Goal: Task Accomplishment & Management: Manage account settings

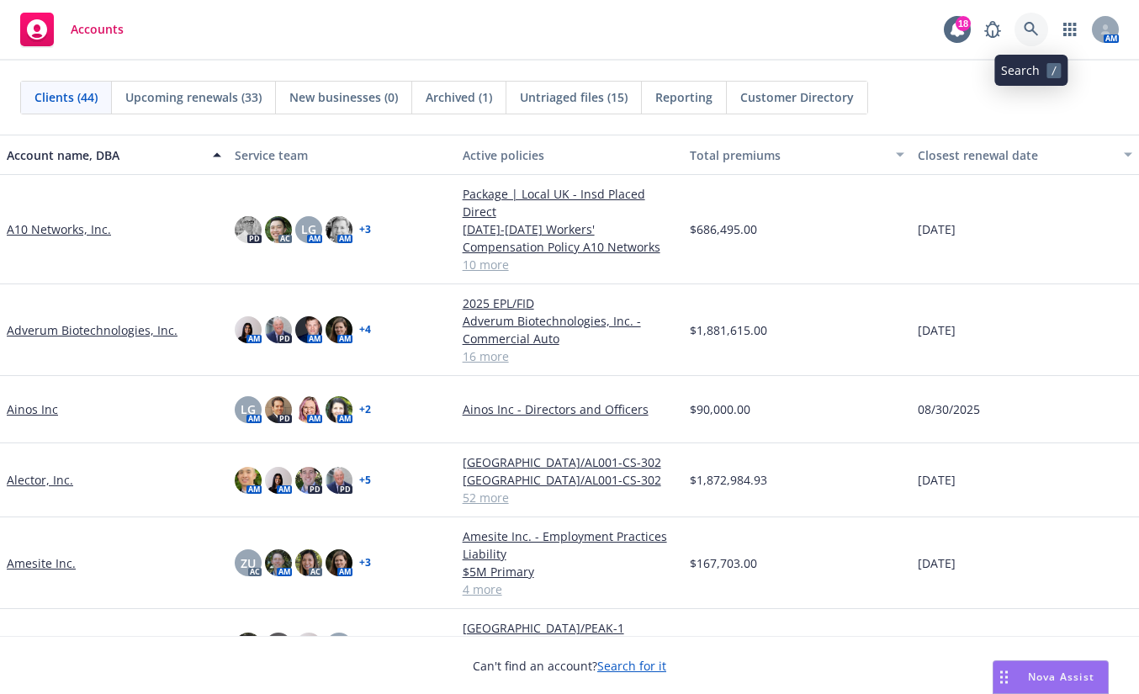
click at [1032, 29] on icon at bounding box center [1031, 29] width 14 height 14
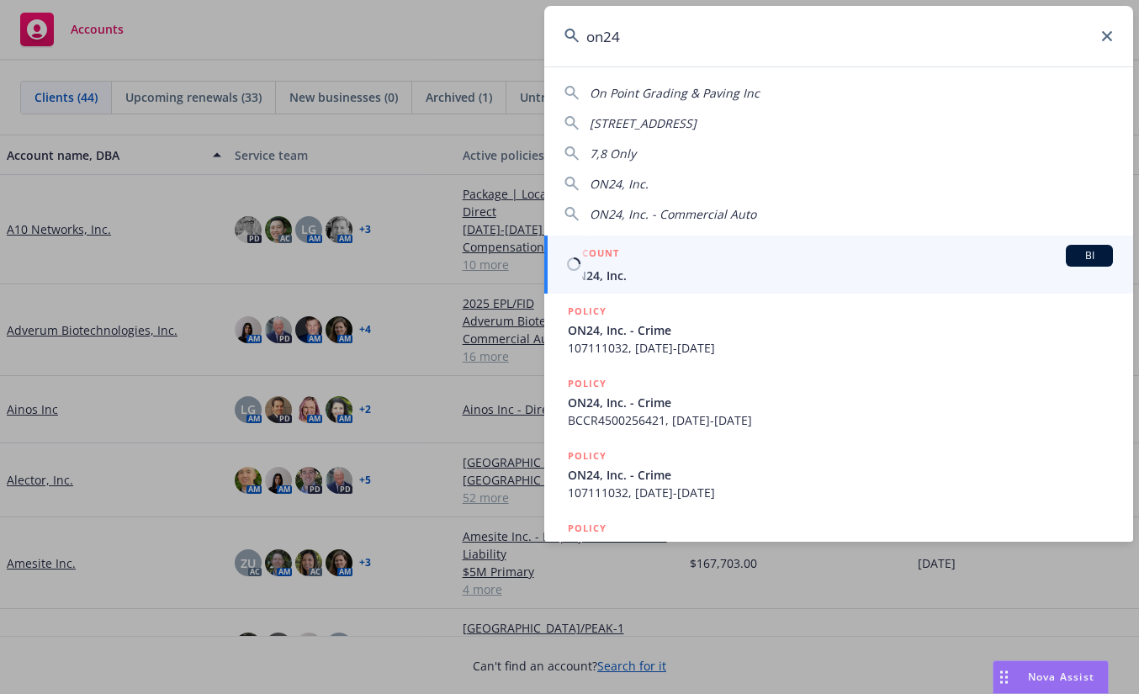
type input "on24"
click at [588, 274] on span "ON24, Inc." at bounding box center [840, 276] width 545 height 18
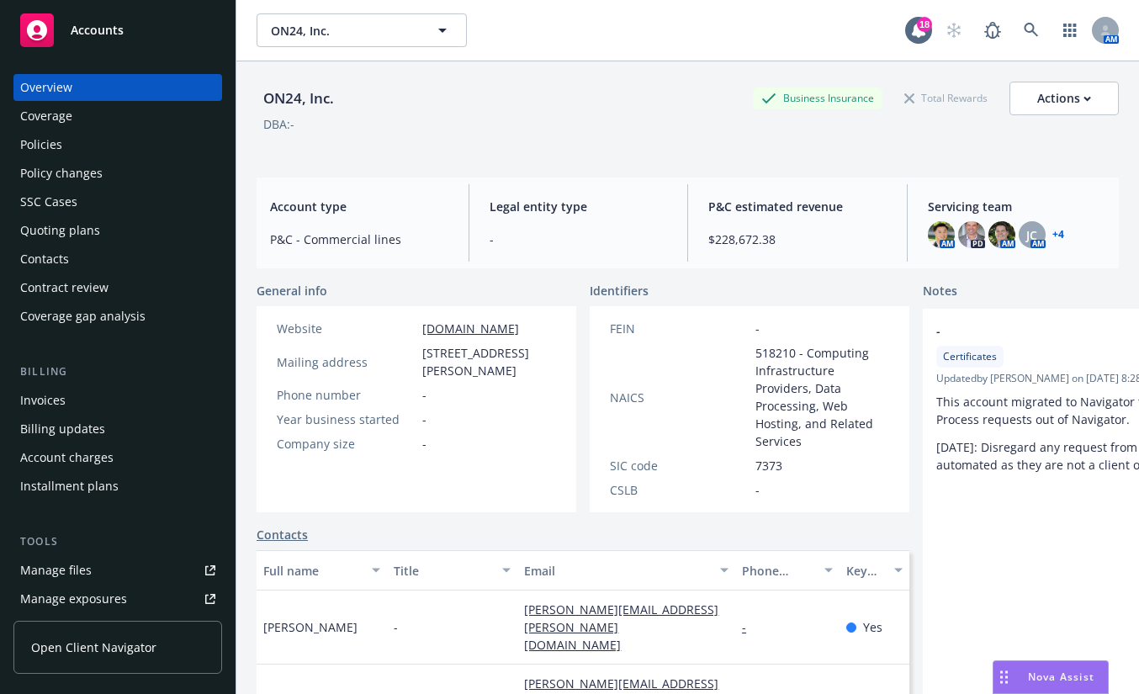
click at [49, 141] on div "Policies" at bounding box center [41, 144] width 42 height 27
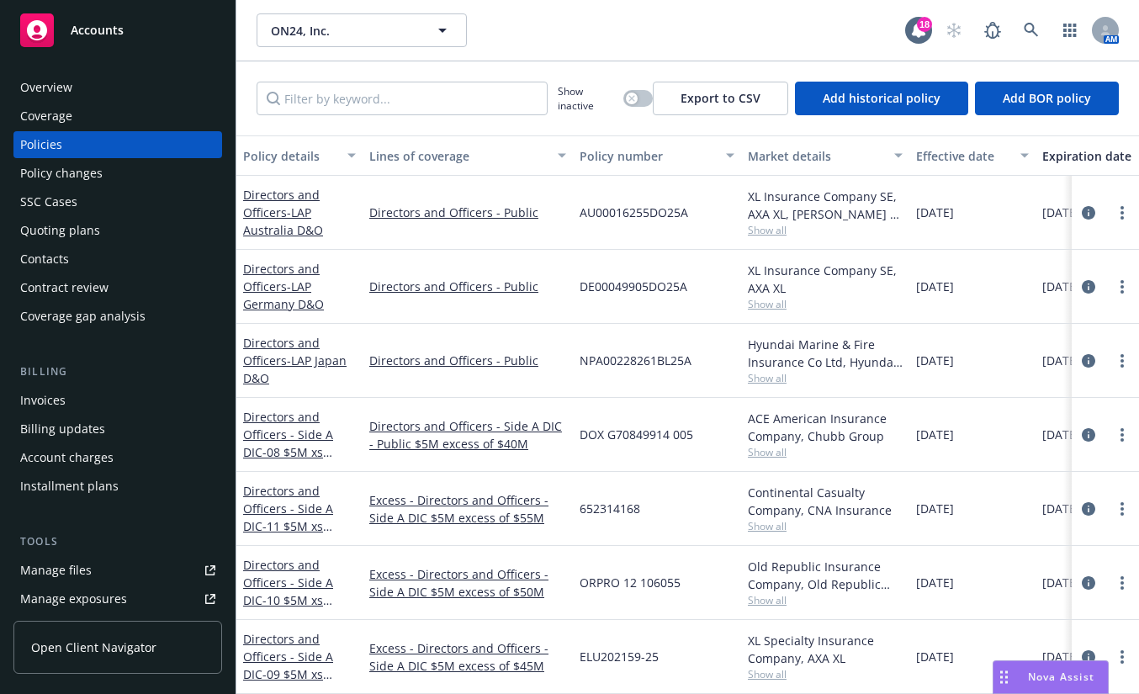
drag, startPoint x: 606, startPoint y: 53, endPoint x: 651, endPoint y: 5, distance: 66.1
click at [608, 41] on div "ON24, Inc. ON24, Inc. 18 AM" at bounding box center [687, 30] width 903 height 61
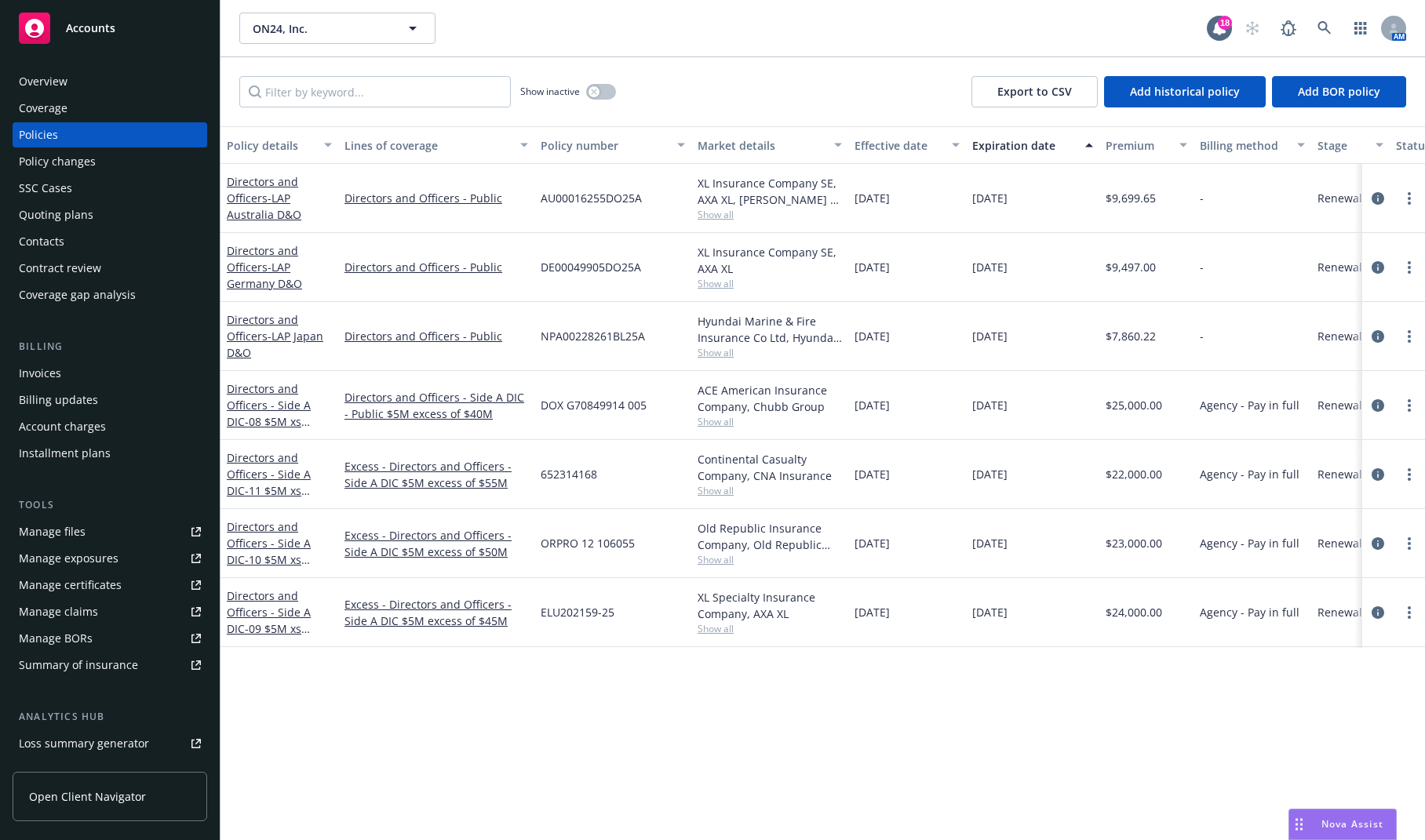
click at [620, 646] on div "Policy details Lines of coverage Policy number Market details Effective date Ex…" at bounding box center [823, 483] width 1205 height 714
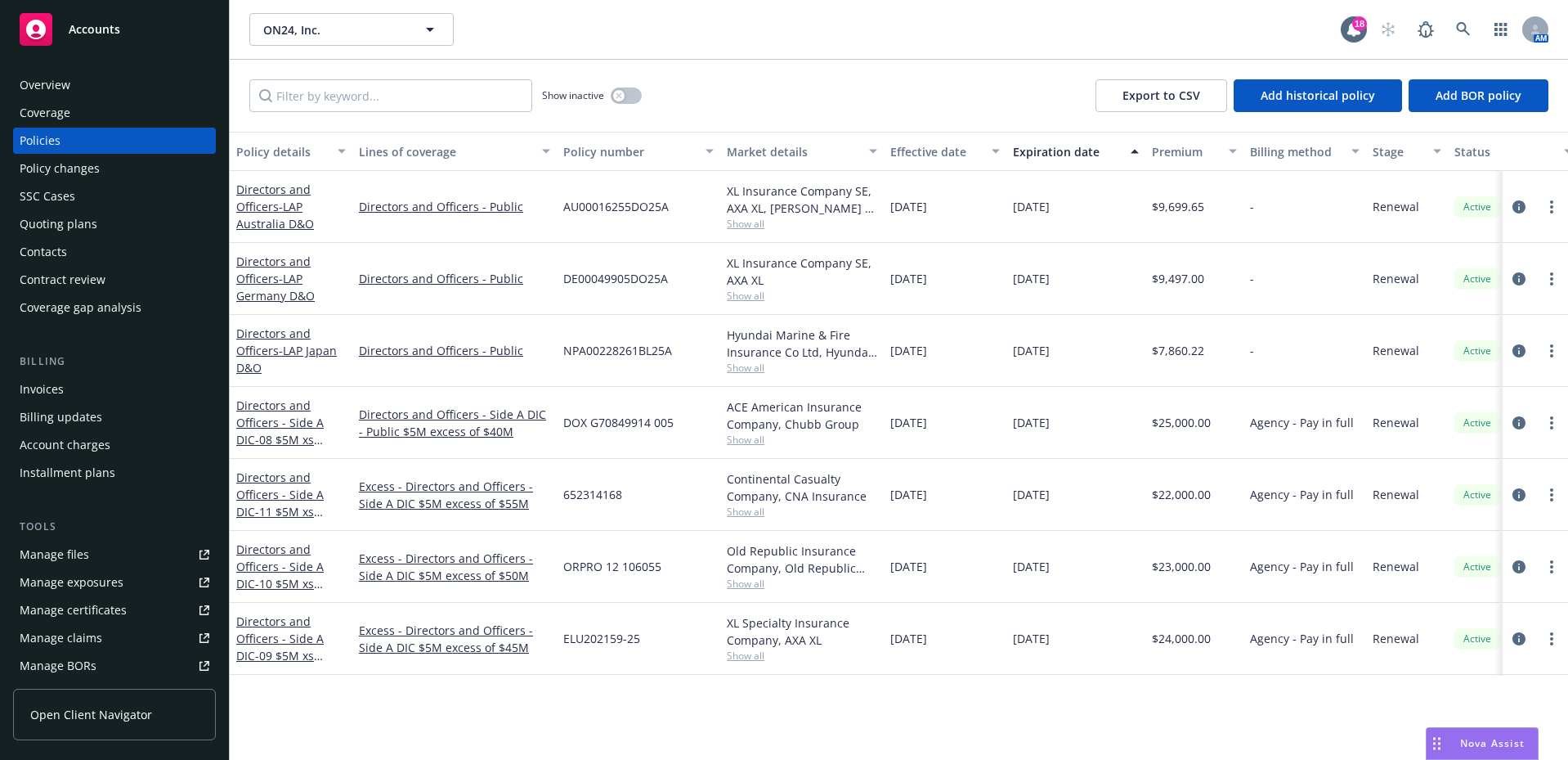
click at [1082, 674] on div "Policy details Lines of coverage Policy number Market details Effective date Ex…" at bounding box center [898, 445] width 1338 height 628
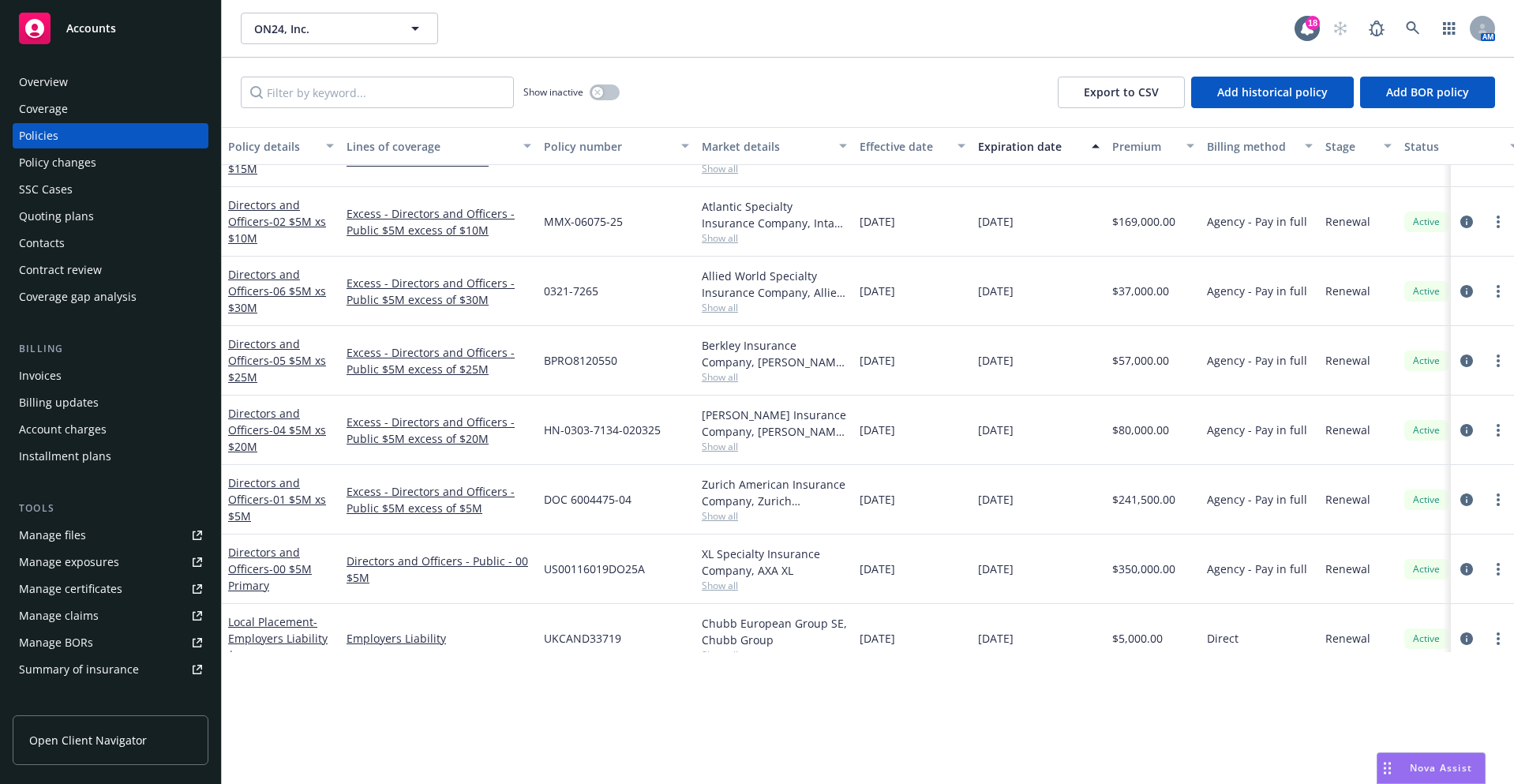
scroll to position [631, 0]
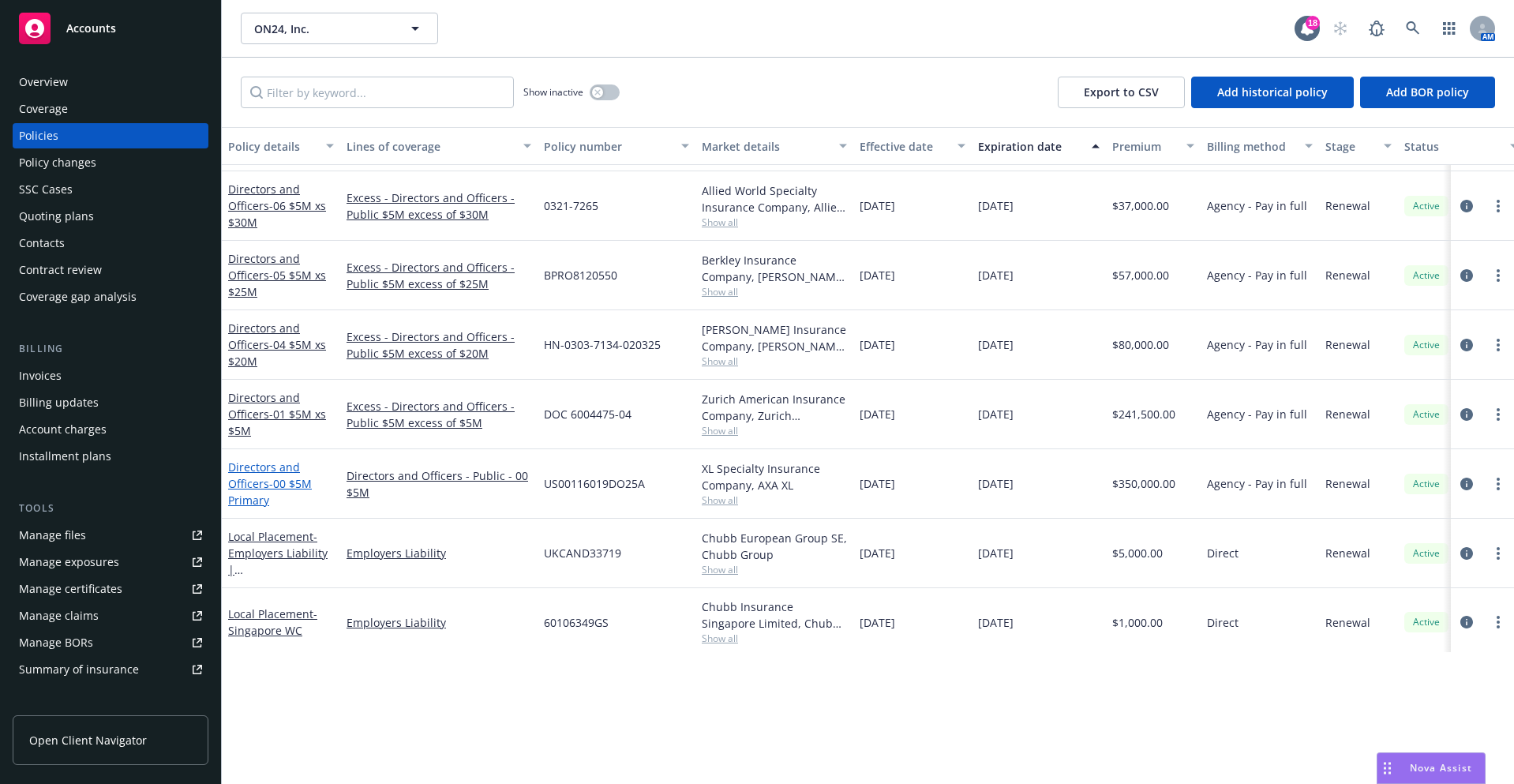
click at [267, 470] on link "Directors and Officers - 00 $5M Primary" at bounding box center [269, 483] width 83 height 48
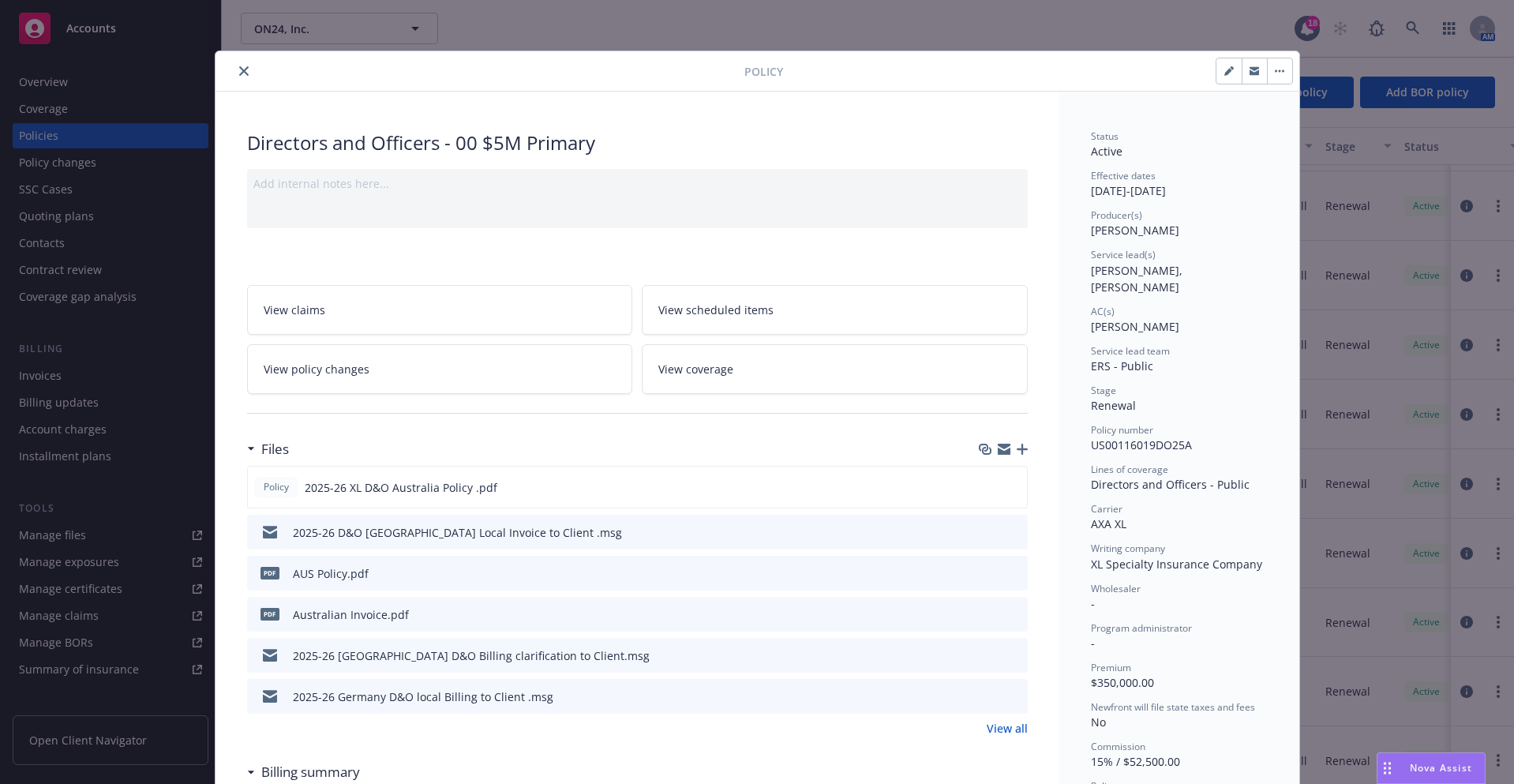
click at [237, 75] on button "close" at bounding box center [244, 71] width 19 height 19
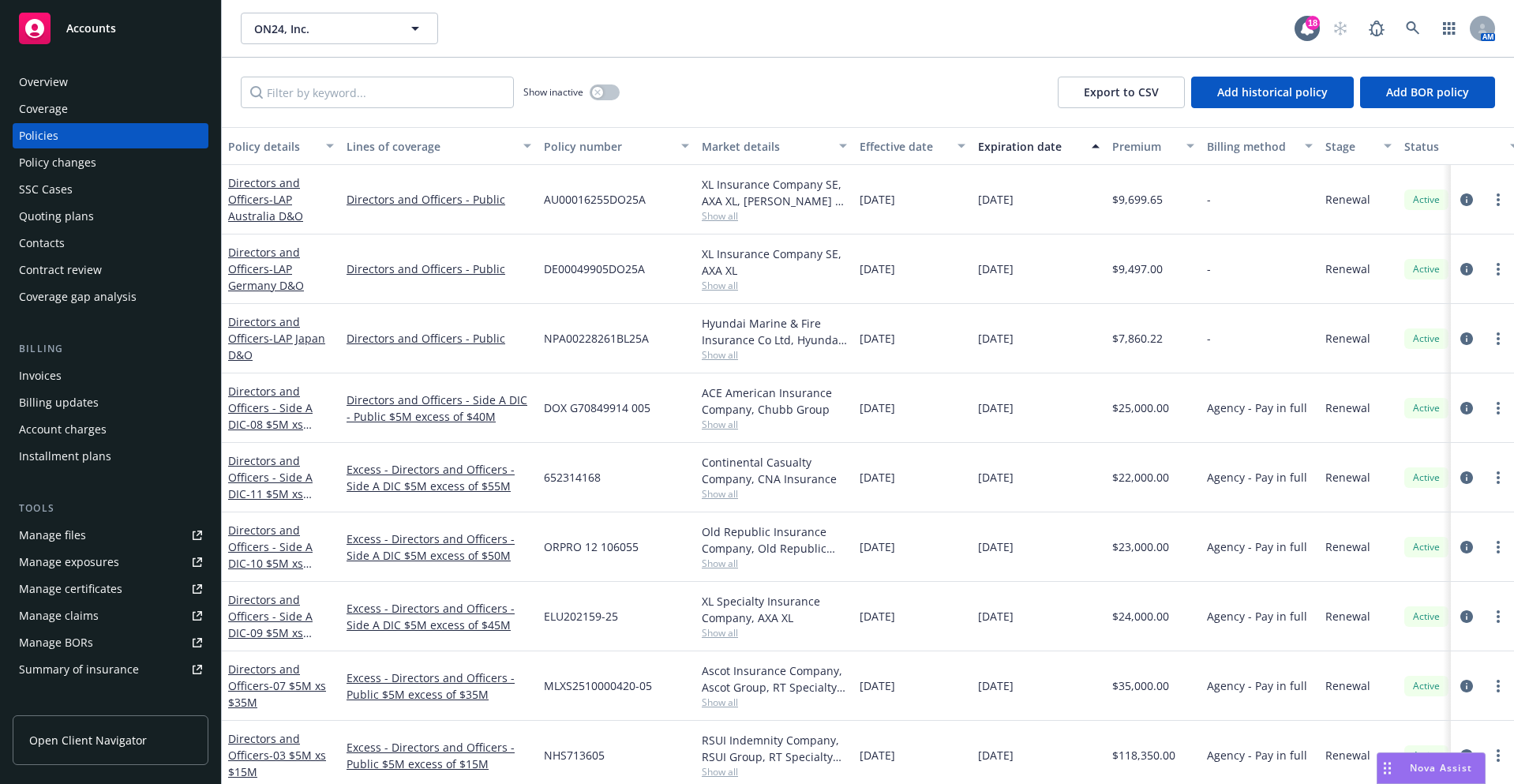
click at [266, 190] on div "Directors and Officers - LAP Australia D&O" at bounding box center [280, 199] width 106 height 50
click at [284, 197] on span "- LAP Australia D&O" at bounding box center [265, 207] width 75 height 32
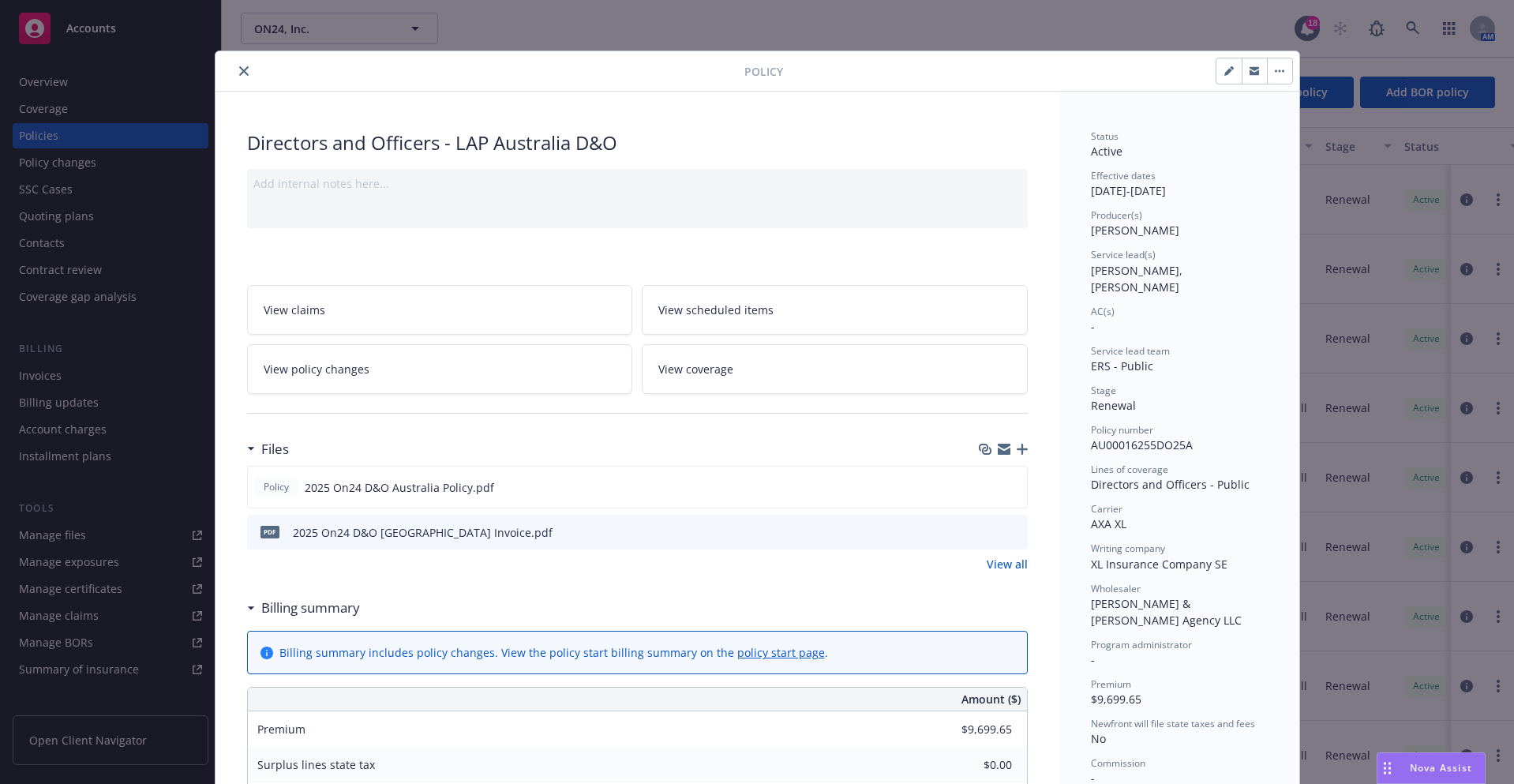
click at [235, 77] on button "close" at bounding box center [244, 71] width 19 height 19
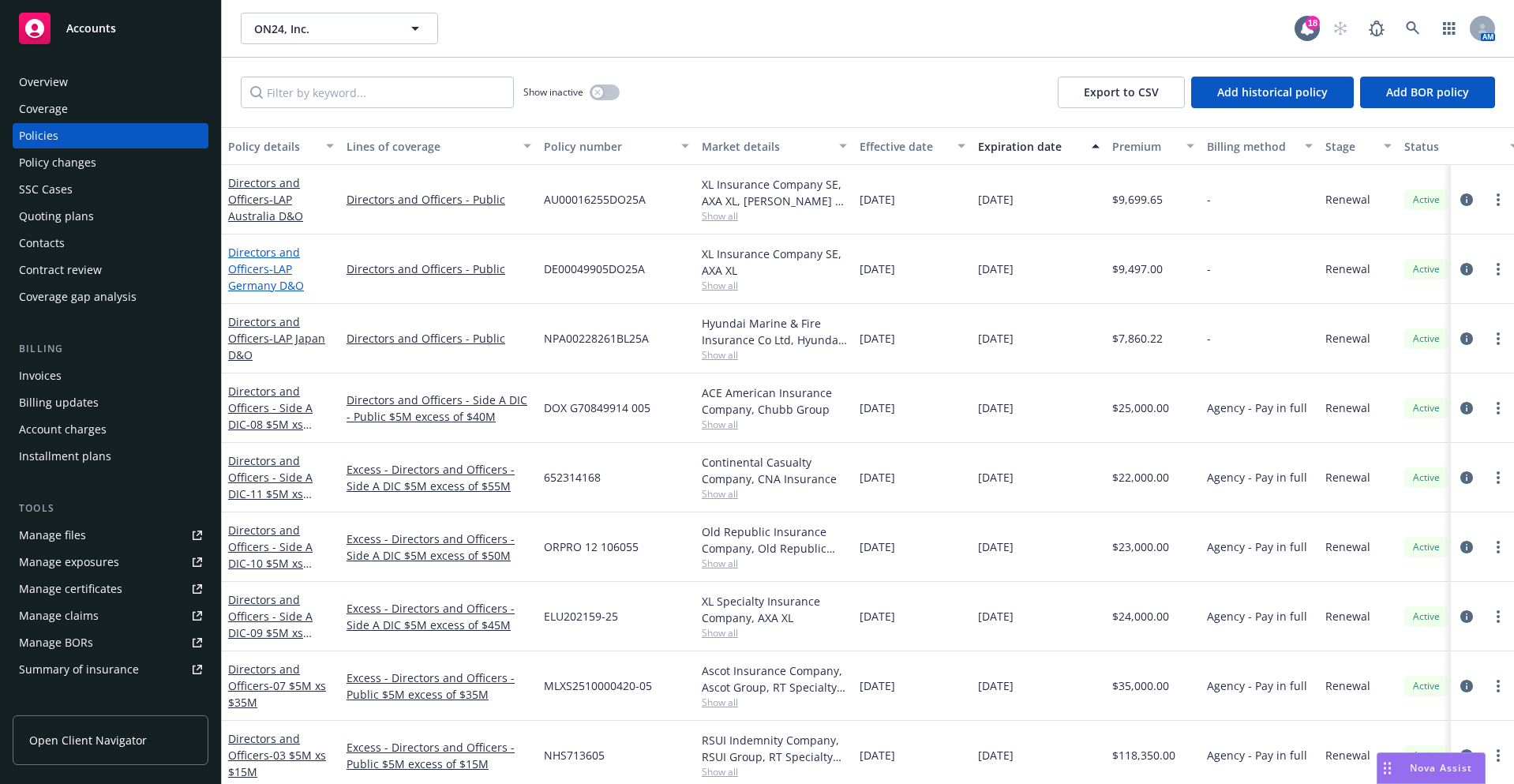
click at [255, 275] on link "Directors and Officers - LAP Germany D&O" at bounding box center [265, 268] width 76 height 48
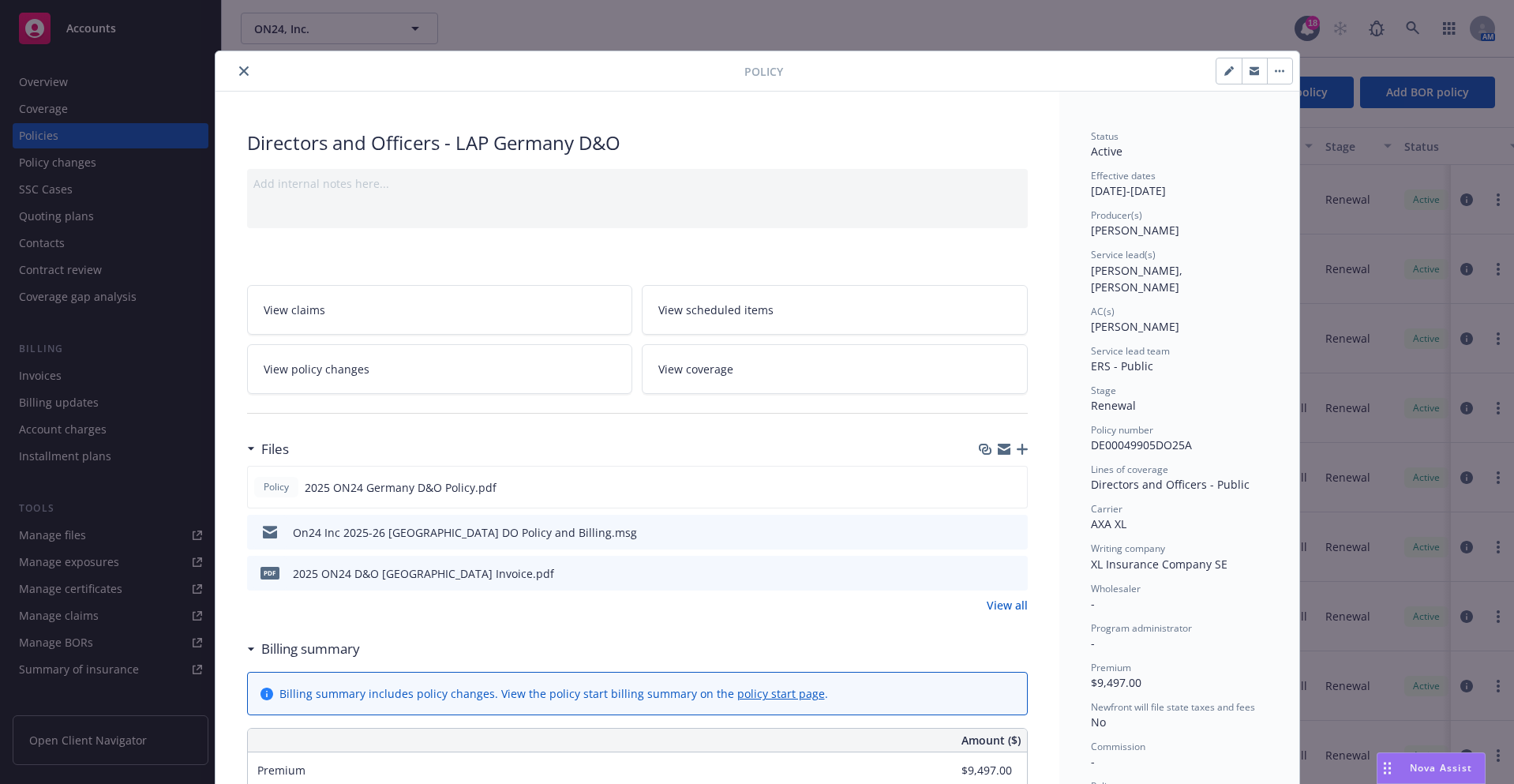
click at [236, 76] on button "close" at bounding box center [244, 71] width 19 height 19
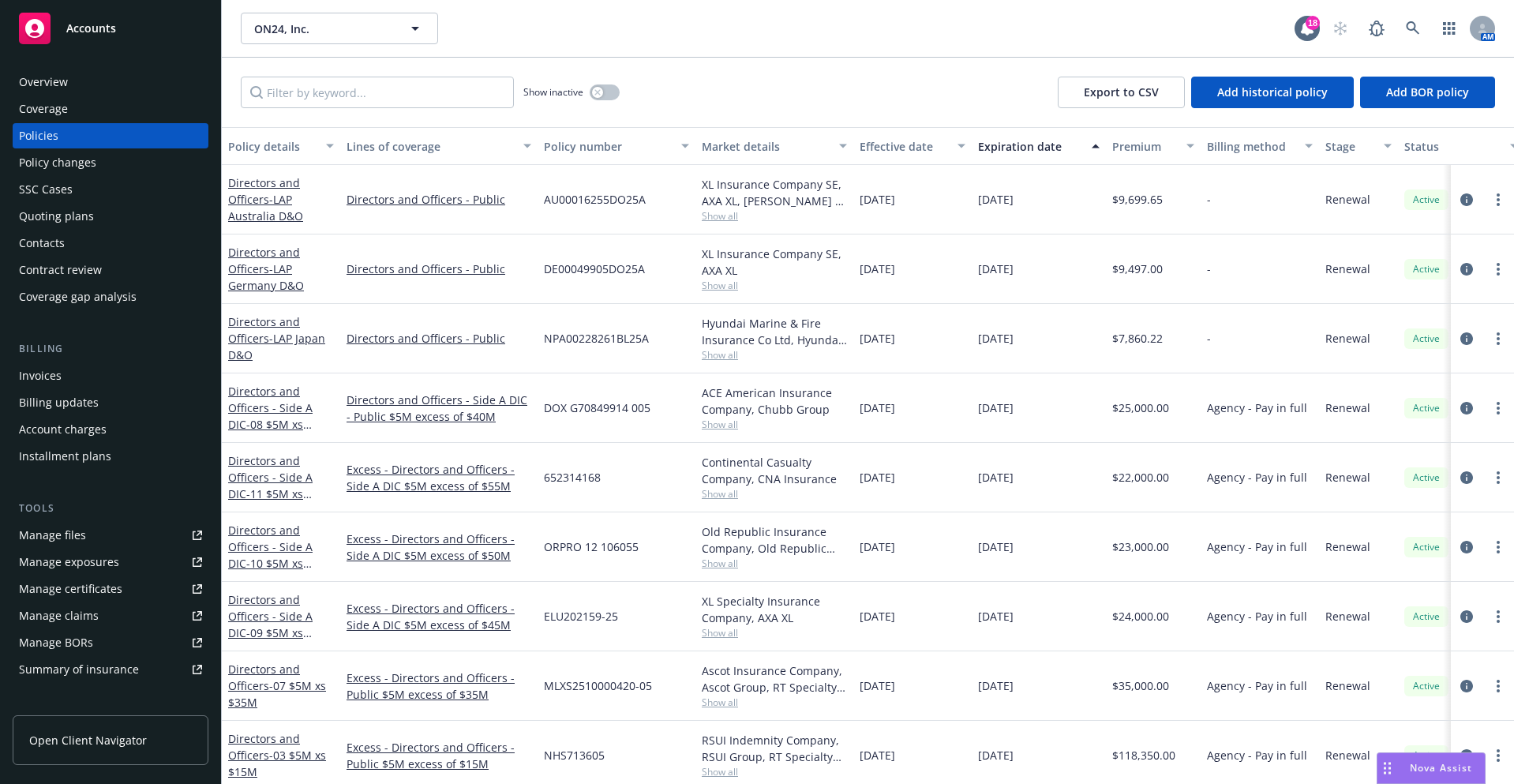
click at [266, 327] on link "Directors and Officers - LAP Japan D&O" at bounding box center [277, 338] width 98 height 48
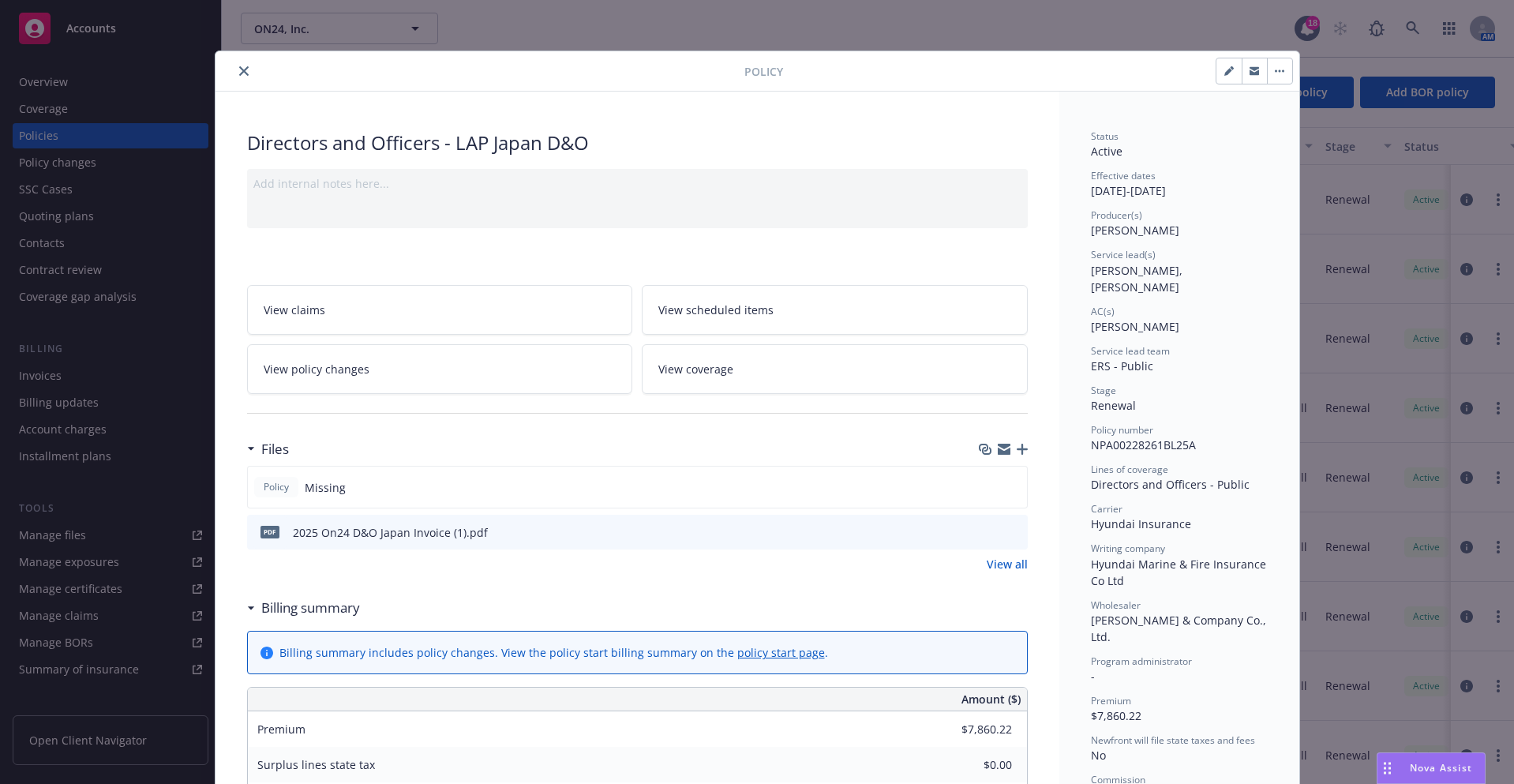
click at [1017, 445] on icon "button" at bounding box center [1022, 449] width 11 height 11
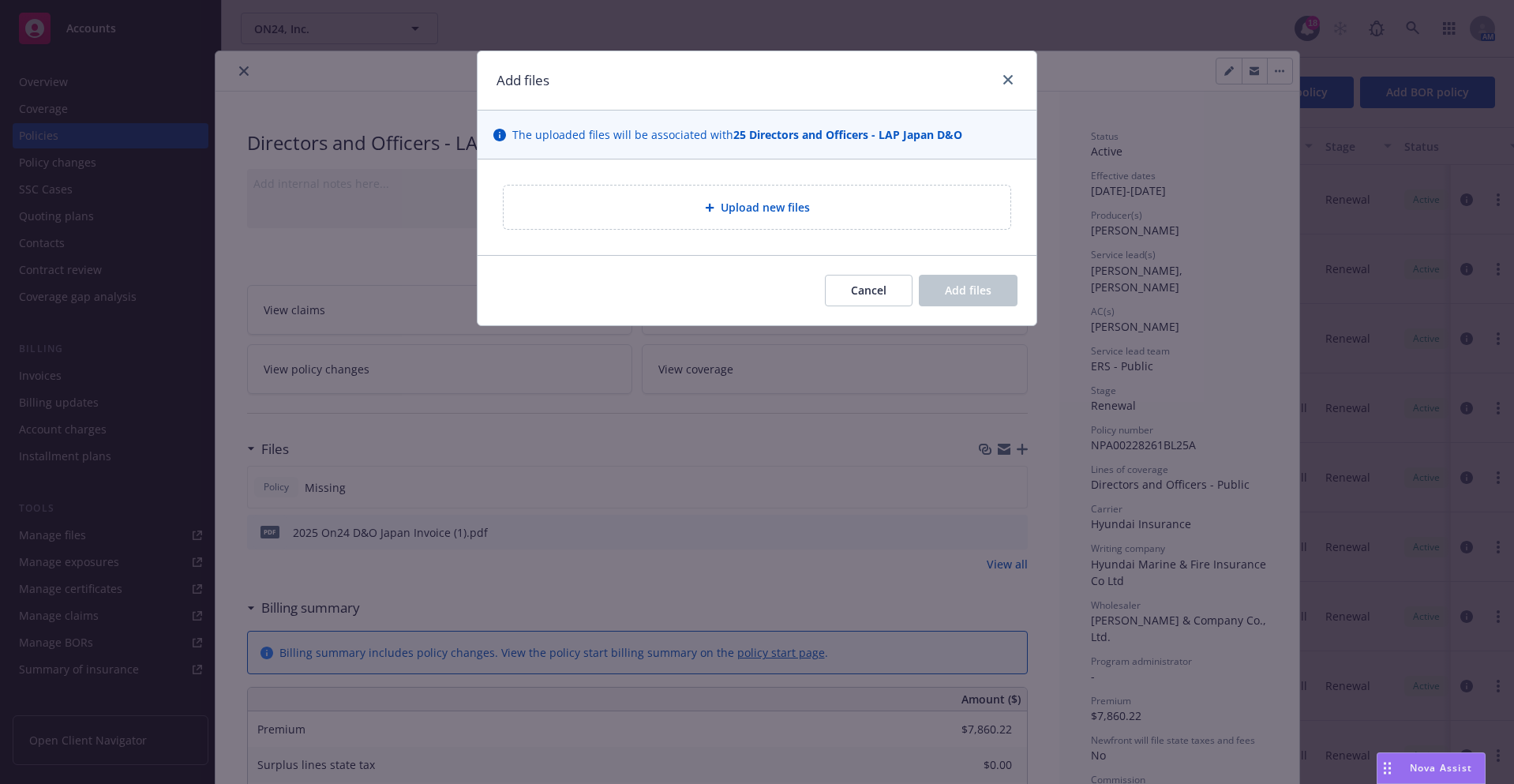
click at [693, 217] on div "Upload new files" at bounding box center [757, 207] width 507 height 43
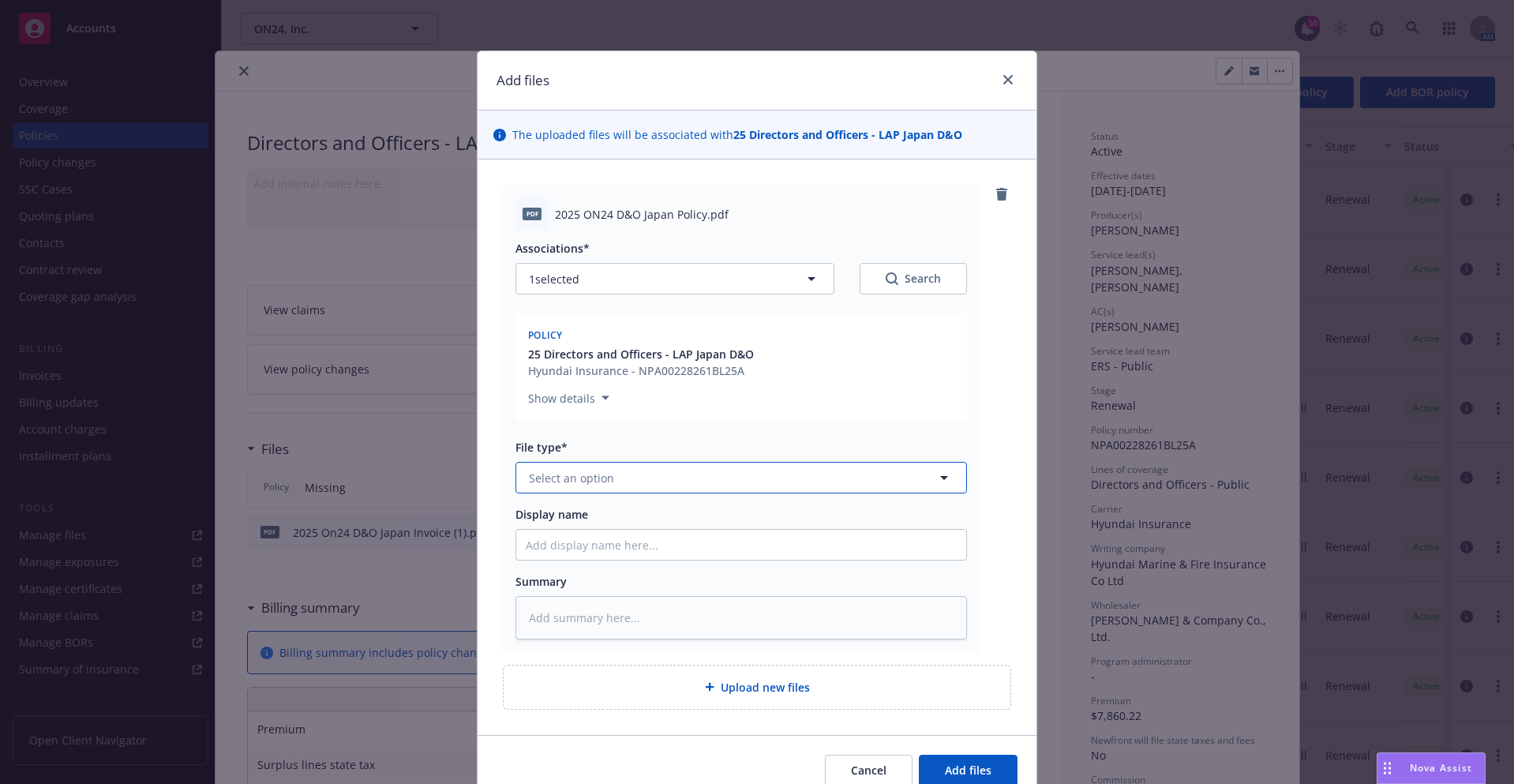
click at [725, 475] on button "Select an option" at bounding box center [740, 477] width 451 height 32
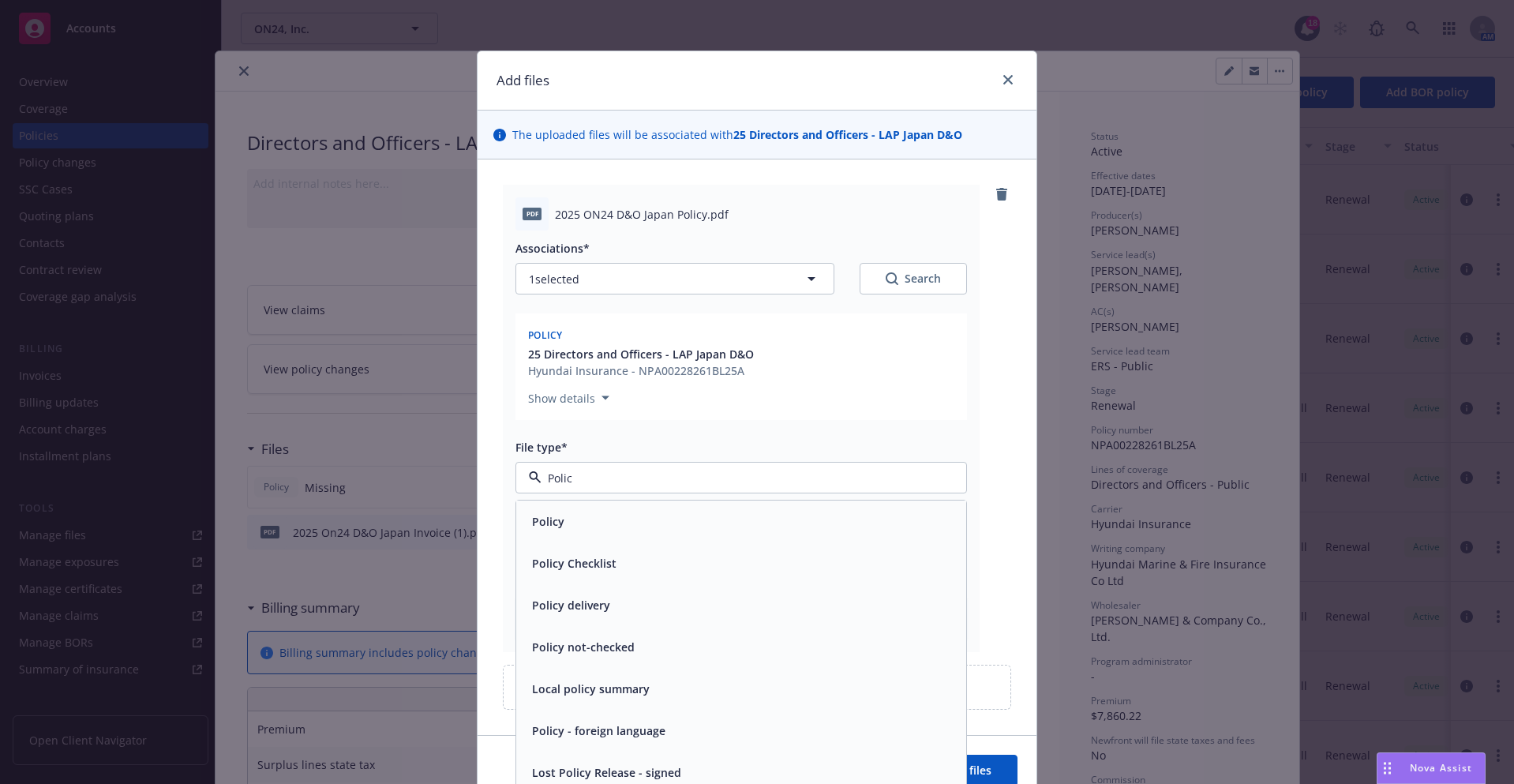
type input "Policy"
click at [721, 520] on div "Policy" at bounding box center [740, 521] width 431 height 23
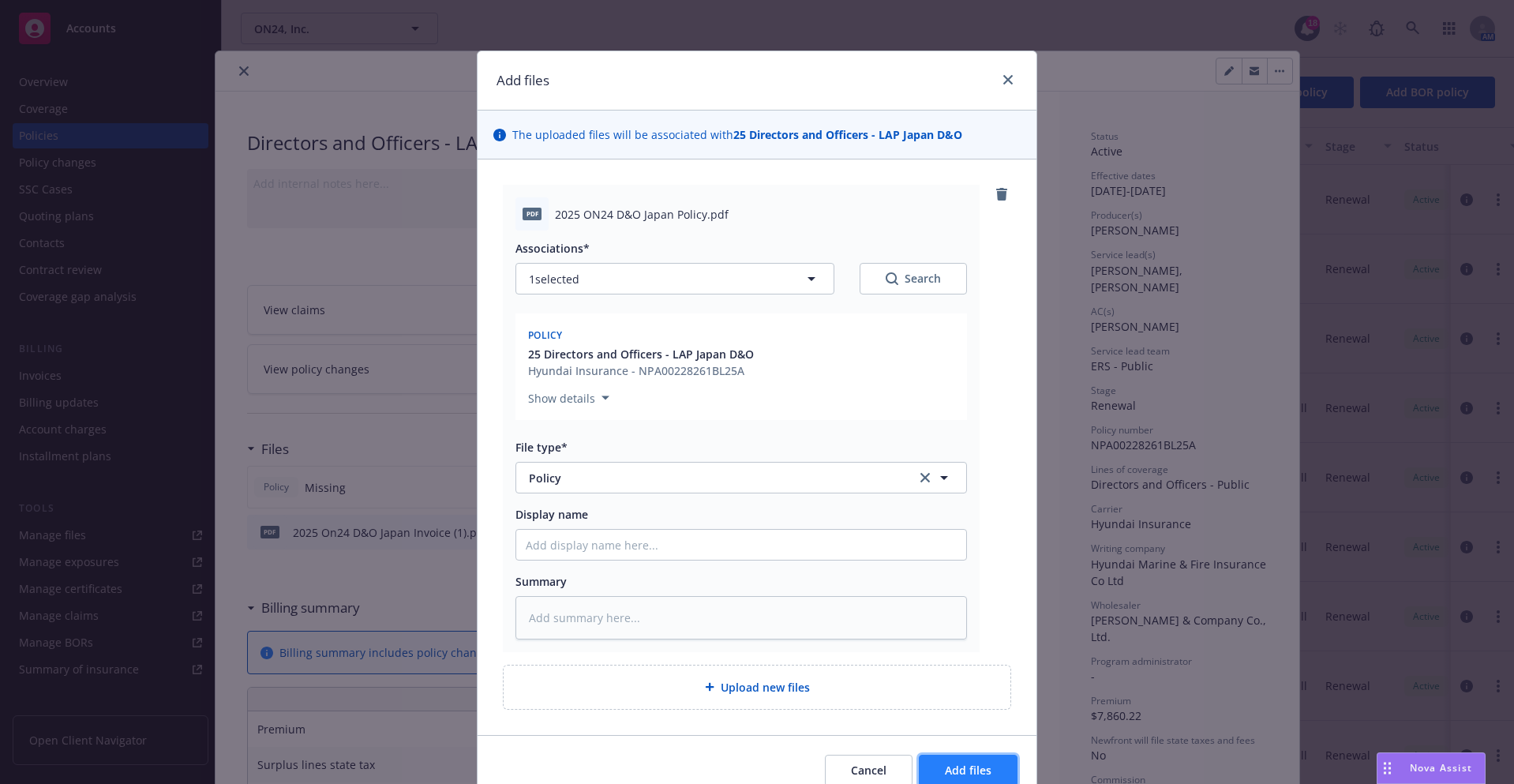
click at [994, 650] on button "Add files" at bounding box center [967, 770] width 98 height 32
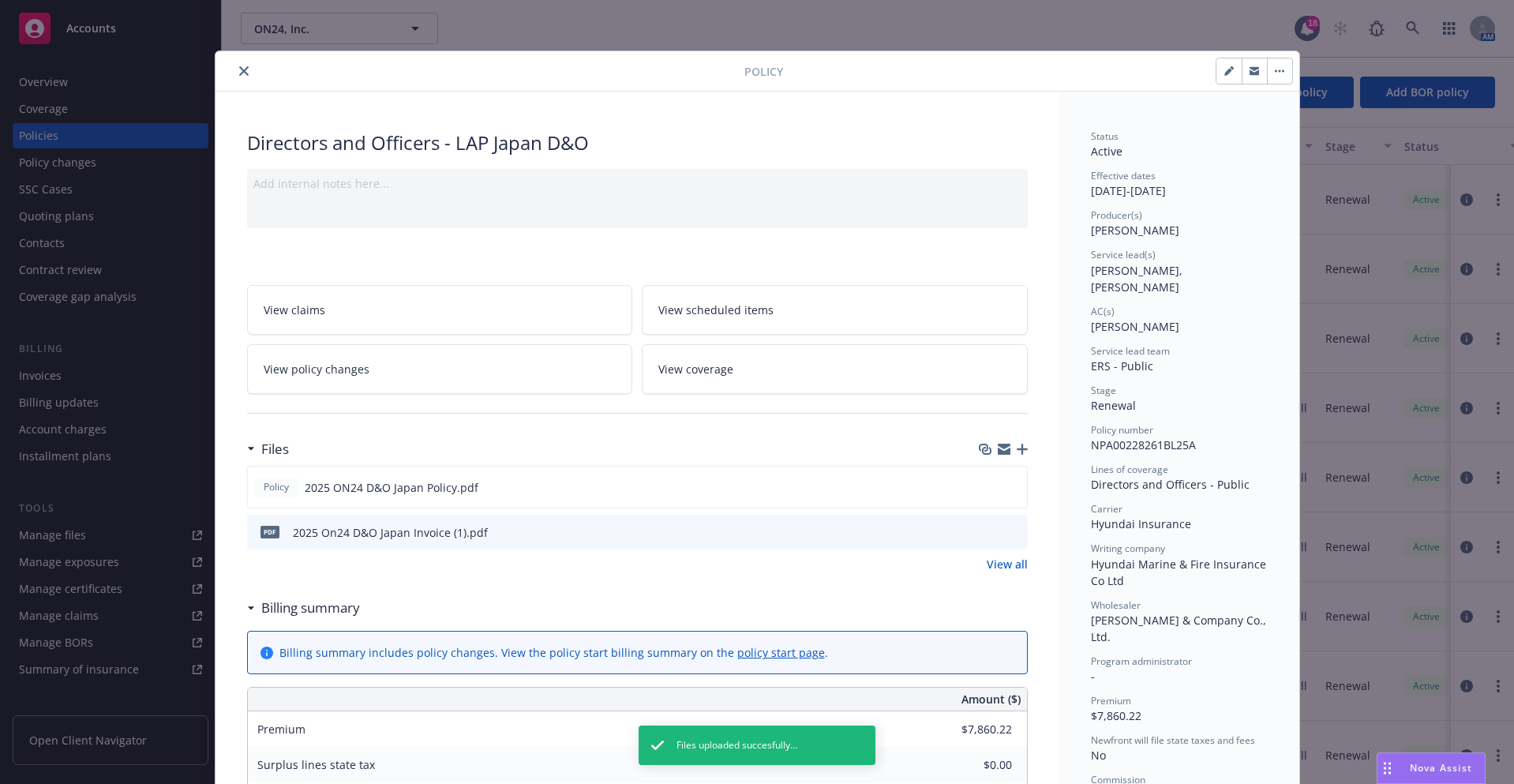
click at [239, 68] on icon "close" at bounding box center [244, 71] width 9 height 9
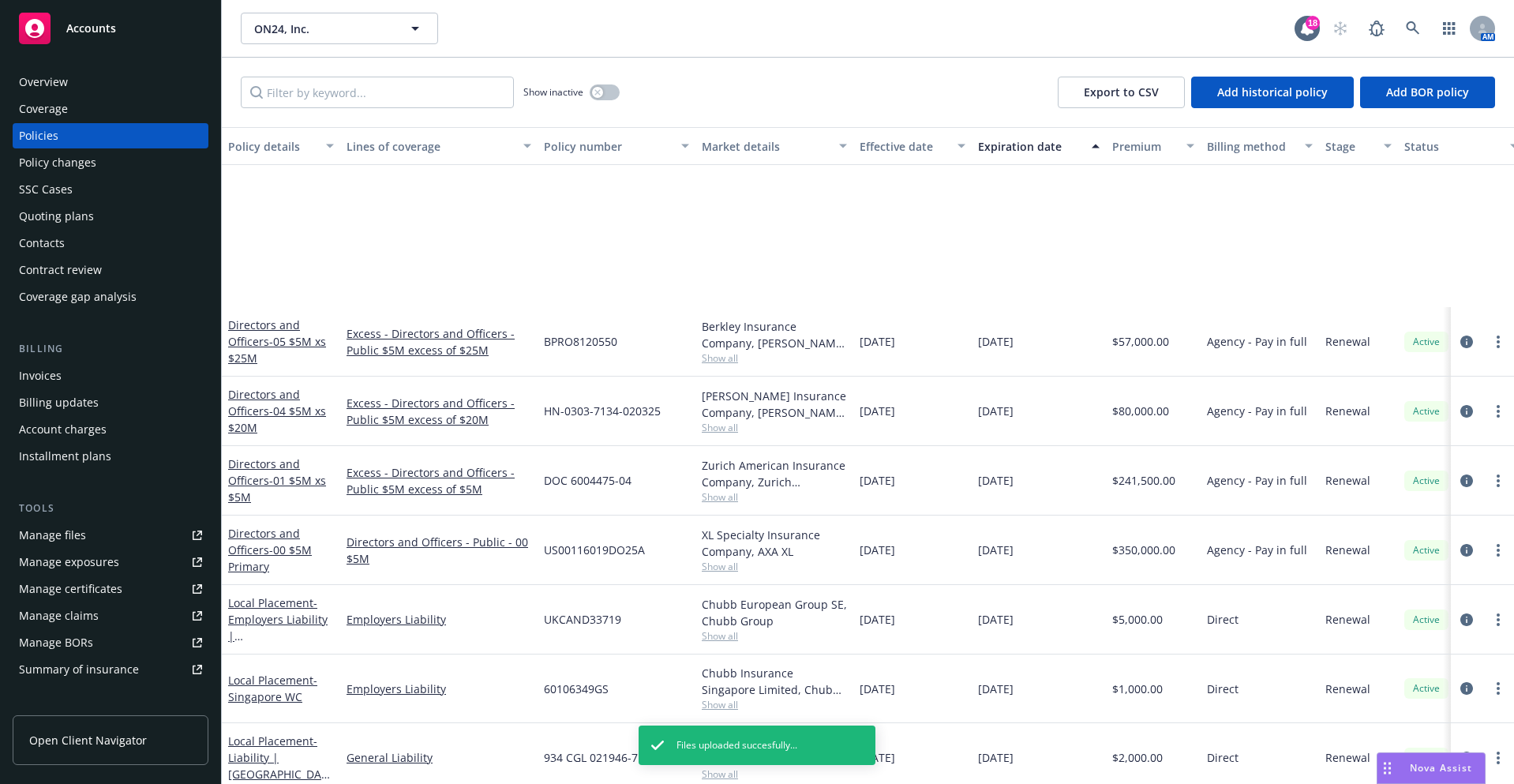
scroll to position [789, 0]
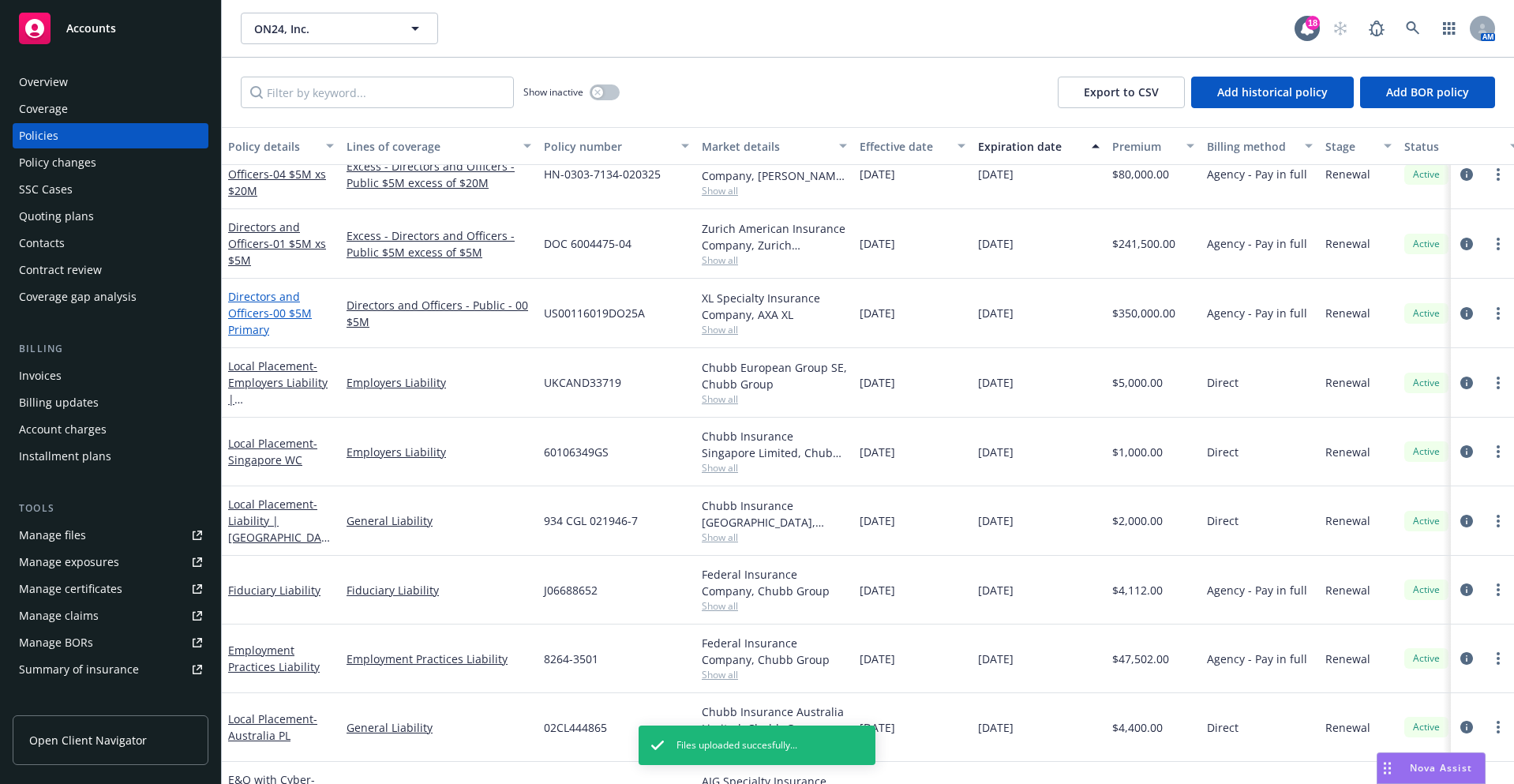
click at [248, 321] on span "- 00 $5M Primary" at bounding box center [269, 322] width 83 height 32
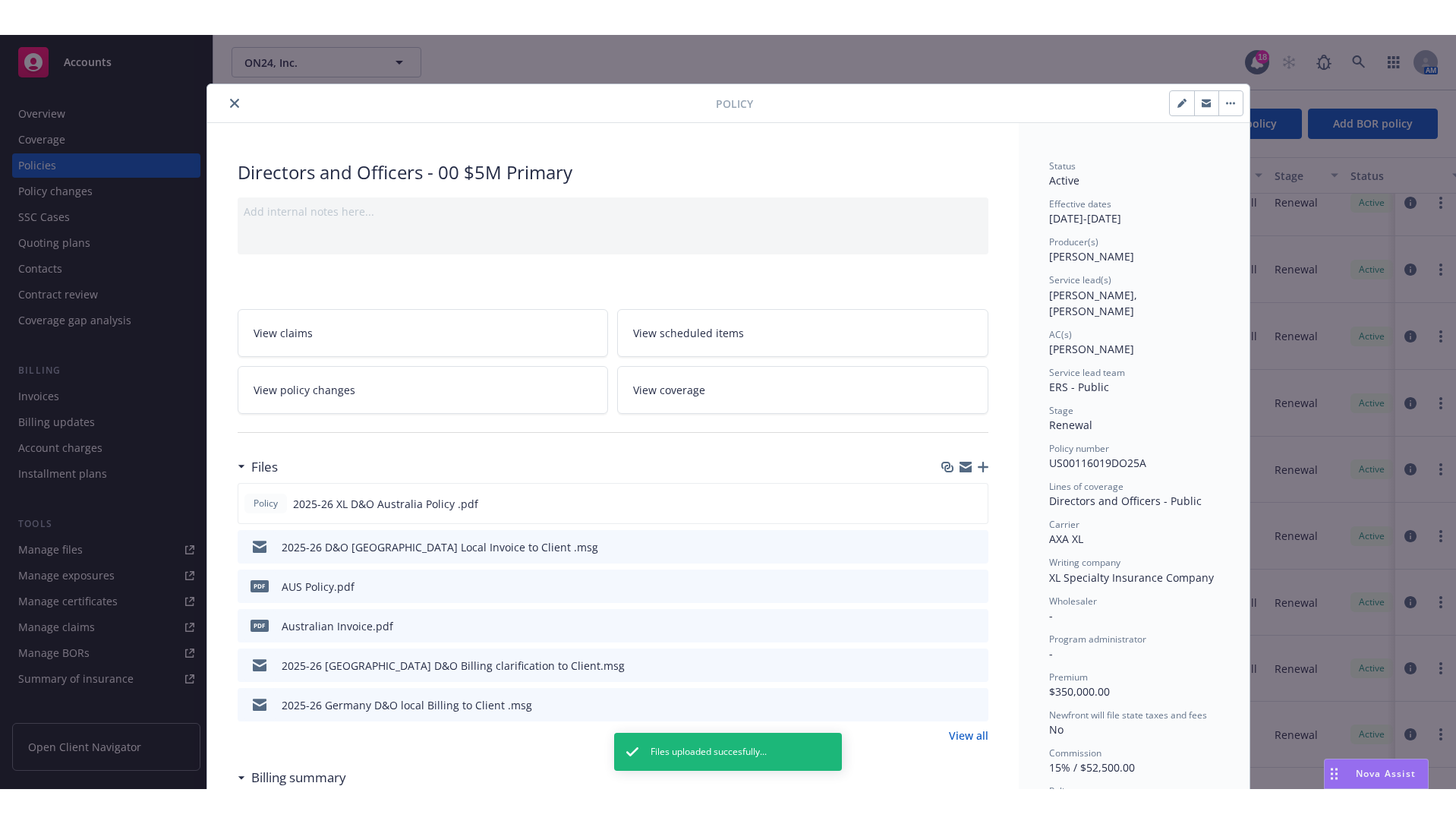
scroll to position [45, 0]
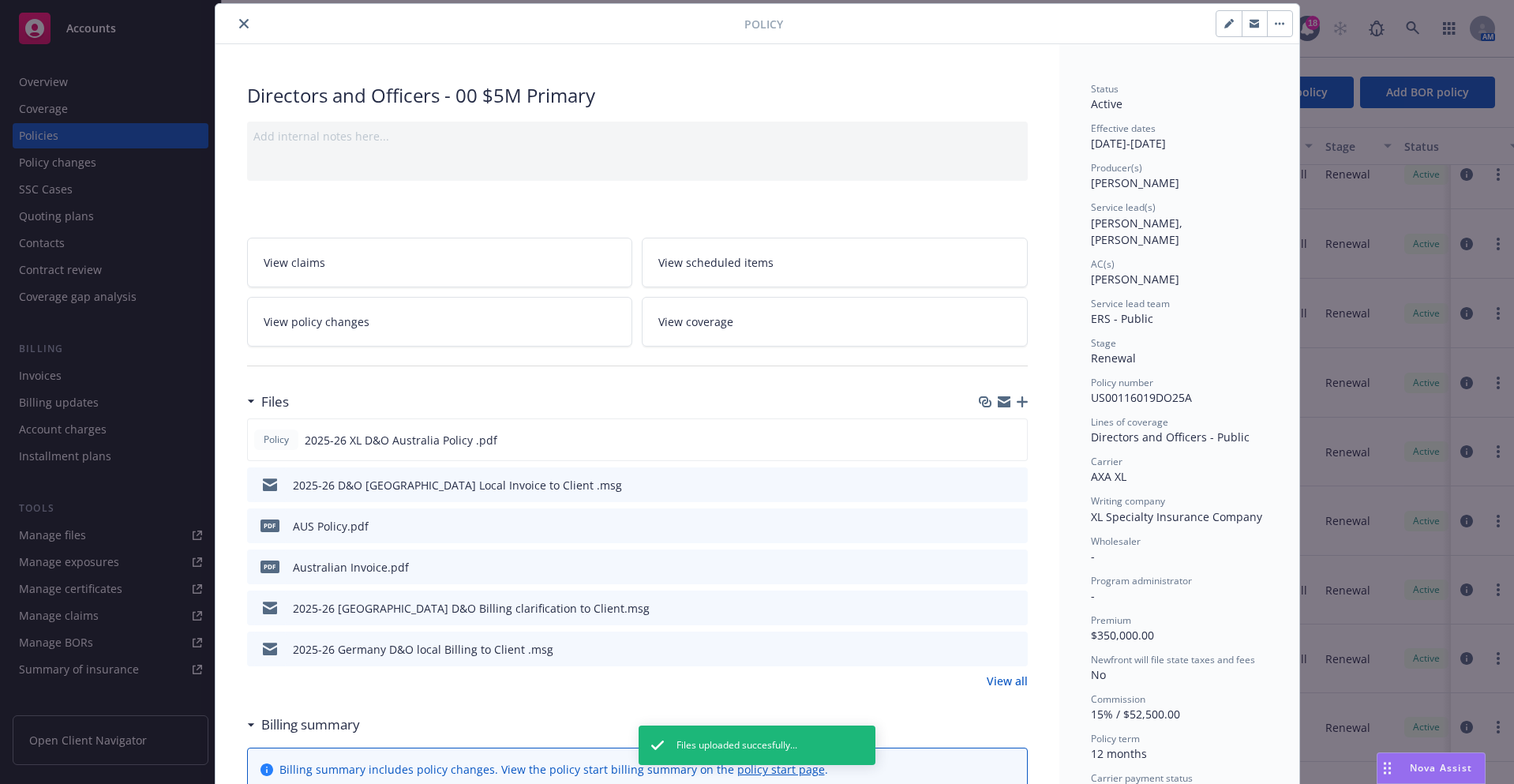
click at [1017, 398] on icon "button" at bounding box center [1022, 401] width 11 height 11
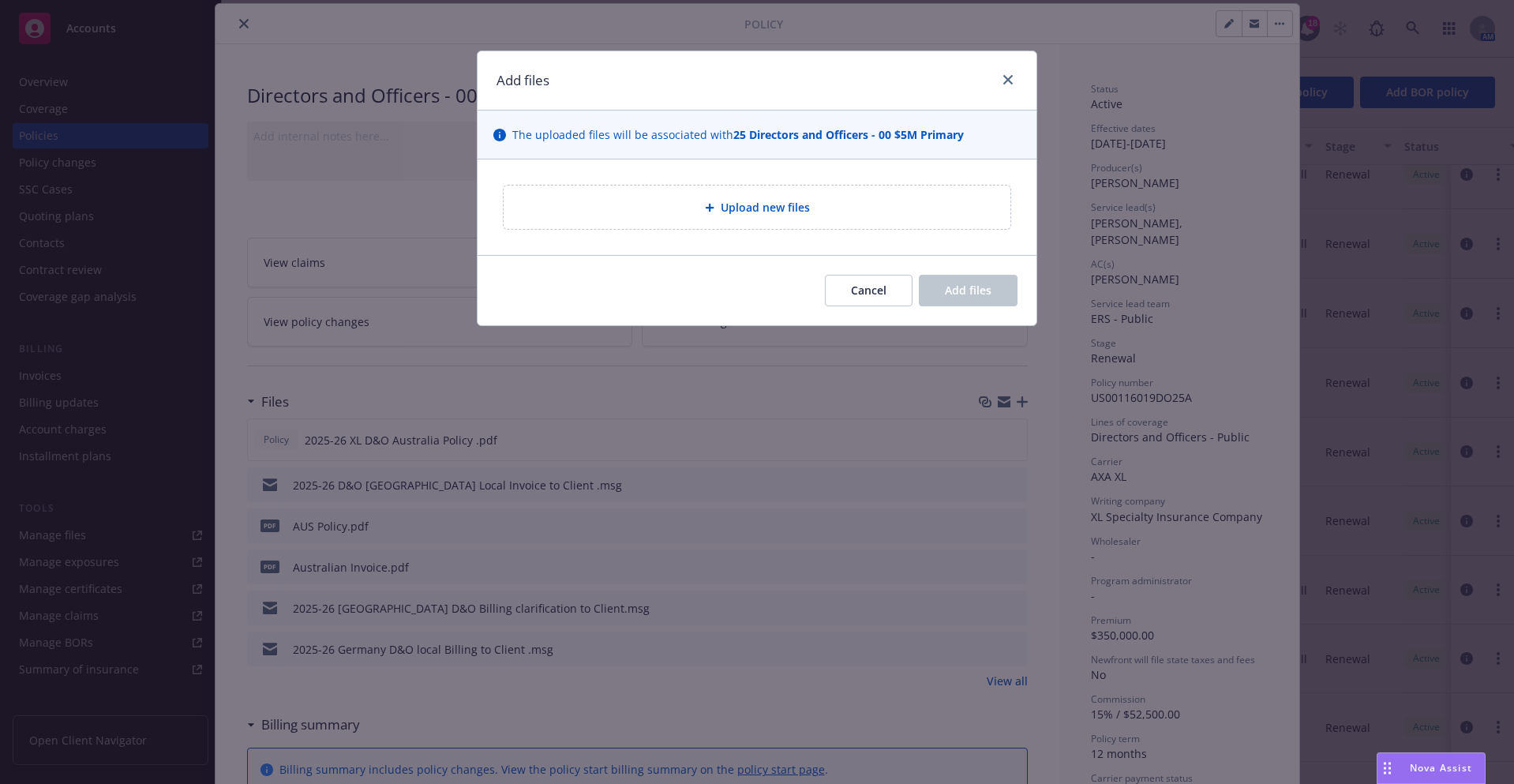
type textarea "x"
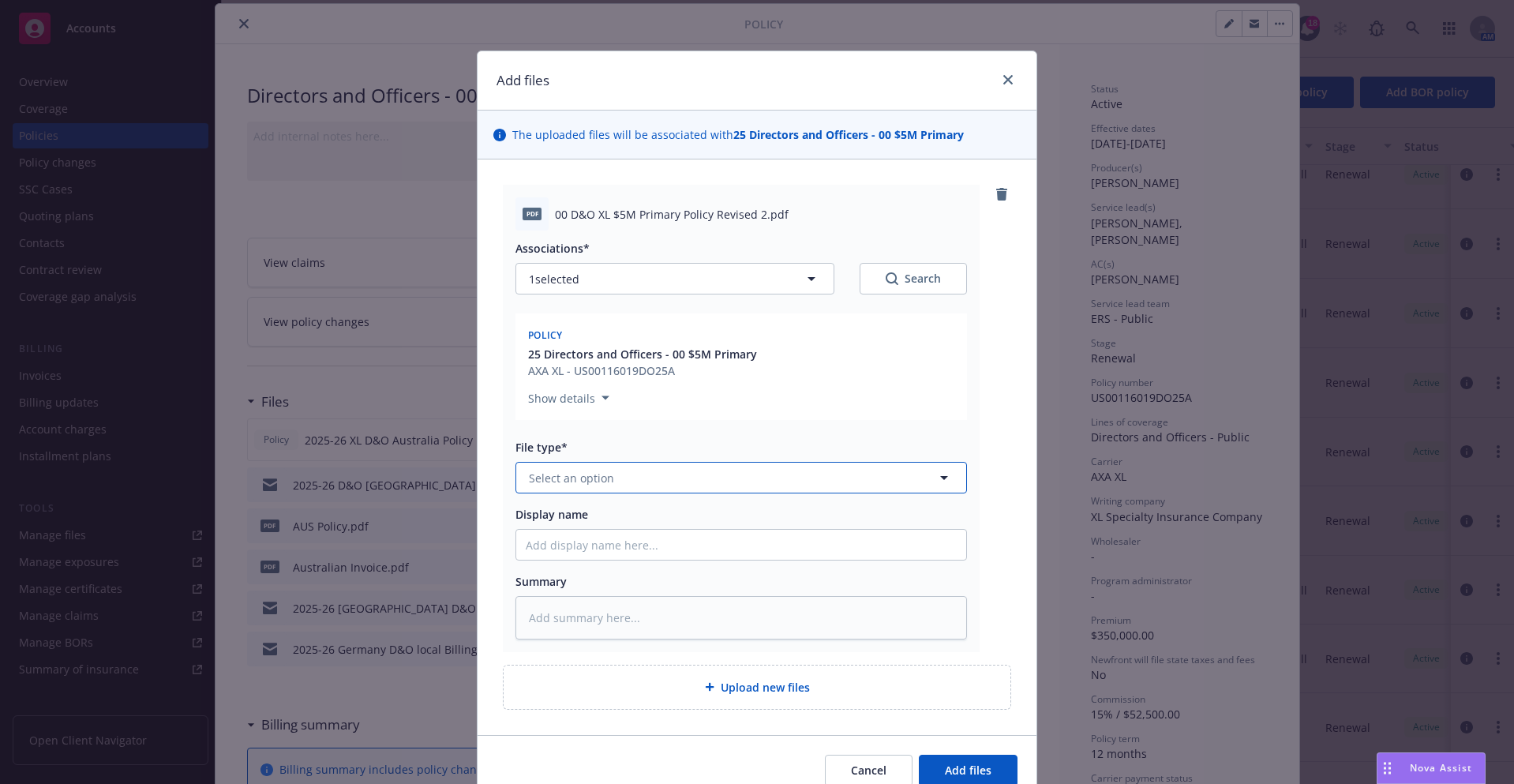
click at [763, 471] on button "Select an option" at bounding box center [740, 477] width 451 height 32
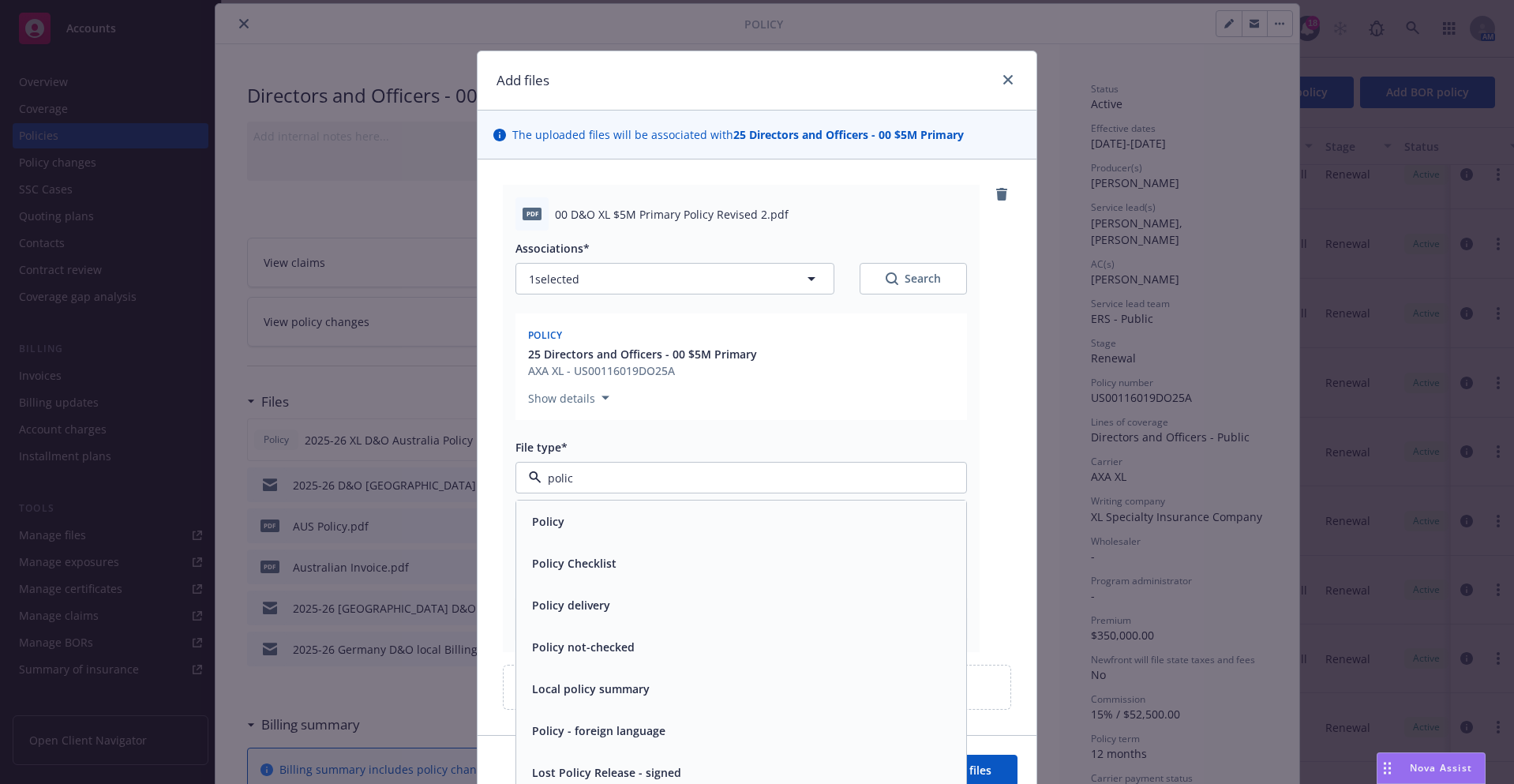
type input "policy"
click at [749, 510] on div "Policy" at bounding box center [740, 521] width 431 height 23
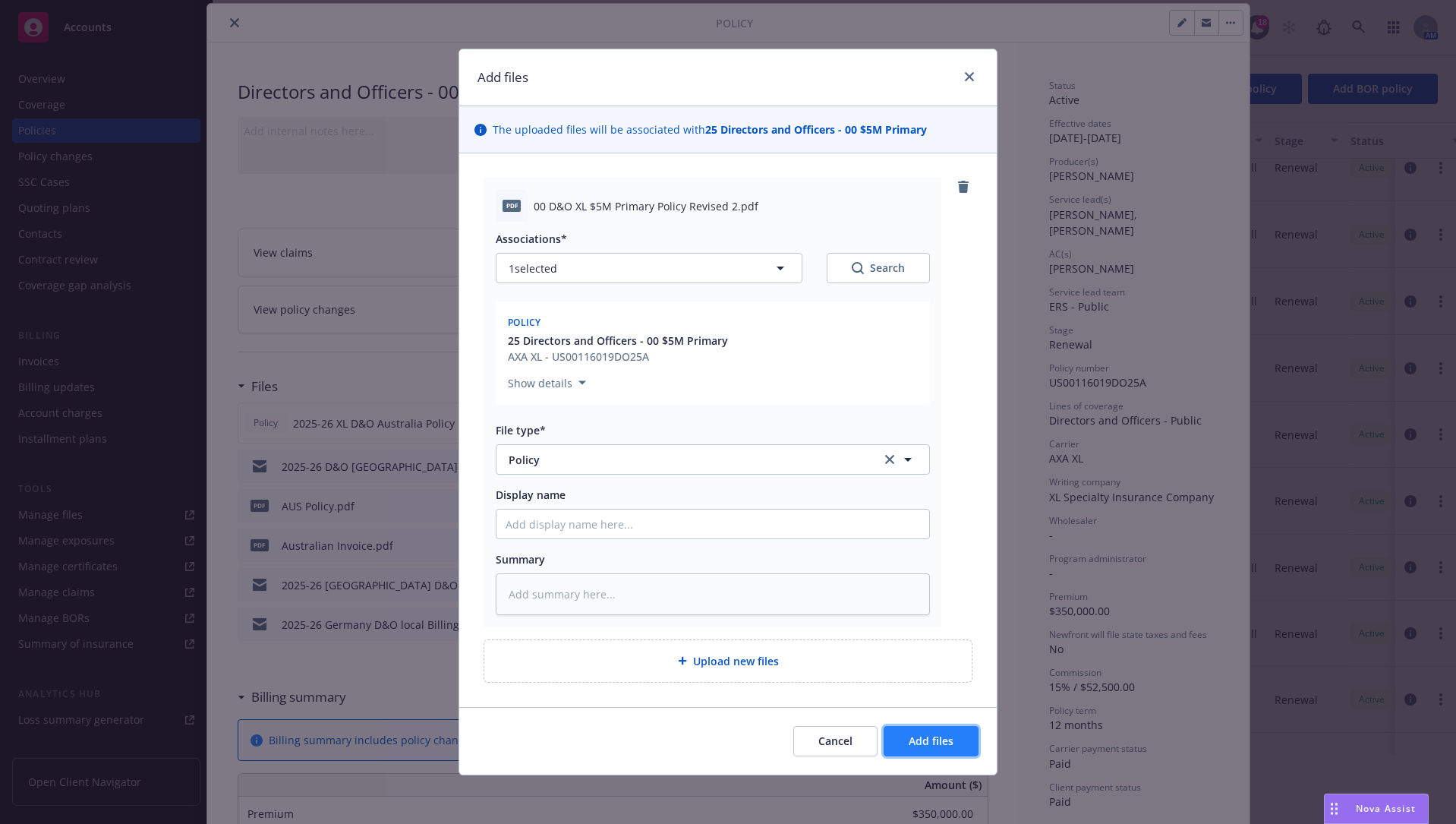
click at [926, 625] on span "Add files" at bounding box center [931, 741] width 45 height 14
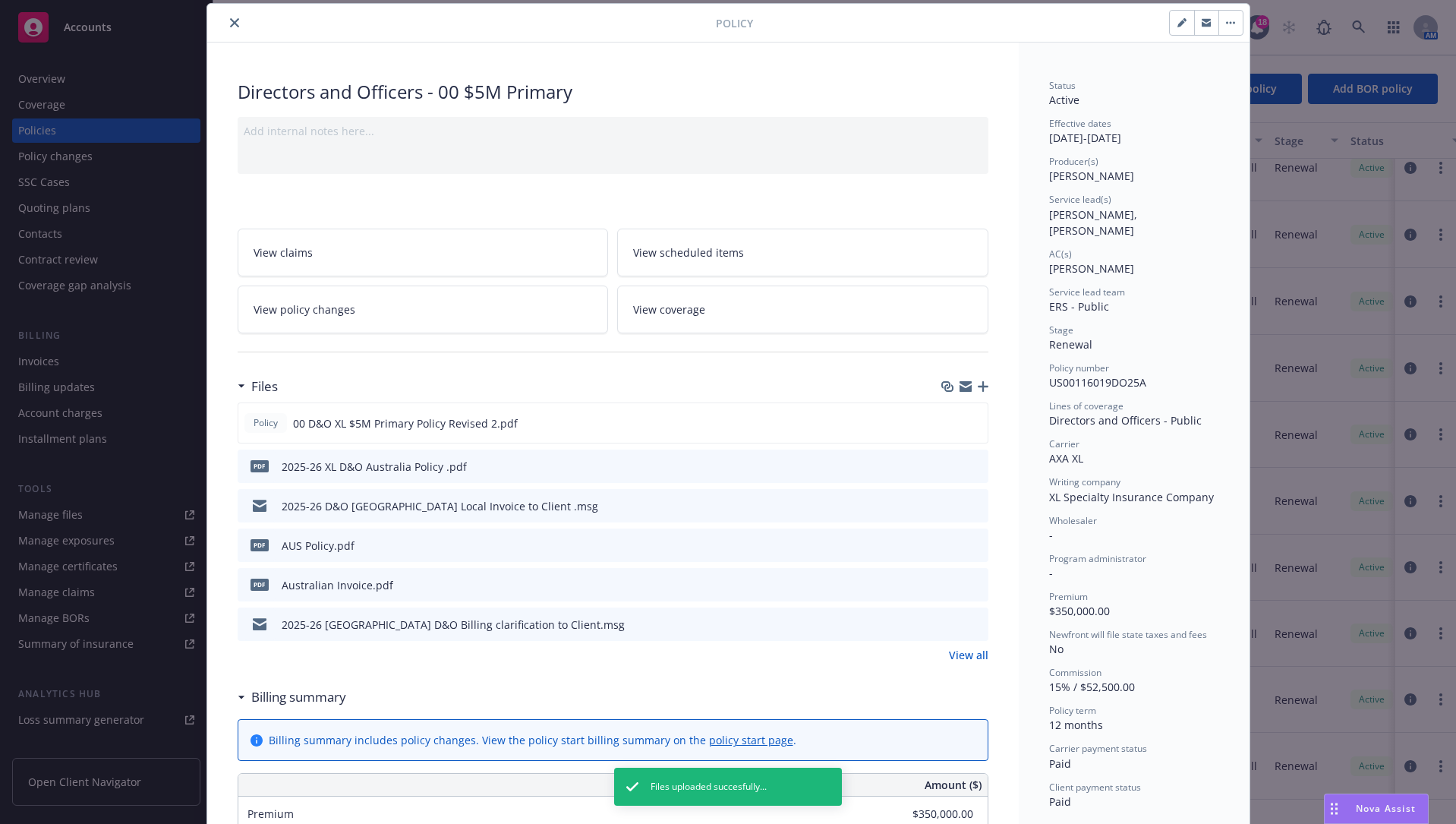
click at [226, 22] on button "close" at bounding box center [235, 23] width 18 height 18
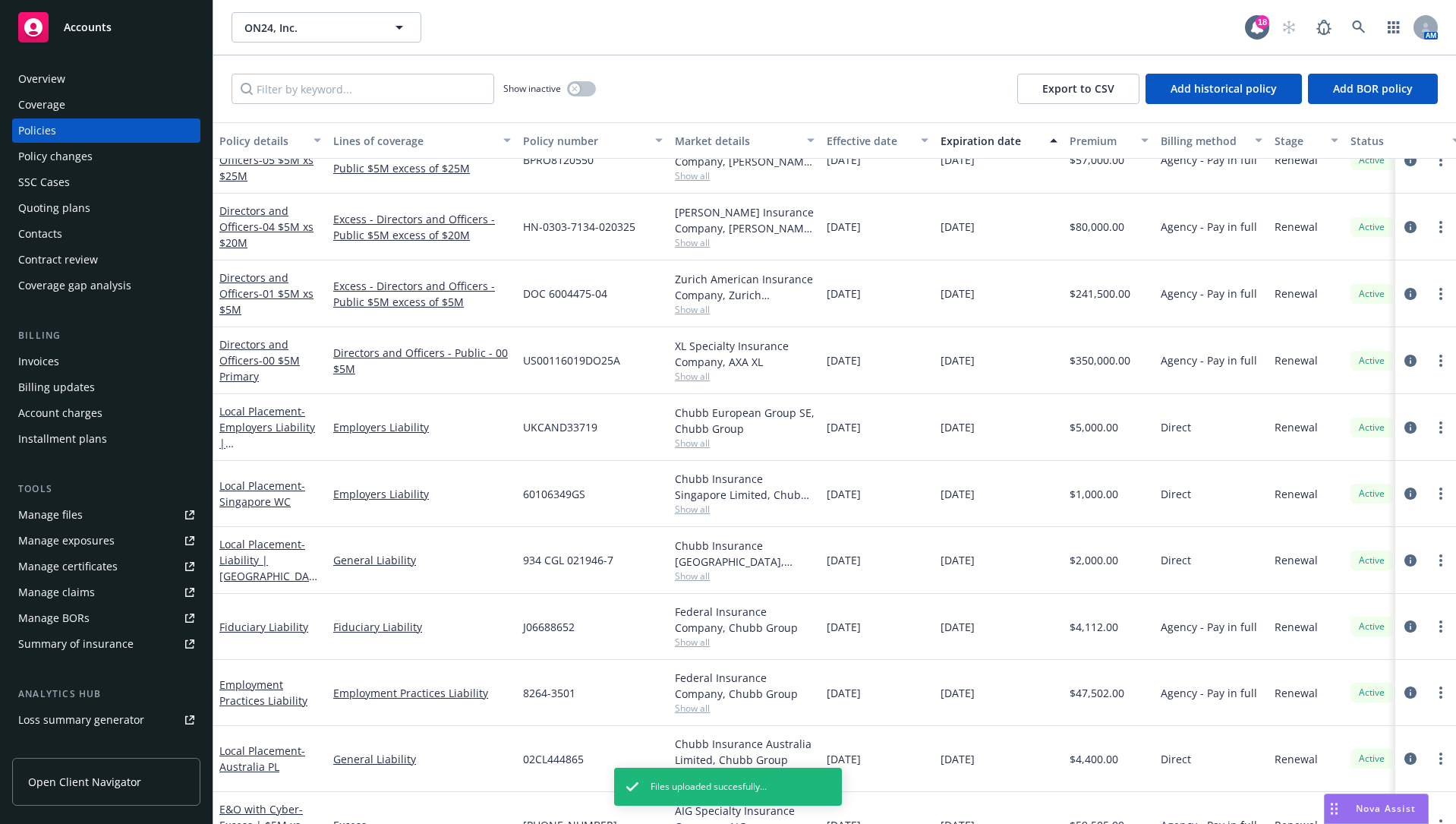
scroll to position [683, 0]
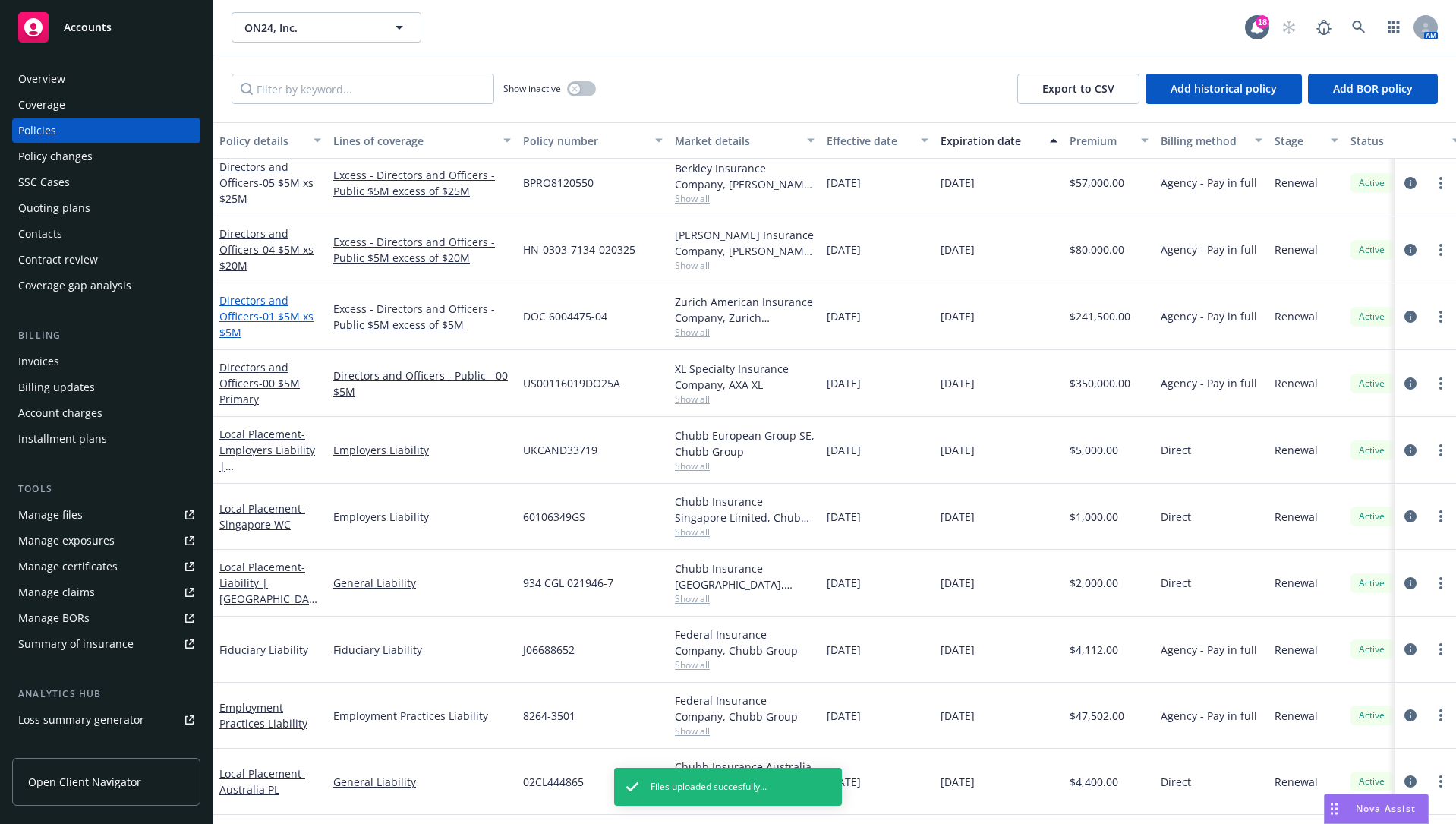
click at [263, 314] on span "- 01 $5M xs $5M" at bounding box center [266, 324] width 94 height 31
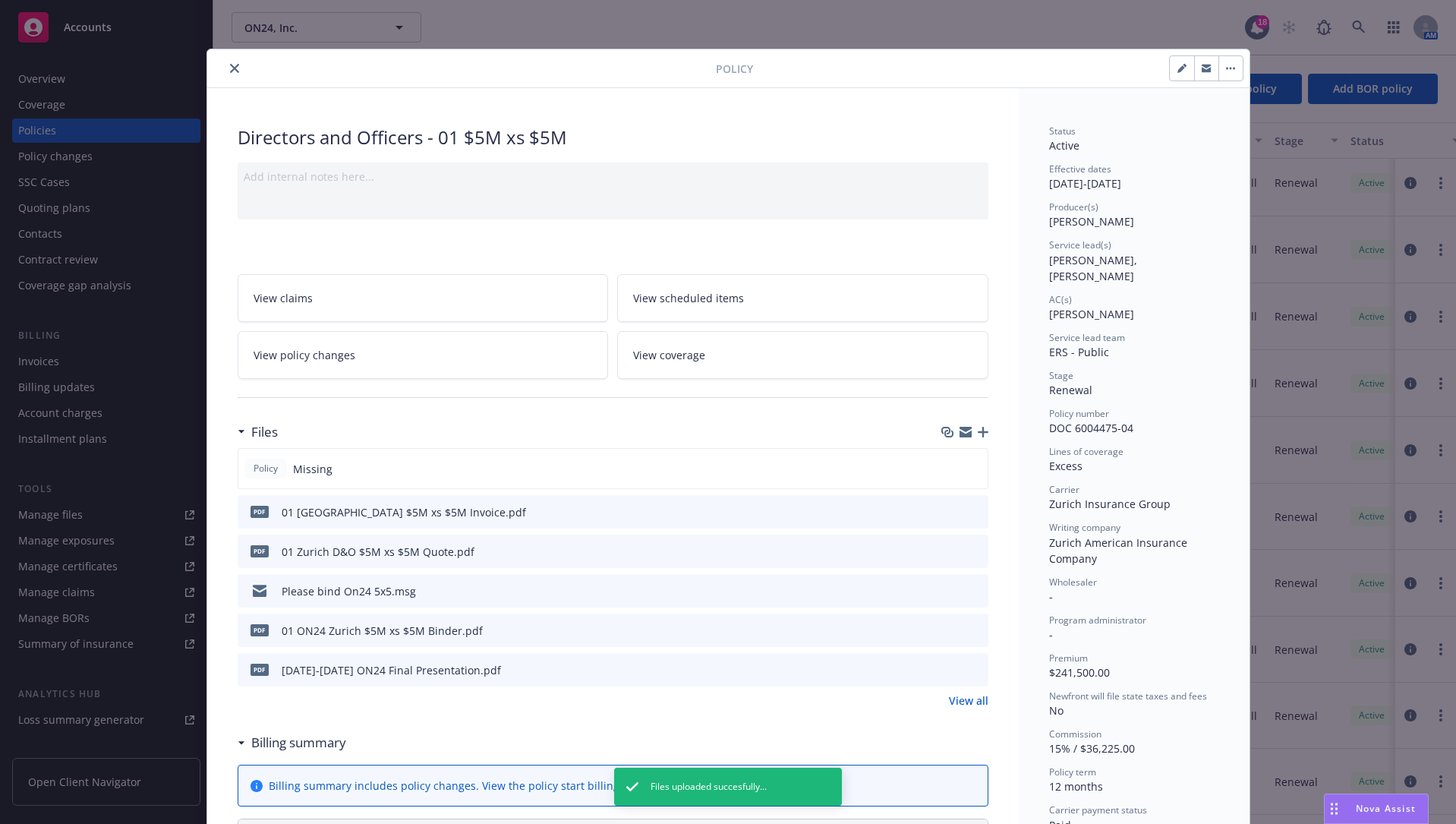
click at [978, 431] on icon "button" at bounding box center [983, 432] width 11 height 11
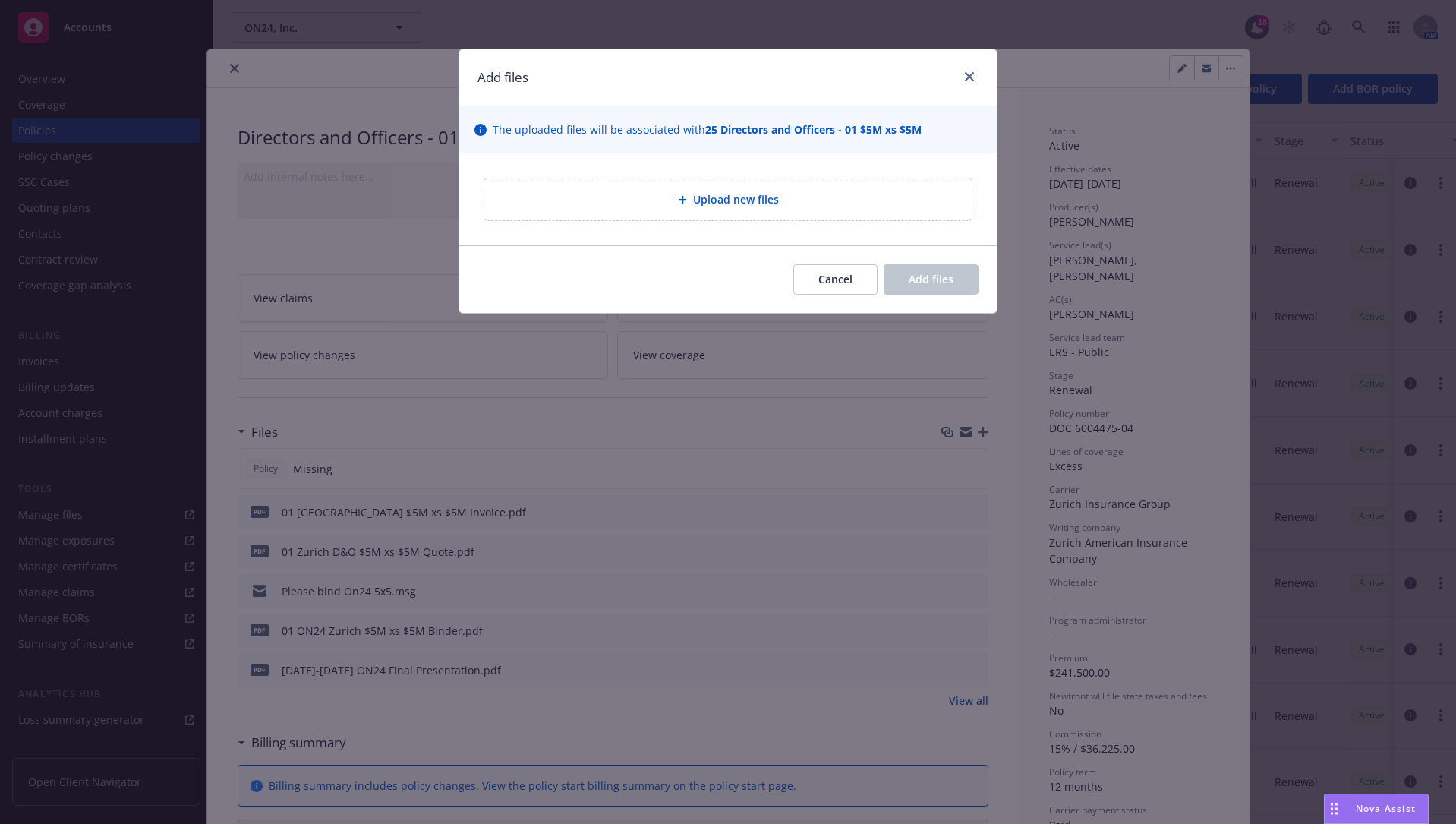
type textarea "x"
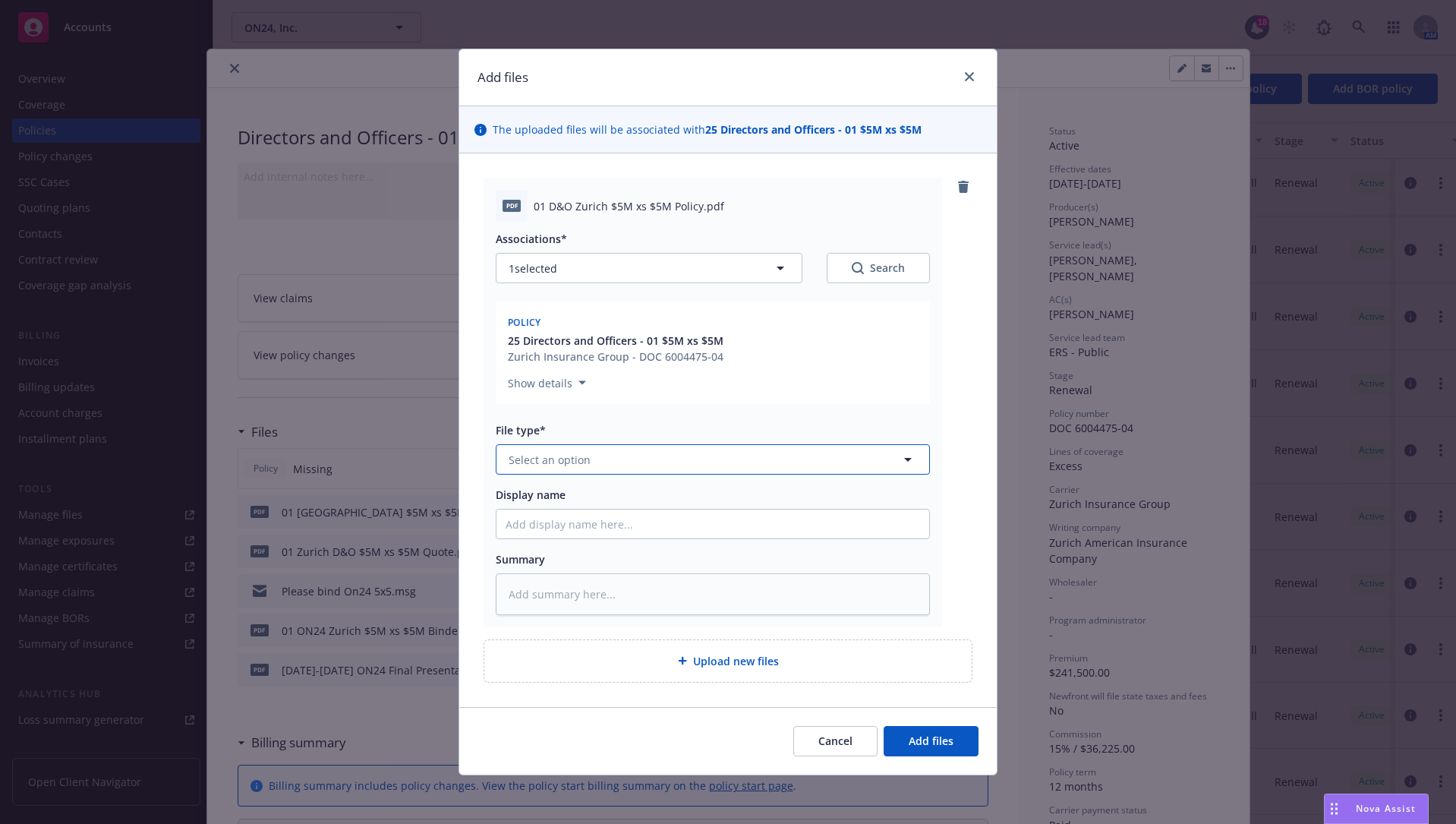
click at [709, 457] on button "Select an option" at bounding box center [712, 459] width 434 height 31
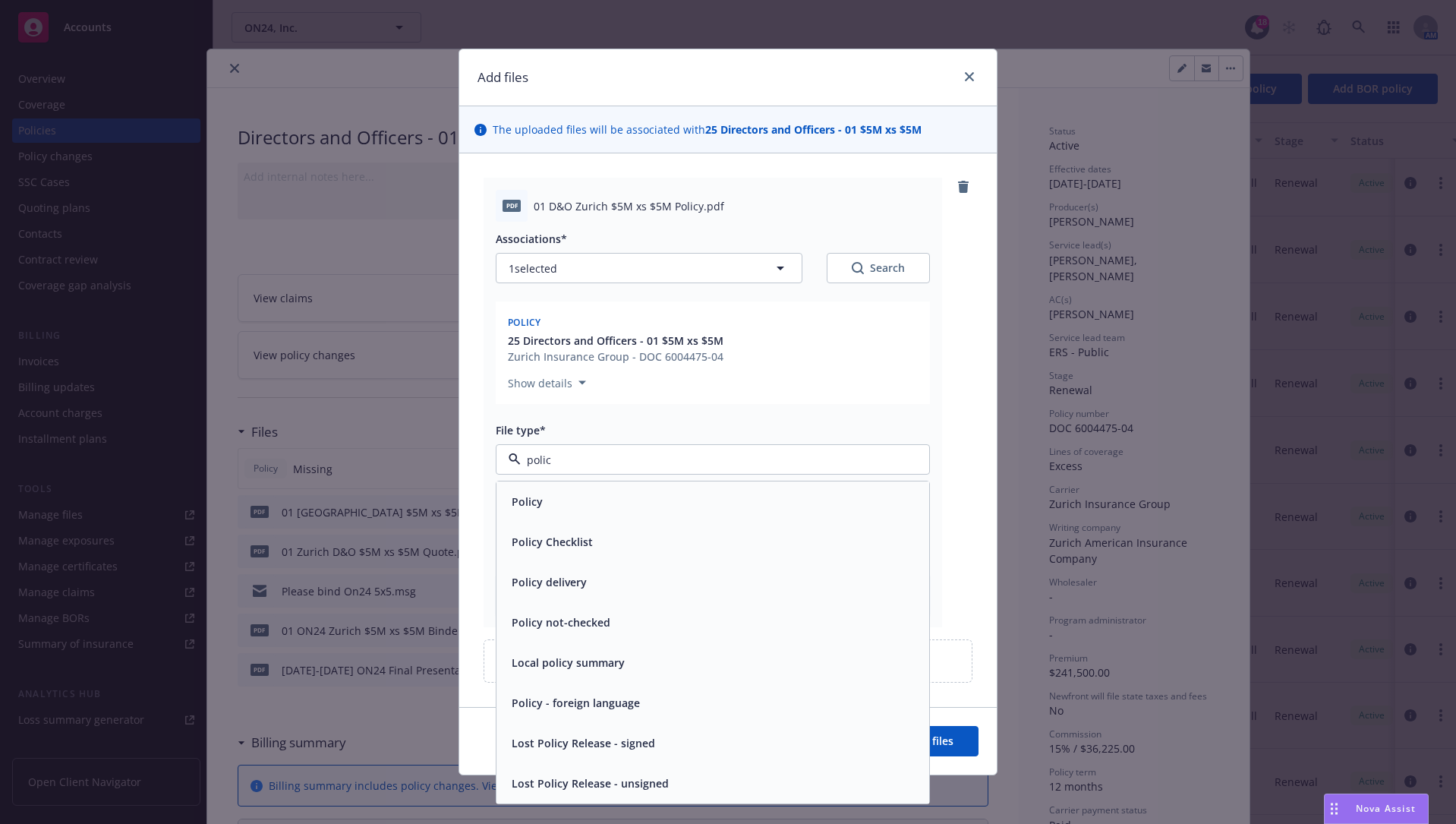
type input "policy"
click at [711, 501] on div "Policy" at bounding box center [712, 502] width 414 height 22
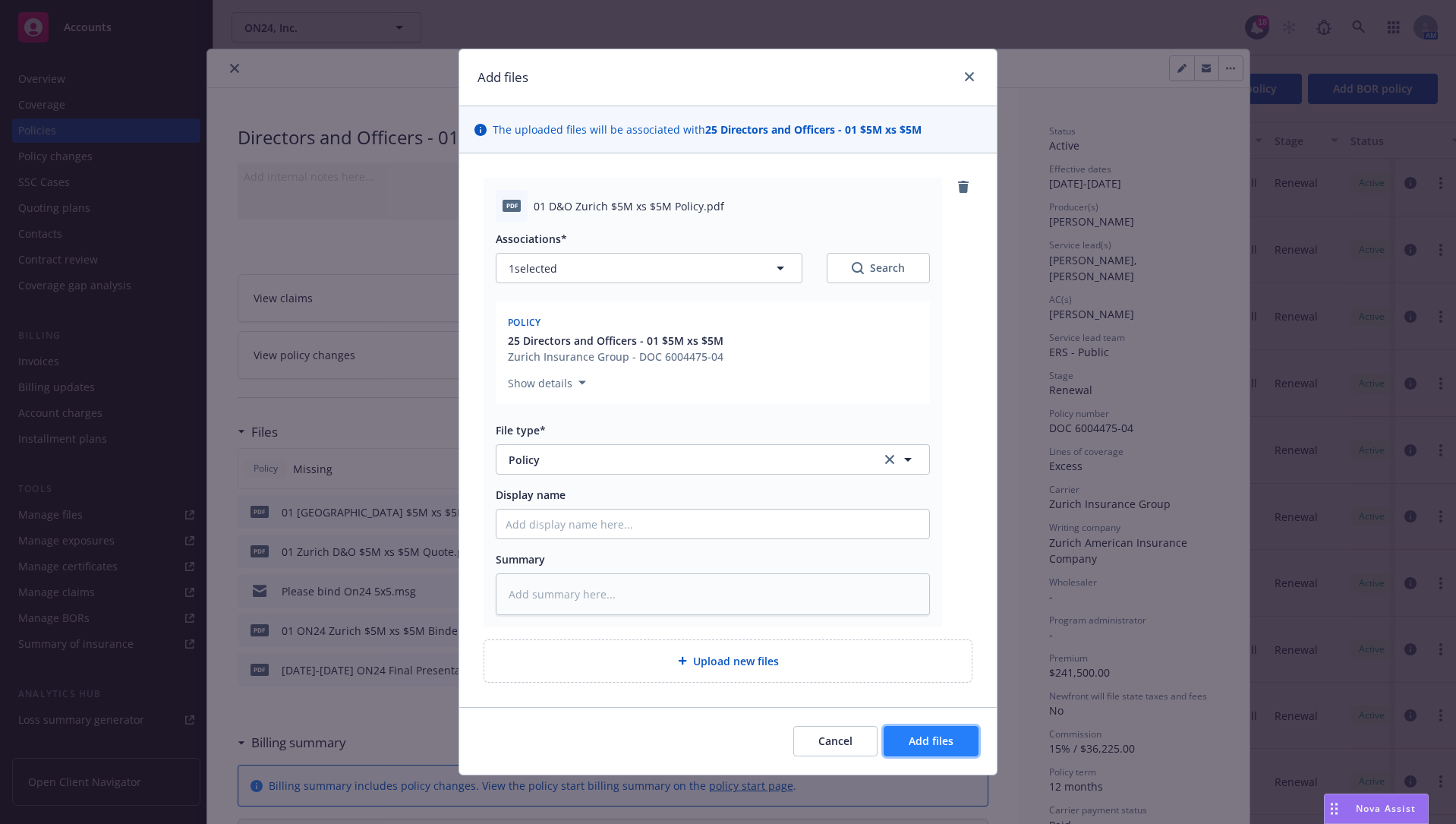
click at [945, 625] on span "Add files" at bounding box center [931, 741] width 45 height 14
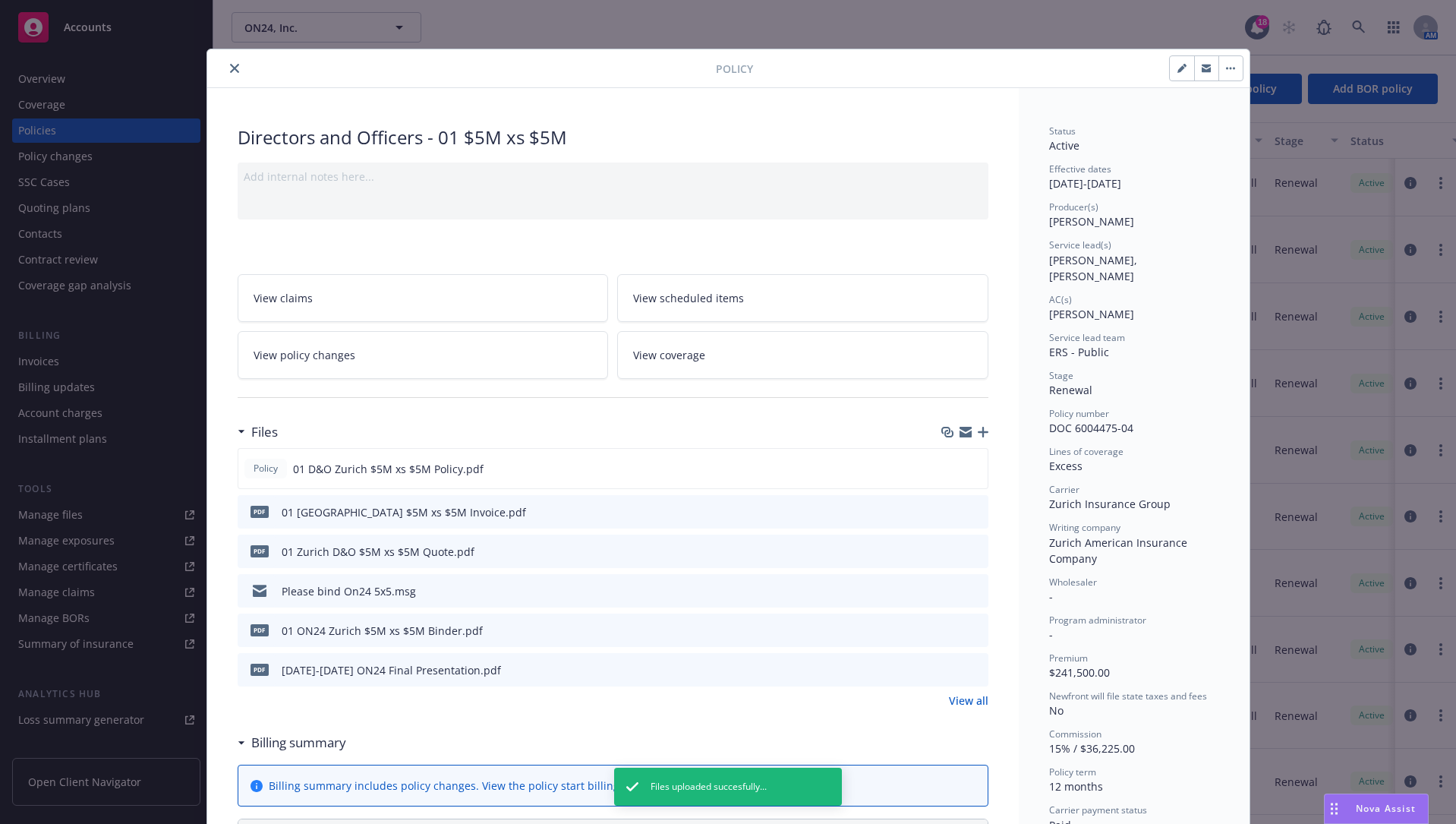
click at [232, 68] on icon "close" at bounding box center [235, 69] width 9 height 9
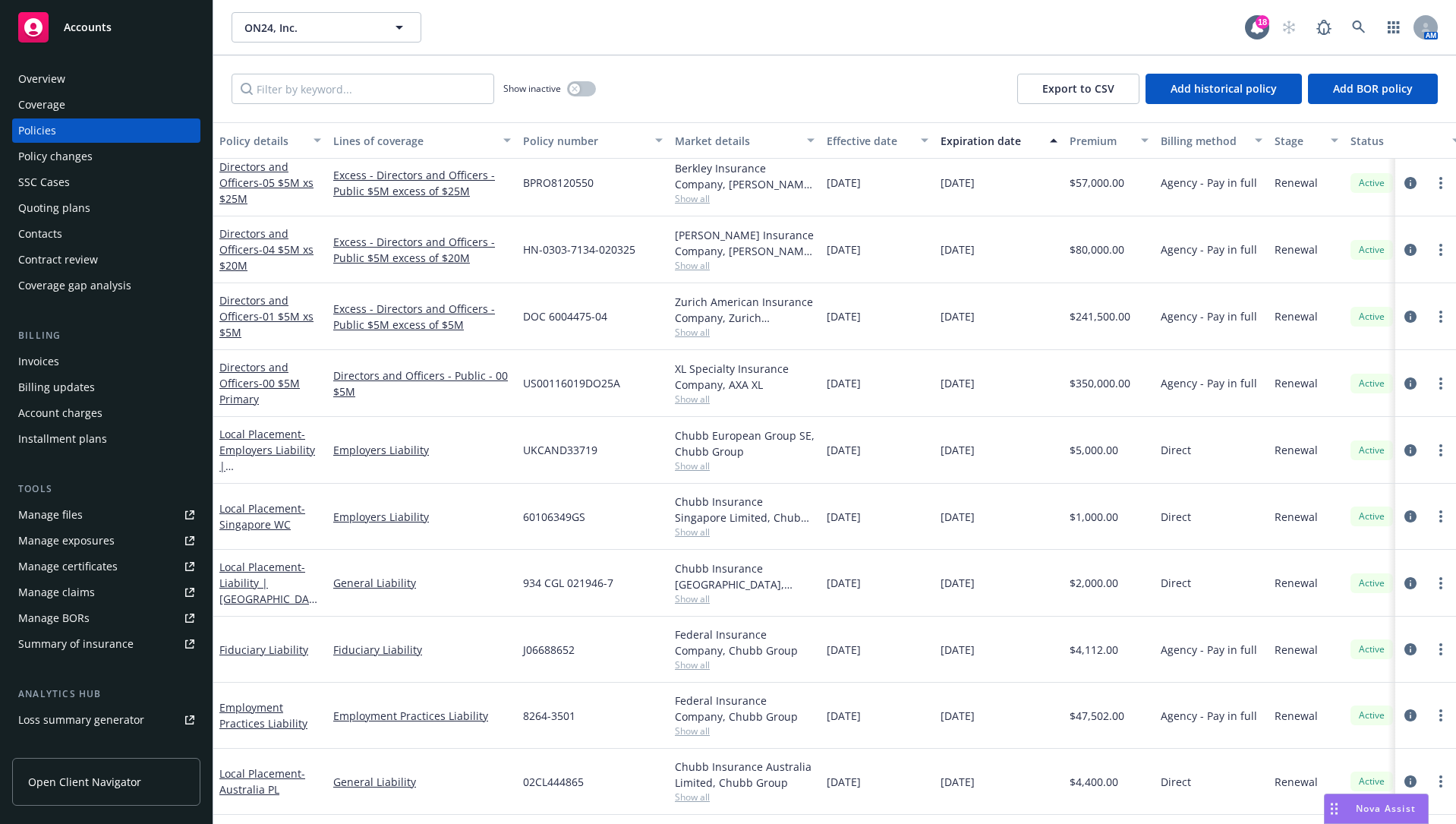
scroll to position [532, 0]
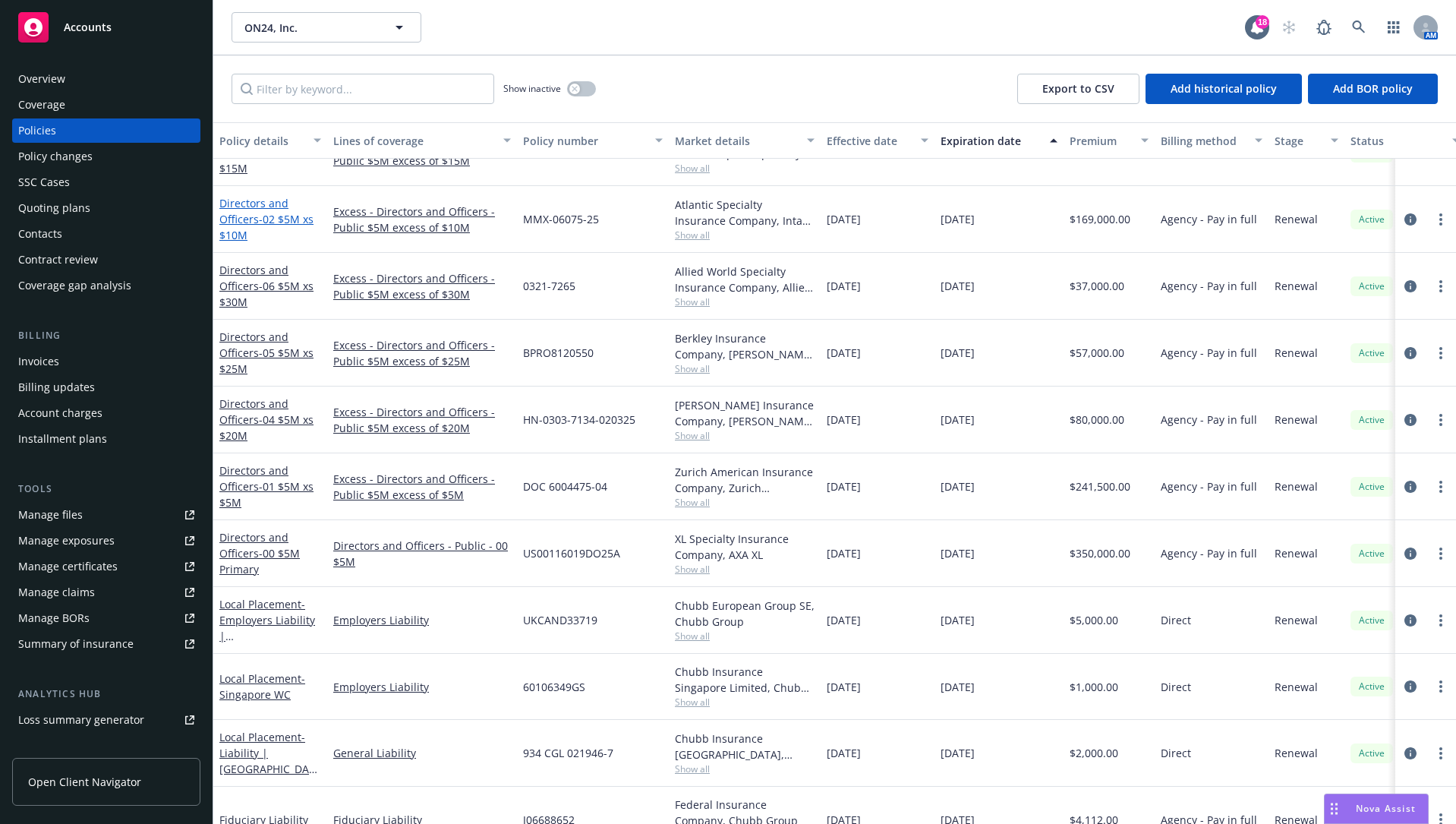
click at [242, 232] on span "- 02 $5M xs $10M" at bounding box center [266, 227] width 94 height 31
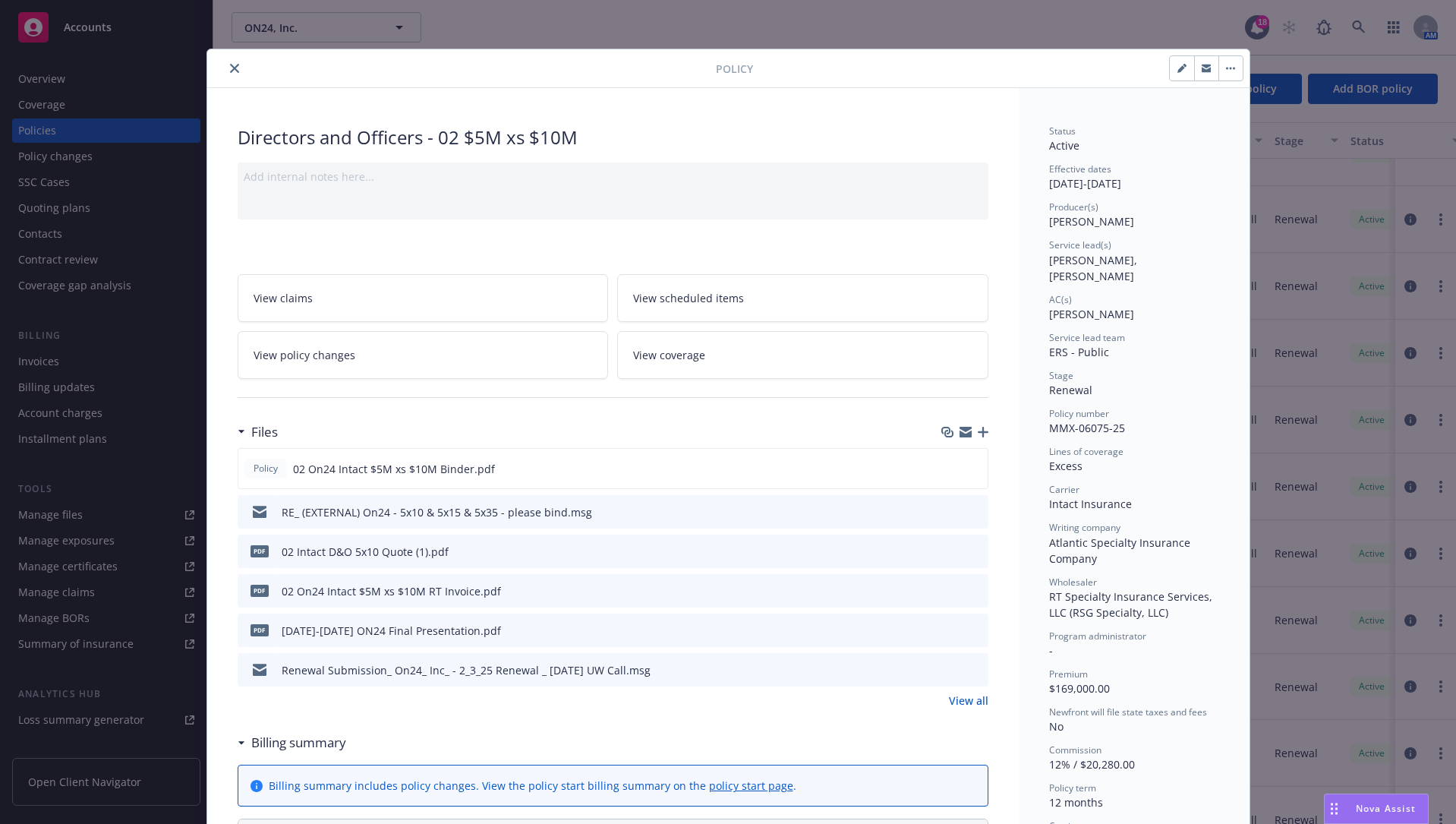
click at [978, 428] on icon "button" at bounding box center [983, 432] width 11 height 11
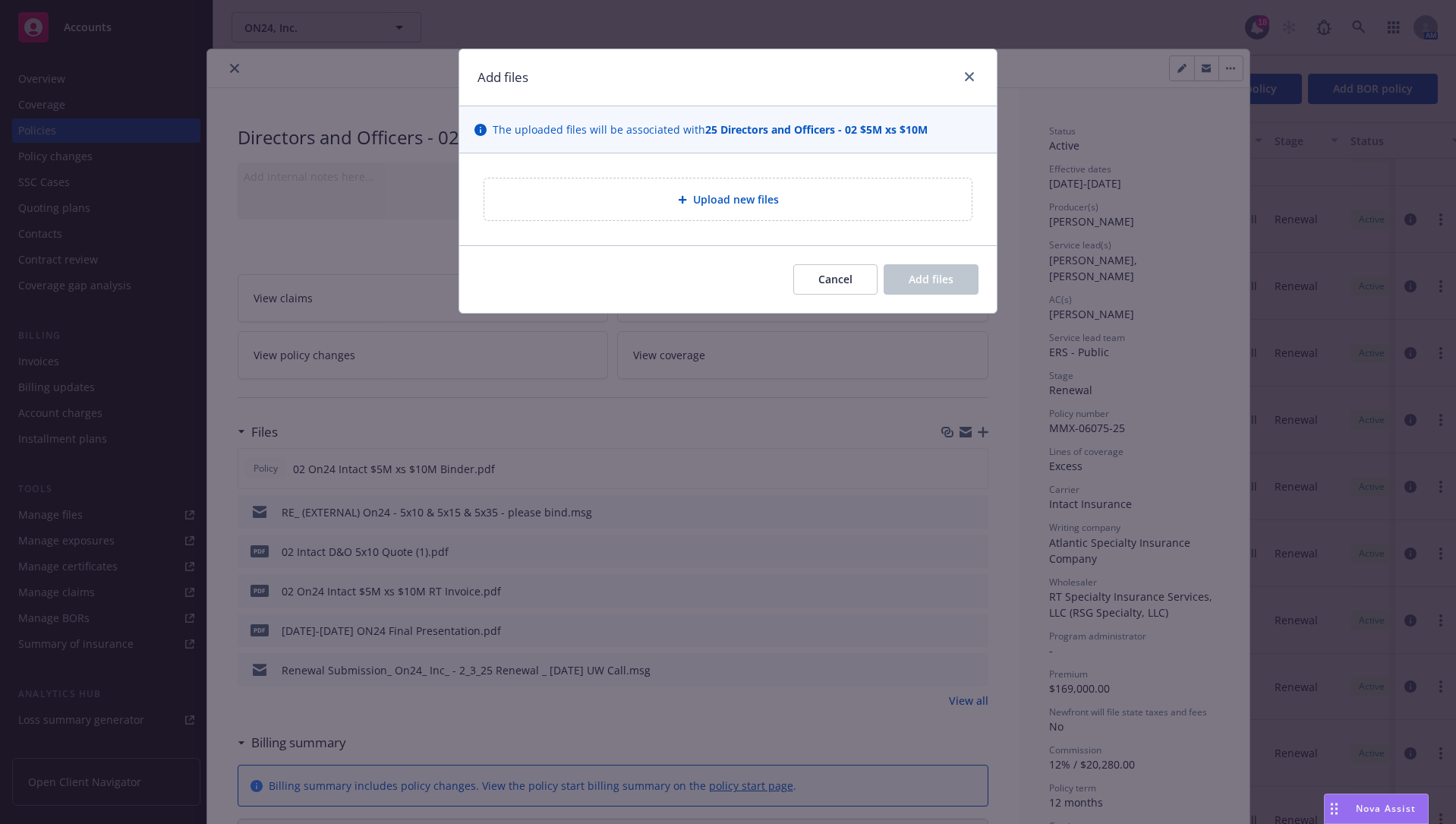
type textarea "x"
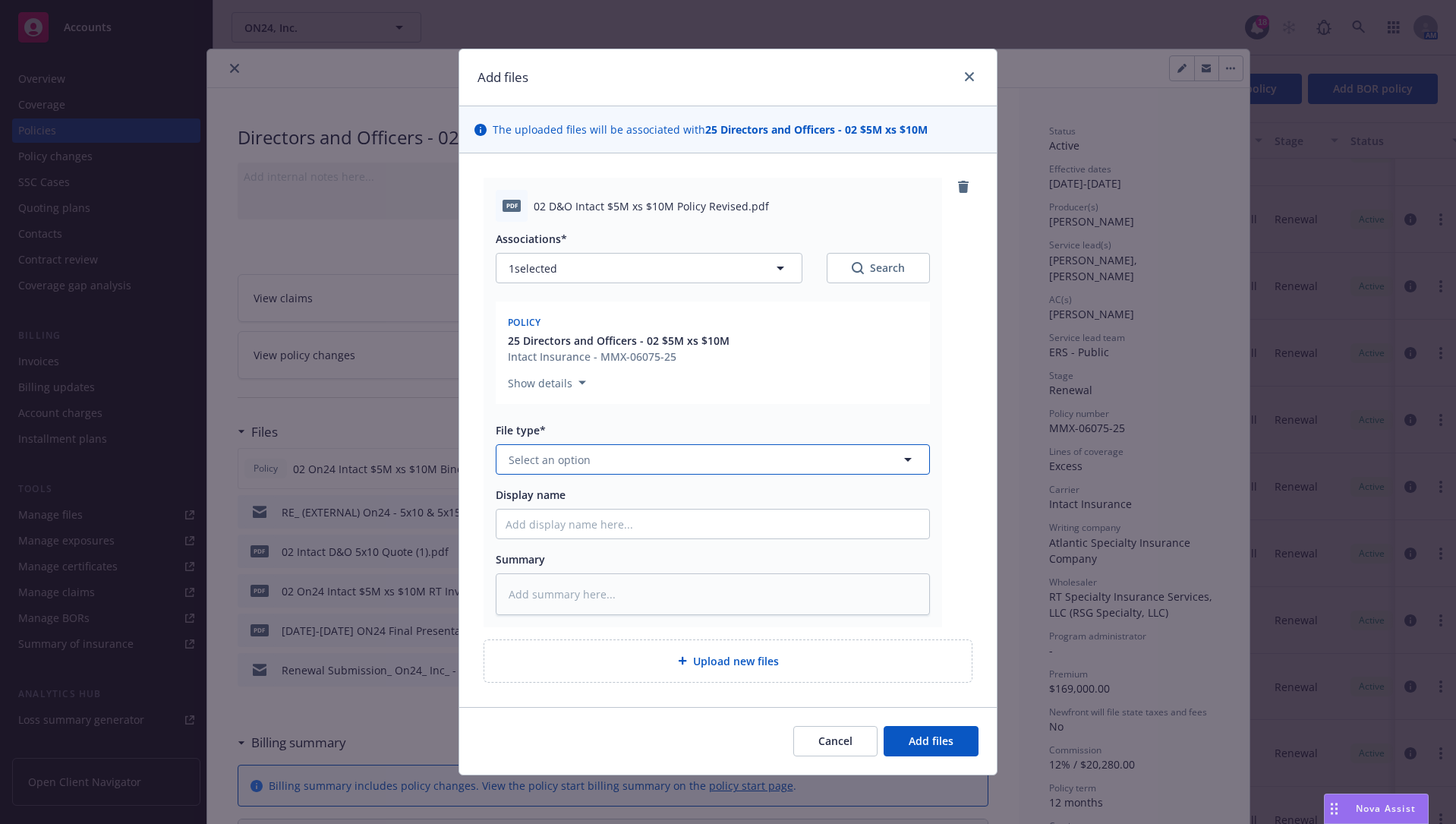
click at [736, 458] on button "Select an option" at bounding box center [712, 459] width 434 height 31
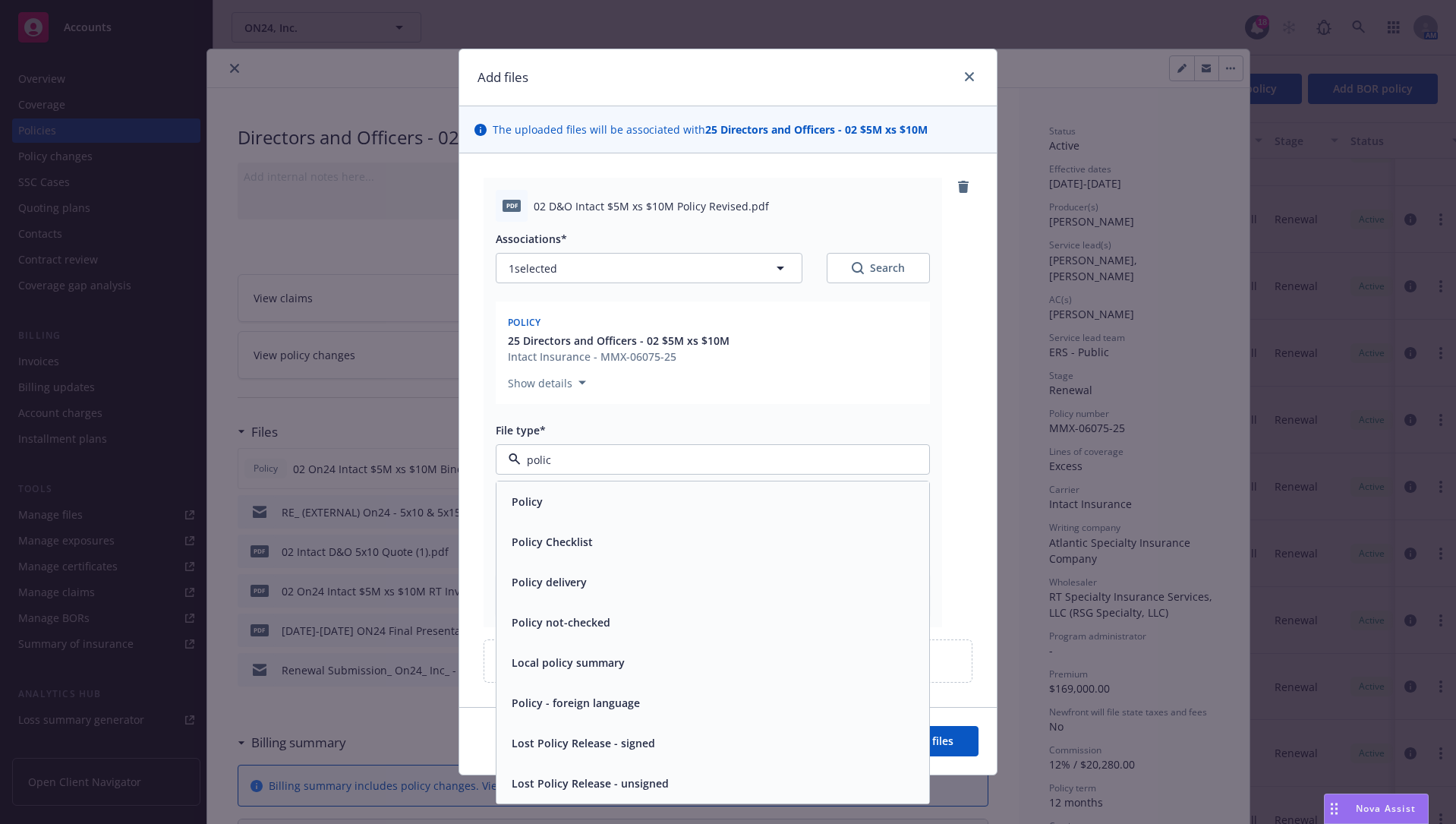
type input "policy"
click at [759, 505] on div "Policy" at bounding box center [712, 502] width 414 height 22
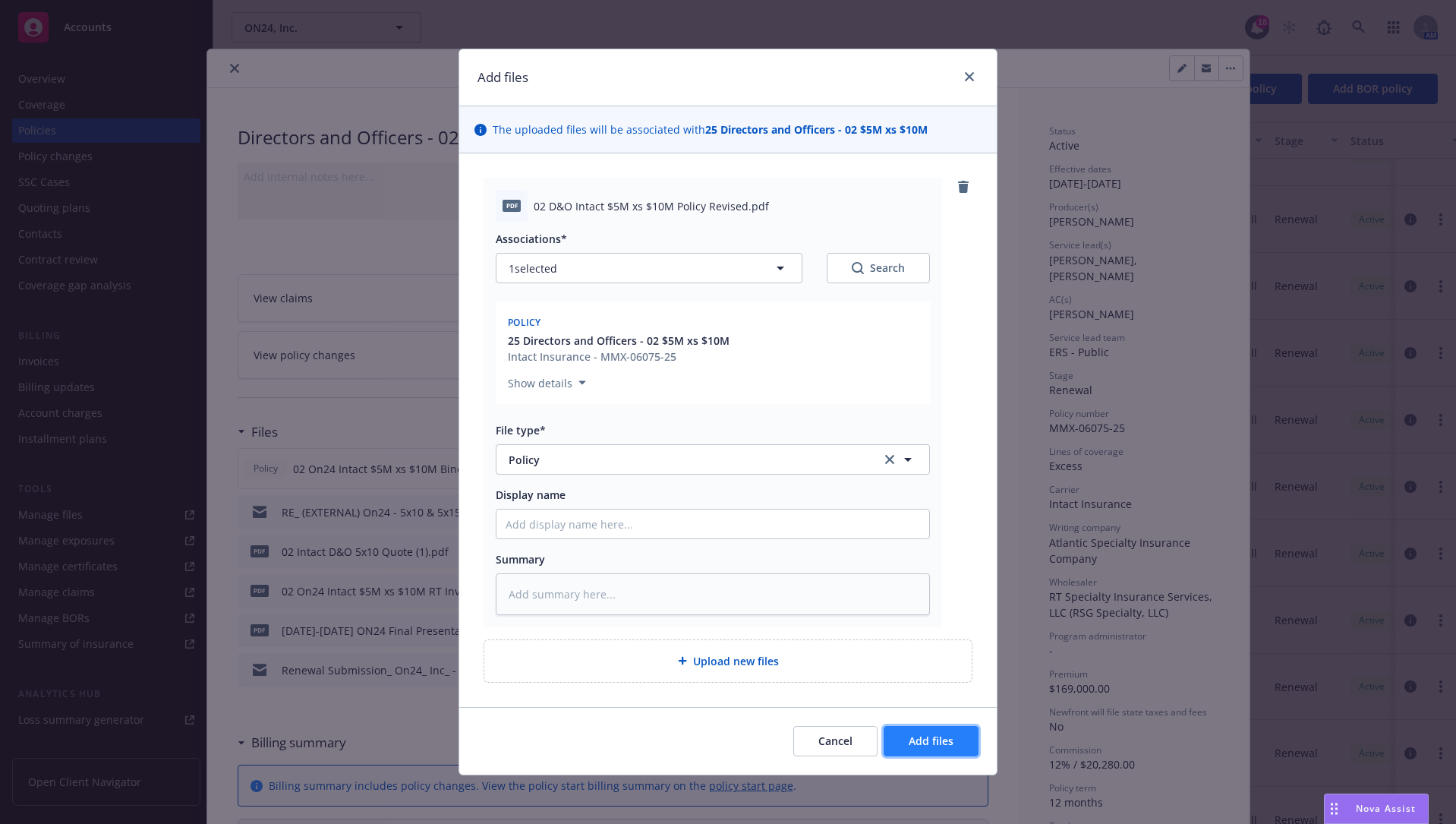
click at [922, 625] on span "Add files" at bounding box center [931, 741] width 45 height 14
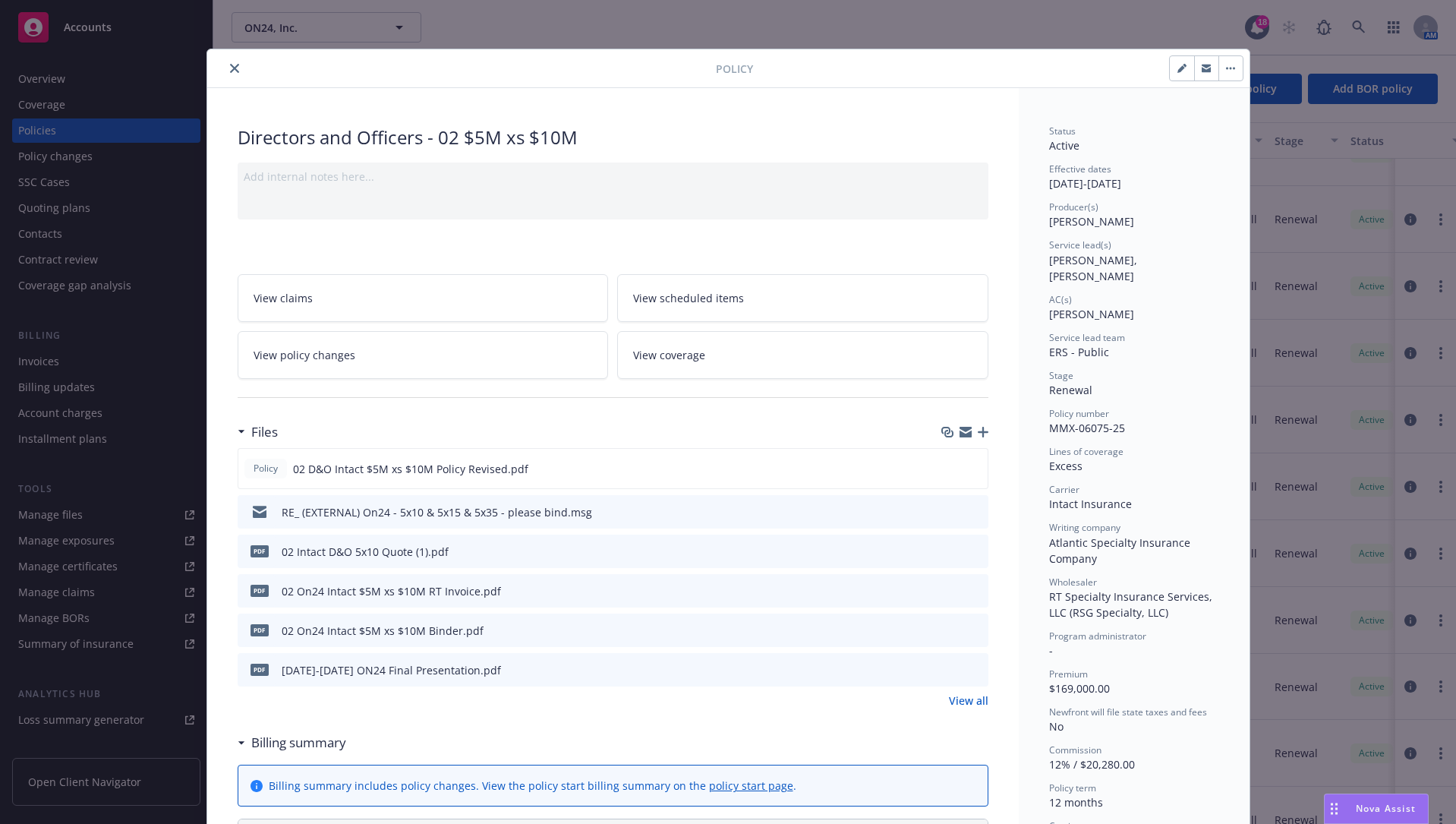
click at [230, 68] on icon "close" at bounding box center [235, 69] width 9 height 9
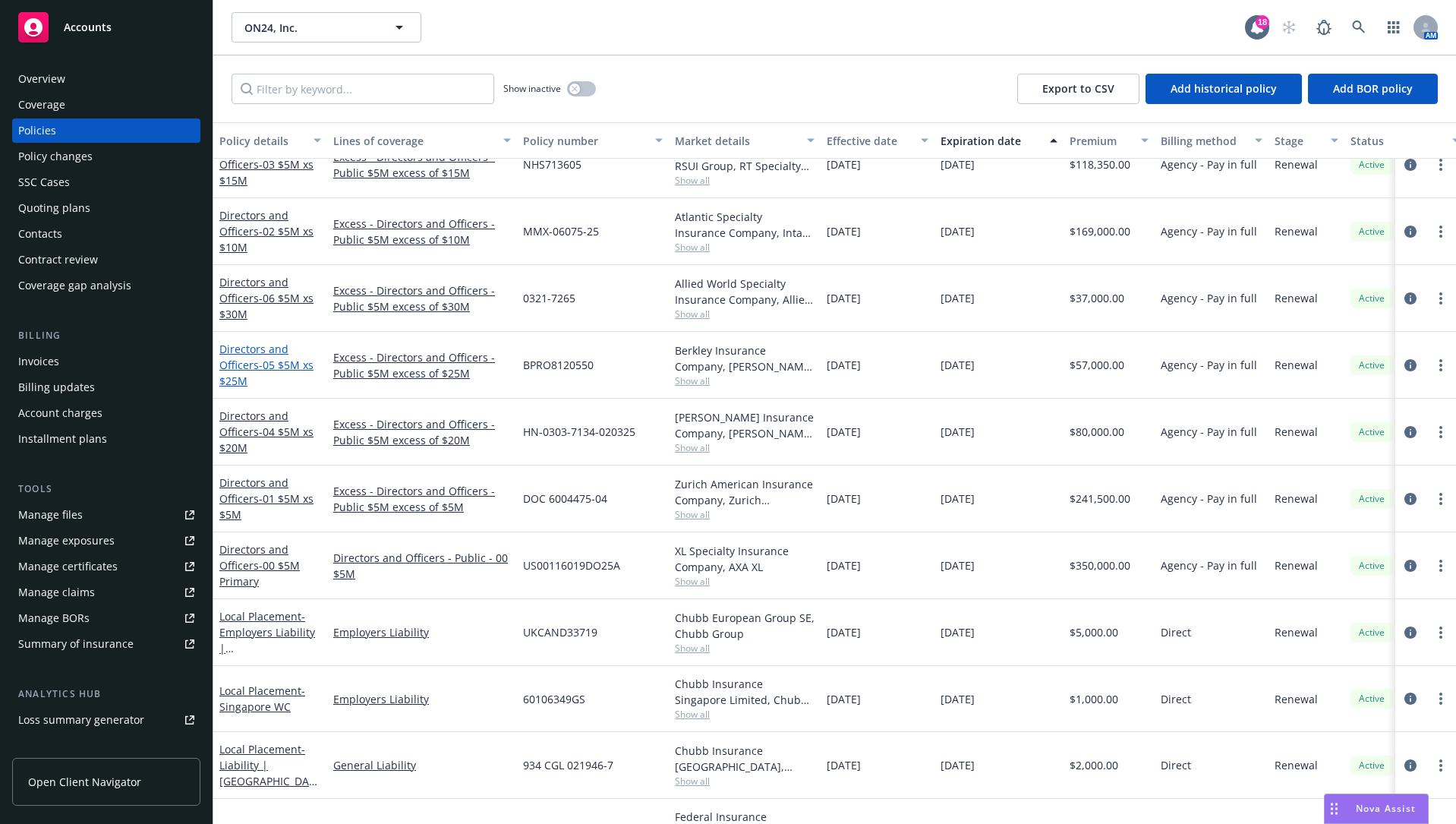
scroll to position [380, 0]
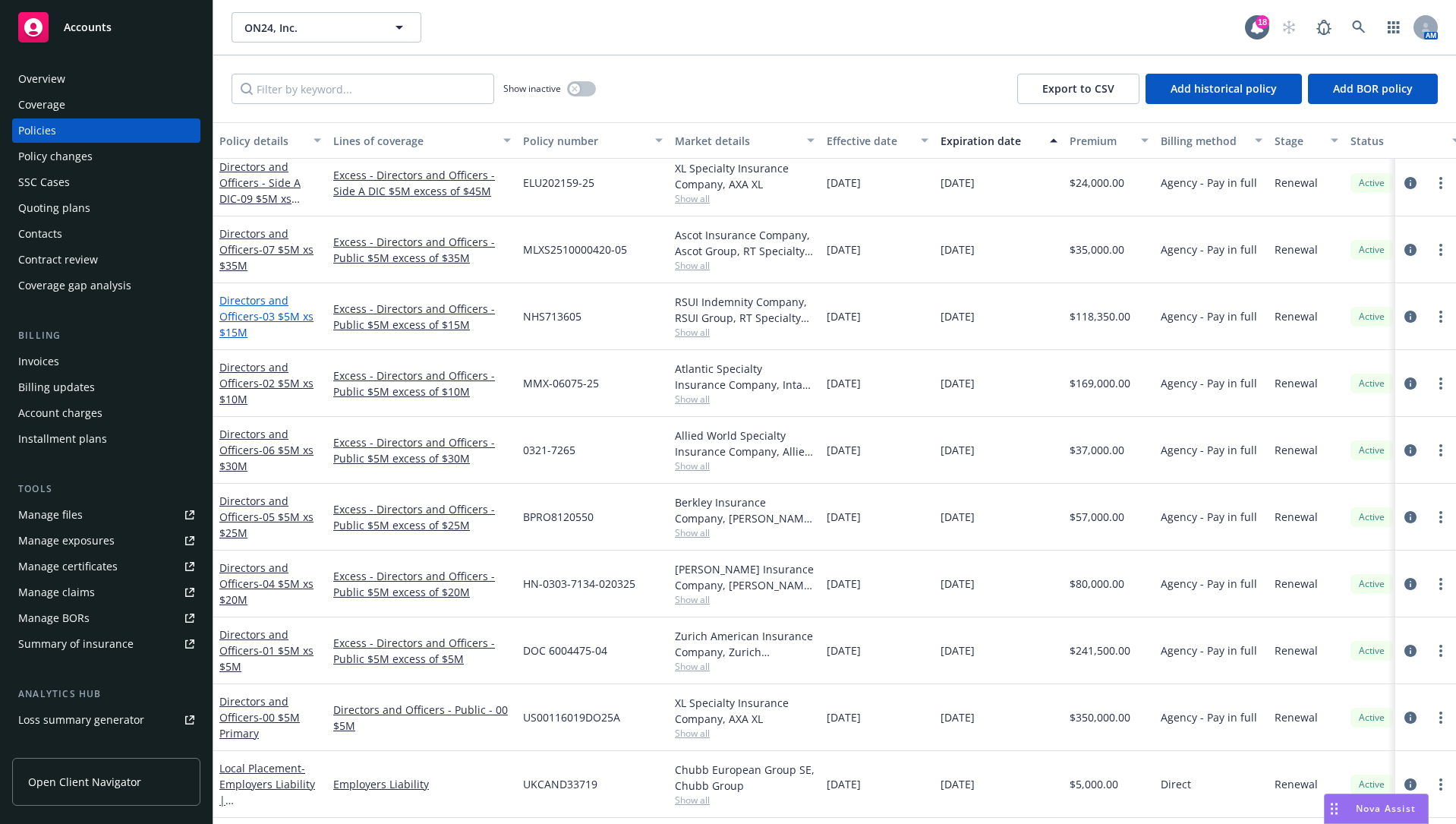
click at [256, 311] on link "Directors and Officers - 03 $5M xs $15M" at bounding box center [266, 316] width 94 height 46
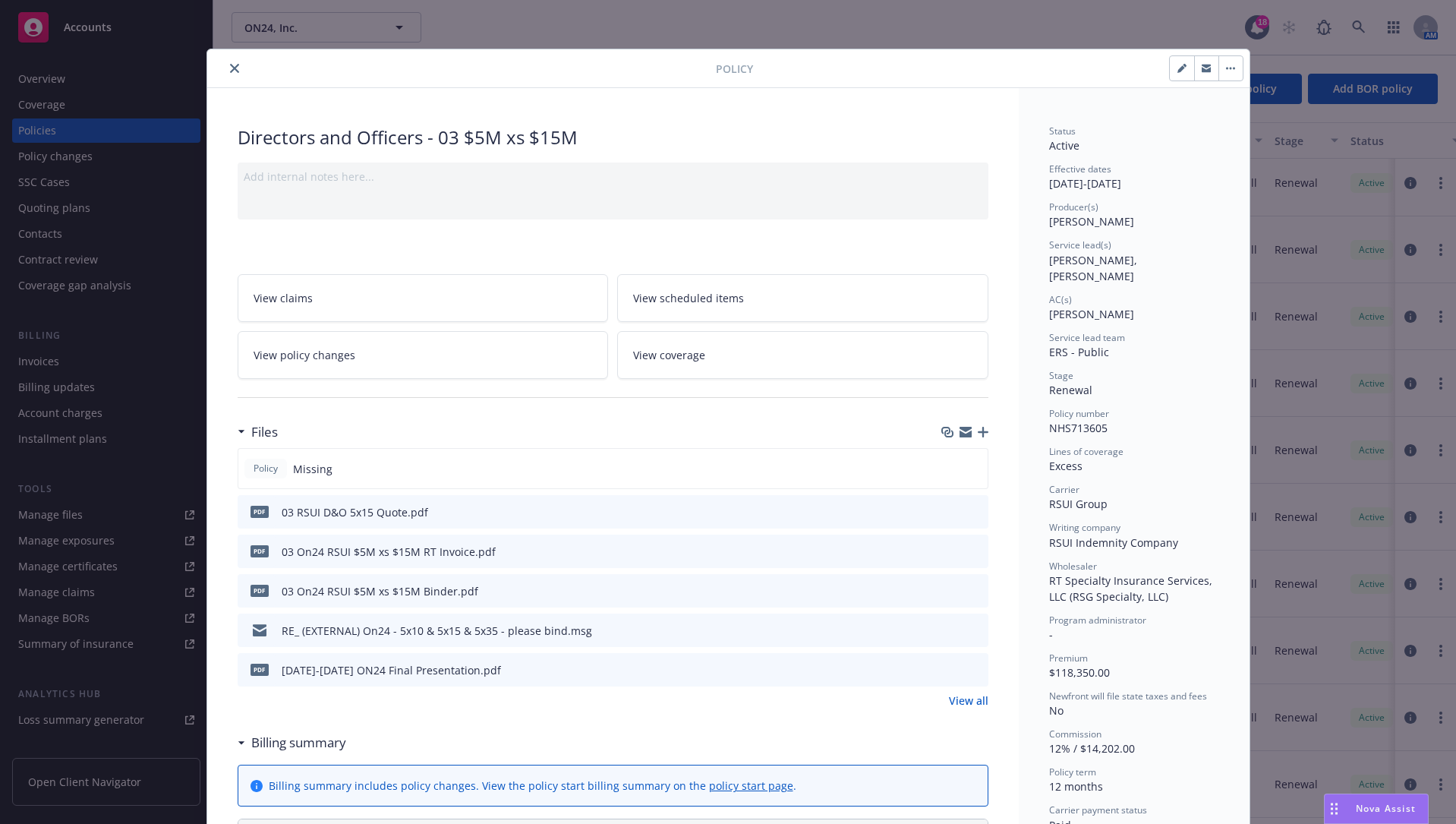
click at [595, 464] on div "Policy Missing" at bounding box center [613, 468] width 751 height 41
click at [978, 431] on icon "button" at bounding box center [983, 432] width 11 height 11
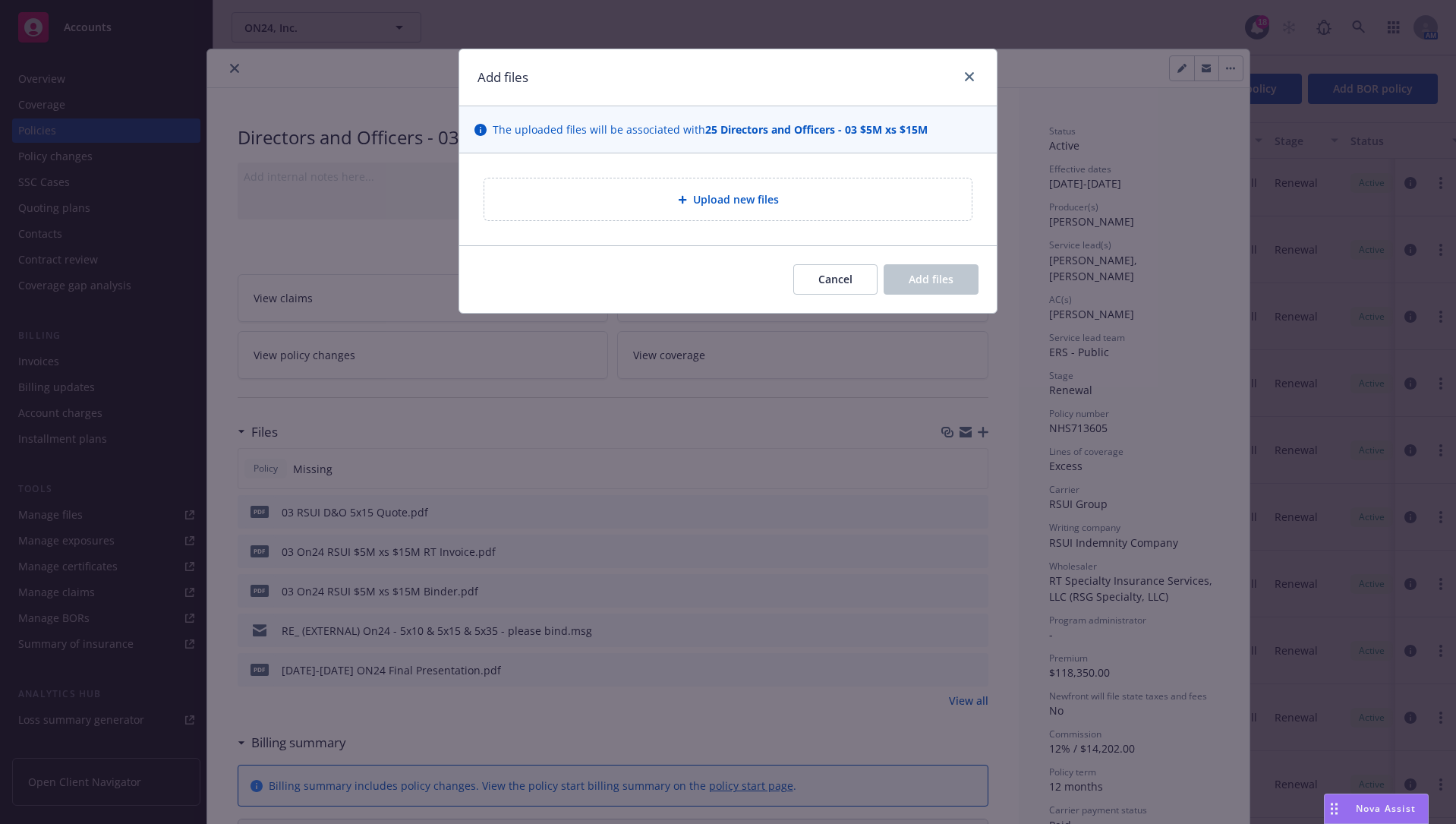
type textarea "x"
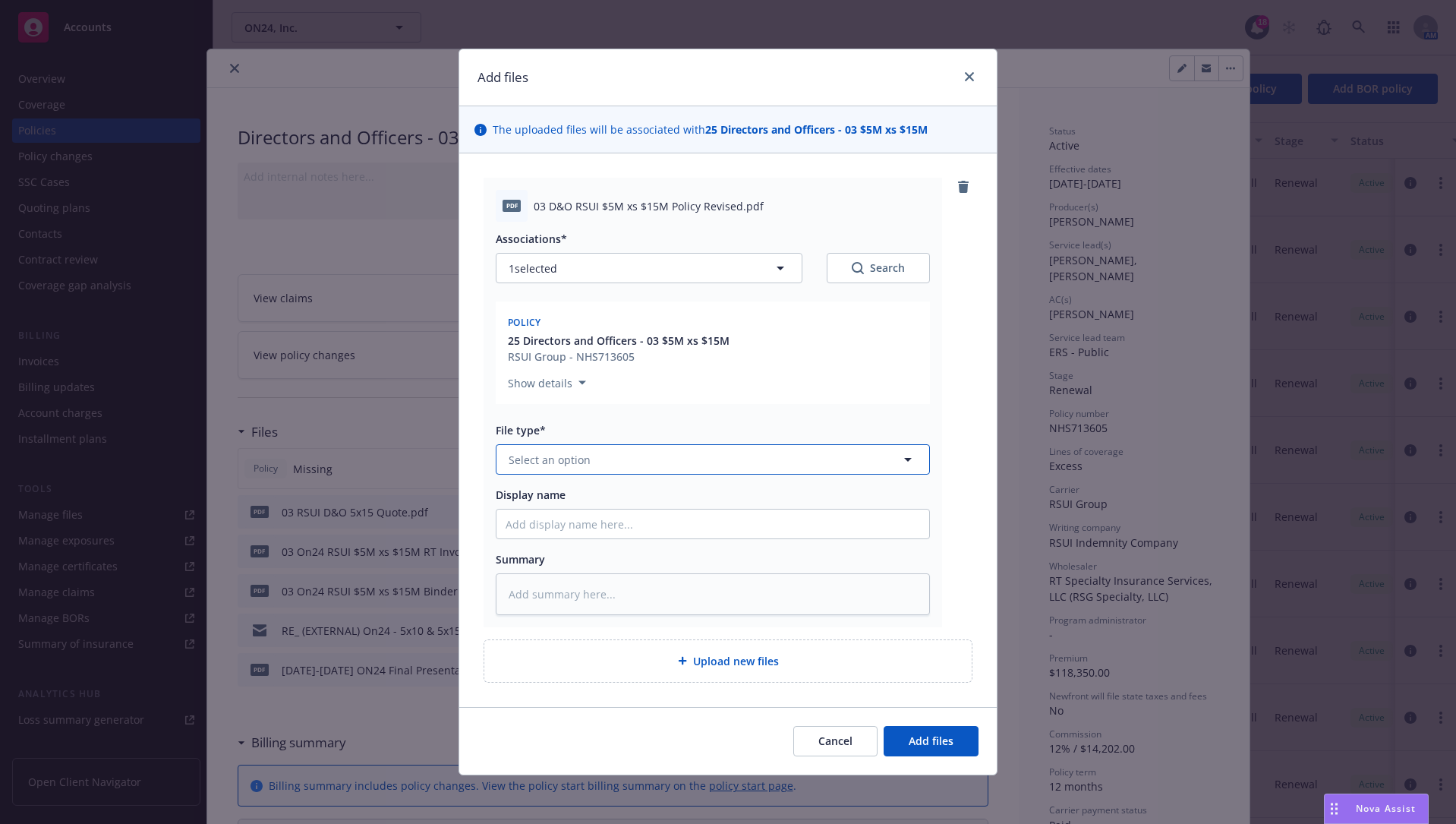
click at [615, 458] on button "Select an option" at bounding box center [712, 459] width 434 height 31
type input "poliocy"
click at [688, 467] on input "poliocy" at bounding box center [709, 460] width 378 height 16
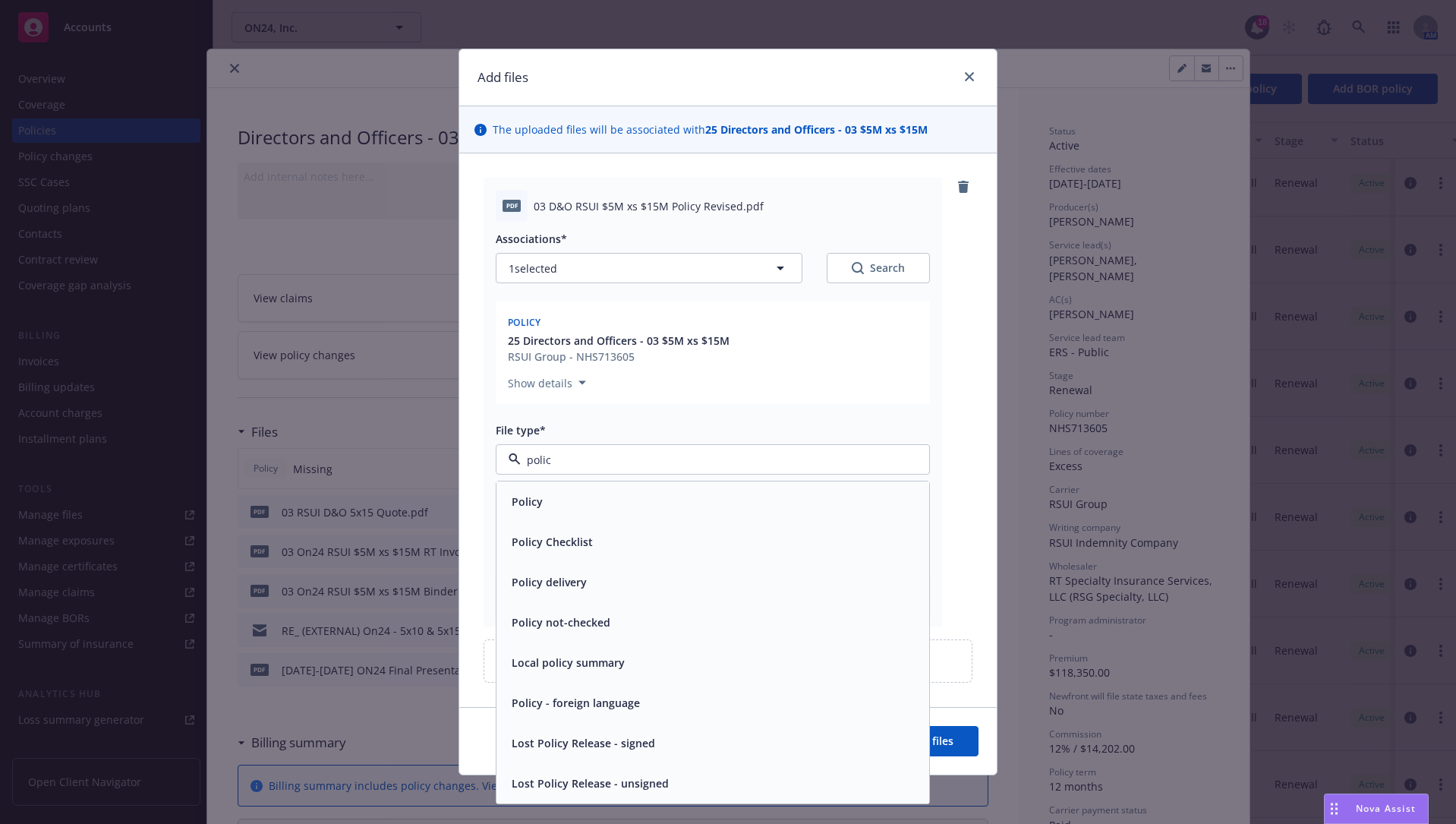
type input "policy"
click at [709, 513] on div "Policy" at bounding box center [713, 501] width 433 height 41
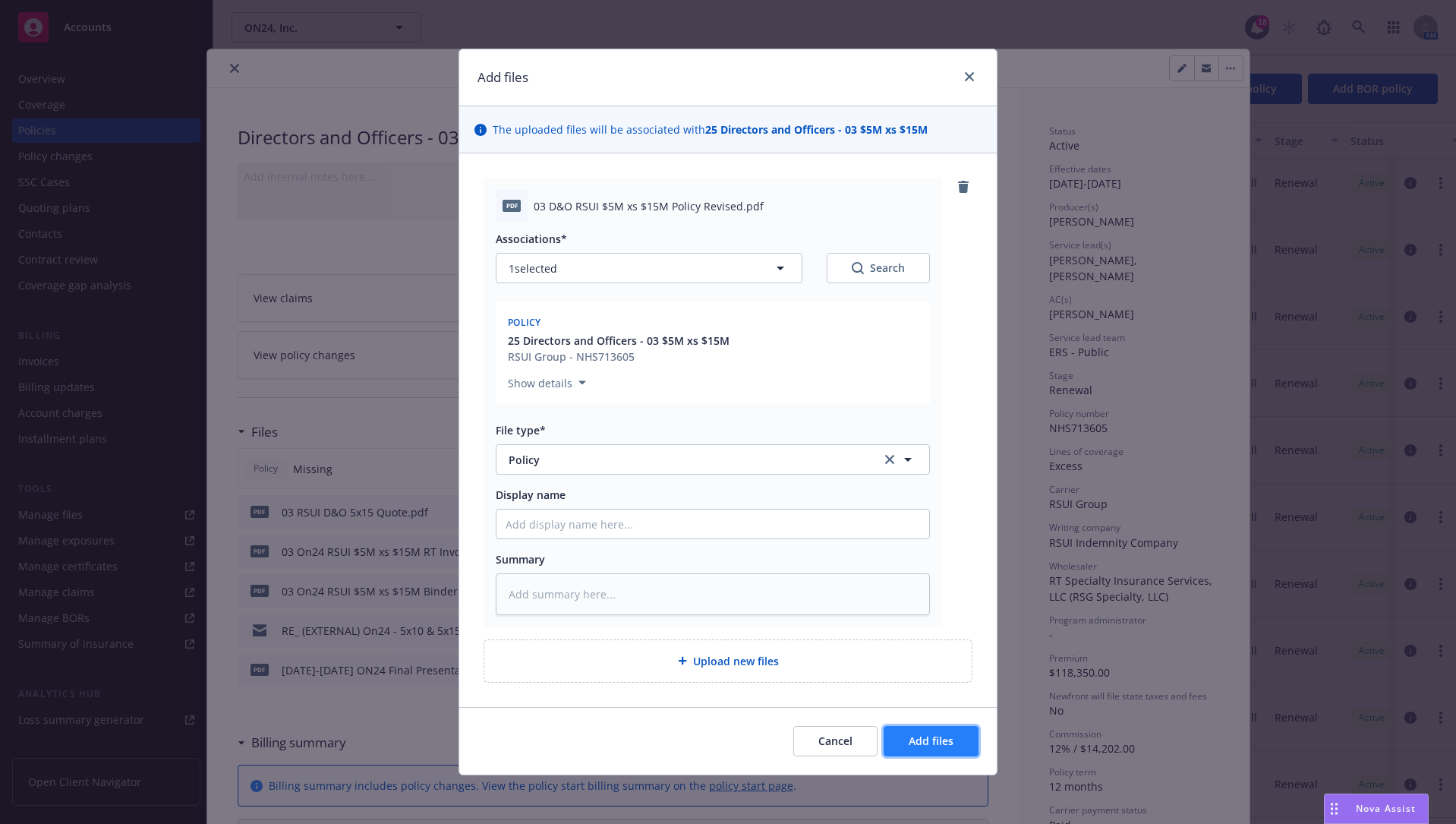
click at [960, 625] on button "Add files" at bounding box center [930, 741] width 95 height 31
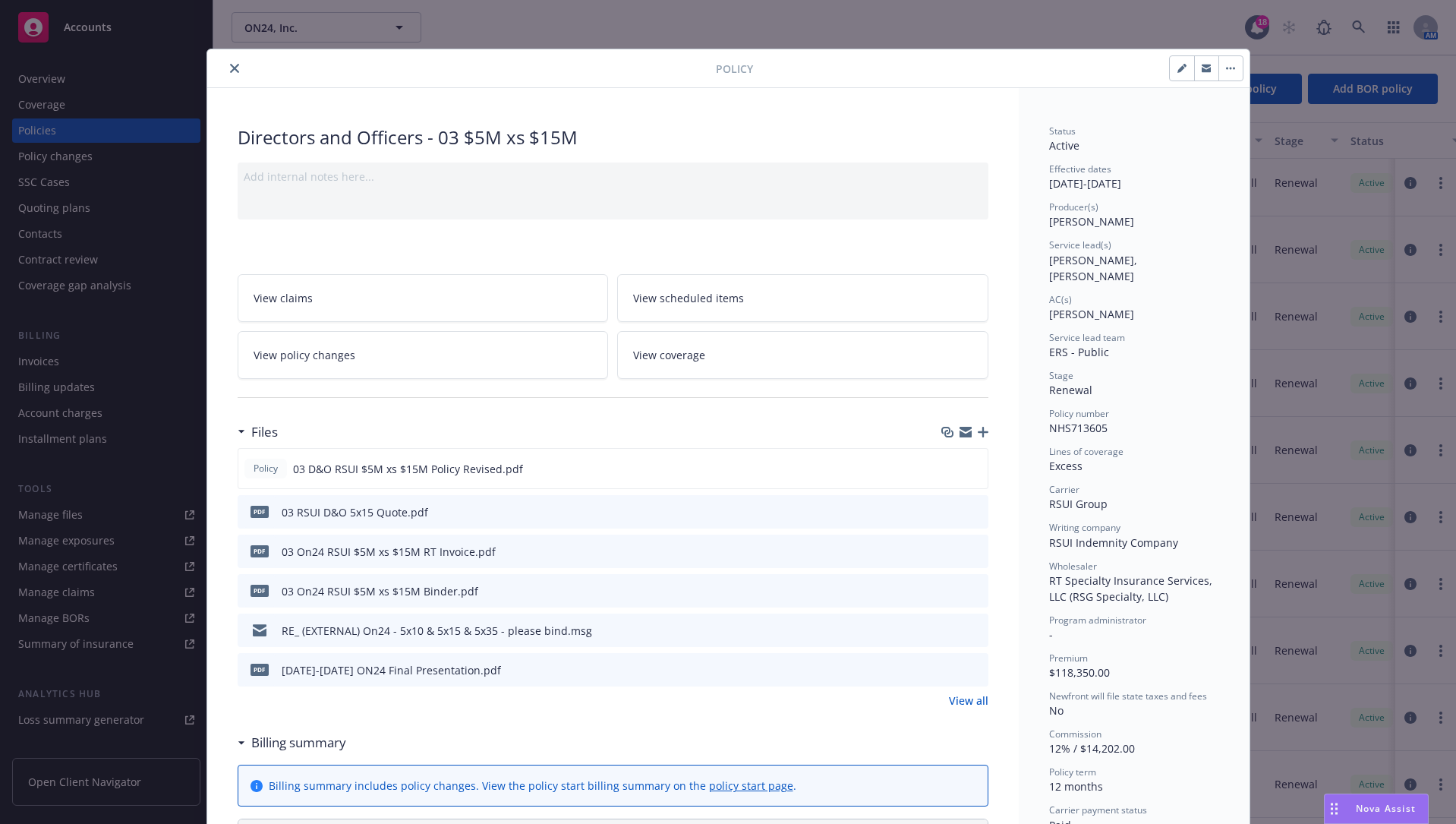
click at [226, 60] on button "close" at bounding box center [235, 69] width 18 height 18
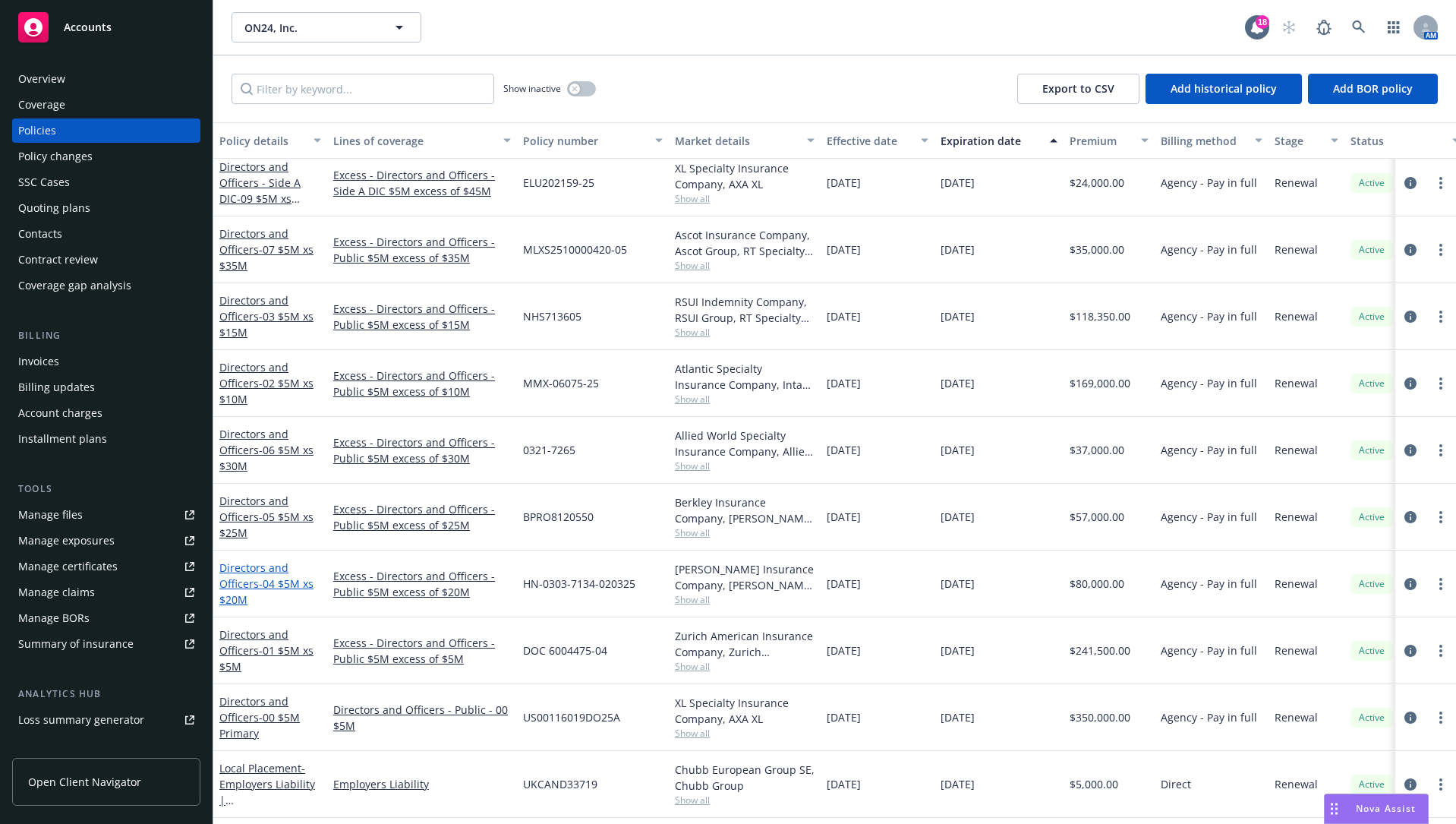
click at [262, 577] on span "- 04 $5M xs $20M" at bounding box center [266, 592] width 94 height 31
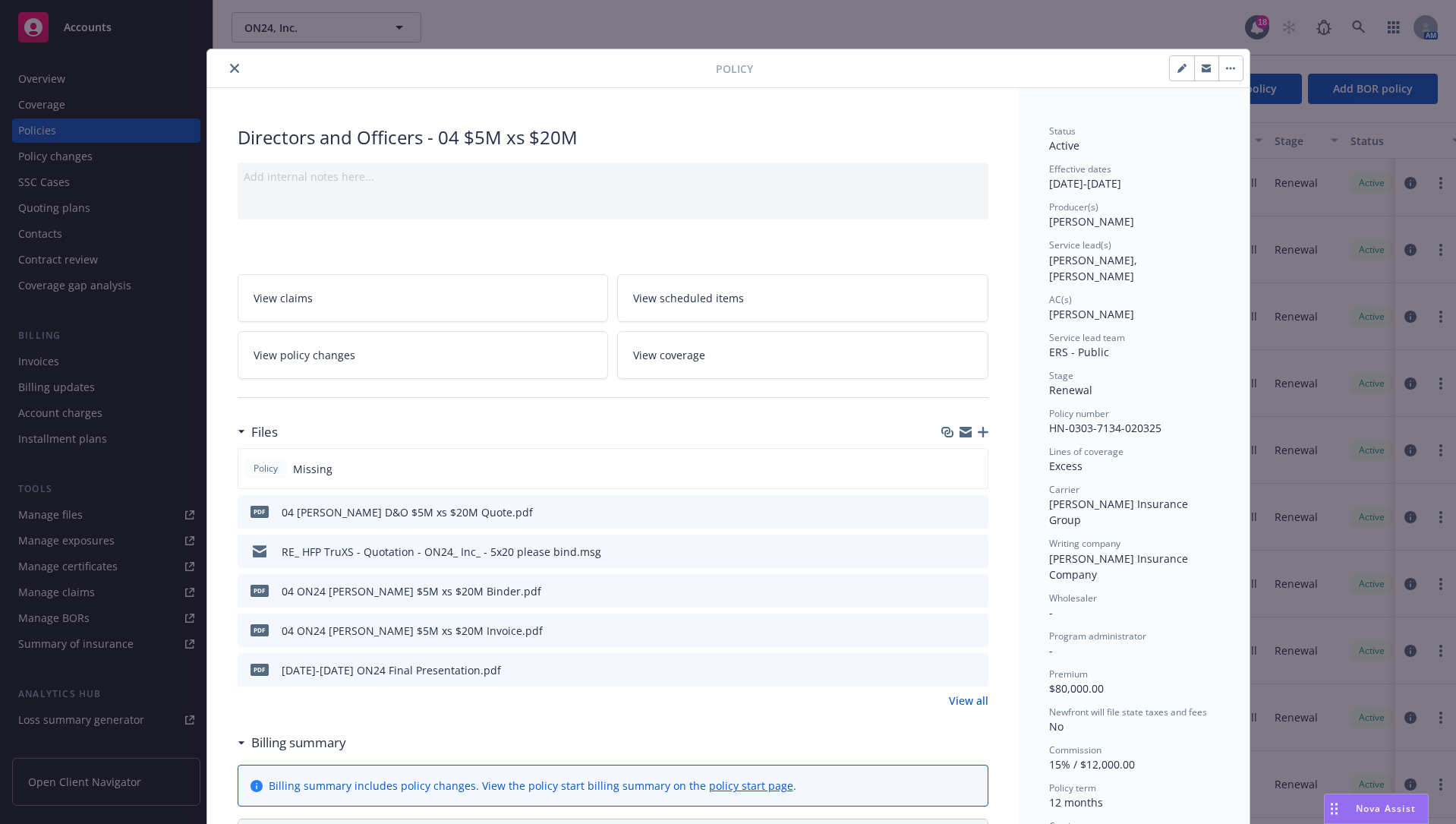
click at [979, 427] on icon "button" at bounding box center [983, 432] width 11 height 11
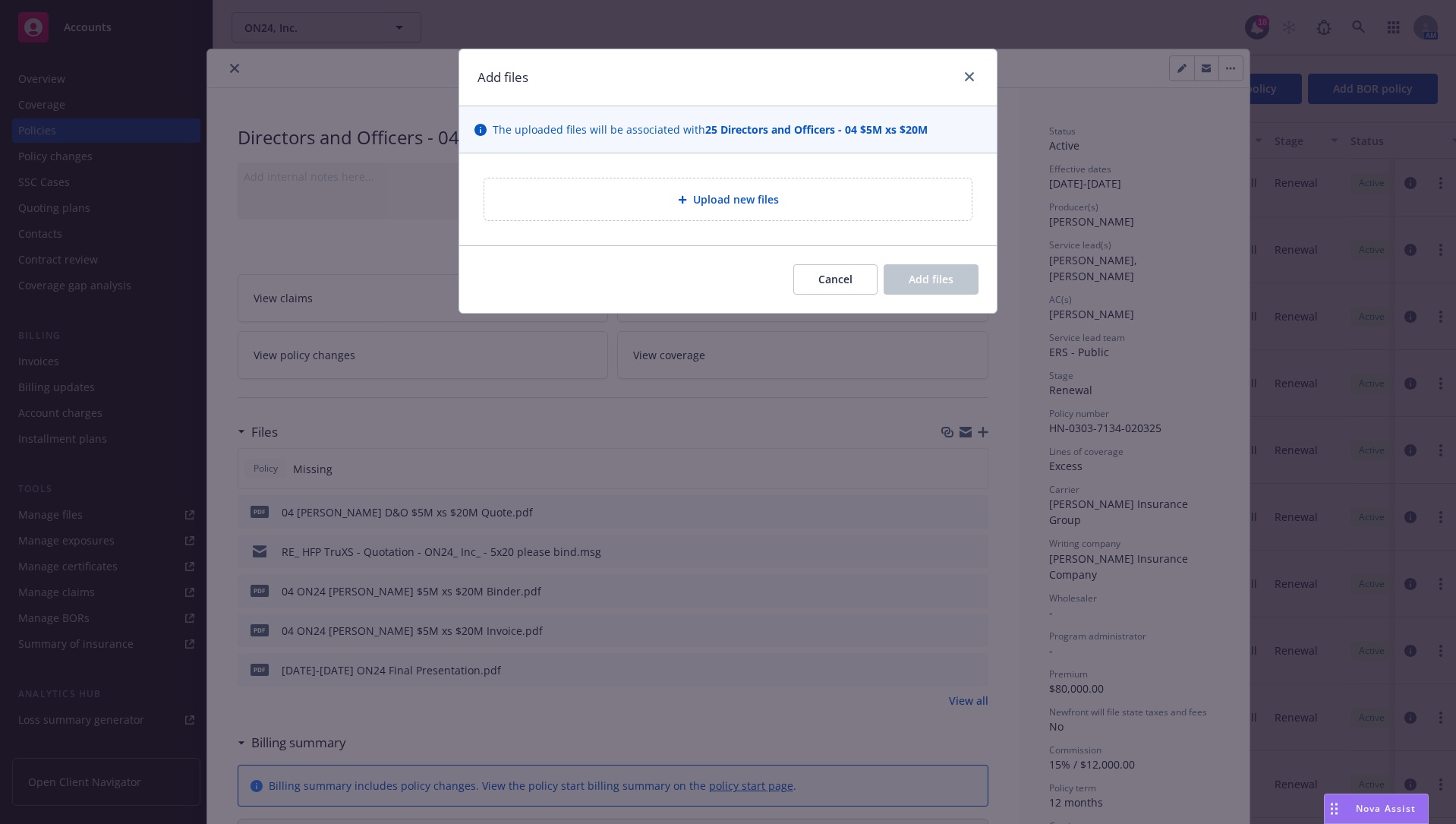
type textarea "x"
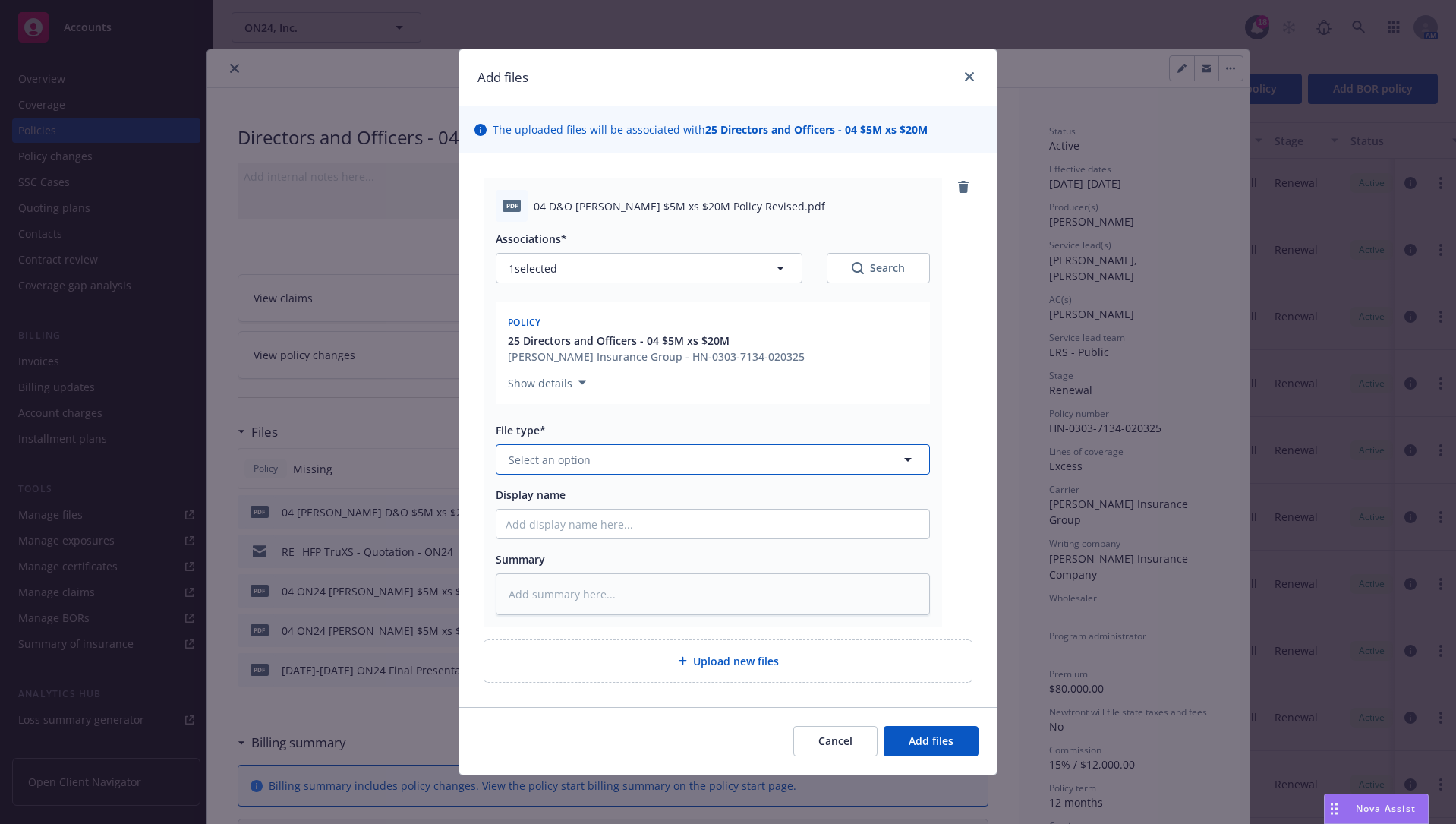
click at [733, 448] on button "Select an option" at bounding box center [712, 459] width 434 height 31
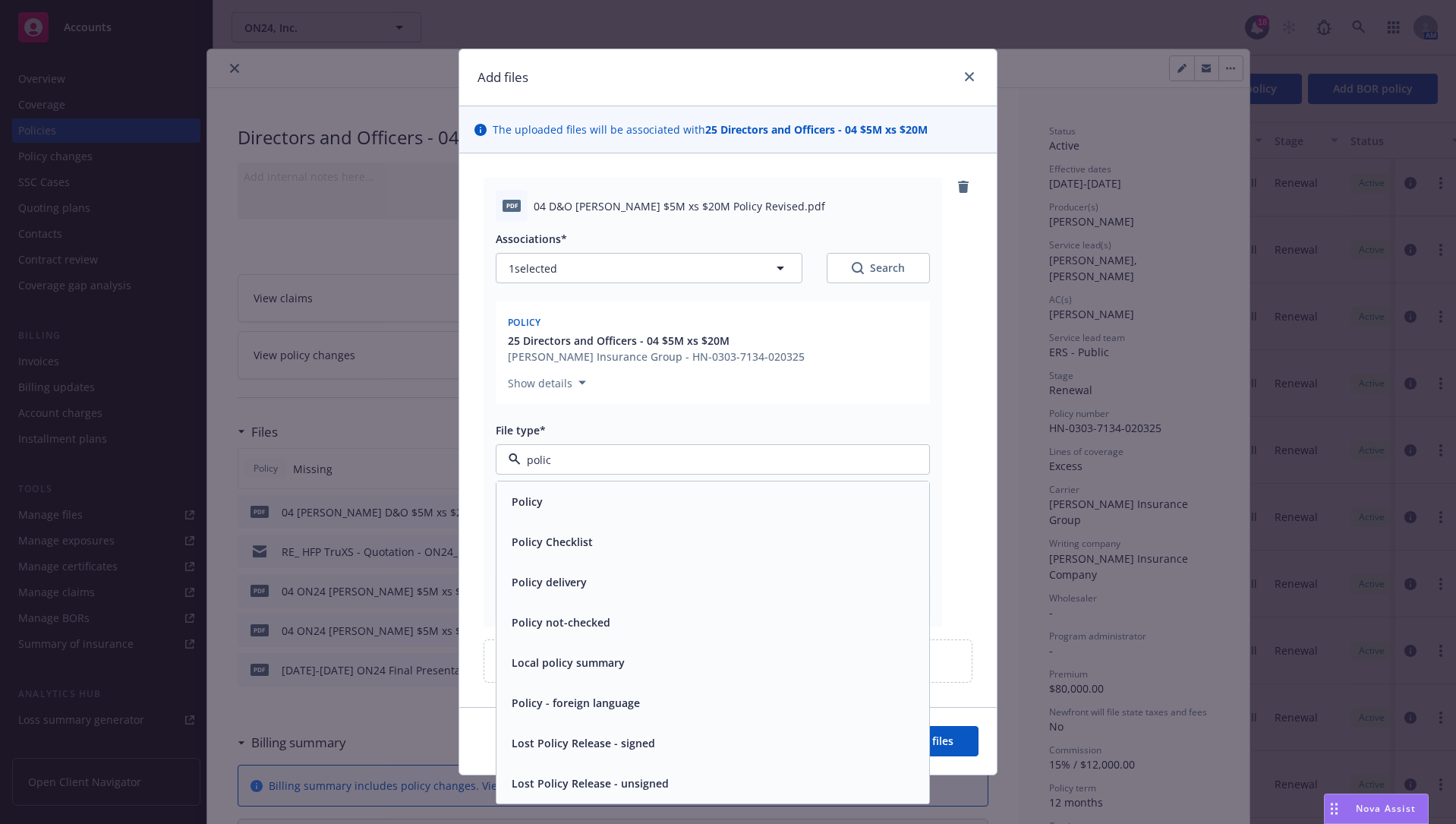
type input "policy"
click at [729, 499] on div "Policy" at bounding box center [712, 502] width 414 height 22
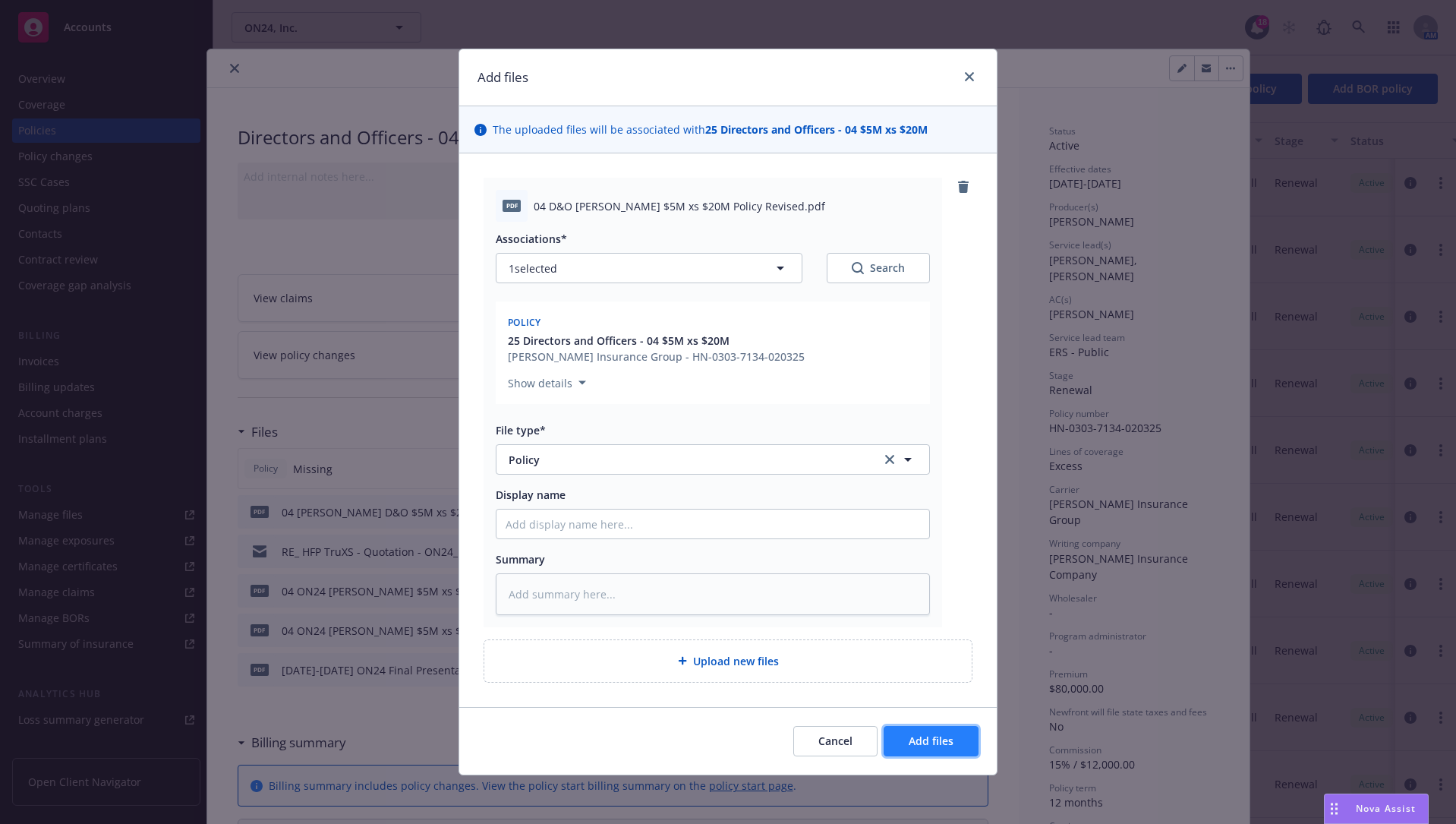
click at [928, 625] on button "Add files" at bounding box center [930, 741] width 95 height 31
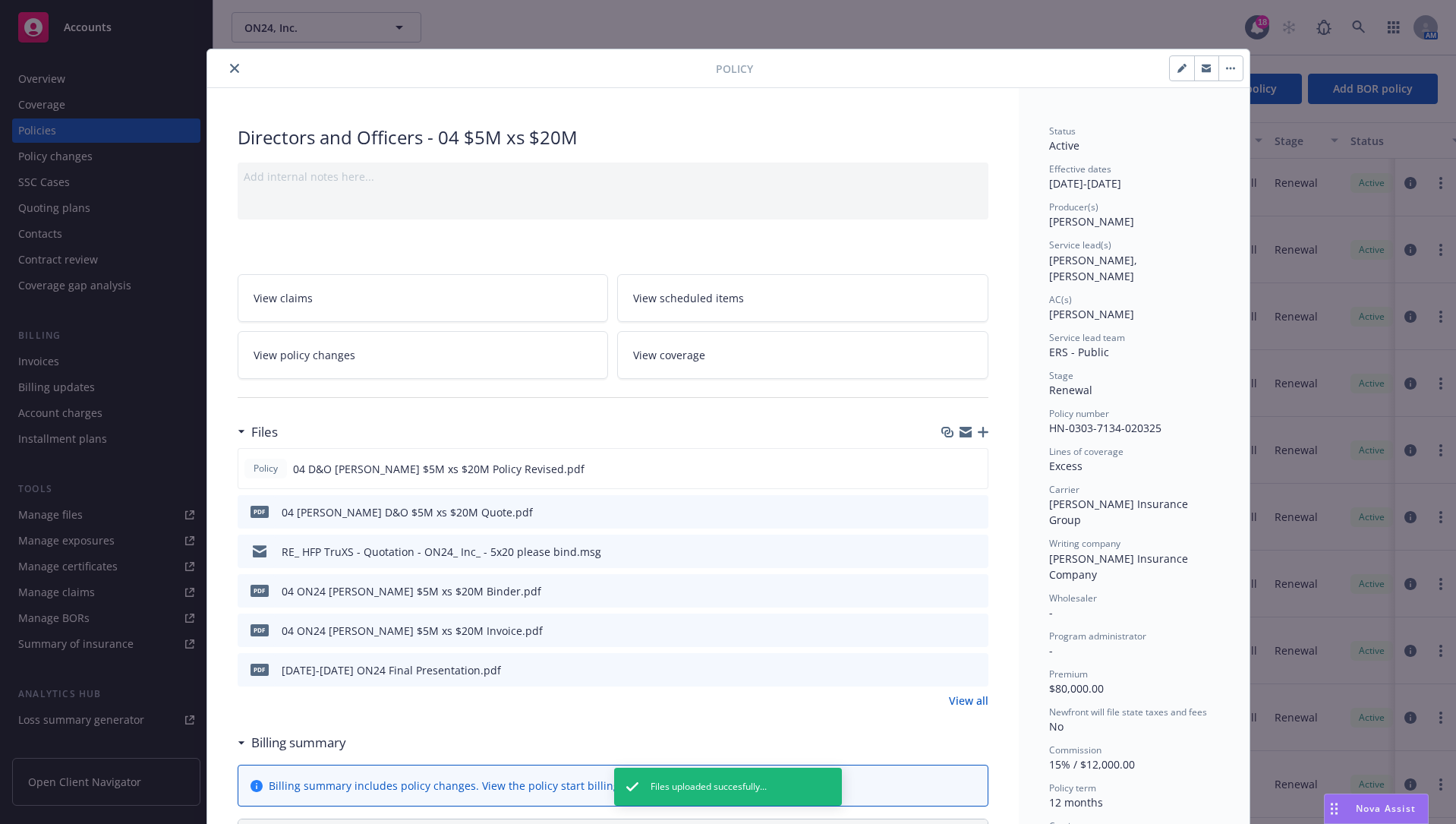
click at [806, 625] on div "Files Policy 04 D&O [PERSON_NAME] $5M xs $20M Policy Revised.pdf pdf 04 [PERSON…" at bounding box center [613, 571] width 751 height 310
click at [230, 65] on icon "close" at bounding box center [235, 69] width 9 height 9
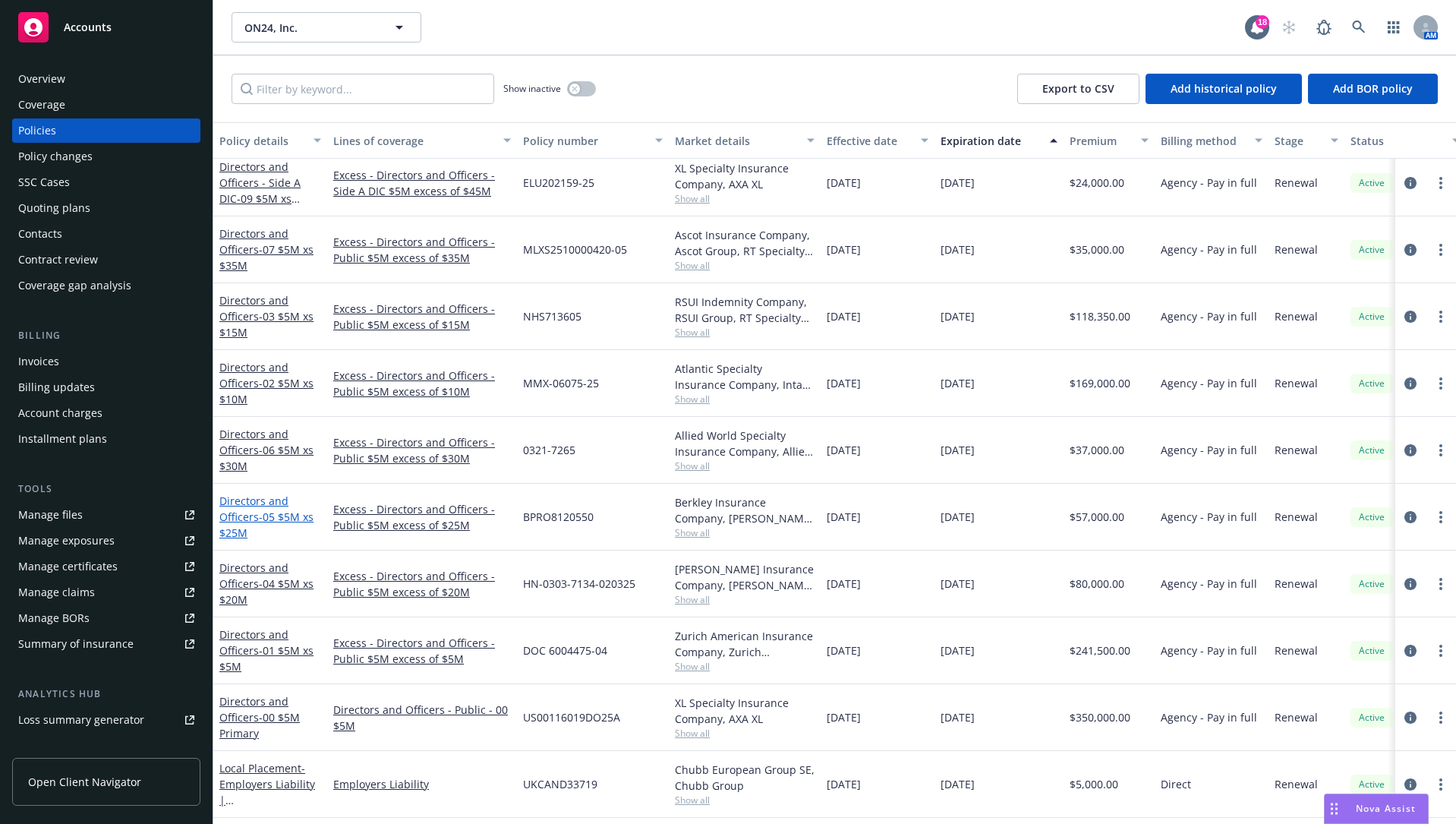
click at [232, 524] on span "- 05 $5M xs $25M" at bounding box center [266, 525] width 94 height 31
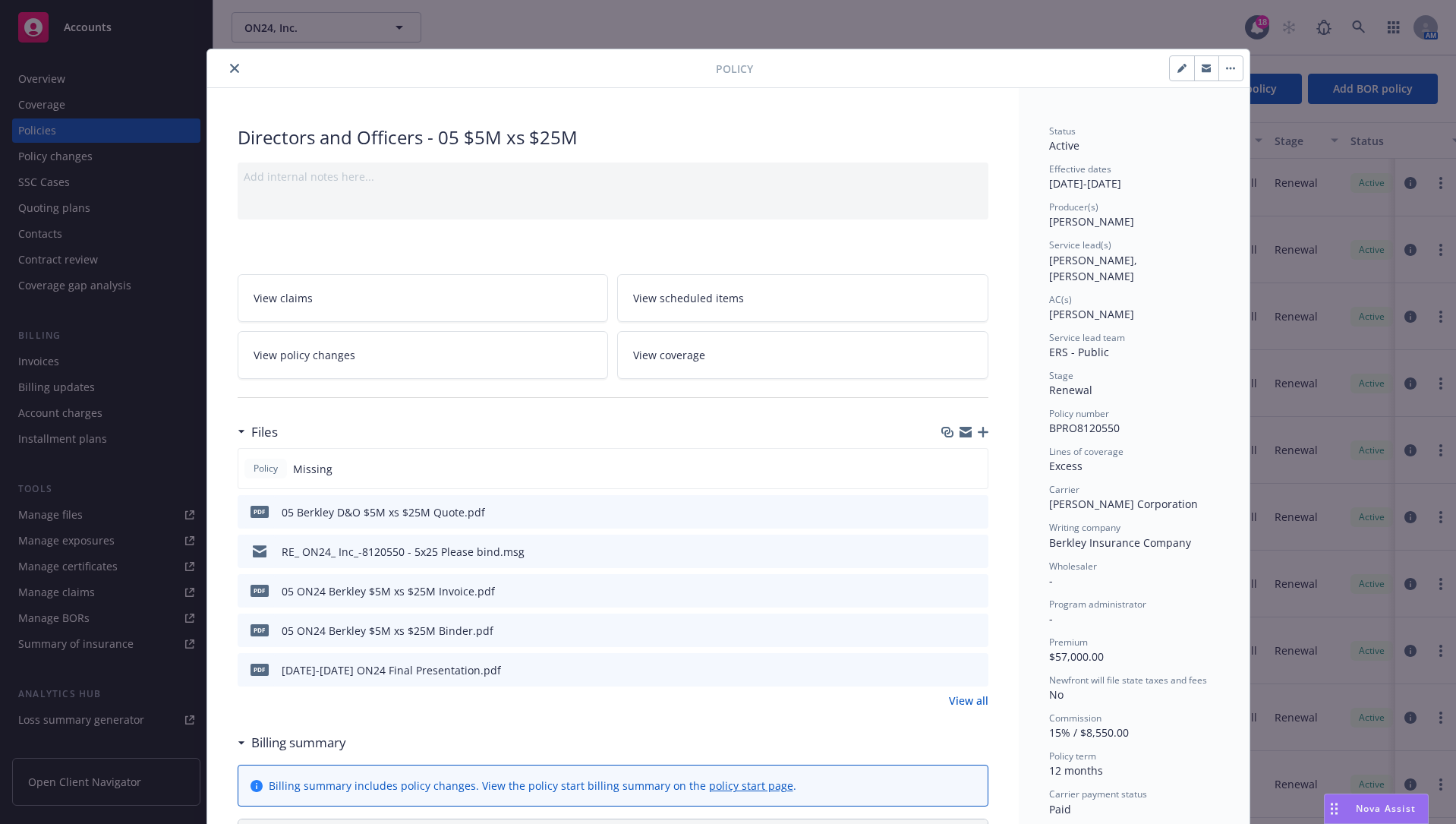
click at [980, 431] on icon "button" at bounding box center [983, 432] width 11 height 11
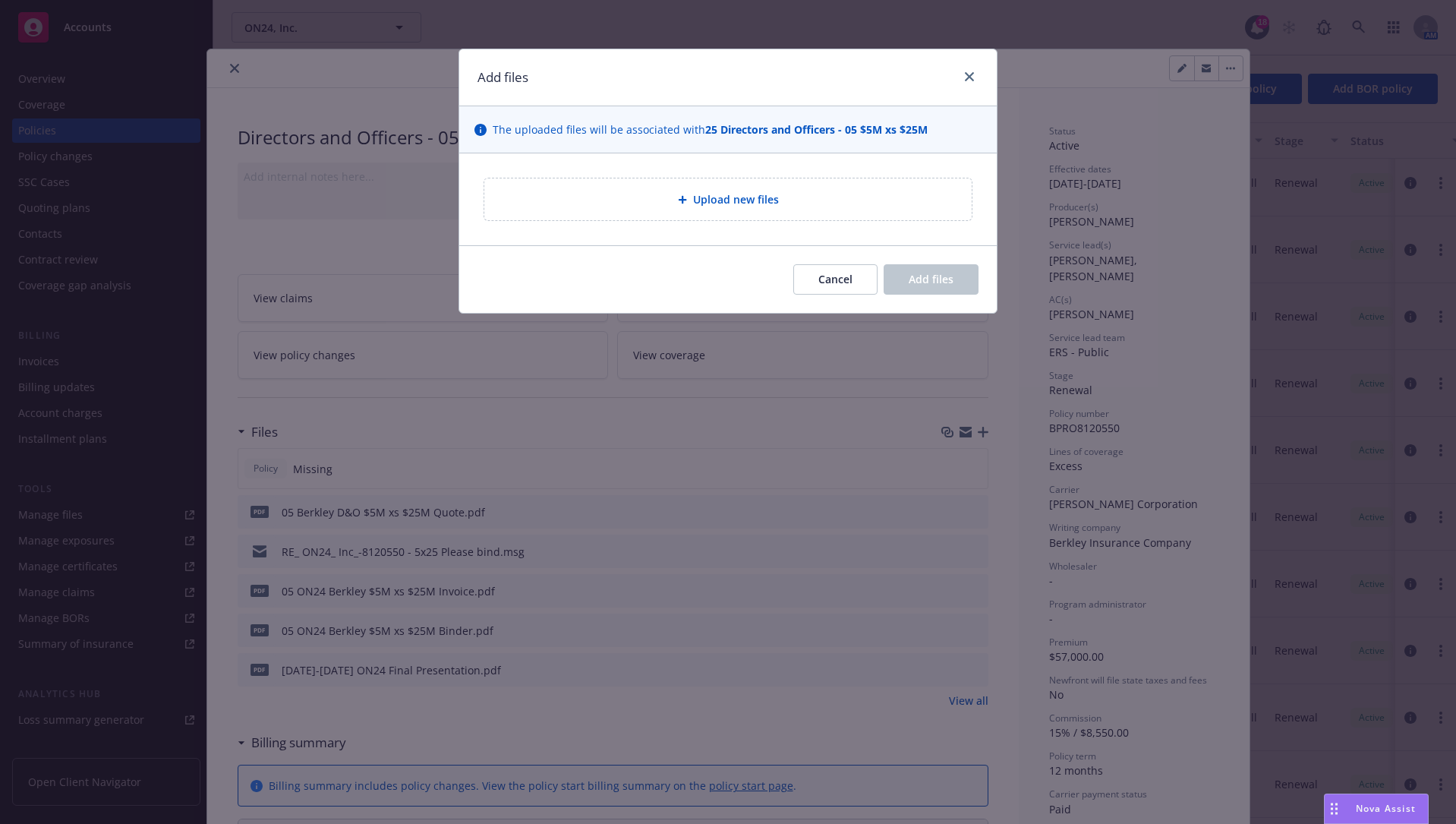
type textarea "x"
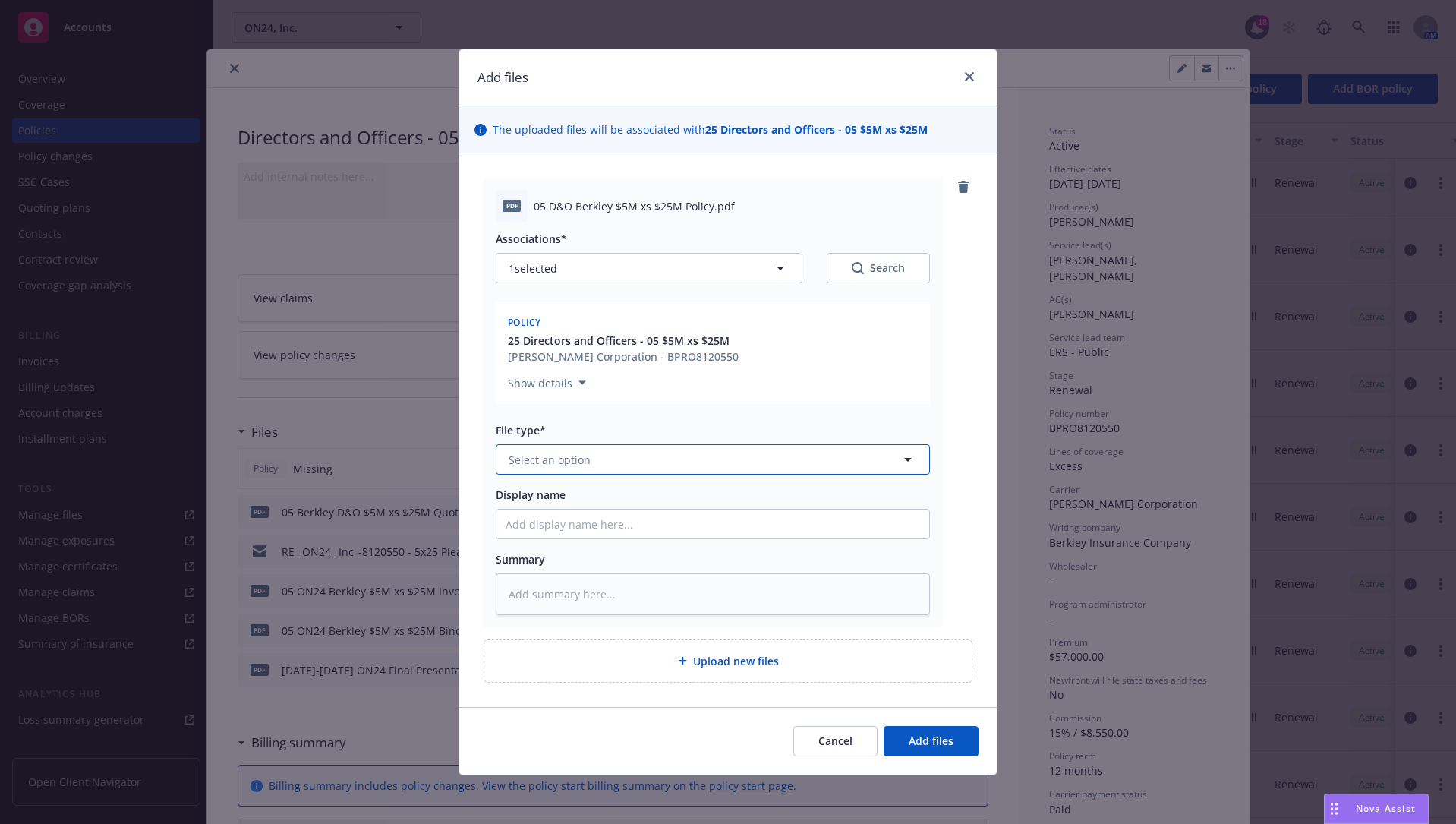
click at [666, 461] on button "Select an option" at bounding box center [712, 459] width 434 height 31
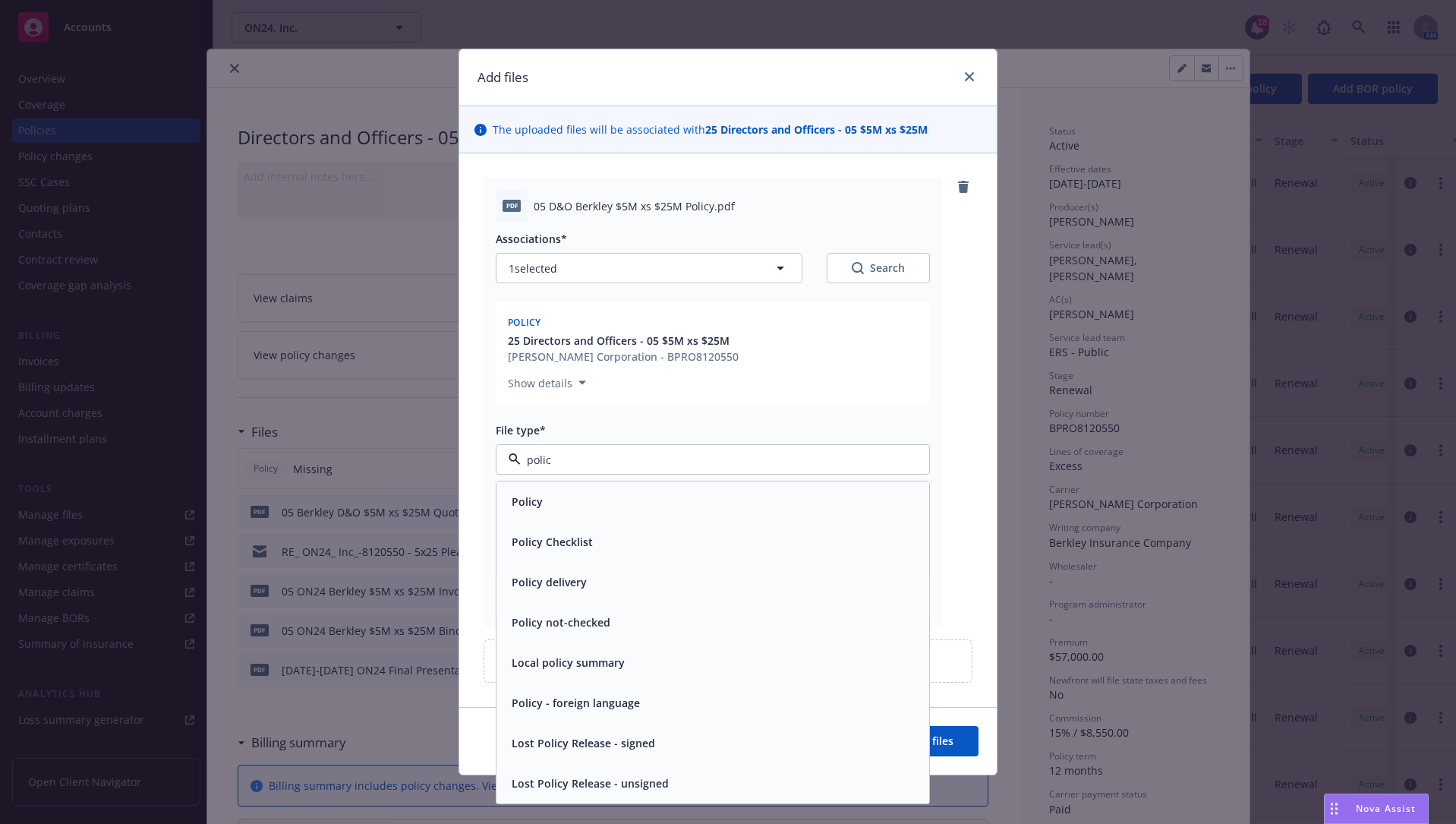
type input "policy"
click at [651, 503] on div "Policy" at bounding box center [712, 502] width 414 height 22
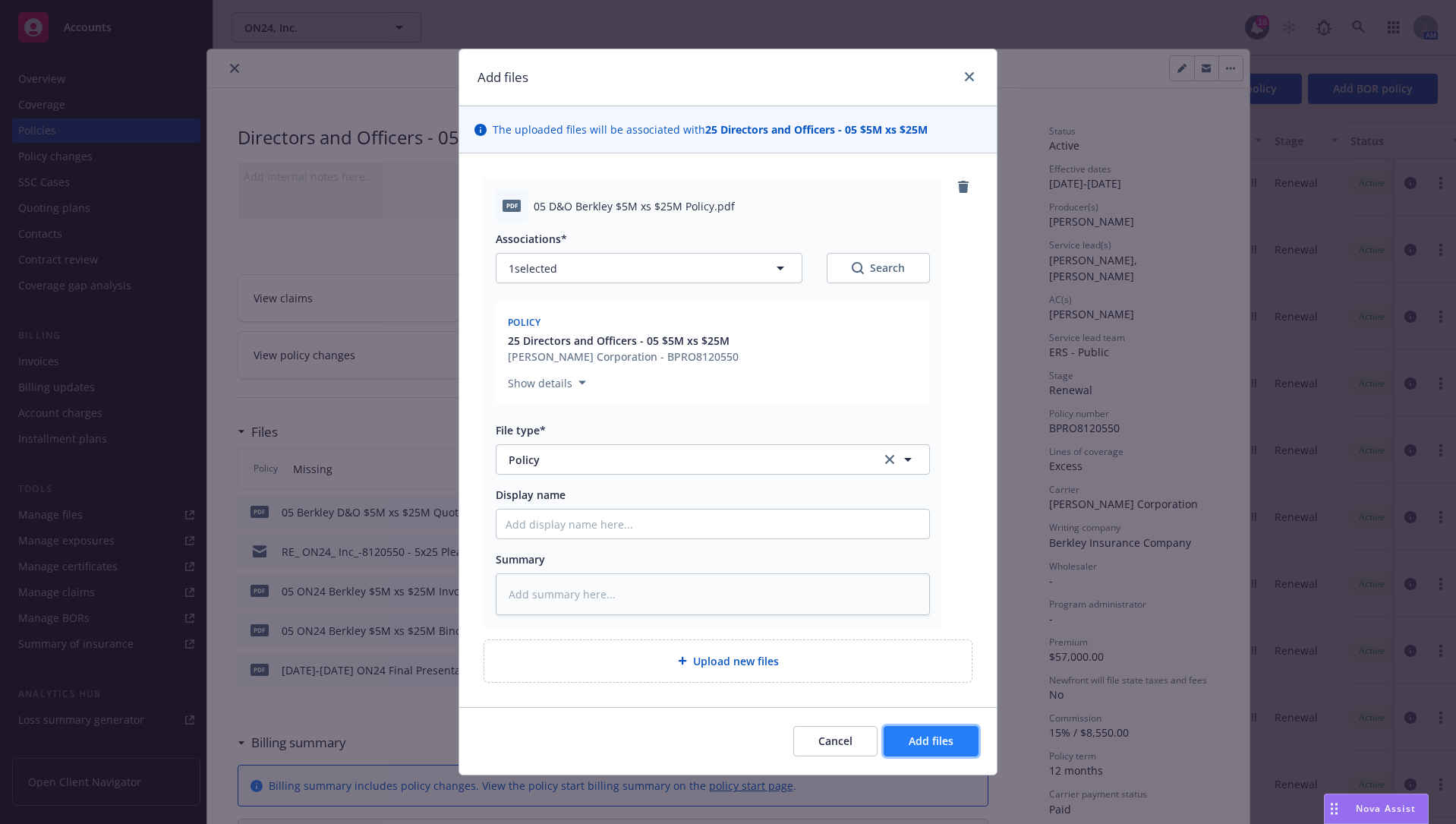
click at [926, 625] on span "Add files" at bounding box center [931, 741] width 45 height 14
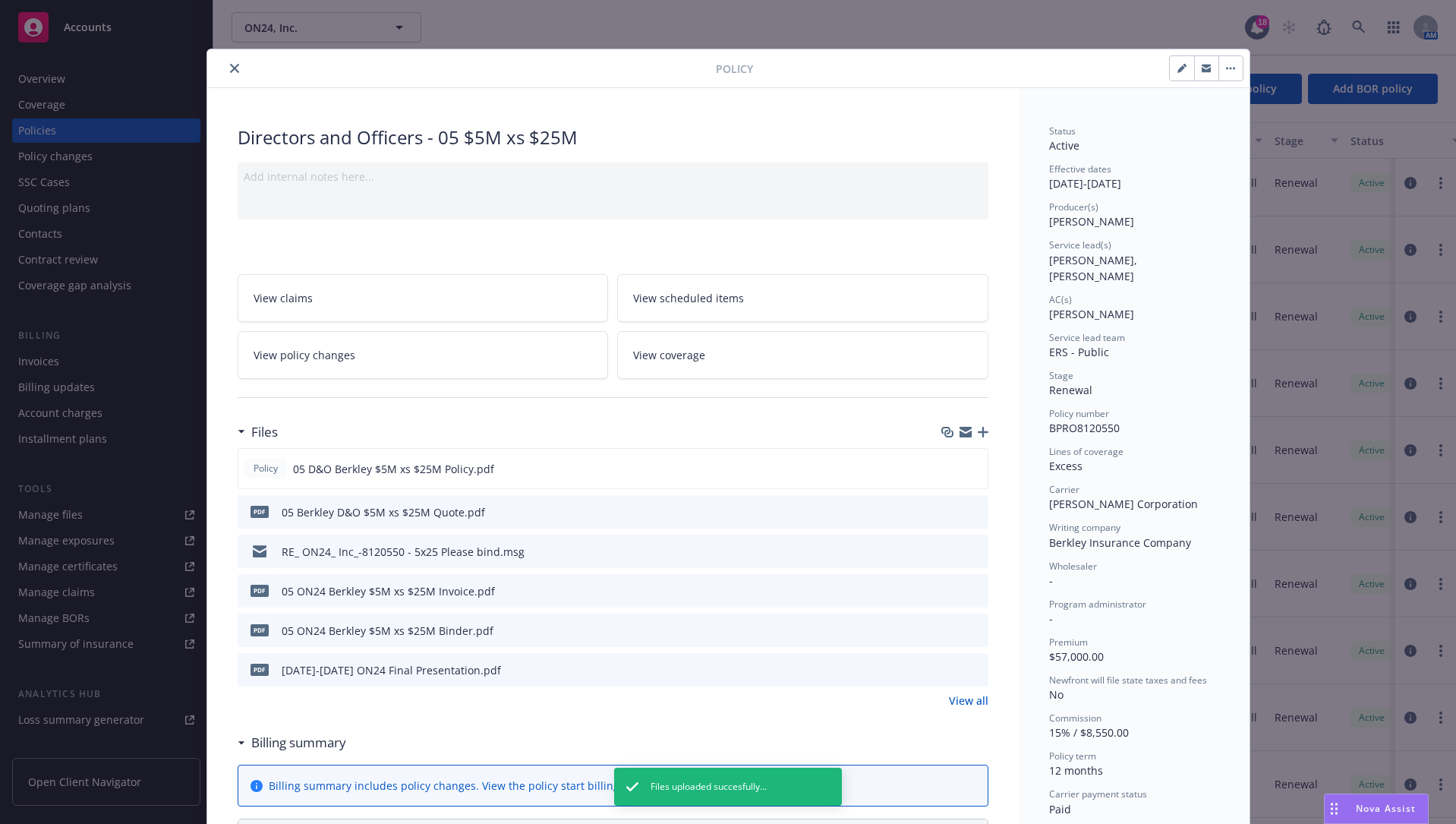
click at [230, 72] on icon "close" at bounding box center [235, 69] width 9 height 9
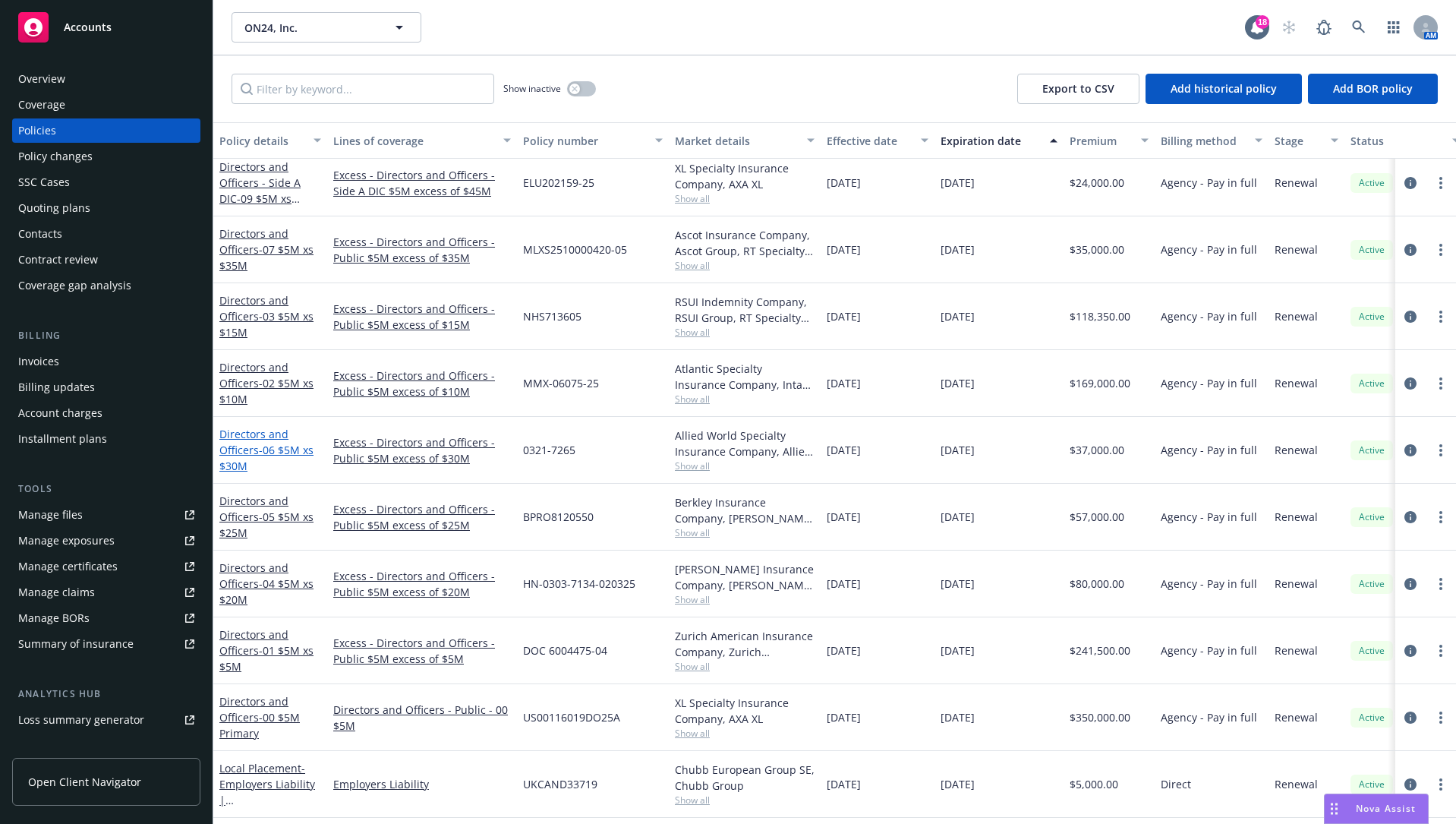
click at [262, 444] on span "- 06 $5M xs $30M" at bounding box center [266, 458] width 94 height 31
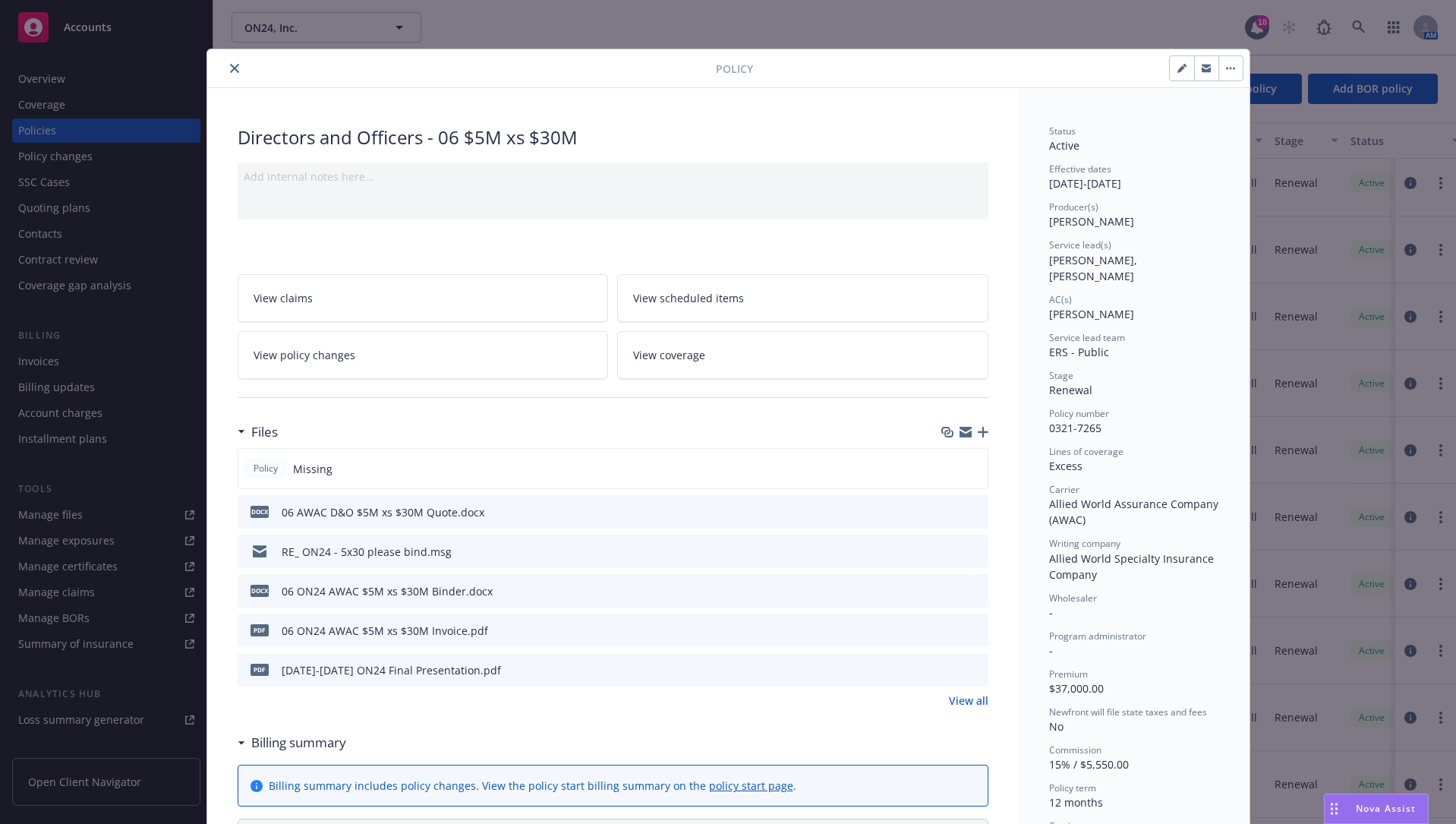
click at [978, 428] on icon "button" at bounding box center [983, 432] width 11 height 11
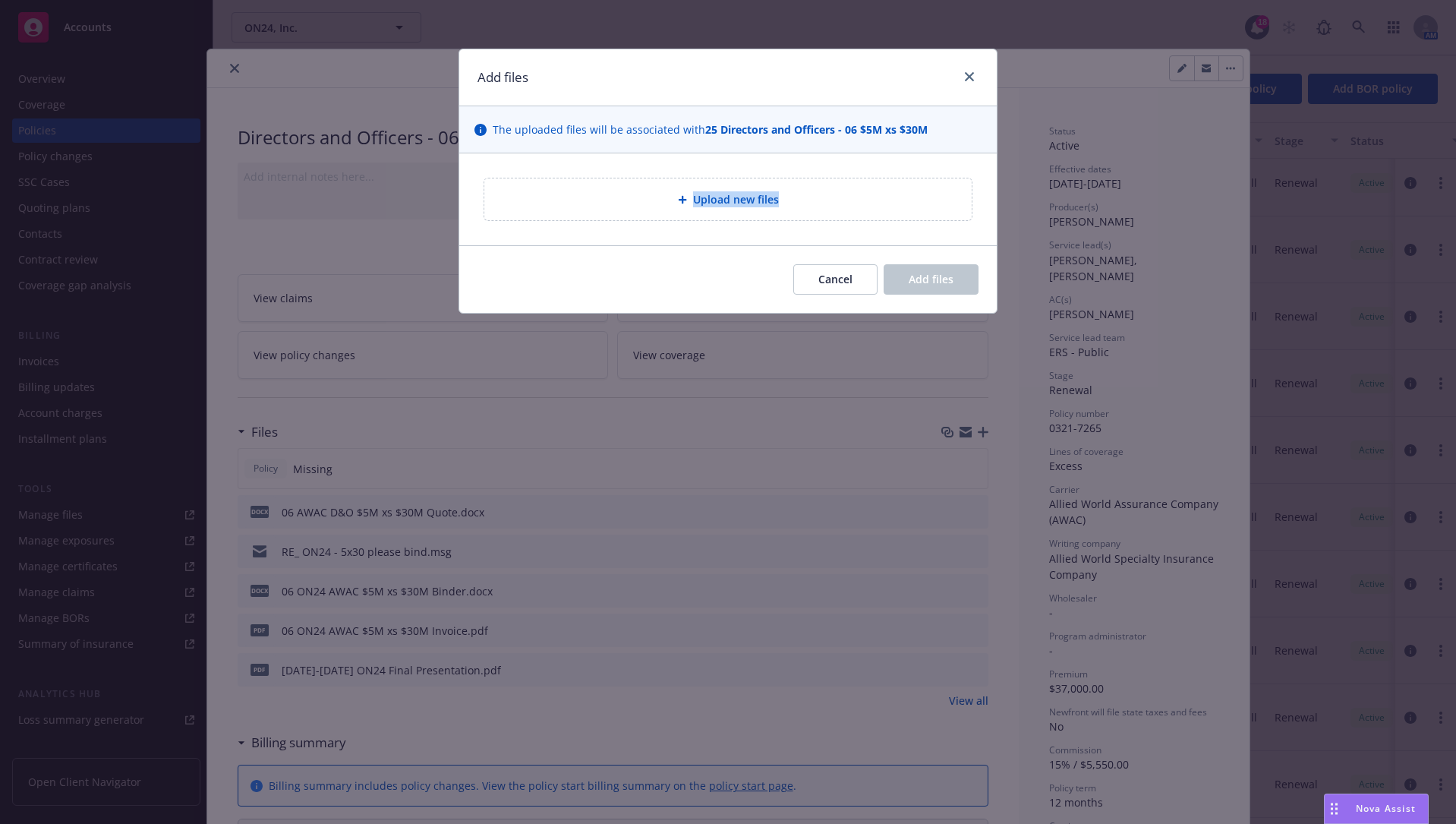
drag, startPoint x: 711, startPoint y: 255, endPoint x: 677, endPoint y: 194, distance: 69.8
click at [677, 194] on div "Add files The uploaded files will be associated with 25 Directors and Officers …" at bounding box center [727, 181] width 539 height 265
type textarea "x"
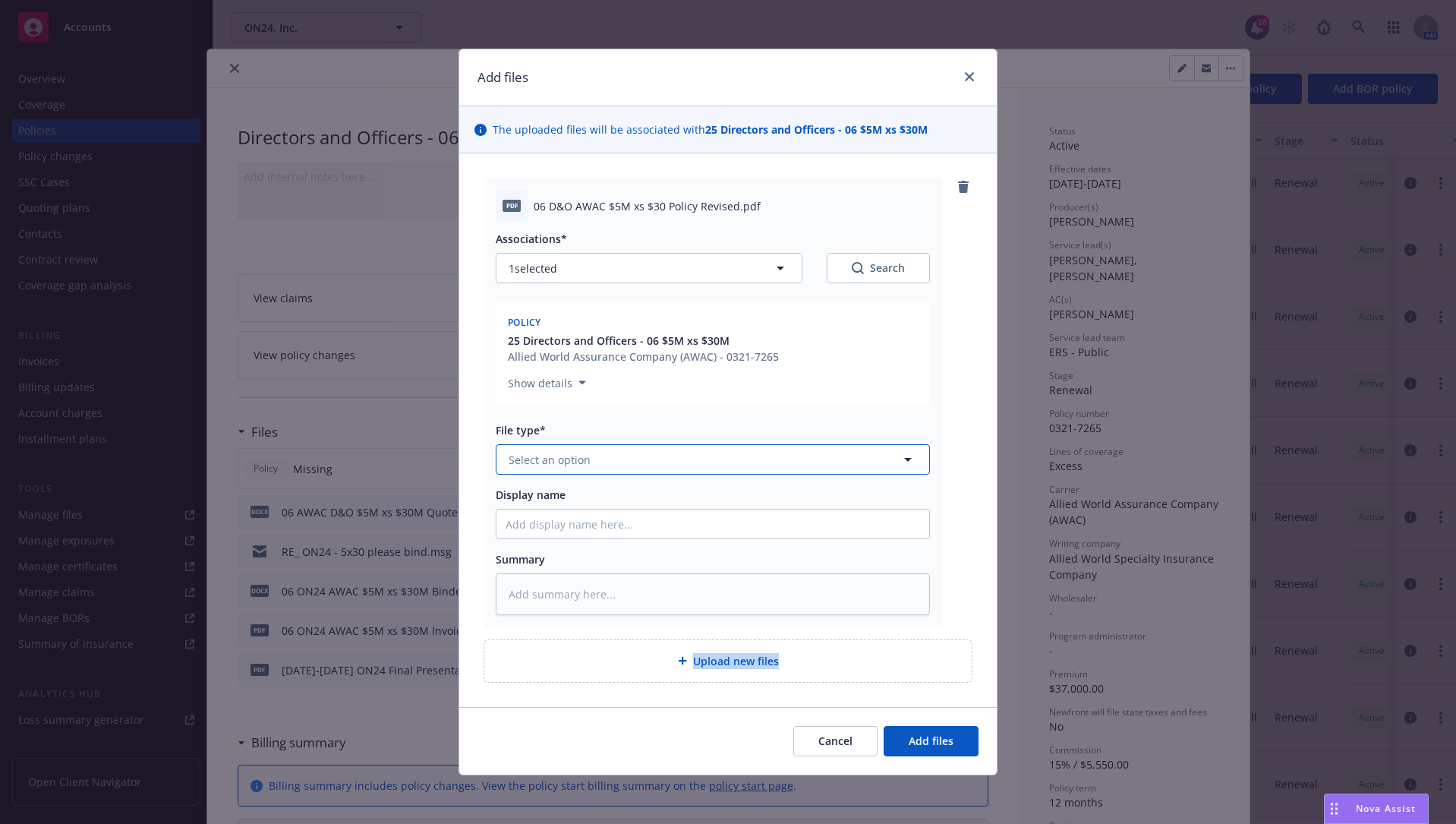
click at [811, 459] on button "Select an option" at bounding box center [712, 459] width 434 height 31
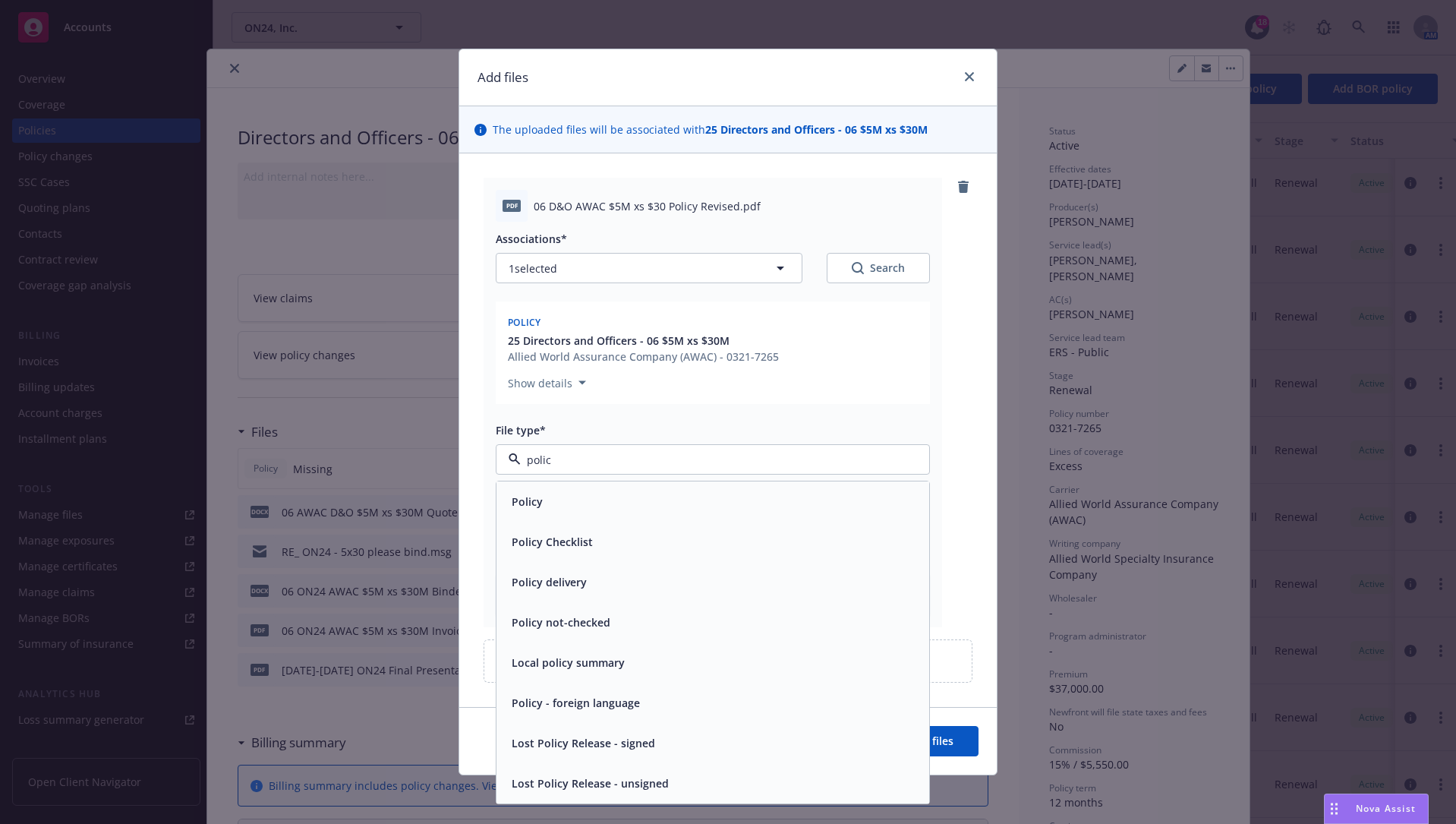
type input "policy"
click at [742, 504] on div "Policy" at bounding box center [712, 502] width 414 height 22
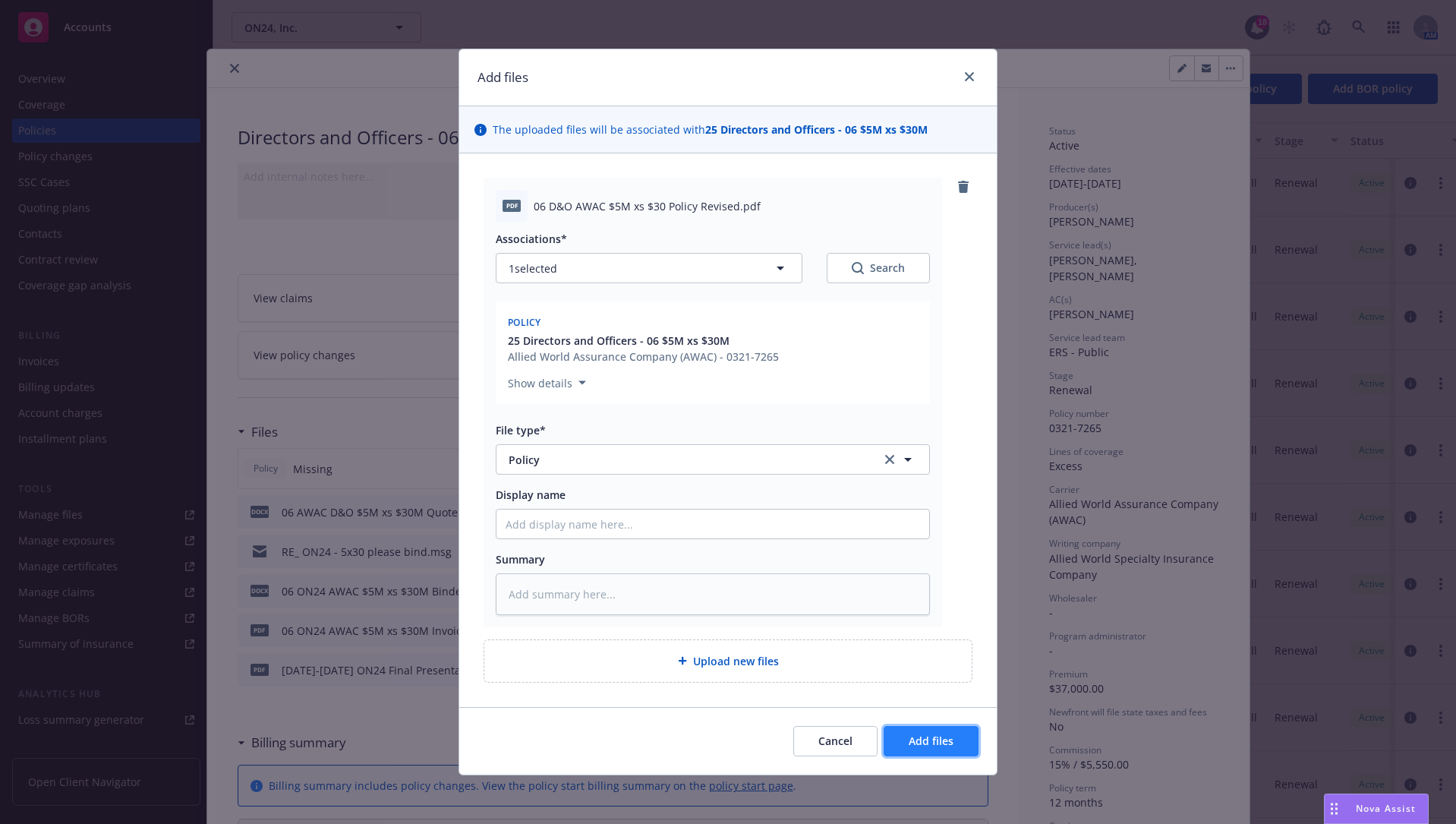
click at [914, 625] on span "Add files" at bounding box center [931, 741] width 45 height 14
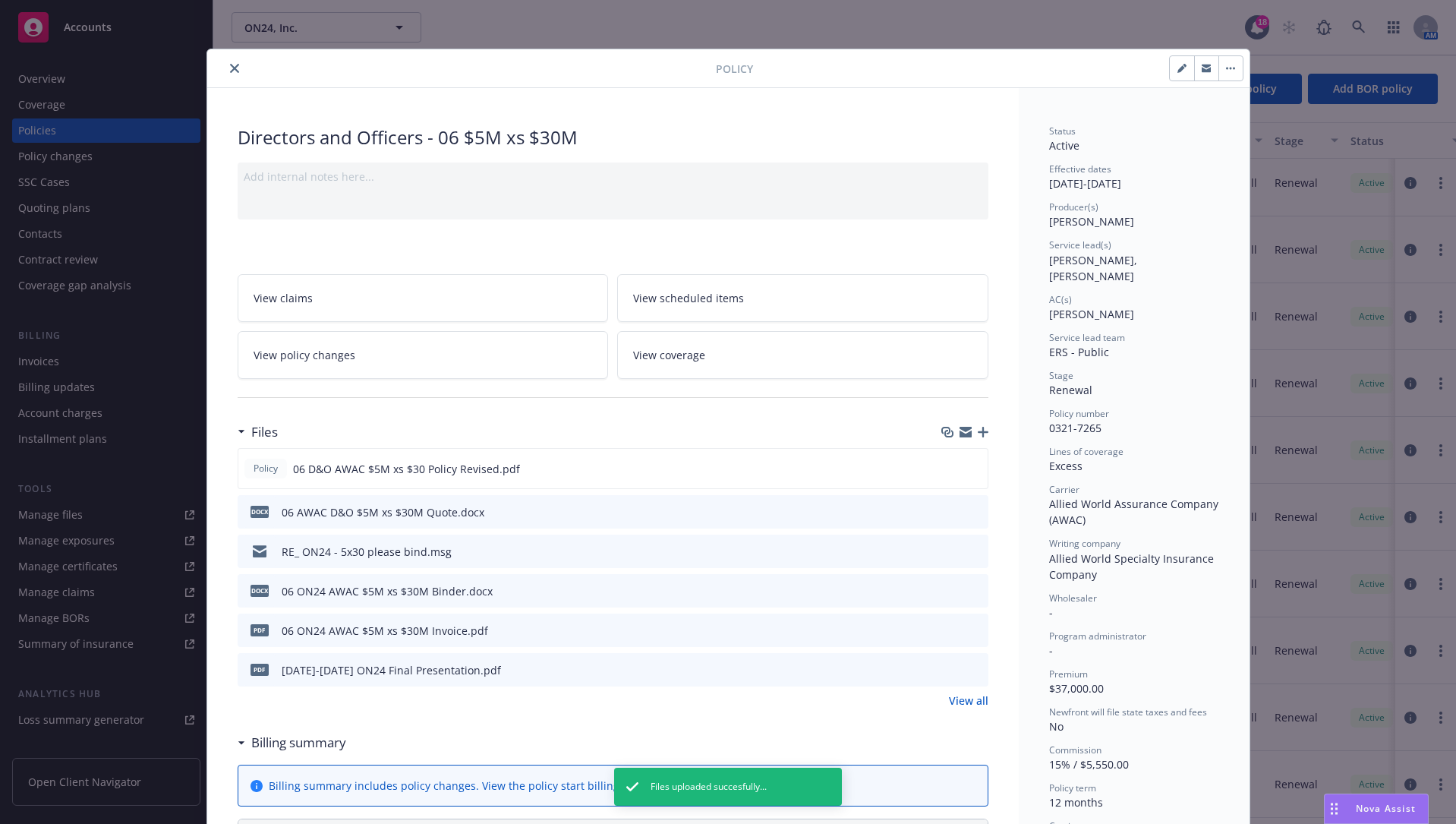
click at [230, 72] on icon "close" at bounding box center [235, 69] width 9 height 9
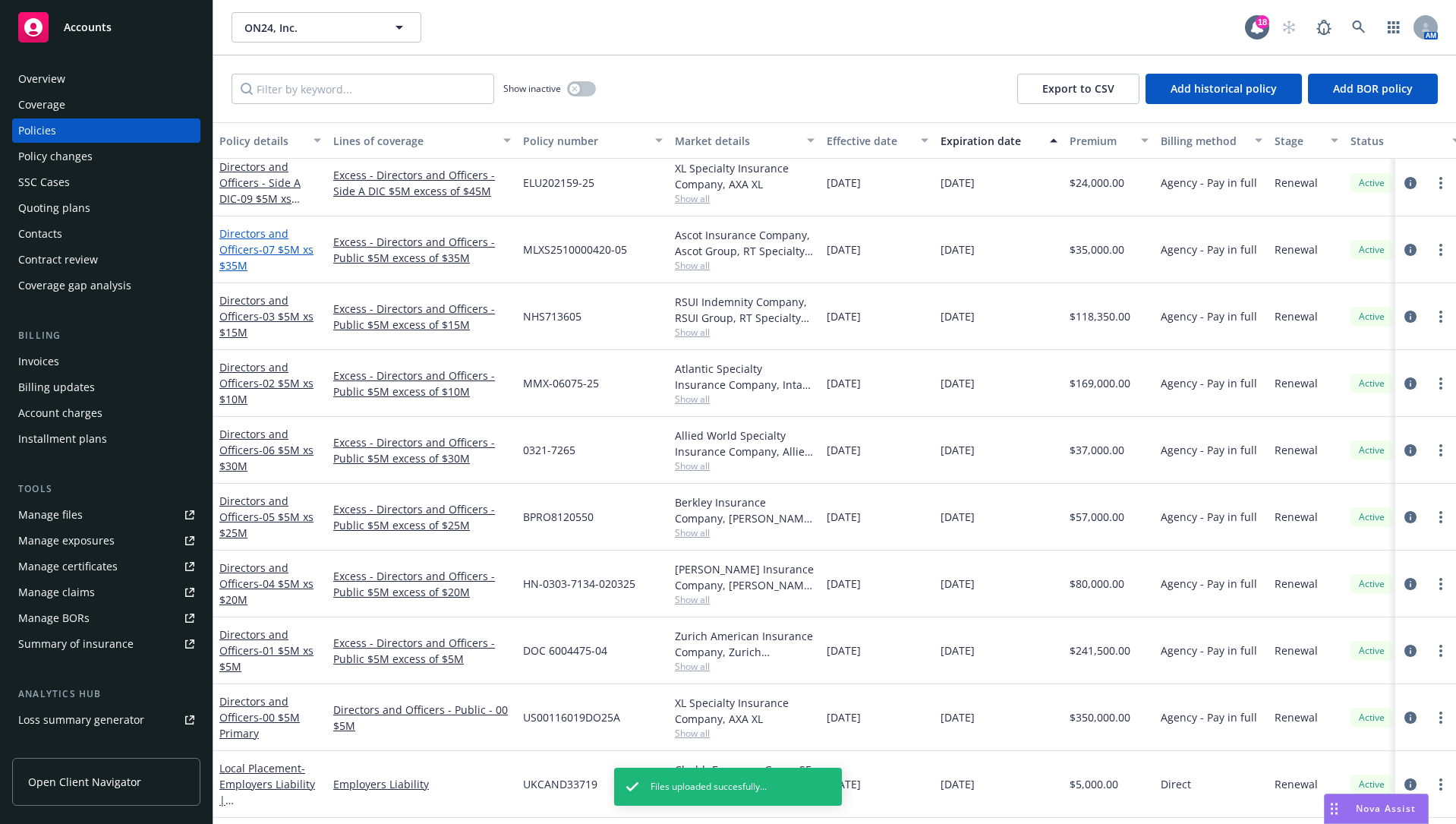
click at [276, 236] on link "Directors and Officers - 07 $5M xs $35M" at bounding box center [266, 249] width 94 height 46
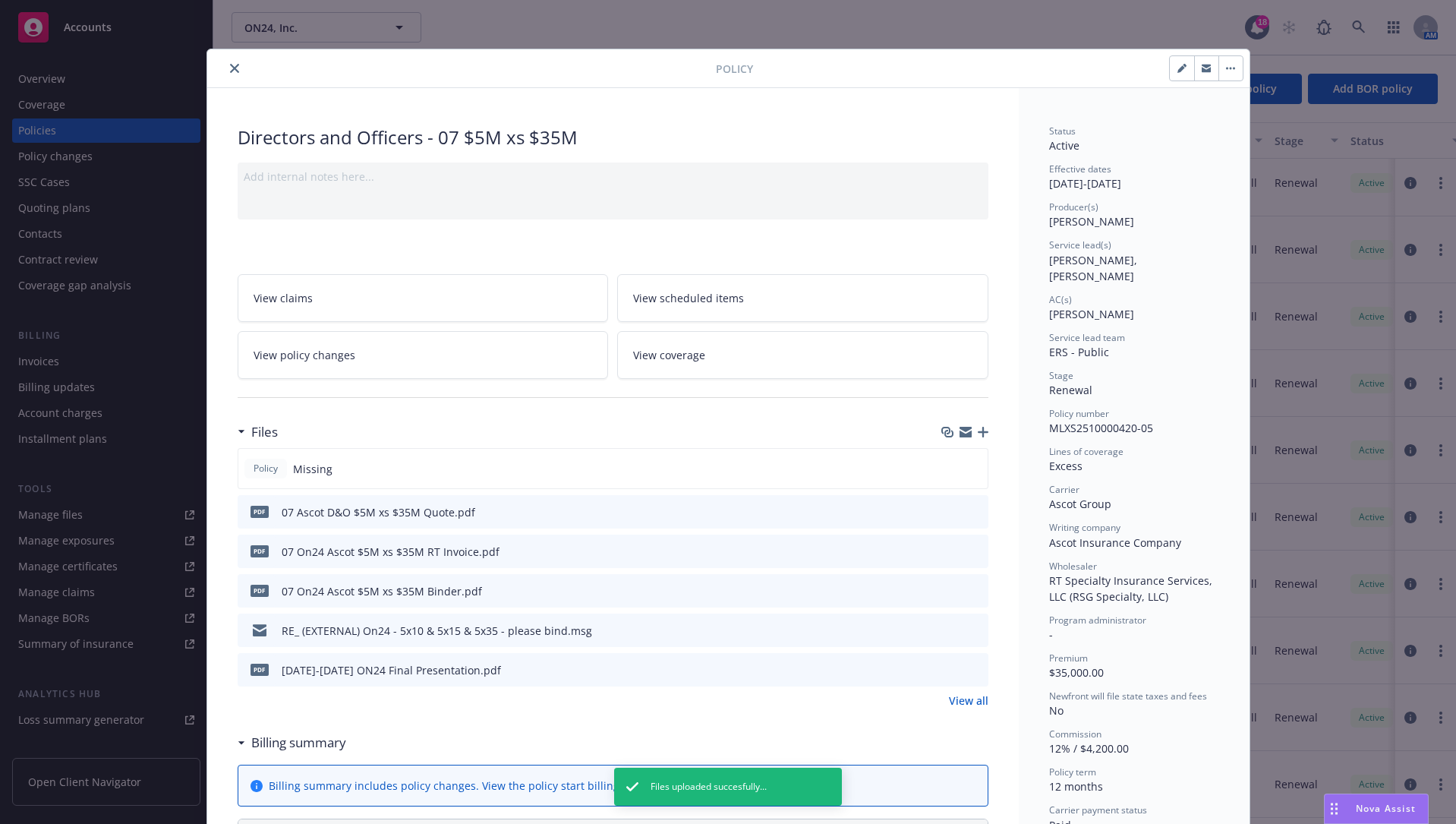
click at [978, 428] on icon "button" at bounding box center [983, 432] width 11 height 11
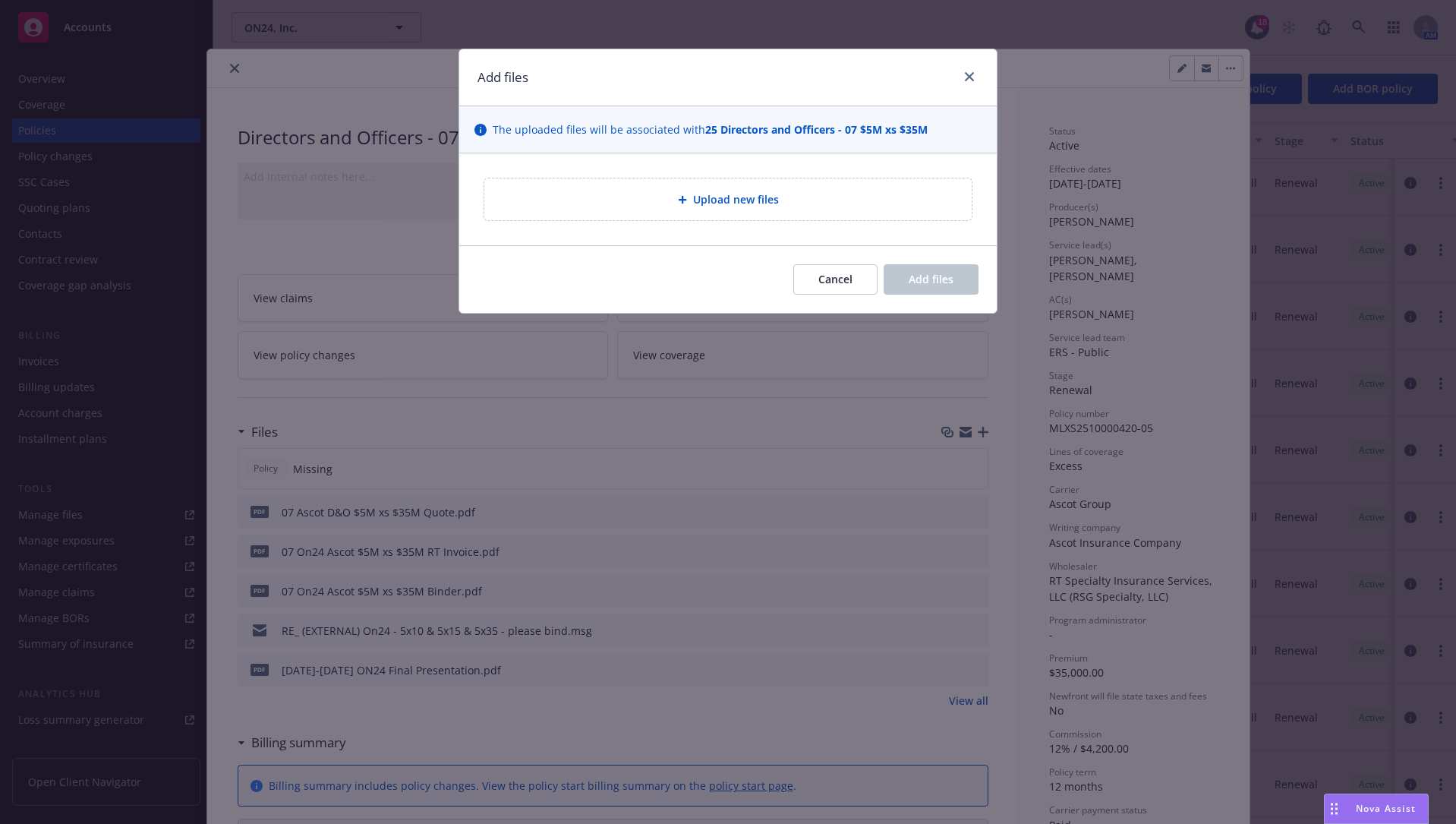
type textarea "x"
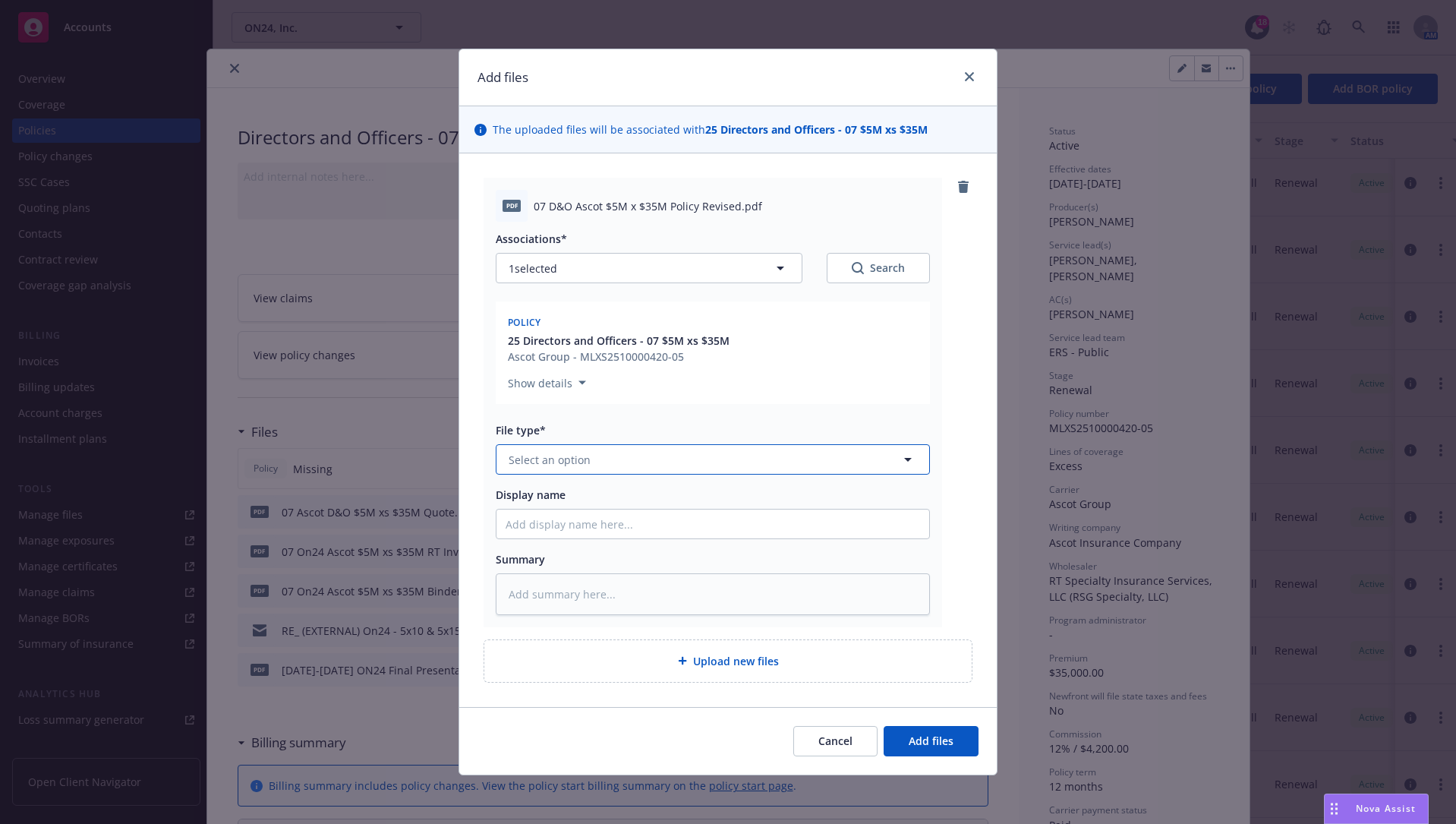
click at [774, 462] on button "Select an option" at bounding box center [712, 459] width 434 height 31
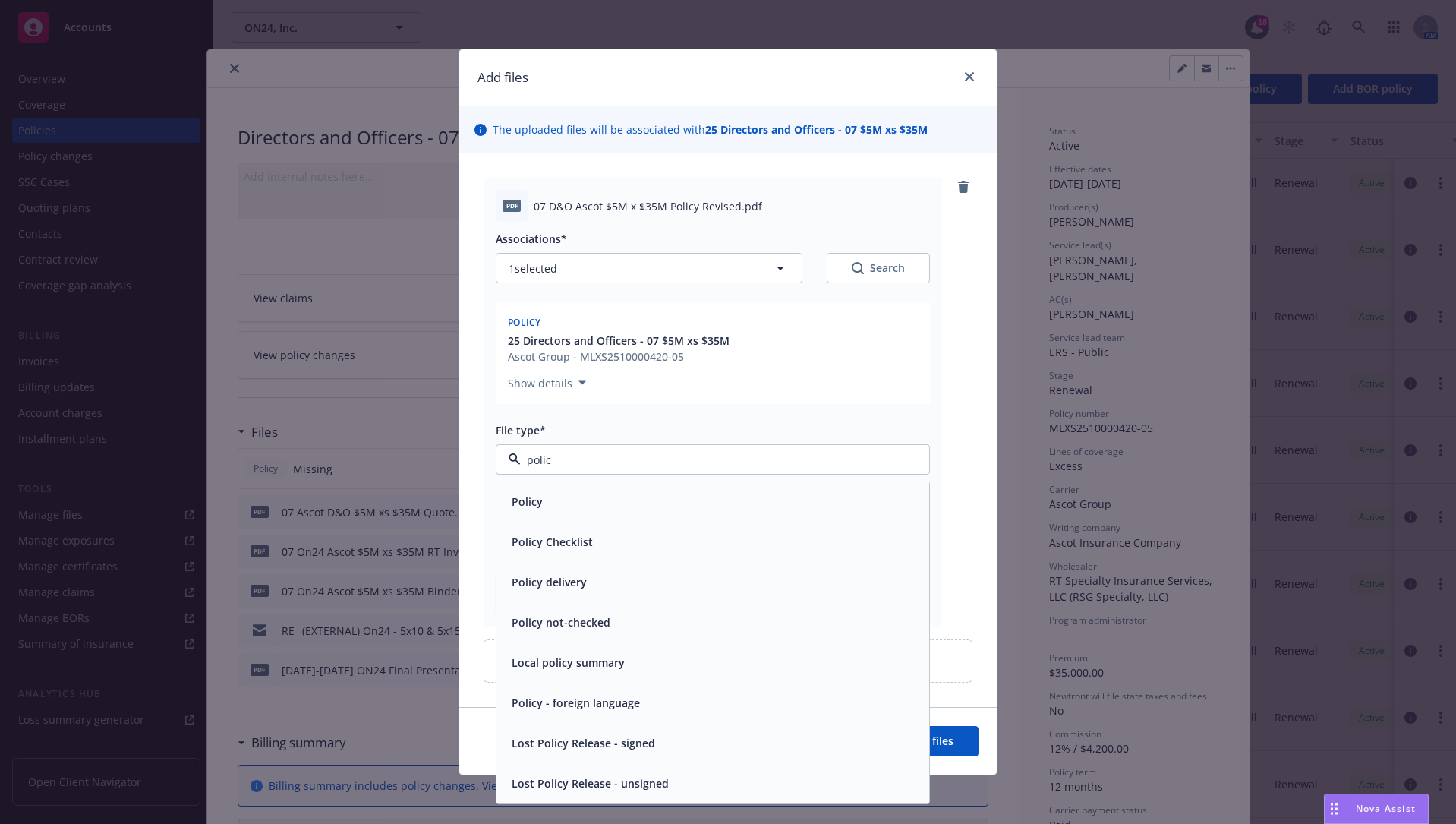
type input "policy"
click at [787, 486] on div "Policy" at bounding box center [713, 501] width 433 height 41
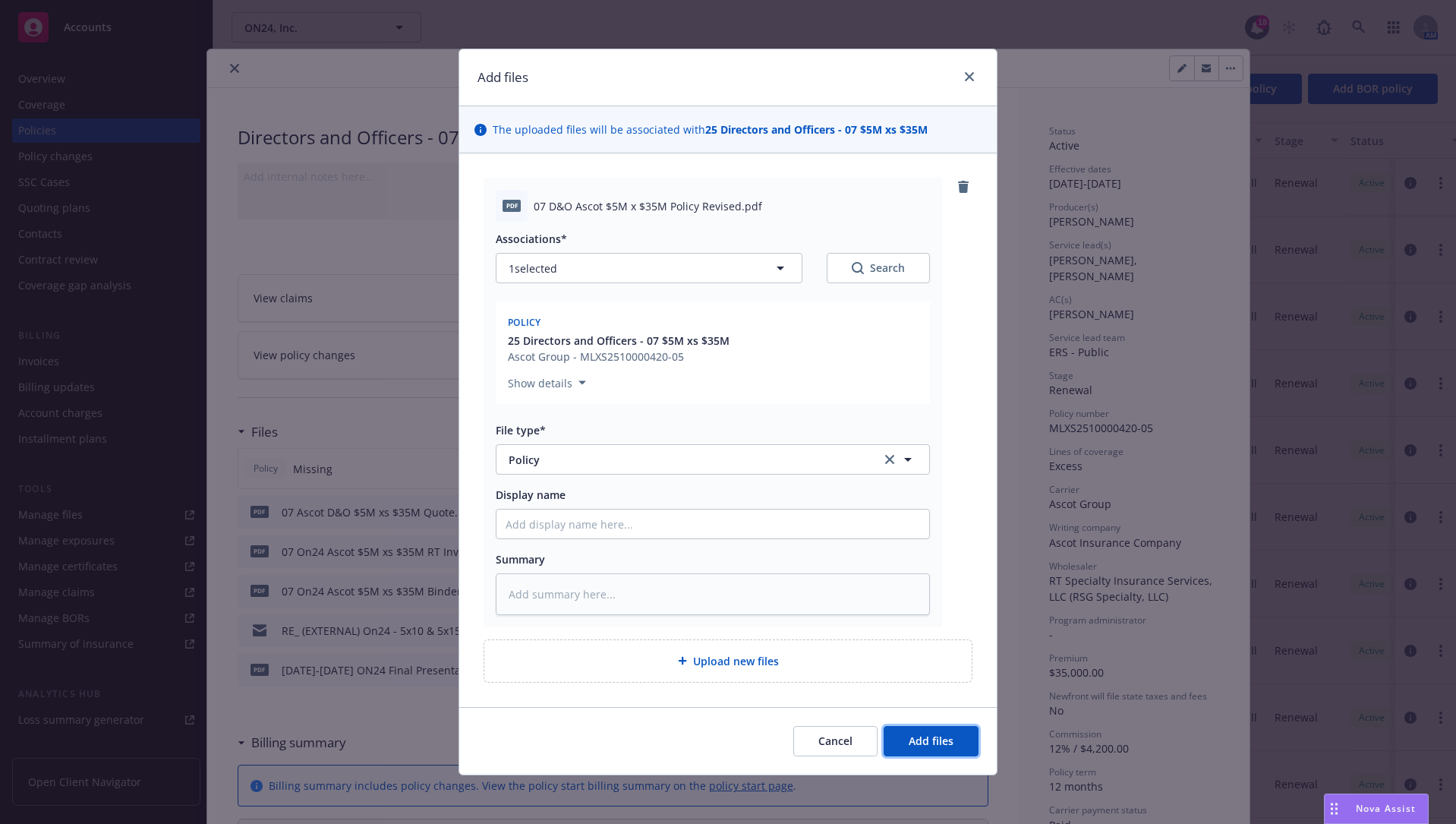
click at [929, 625] on span "Add files" at bounding box center [931, 741] width 45 height 14
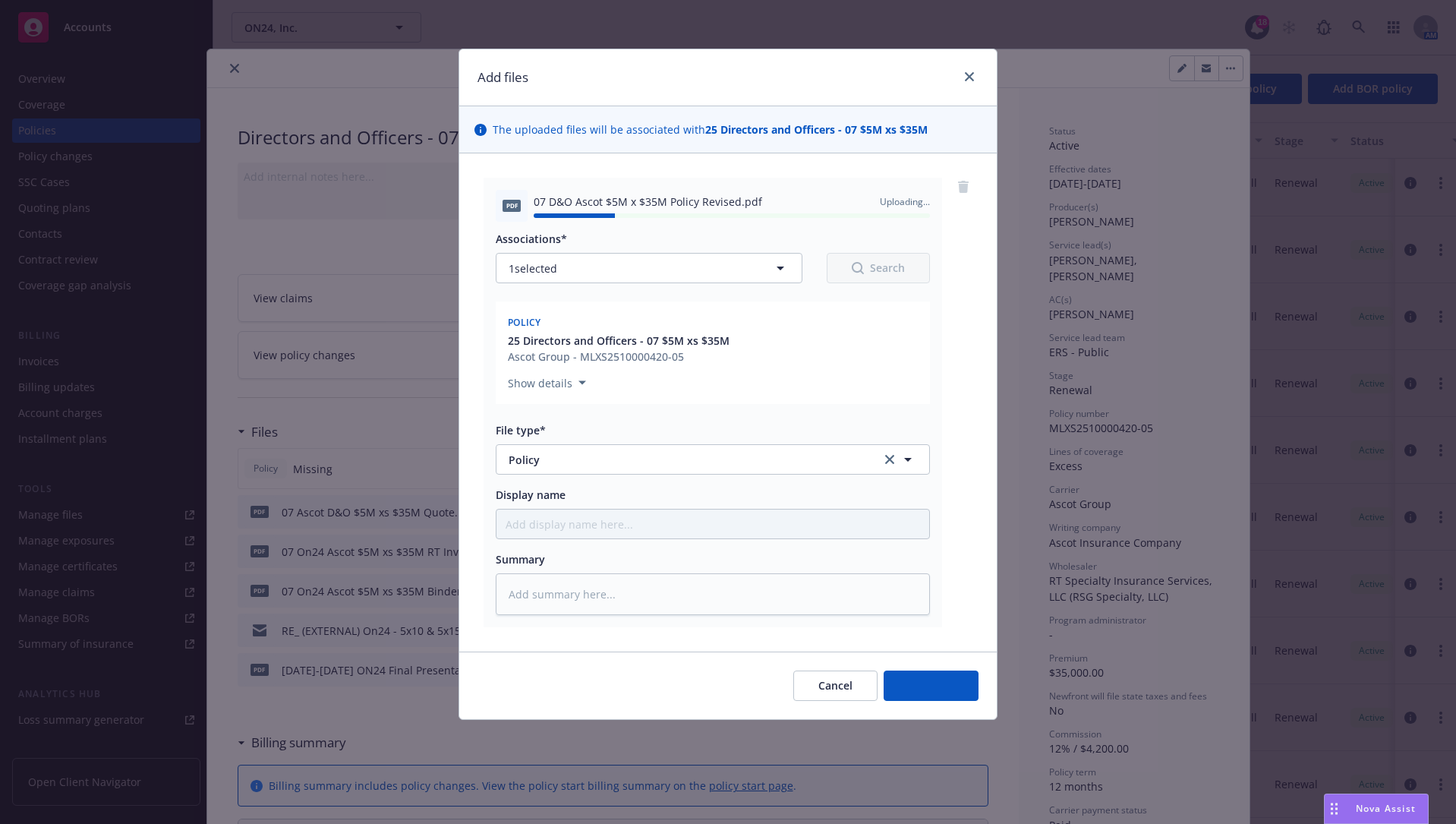
type textarea "x"
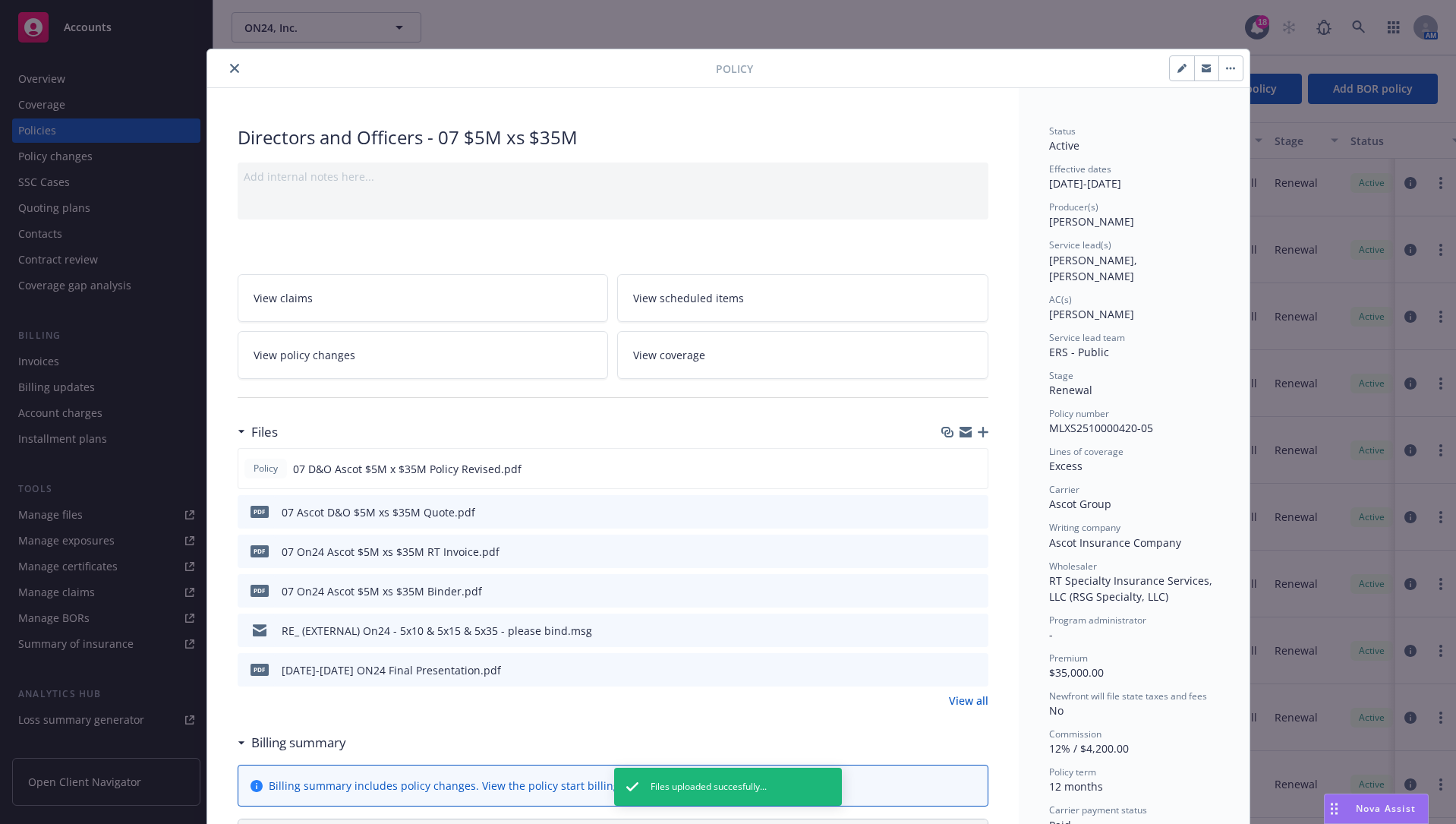
click at [505, 625] on div "Billing summary" at bounding box center [613, 742] width 751 height 32
click at [219, 63] on div at bounding box center [464, 69] width 502 height 18
click at [230, 70] on icon "close" at bounding box center [235, 69] width 9 height 9
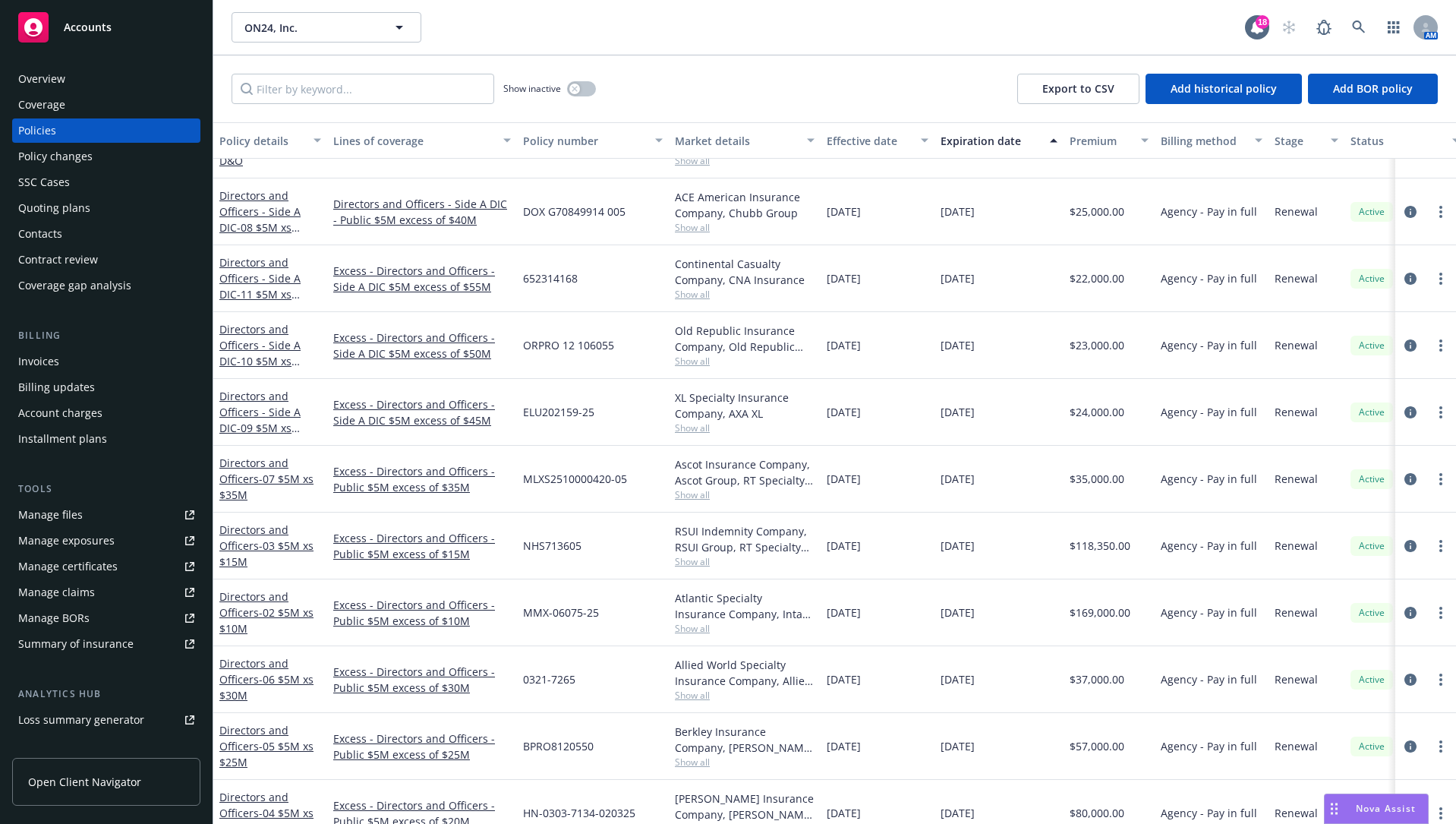
scroll to position [76, 0]
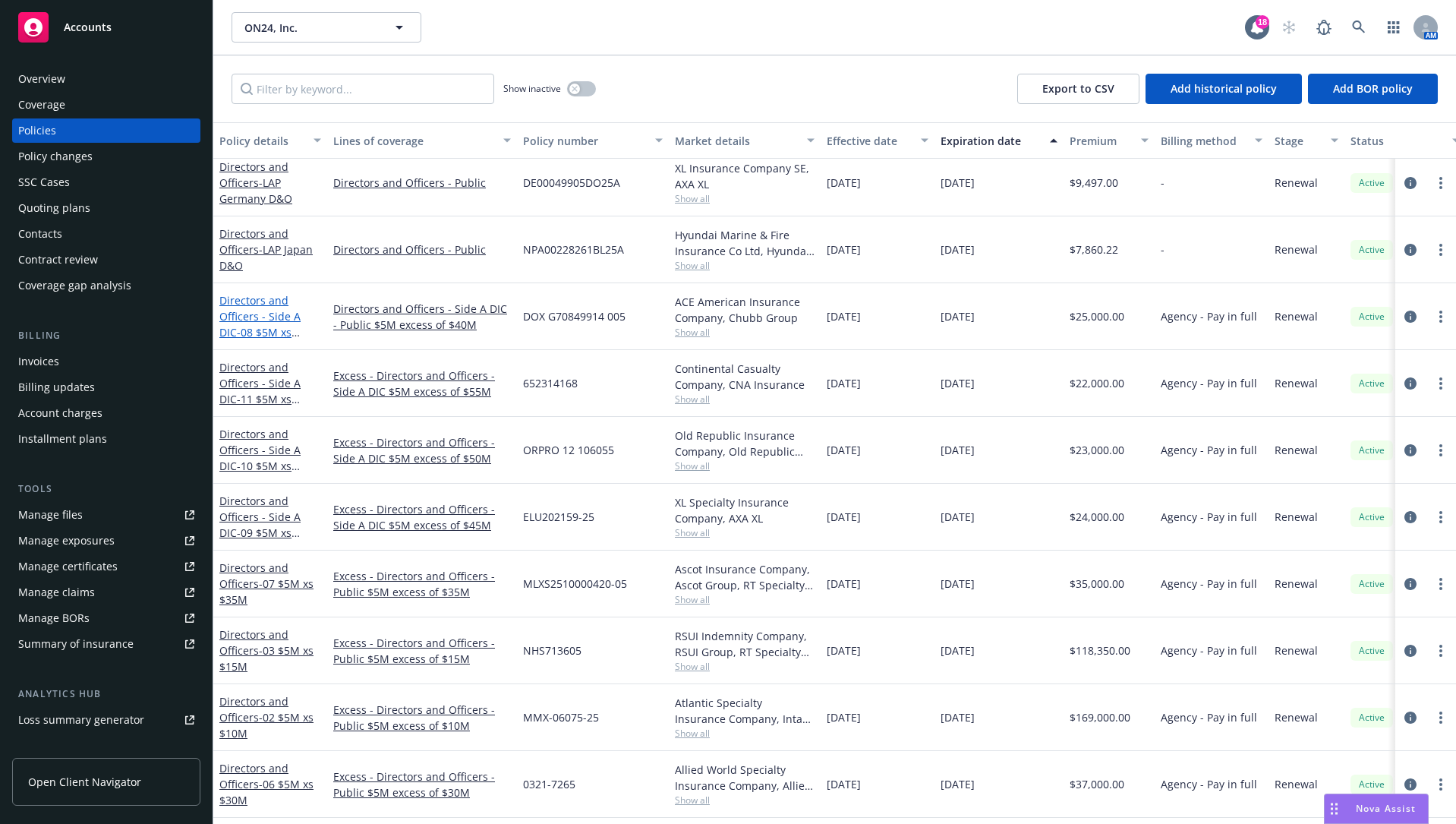
click at [257, 308] on link "Directors and Officers - Side A DIC - 08 $5M xs $40M" at bounding box center [260, 324] width 81 height 62
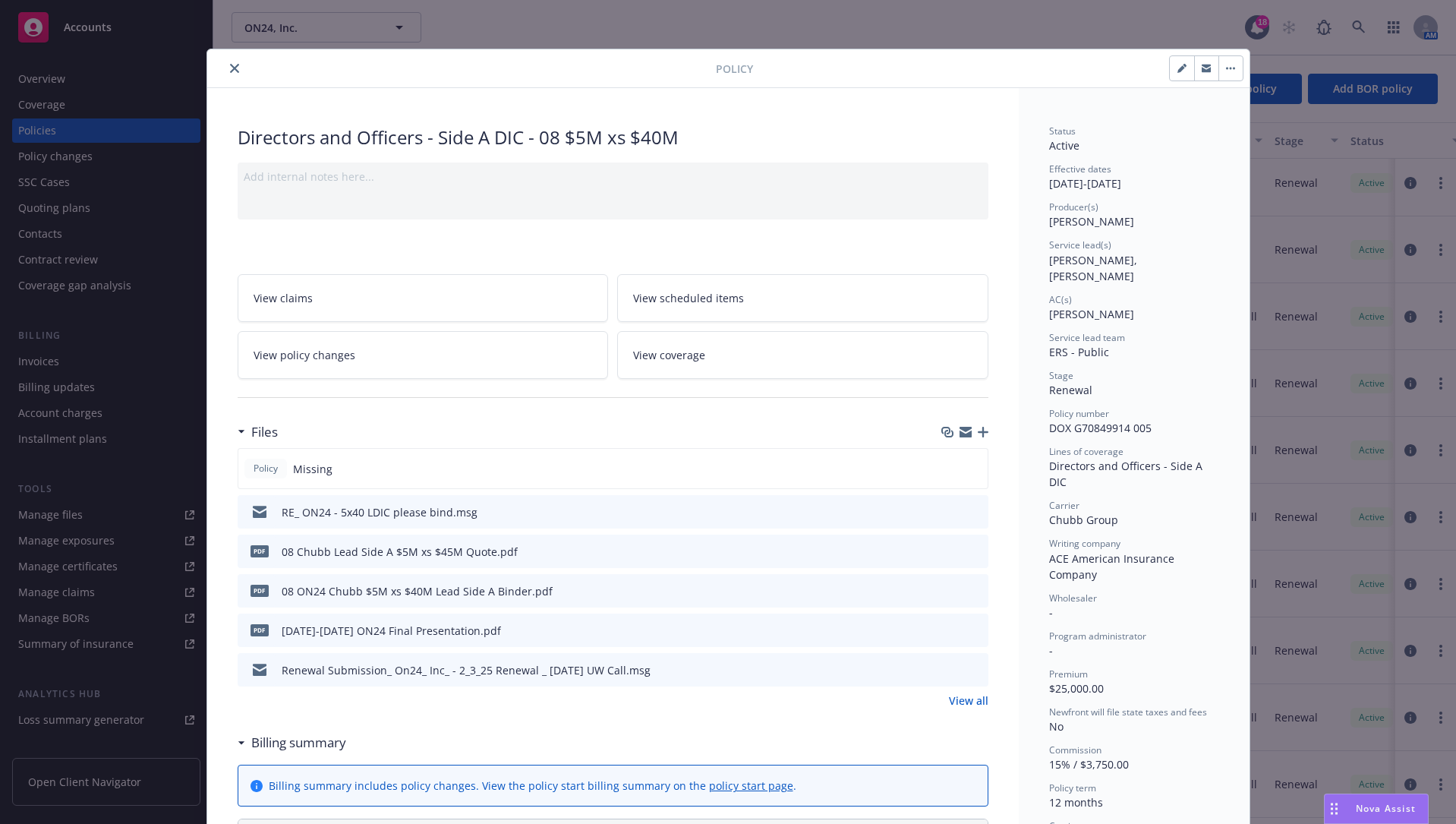
click at [1027, 68] on button "button" at bounding box center [1182, 68] width 24 height 24
select select "RENEWAL"
select select "12"
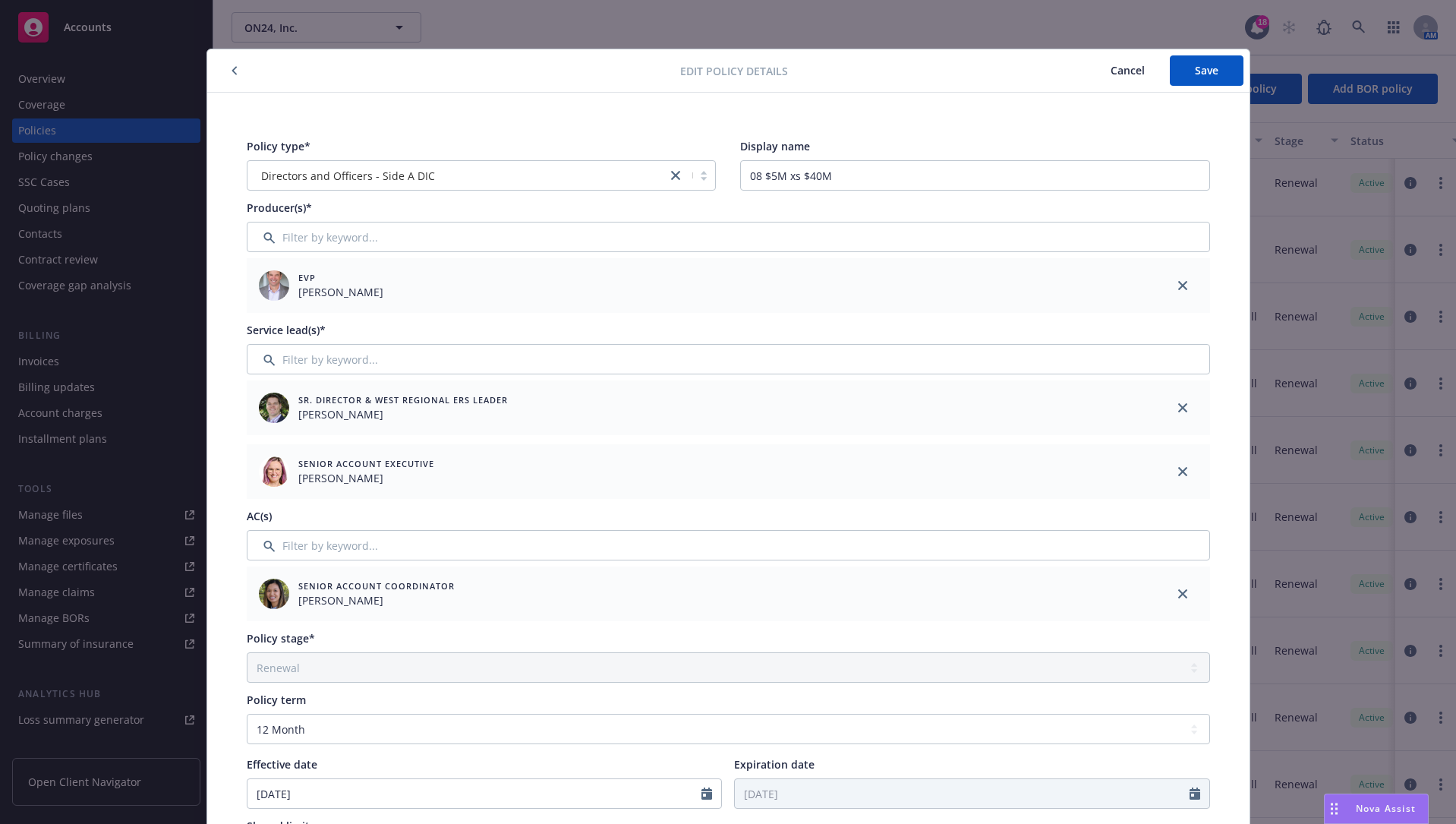
click at [232, 68] on icon "button" at bounding box center [235, 70] width 6 height 9
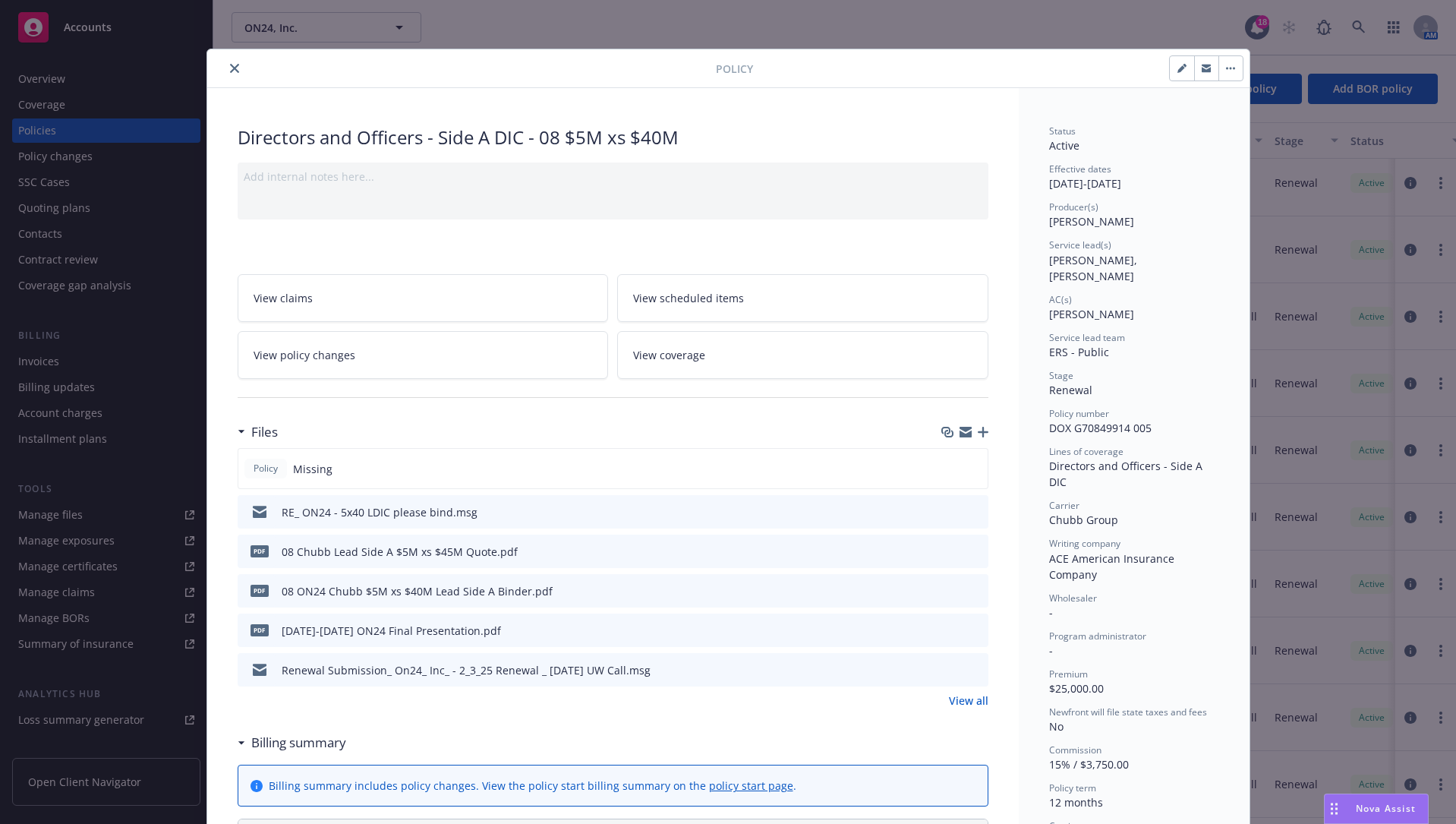
click at [975, 435] on div at bounding box center [964, 431] width 47 height 12
click at [978, 427] on icon "button" at bounding box center [983, 432] width 11 height 11
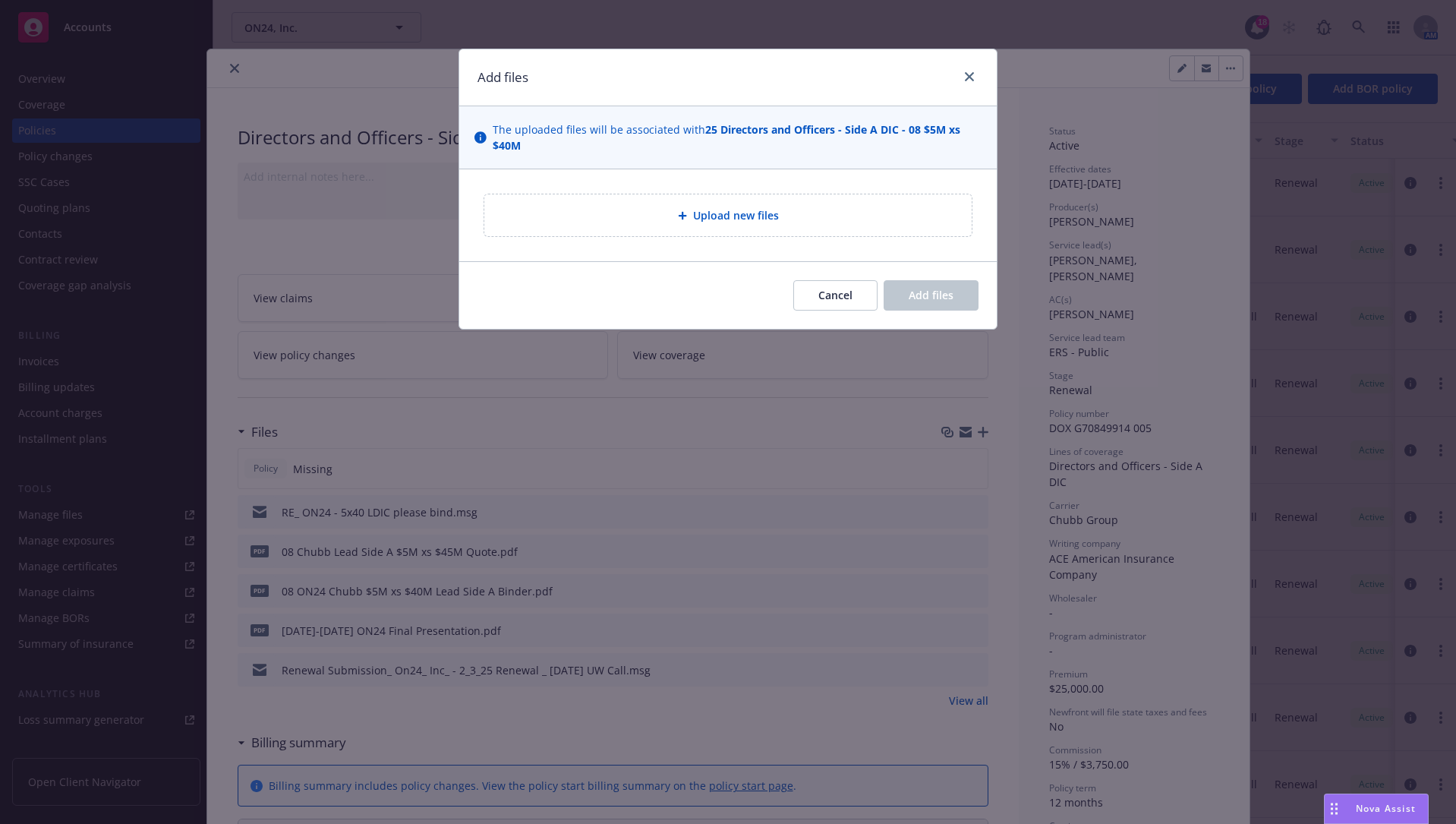
type textarea "x"
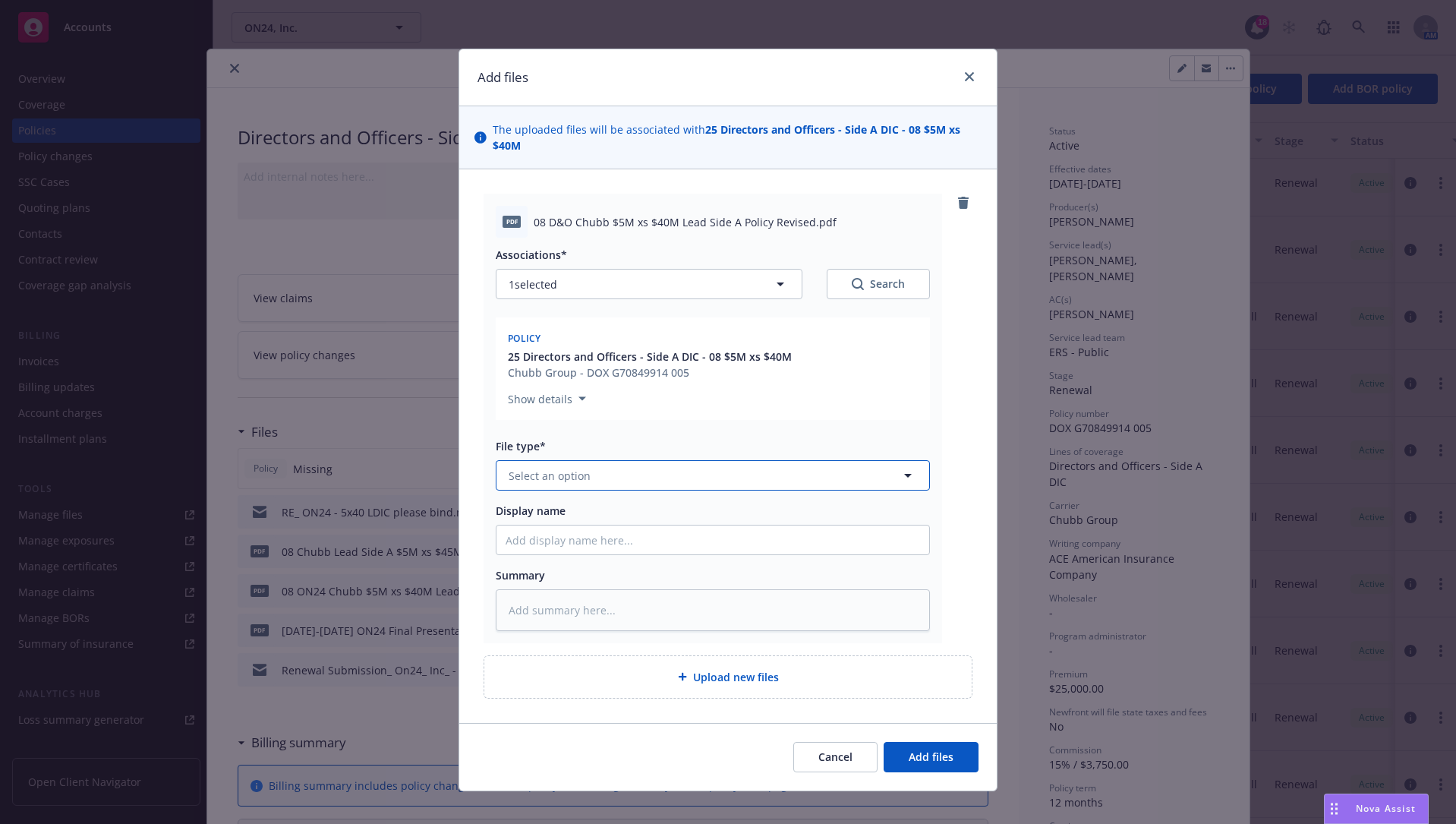
click at [760, 466] on button "Select an option" at bounding box center [712, 476] width 434 height 31
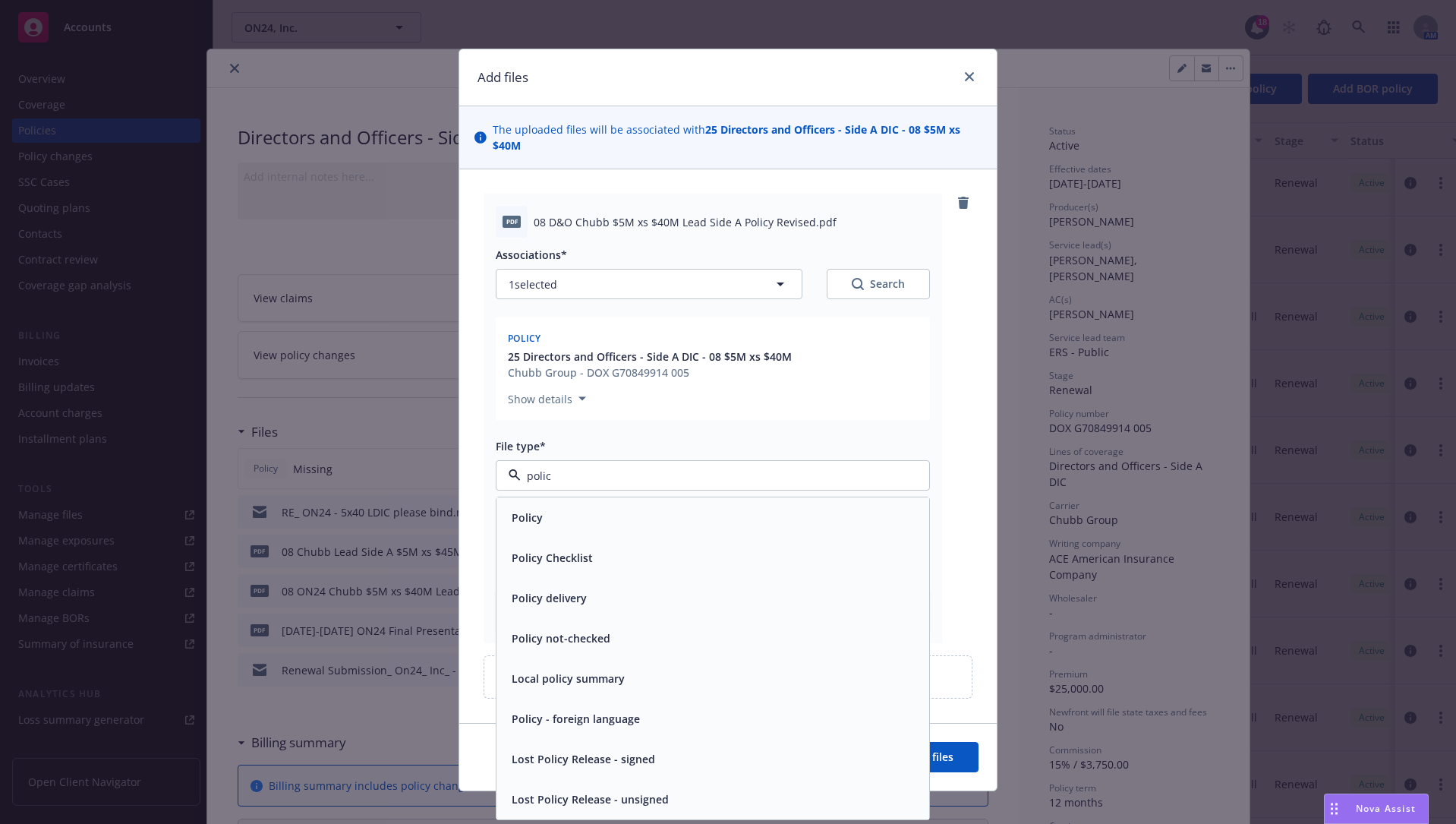
type input "policy"
click at [751, 528] on div "Policy" at bounding box center [712, 517] width 414 height 22
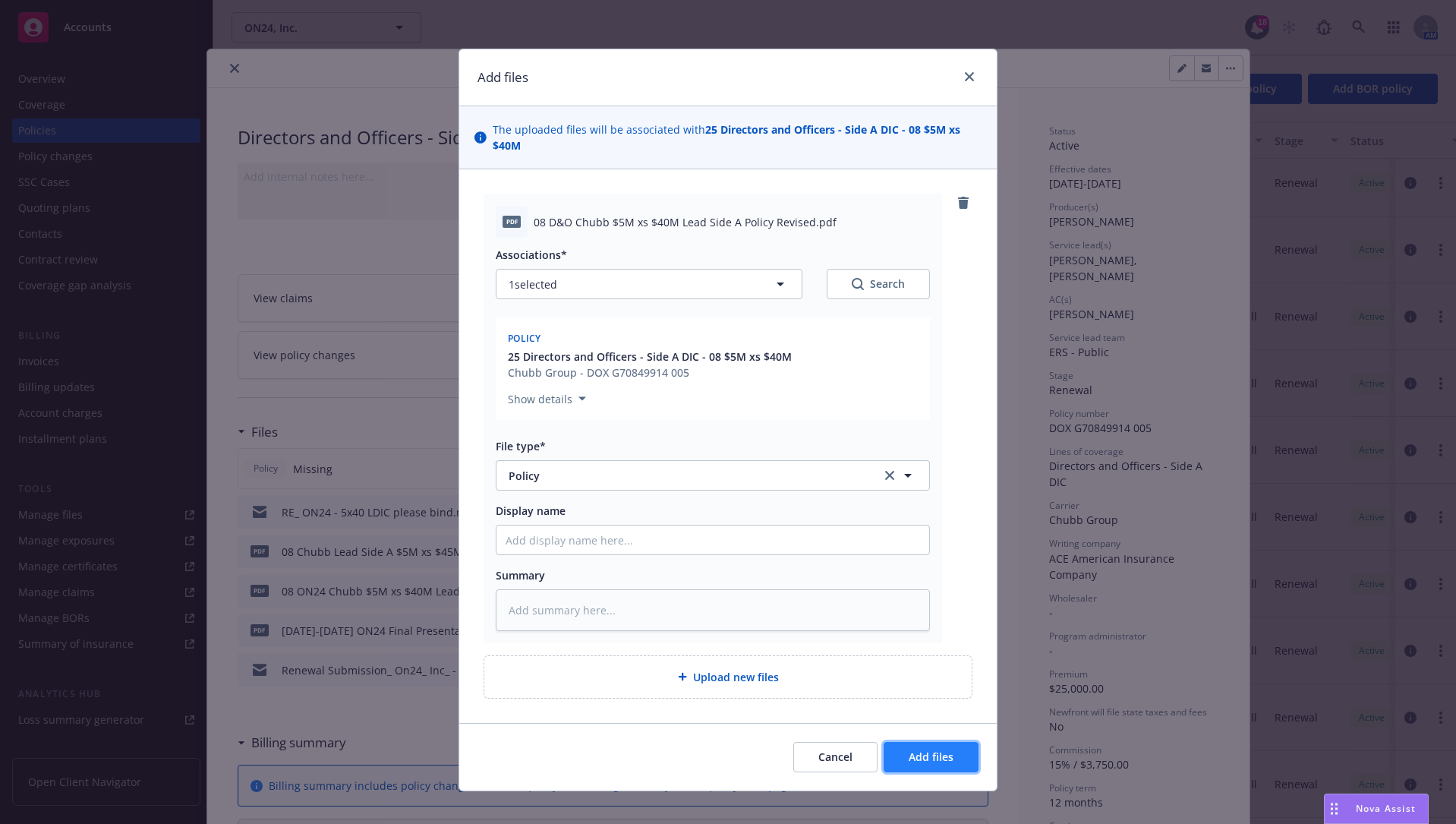
click at [932, 625] on span "Add files" at bounding box center [931, 757] width 45 height 14
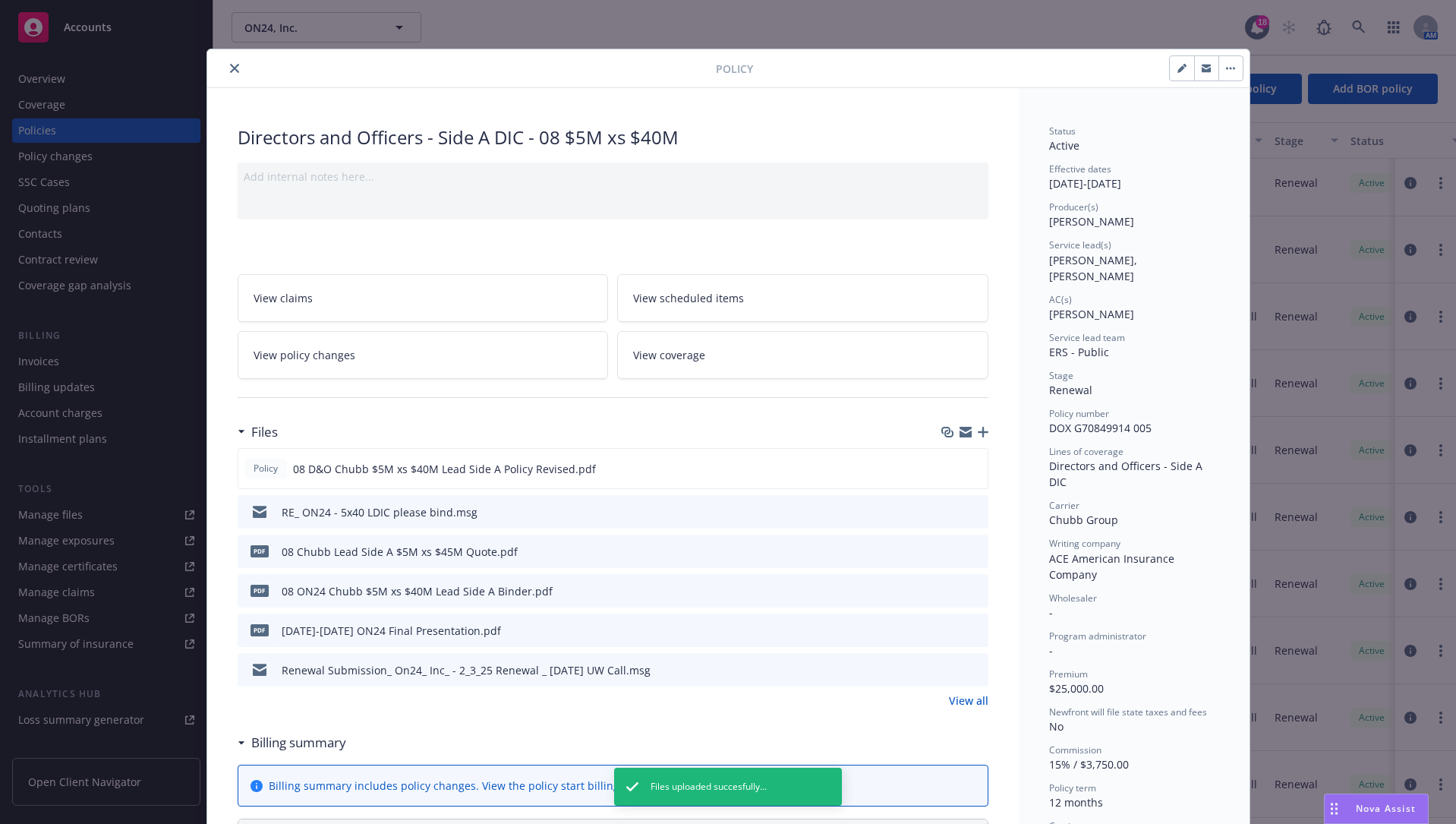
click at [230, 65] on icon "close" at bounding box center [235, 69] width 9 height 9
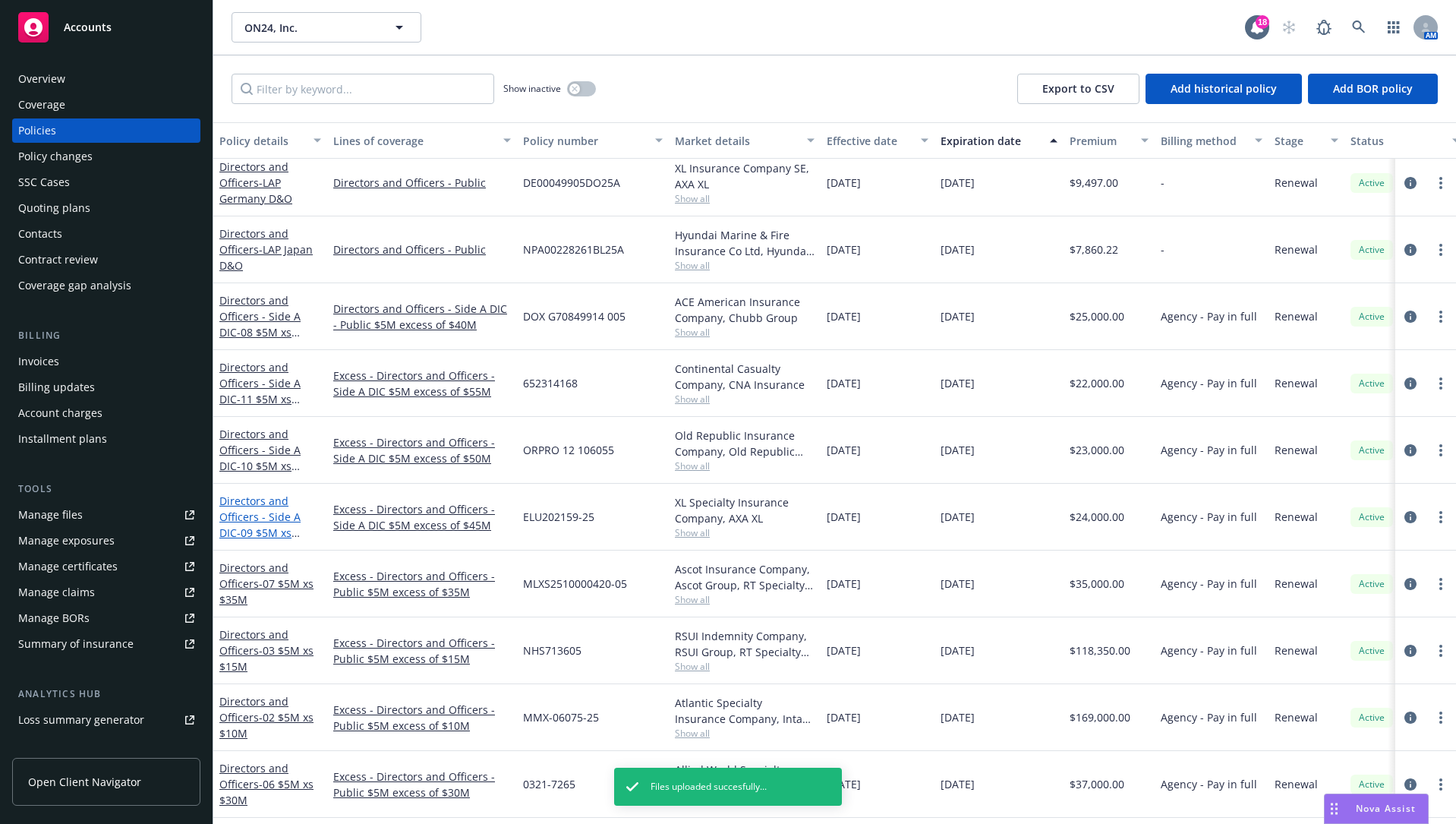
click at [241, 515] on link "Directors and Officers - Side A DIC - 09 $5M xs $45M Excess Side A" at bounding box center [269, 524] width 99 height 62
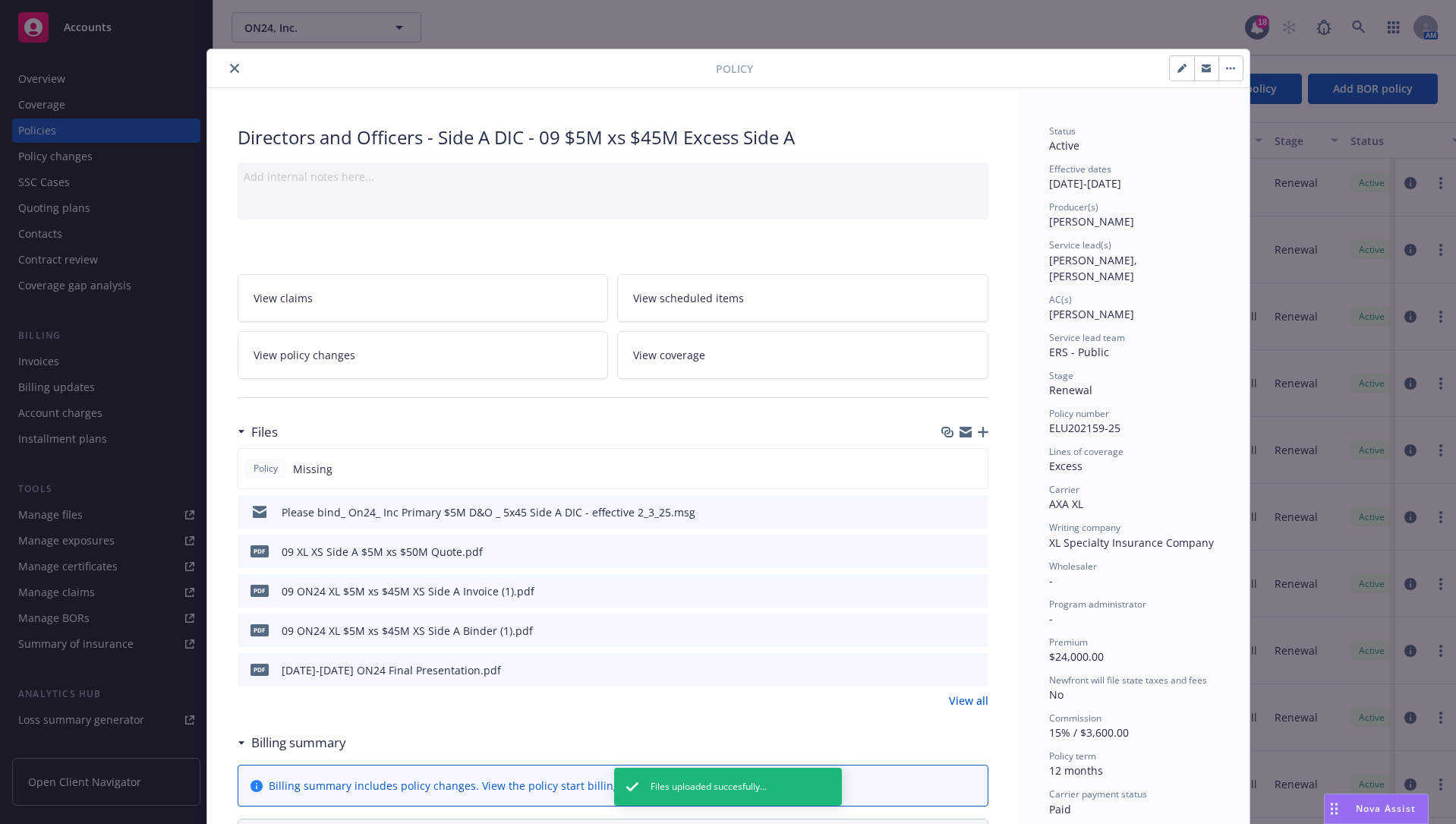
click at [978, 432] on icon "button" at bounding box center [983, 432] width 11 height 11
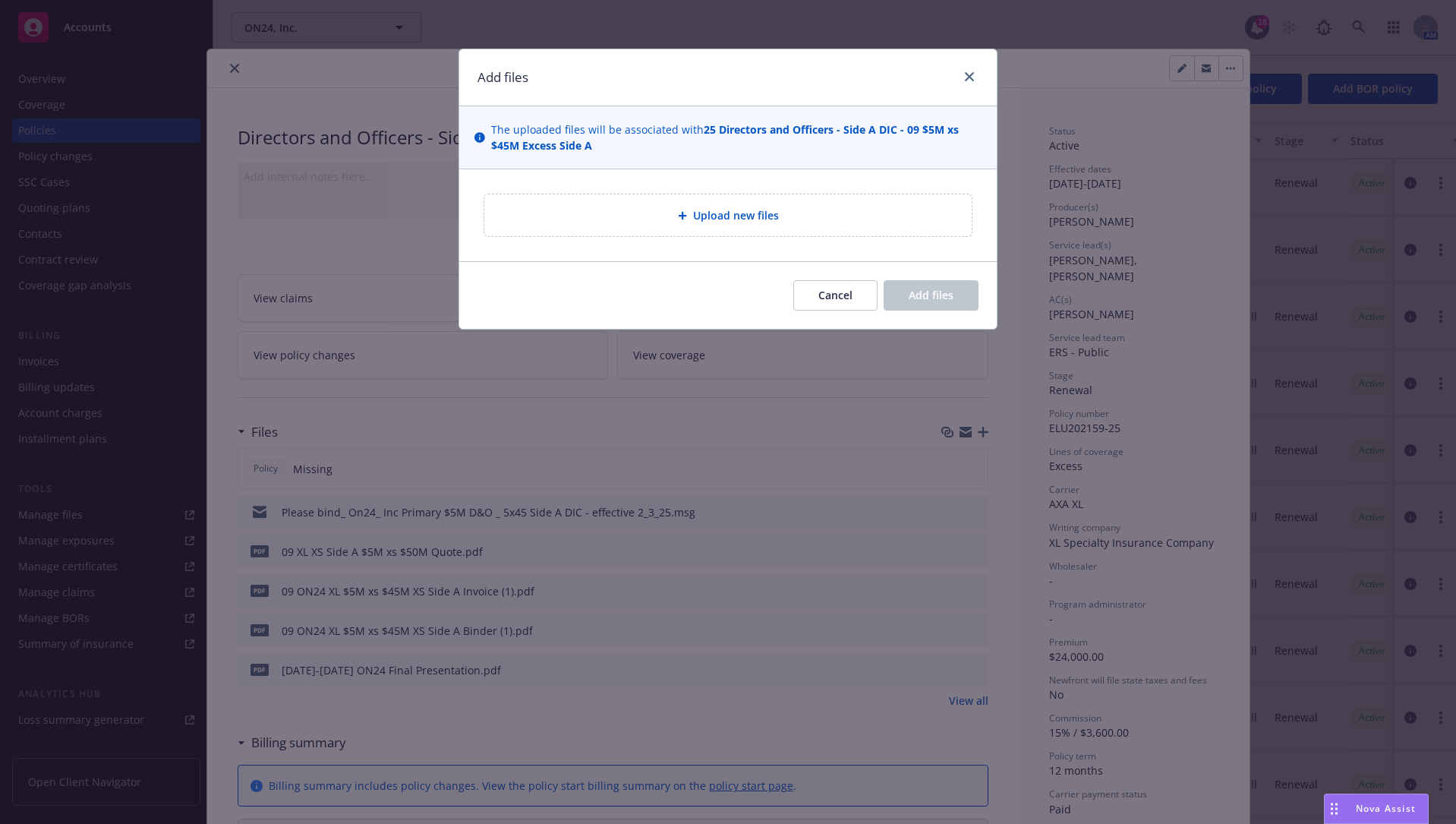
type textarea "x"
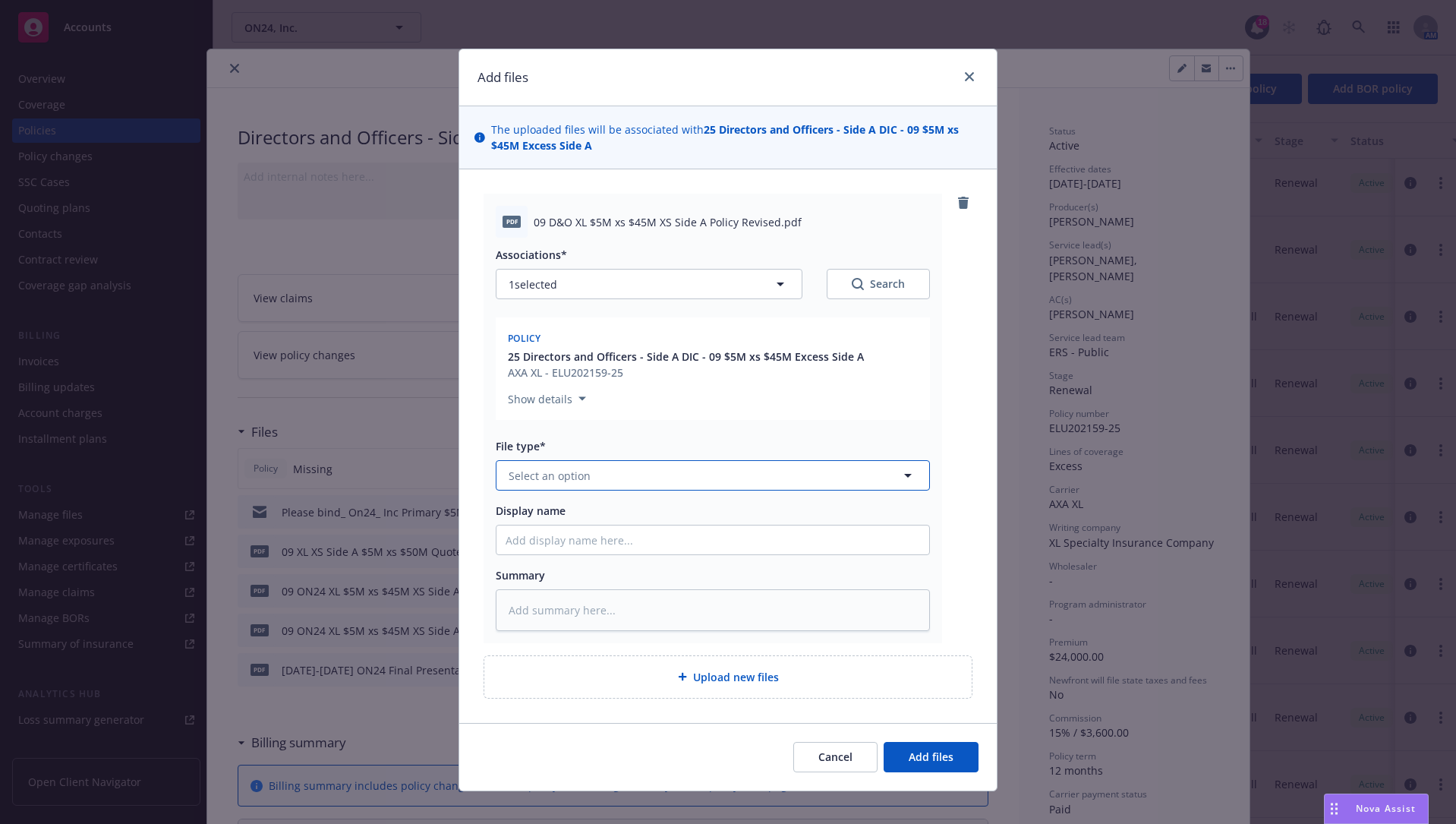
click at [750, 478] on button "Select an option" at bounding box center [712, 476] width 434 height 31
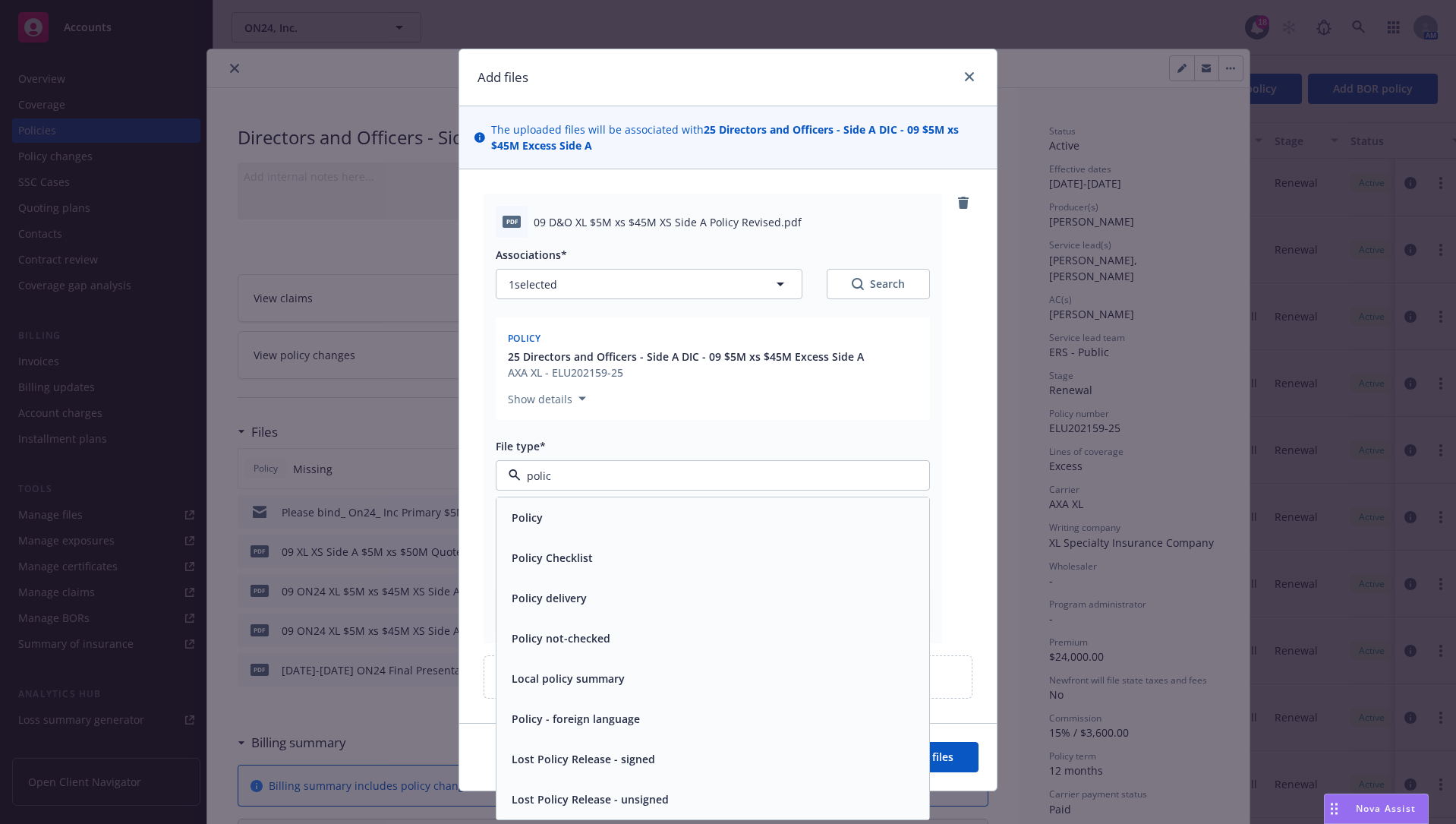
type input "policy"
click at [757, 524] on div "Policy" at bounding box center [712, 517] width 414 height 22
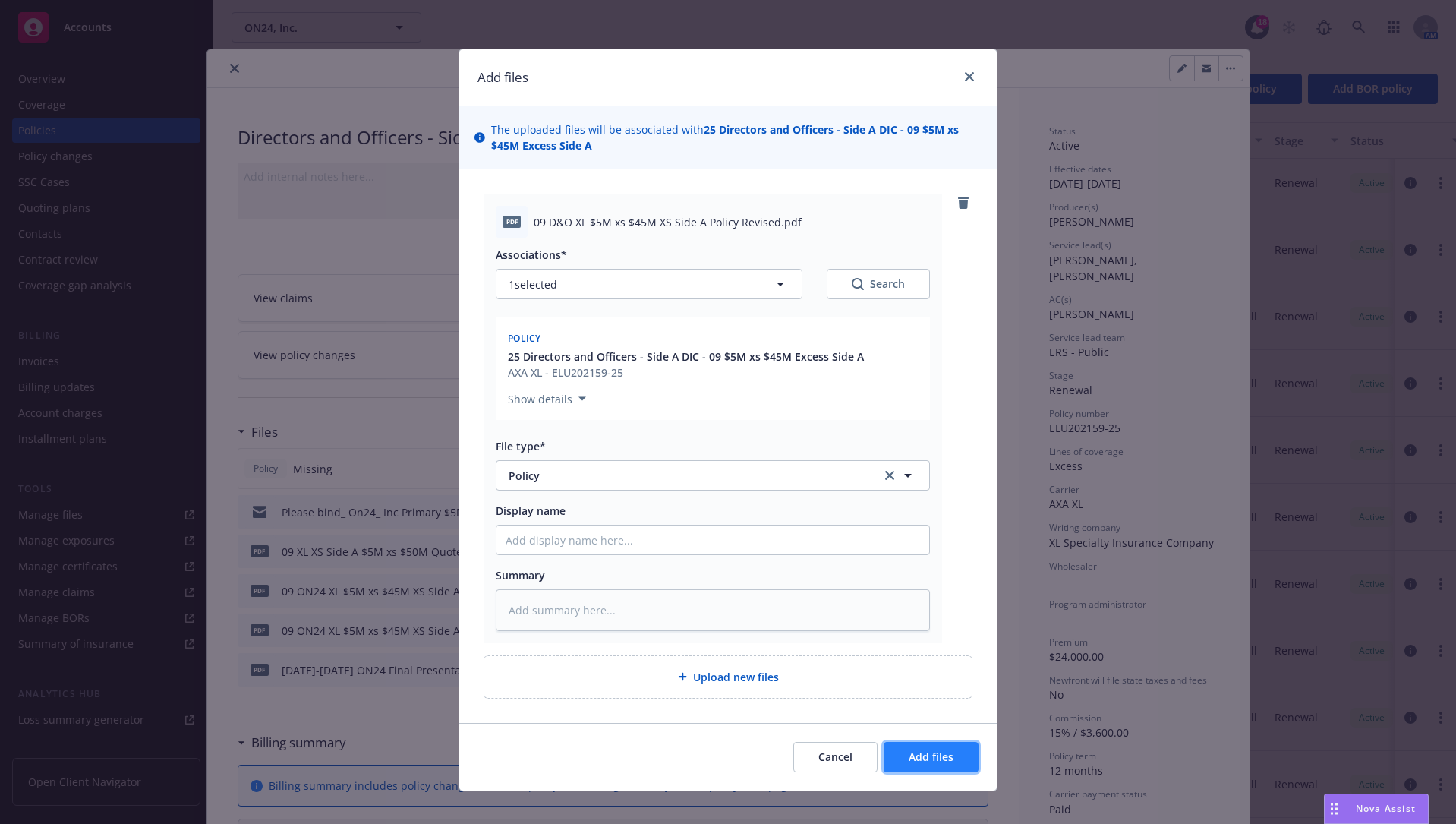
click at [936, 625] on span "Add files" at bounding box center [931, 757] width 45 height 14
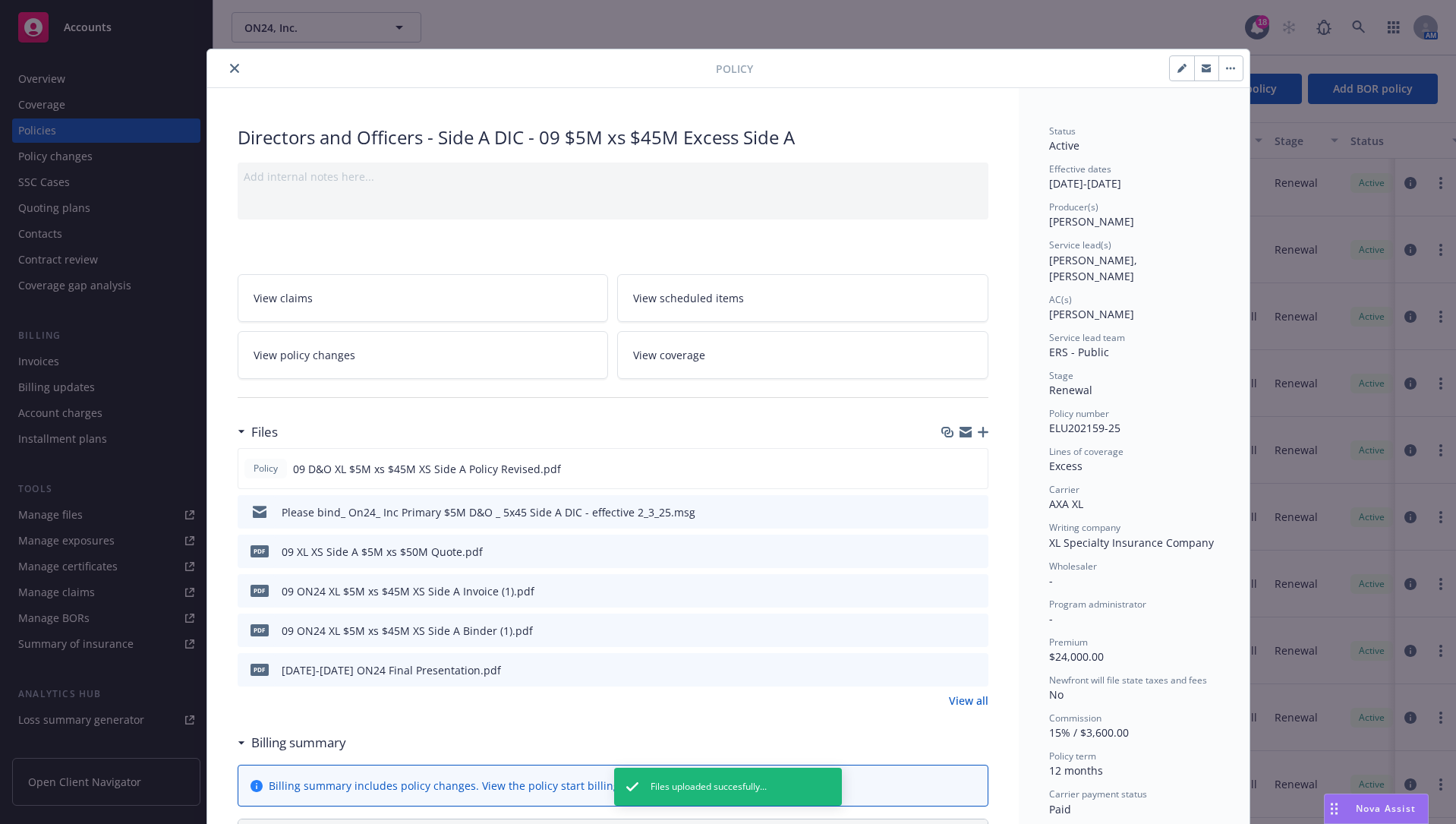
click at [230, 70] on icon "close" at bounding box center [235, 69] width 9 height 9
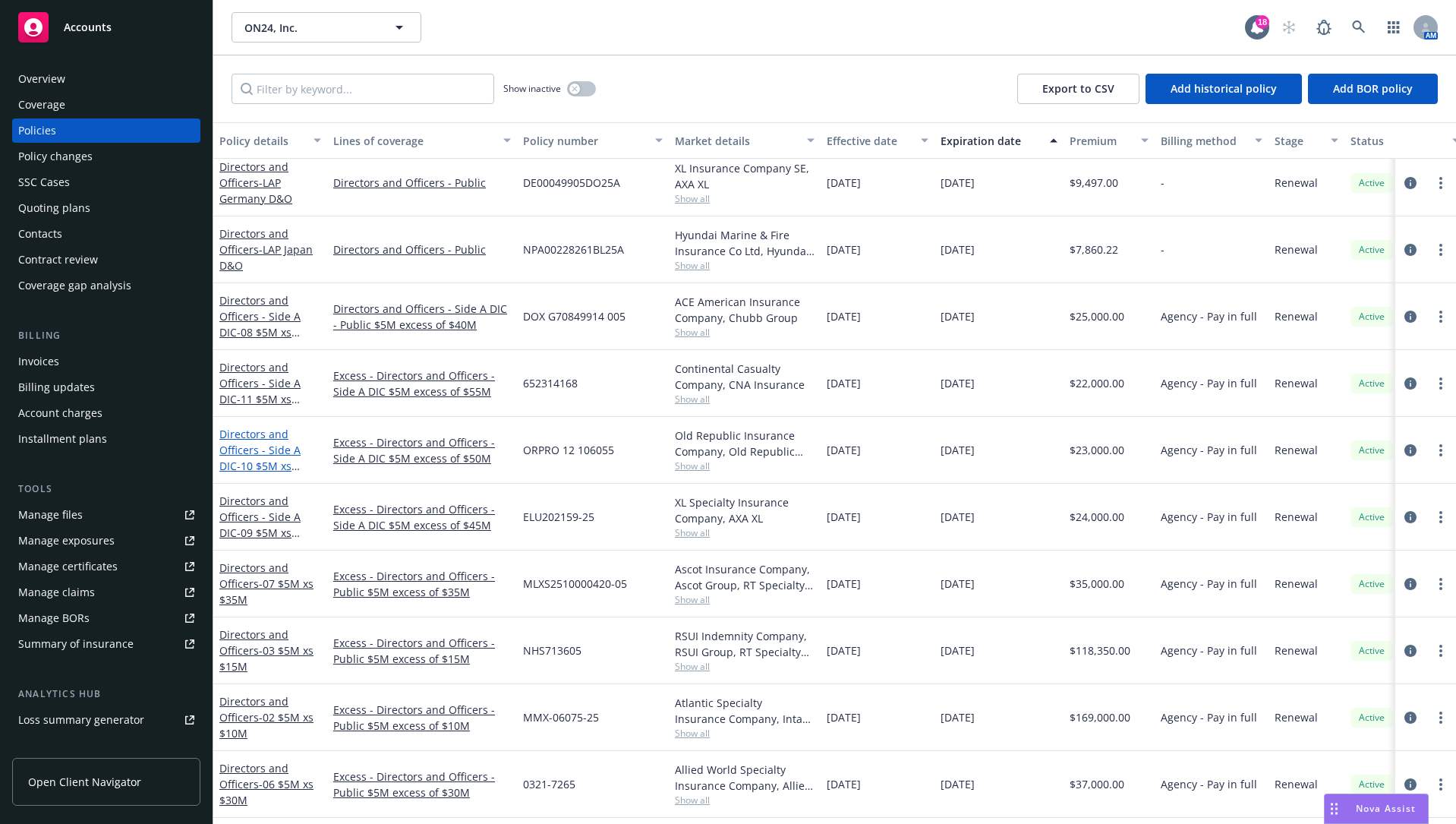
click at [243, 443] on link "Directors and Officers - Side A DIC - 10 $5M xs $50M Excess Side A" at bounding box center [269, 458] width 99 height 62
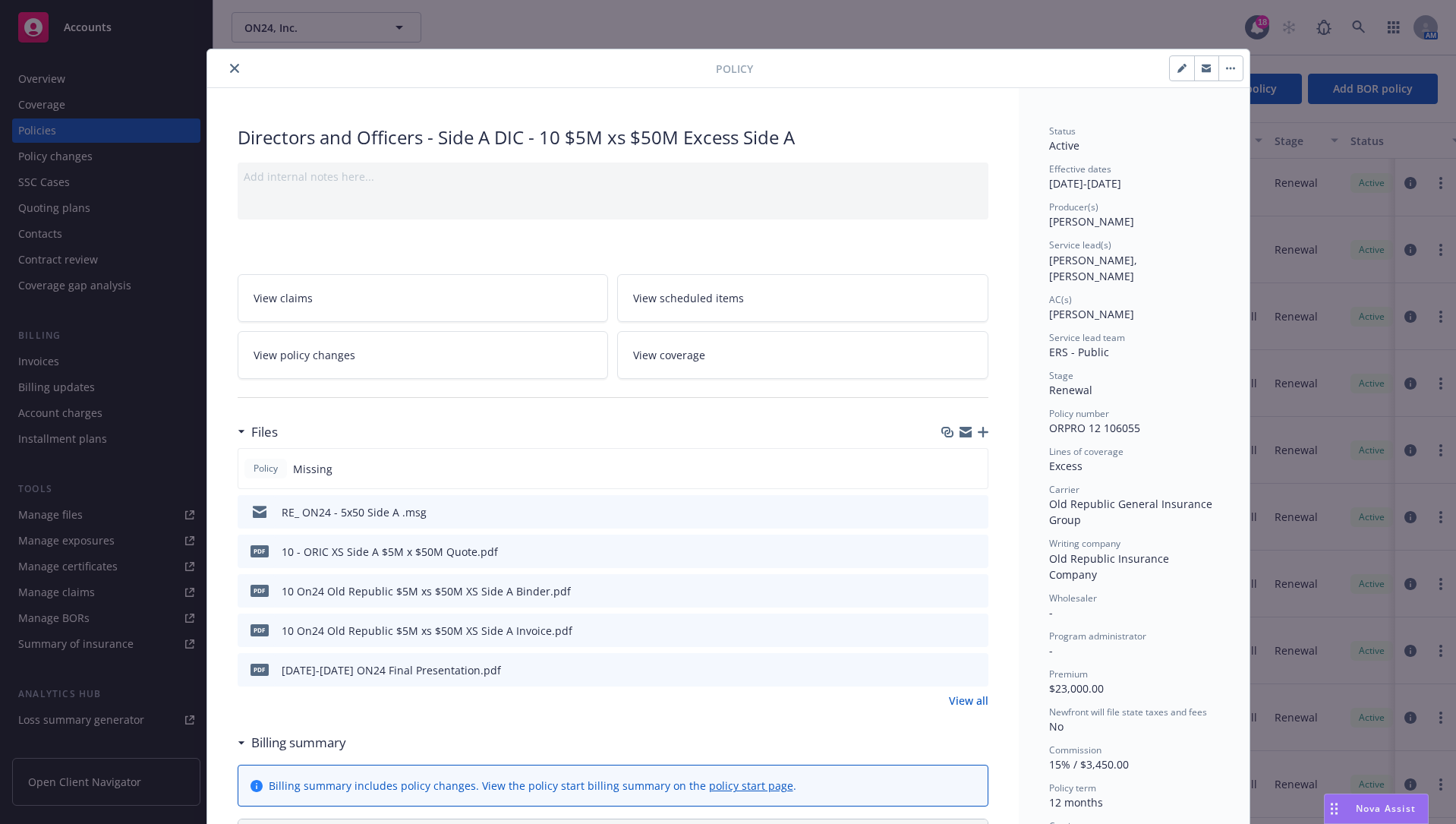
click at [978, 429] on icon "button" at bounding box center [983, 432] width 11 height 11
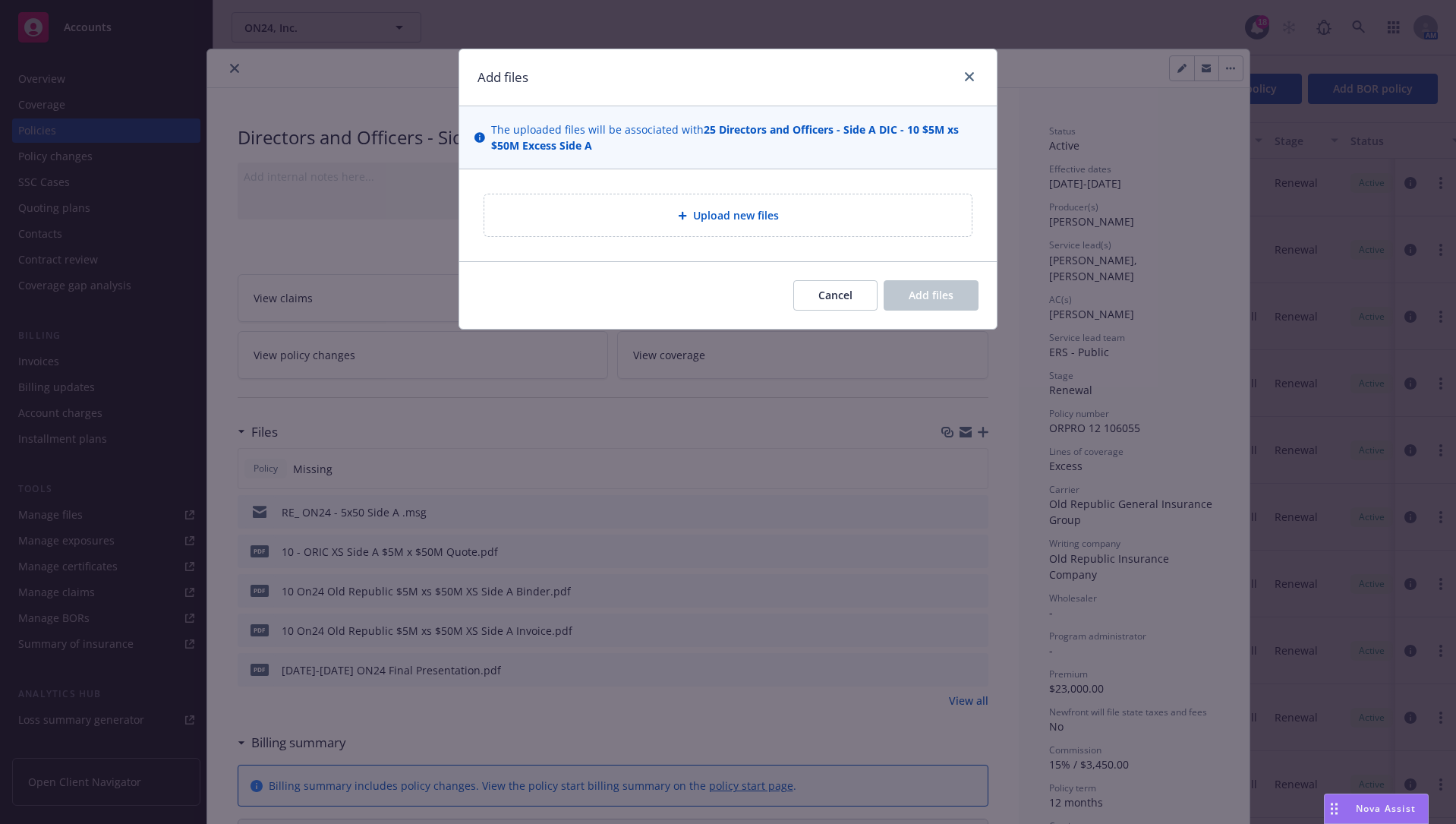
type textarea "x"
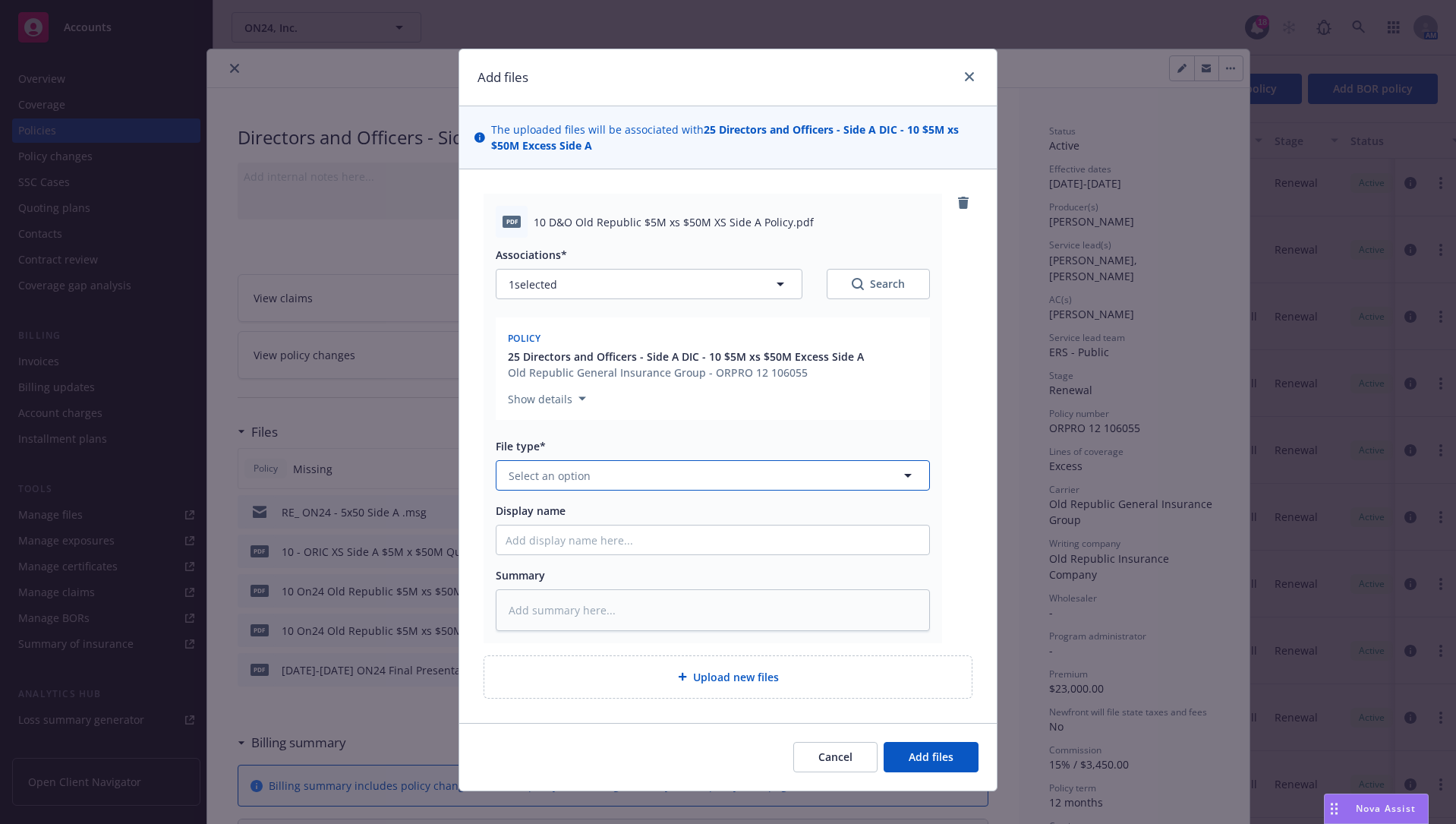
click at [853, 464] on button "Select an option" at bounding box center [712, 476] width 434 height 31
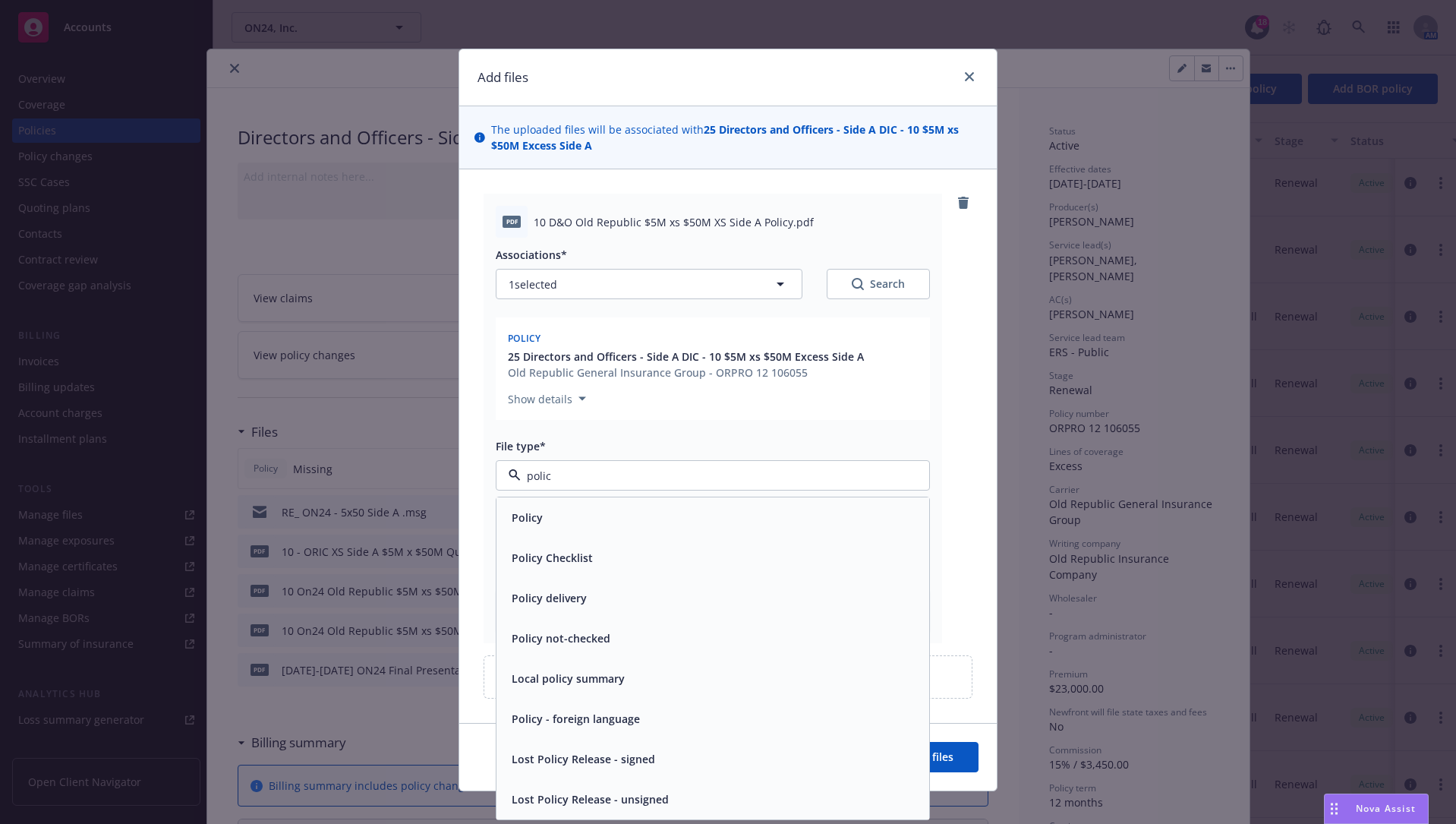
type input "policy"
click at [831, 532] on div "Policy" at bounding box center [713, 517] width 433 height 41
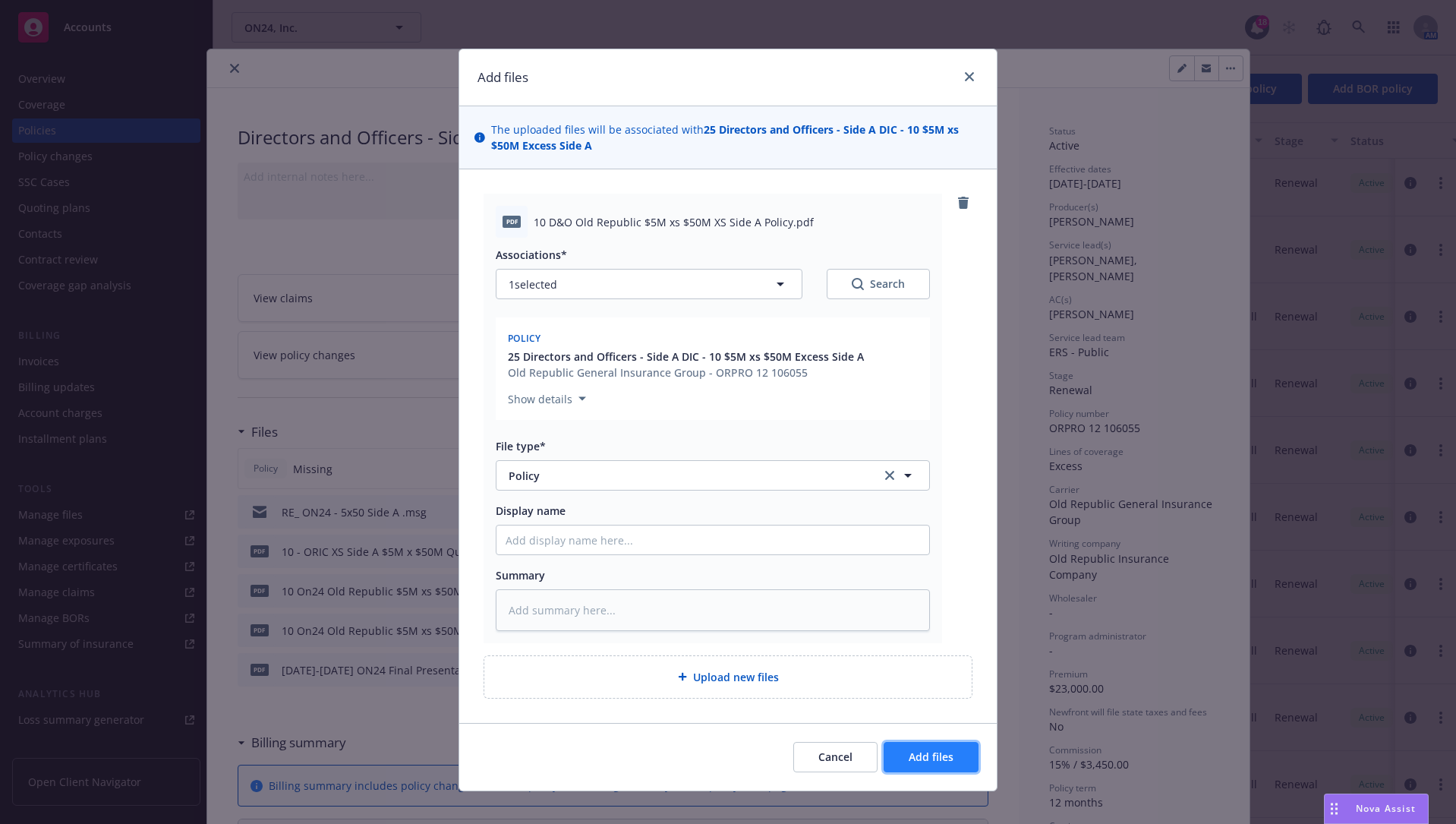
click at [920, 625] on button "Add files" at bounding box center [930, 757] width 95 height 31
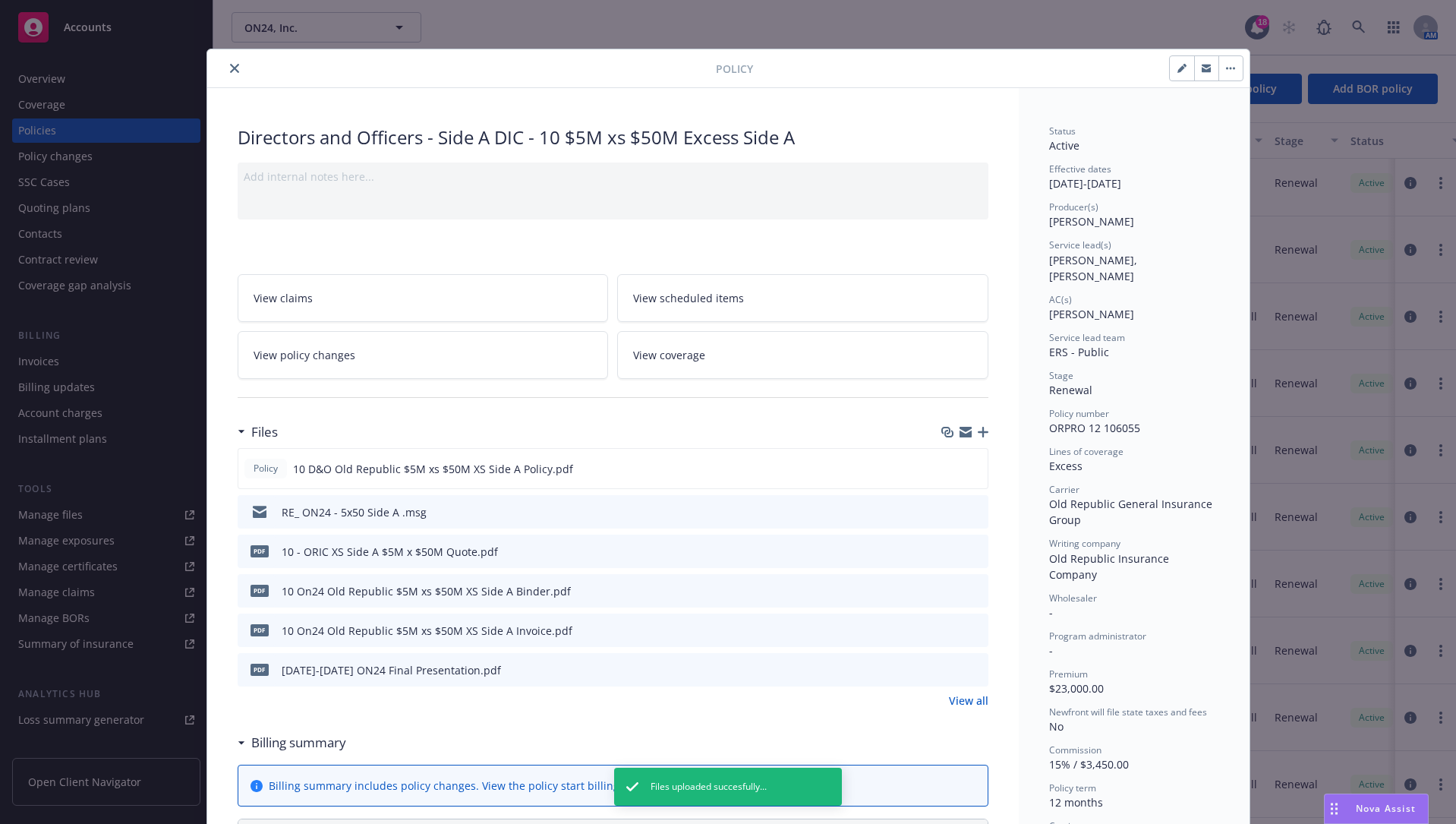
click at [230, 71] on icon "close" at bounding box center [235, 69] width 9 height 9
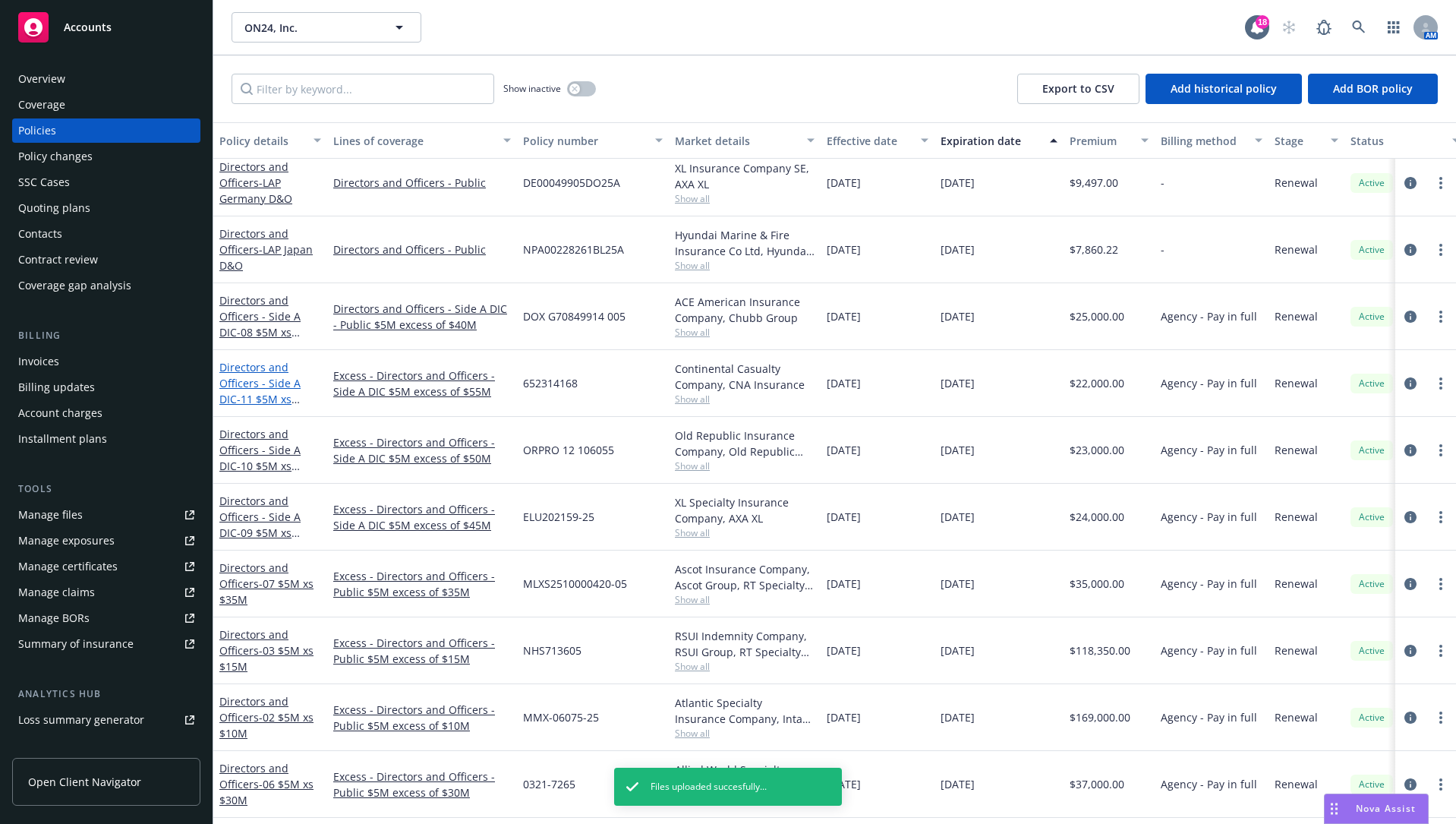
click at [236, 395] on span "- 11 $5M xs $55M Excess Side A" at bounding box center [269, 407] width 99 height 31
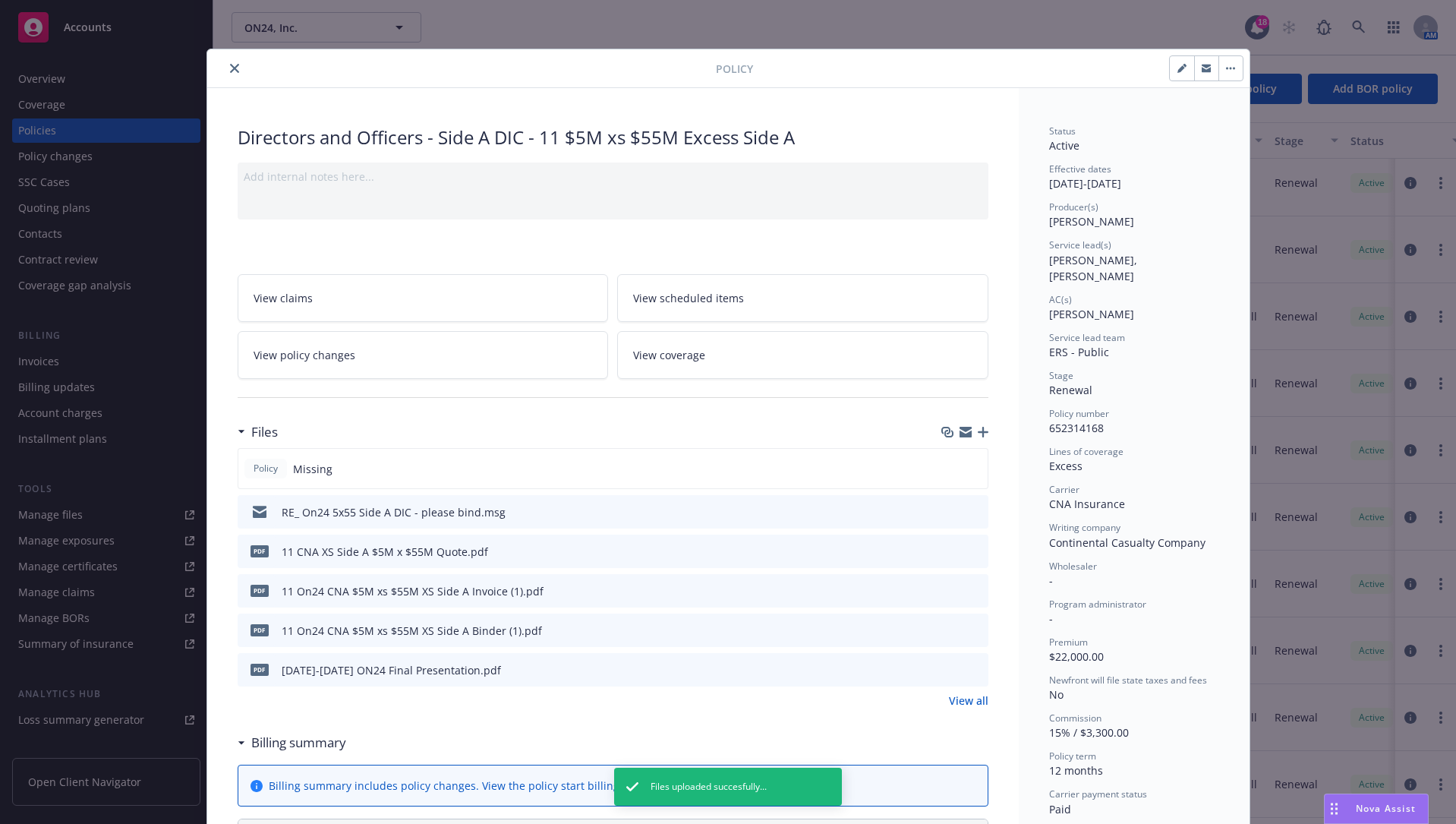
click at [980, 431] on icon "button" at bounding box center [983, 432] width 11 height 11
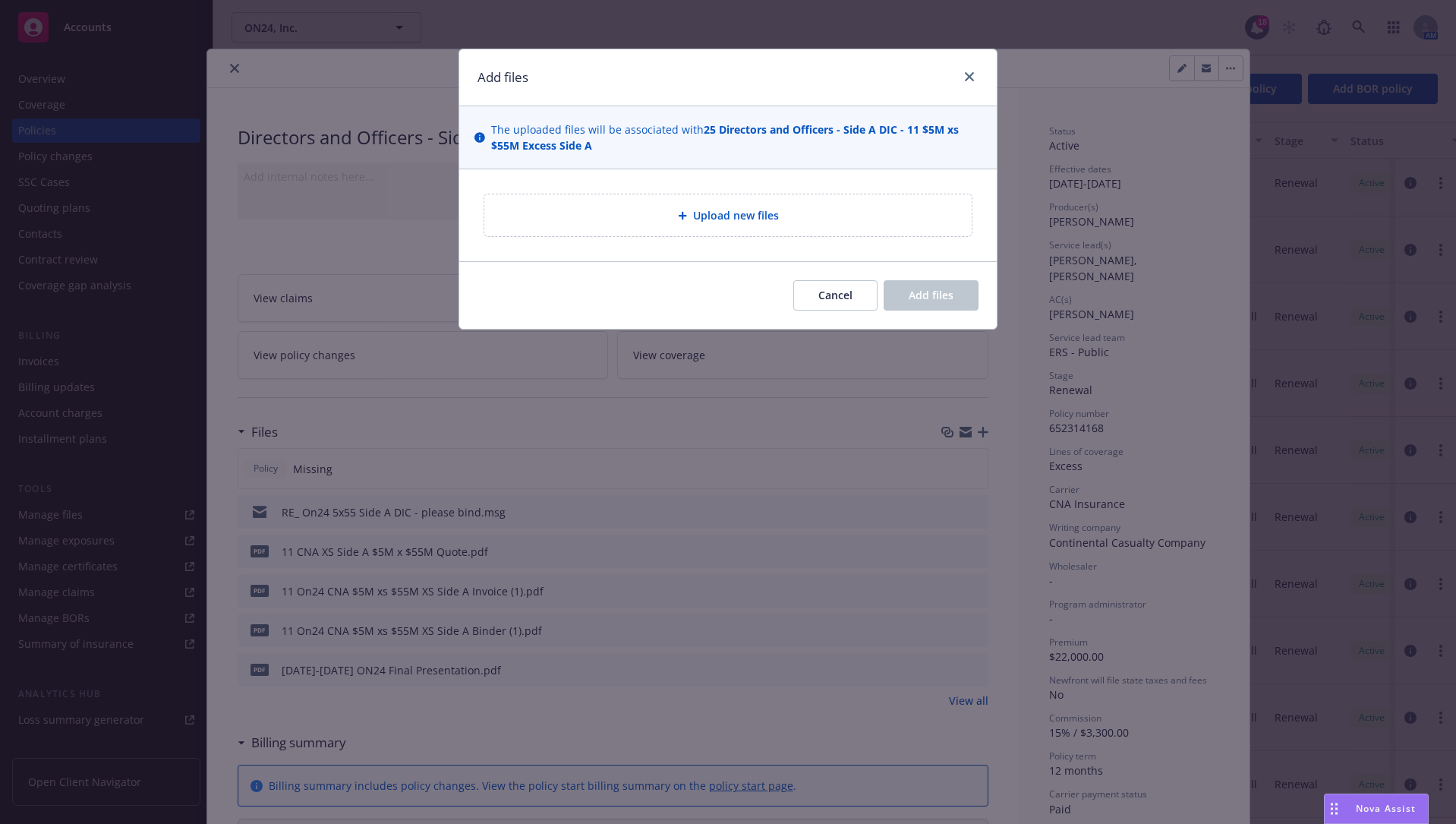
type textarea "x"
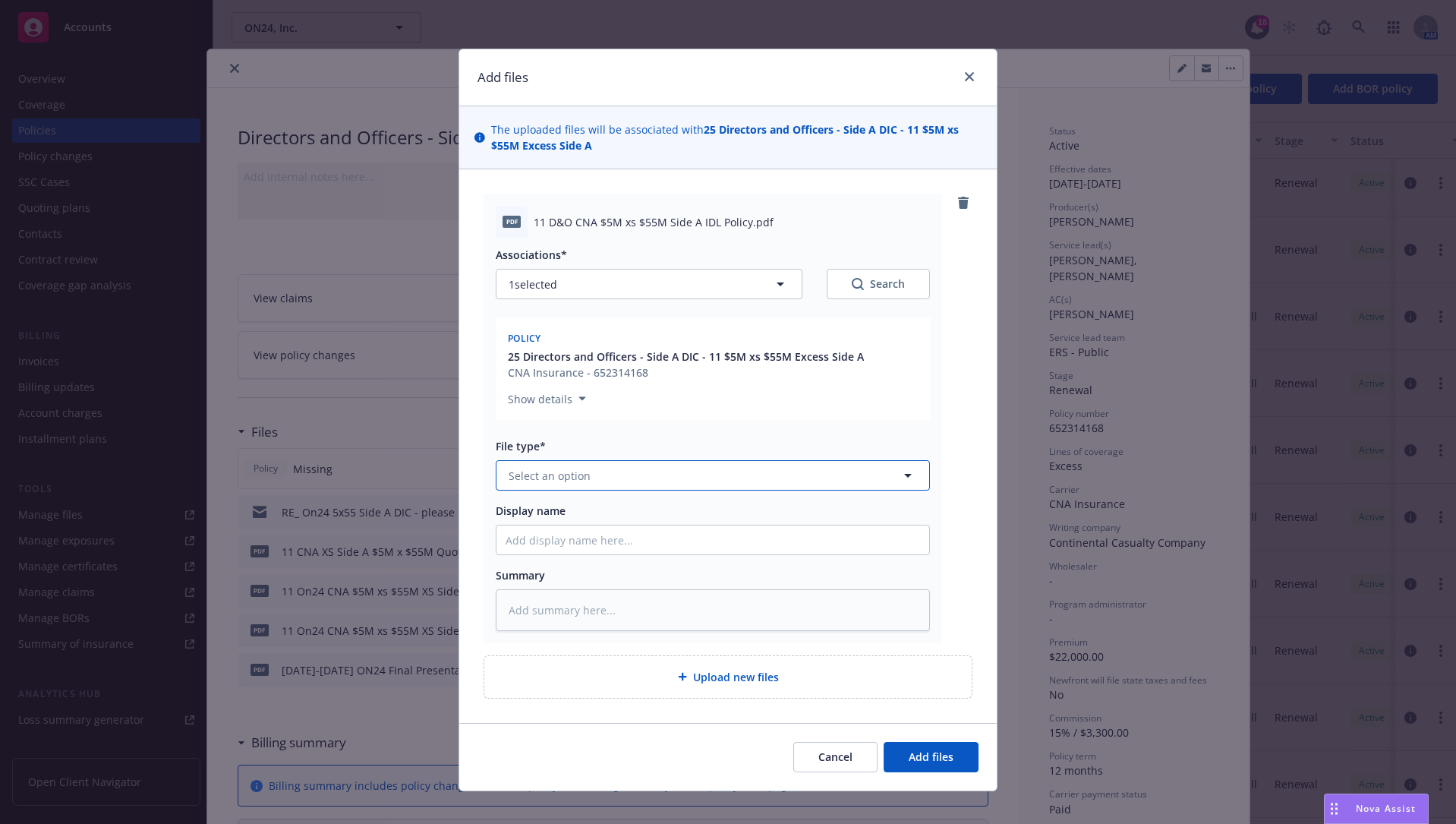
click at [650, 477] on button "Select an option" at bounding box center [712, 476] width 434 height 31
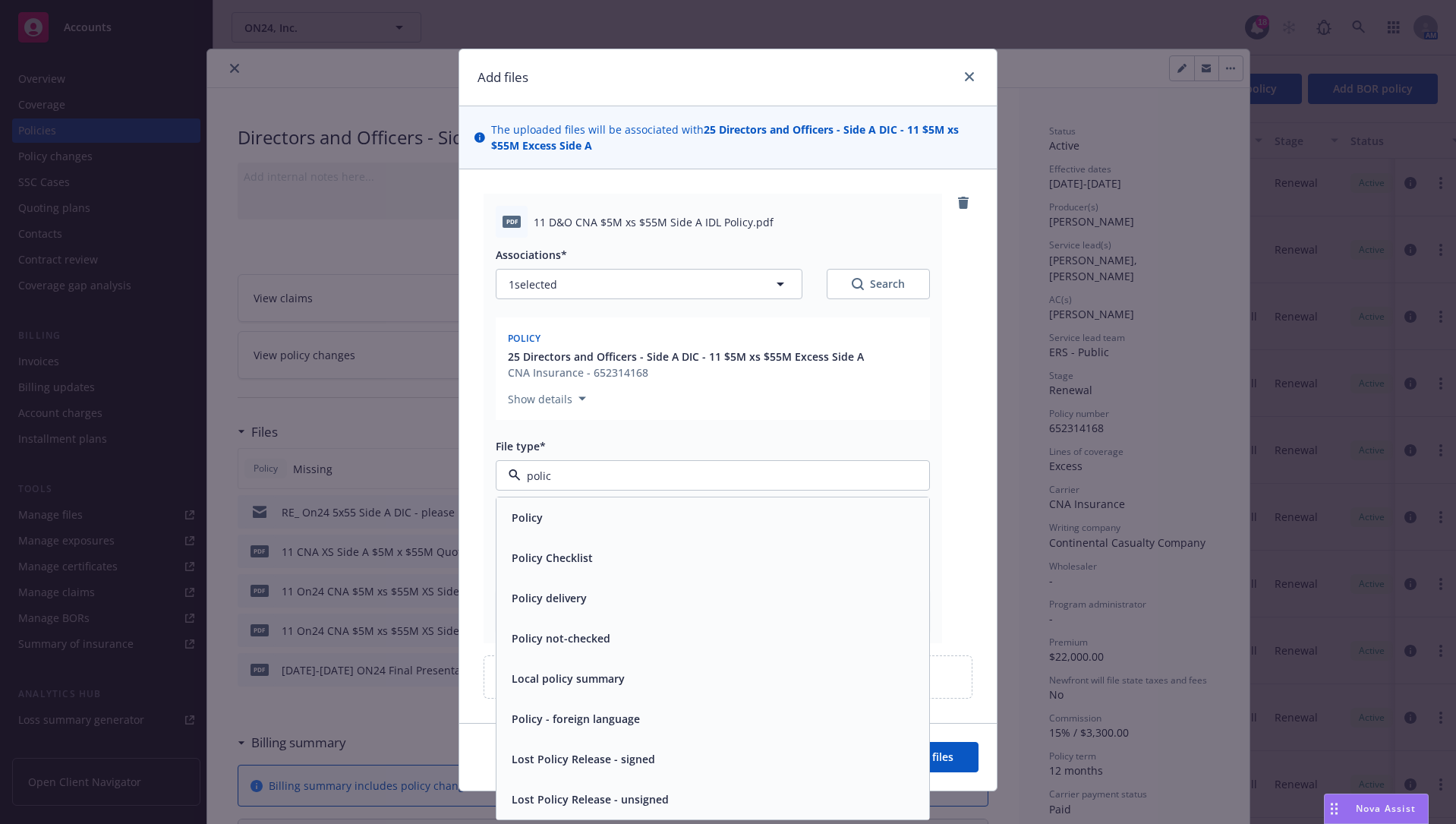
type input "policy"
click at [661, 506] on div "Policy" at bounding box center [712, 517] width 414 height 22
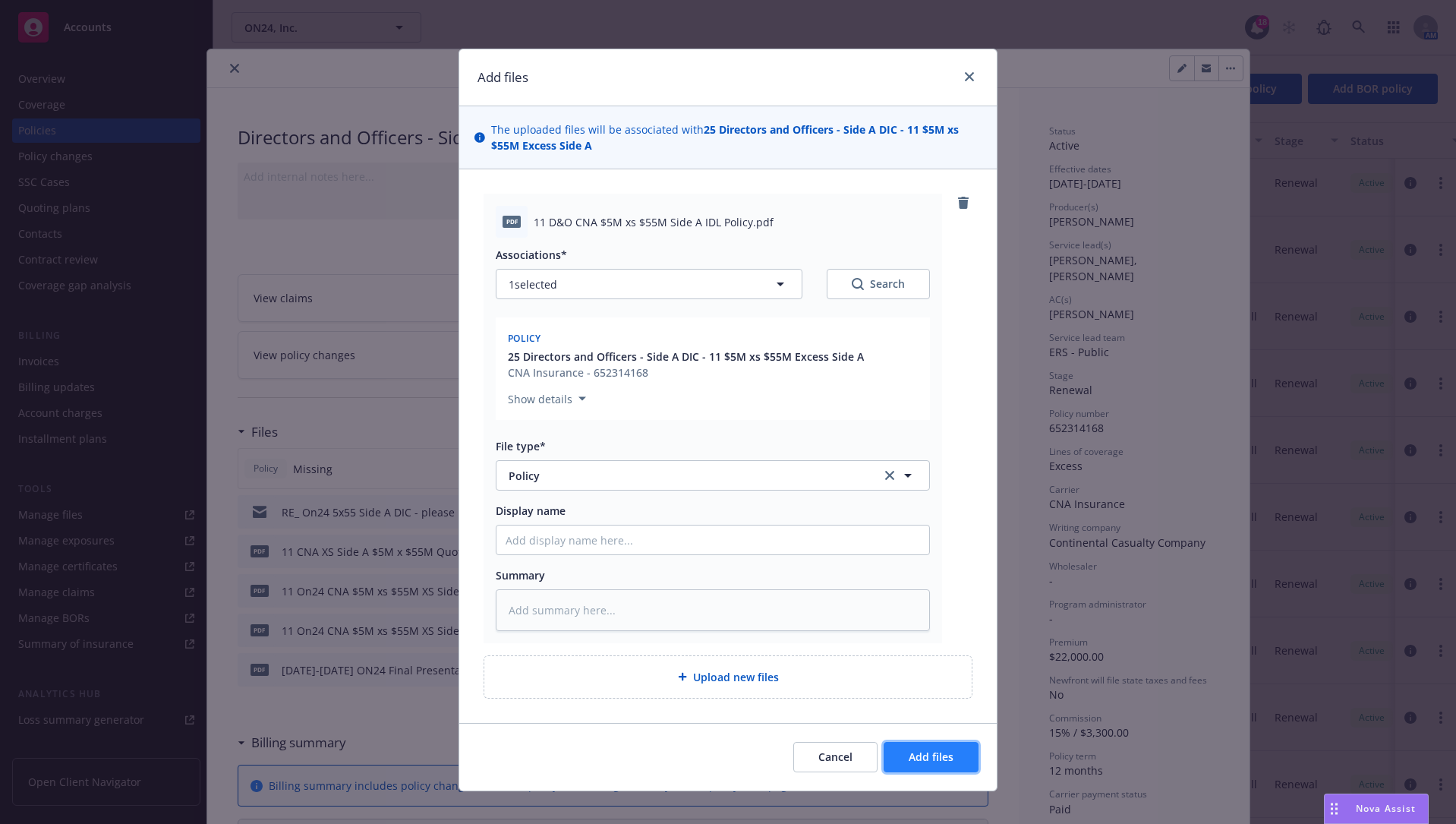
click at [945, 625] on span "Add files" at bounding box center [931, 757] width 45 height 14
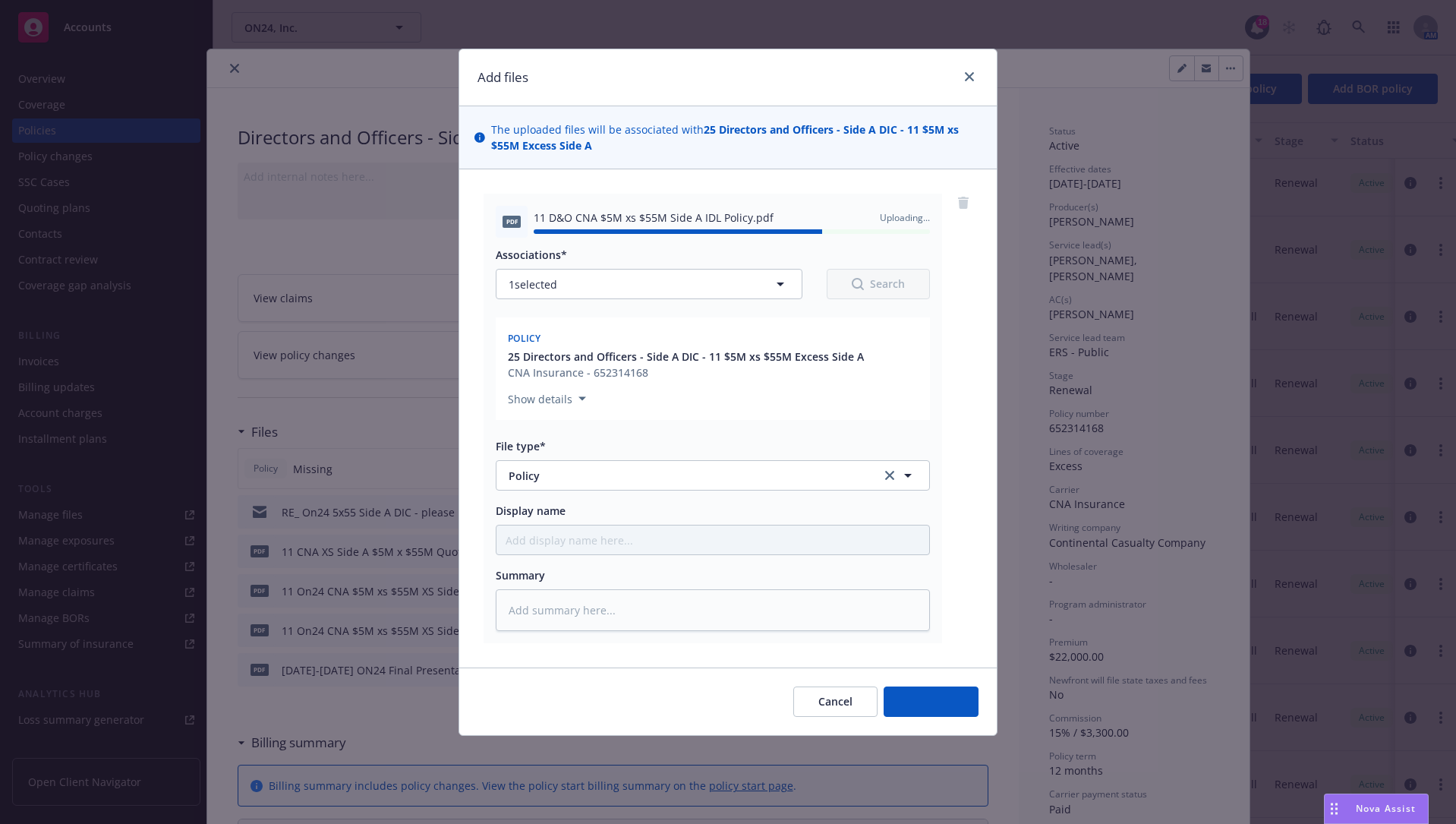
type textarea "x"
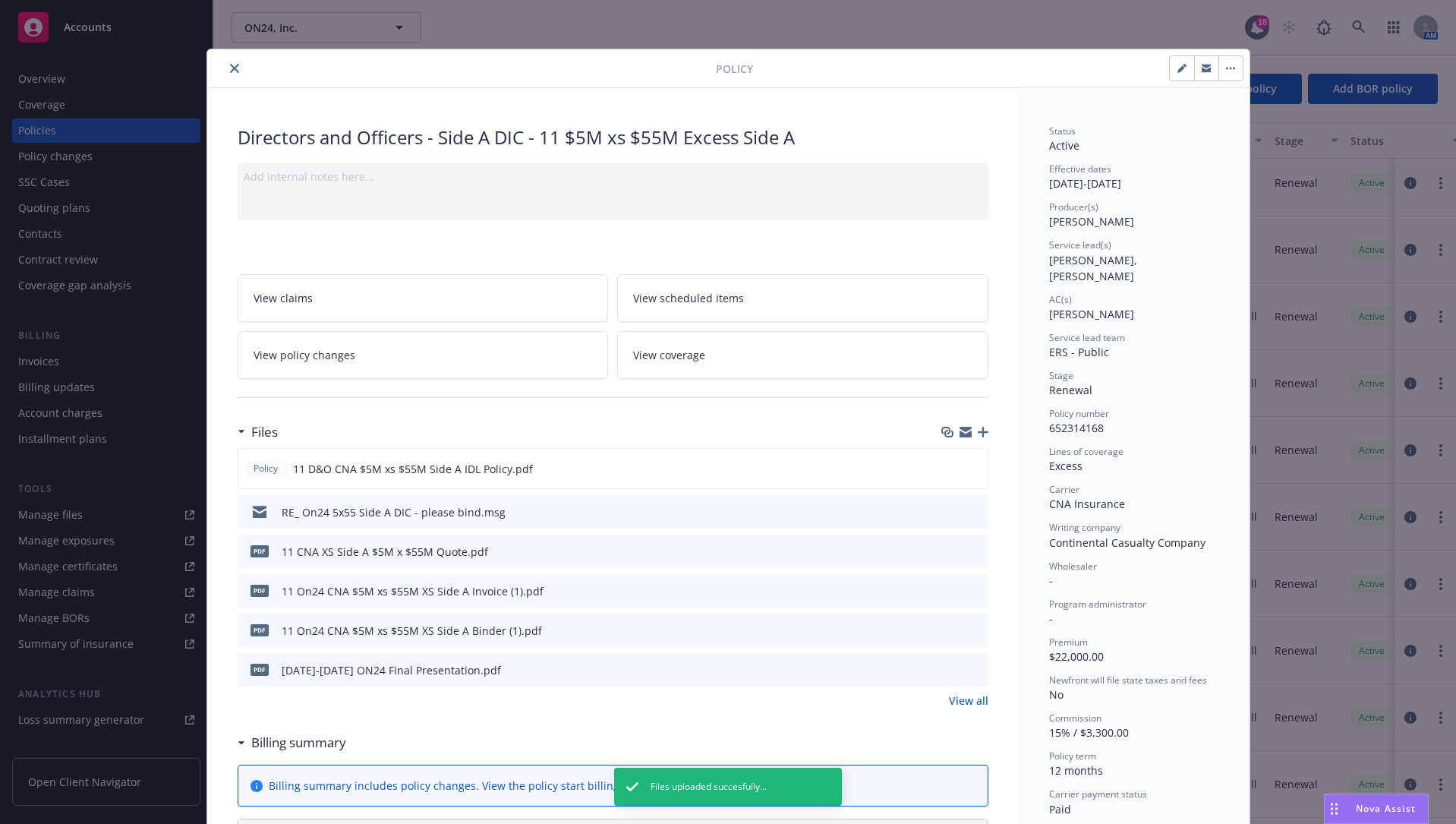
click at [230, 70] on icon "close" at bounding box center [235, 69] width 9 height 9
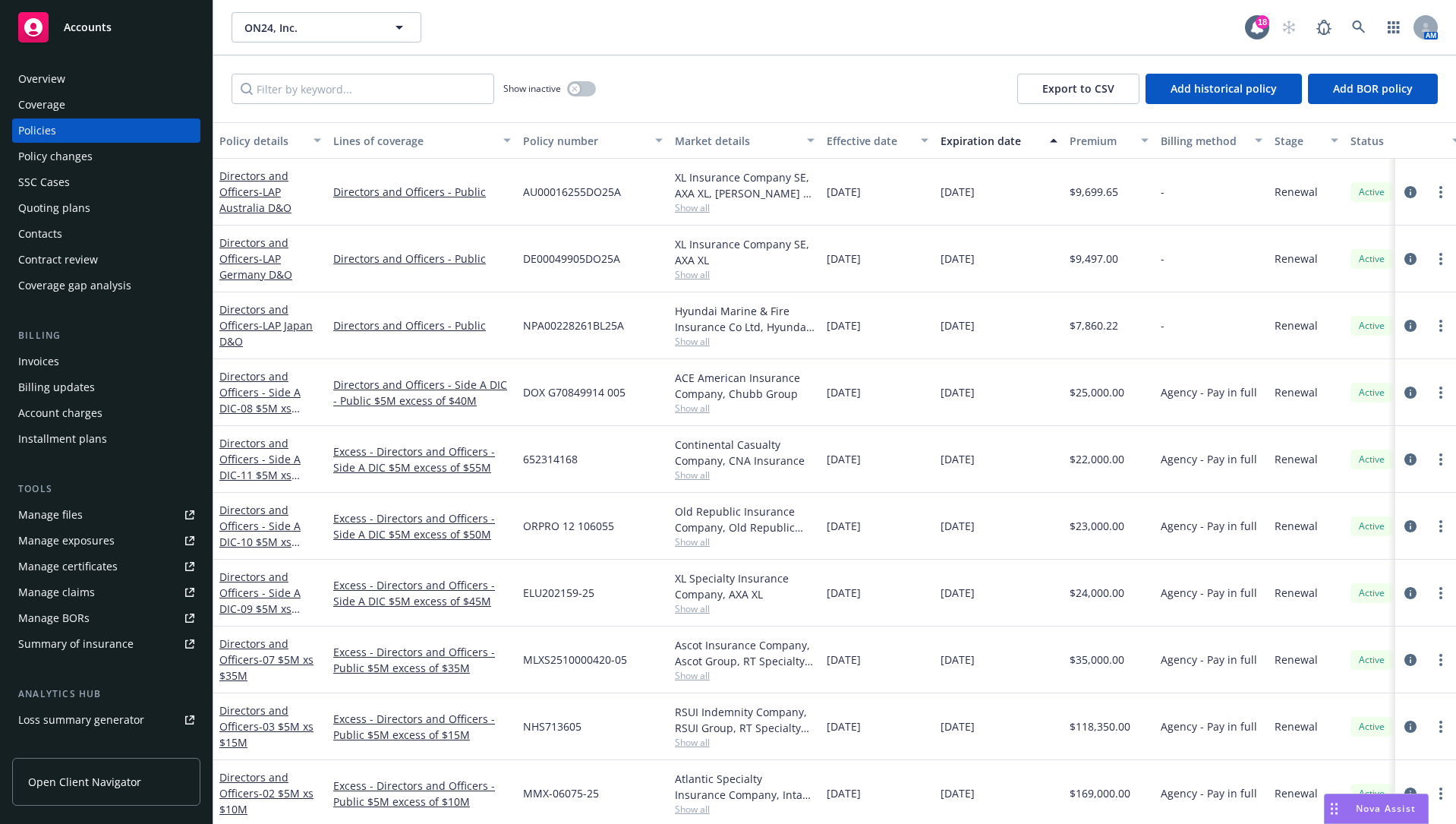
click at [632, 354] on div "NPA00228261BL25A" at bounding box center [593, 326] width 152 height 67
click at [304, 327] on span "- LAP Japan D&O" at bounding box center [266, 334] width 94 height 31
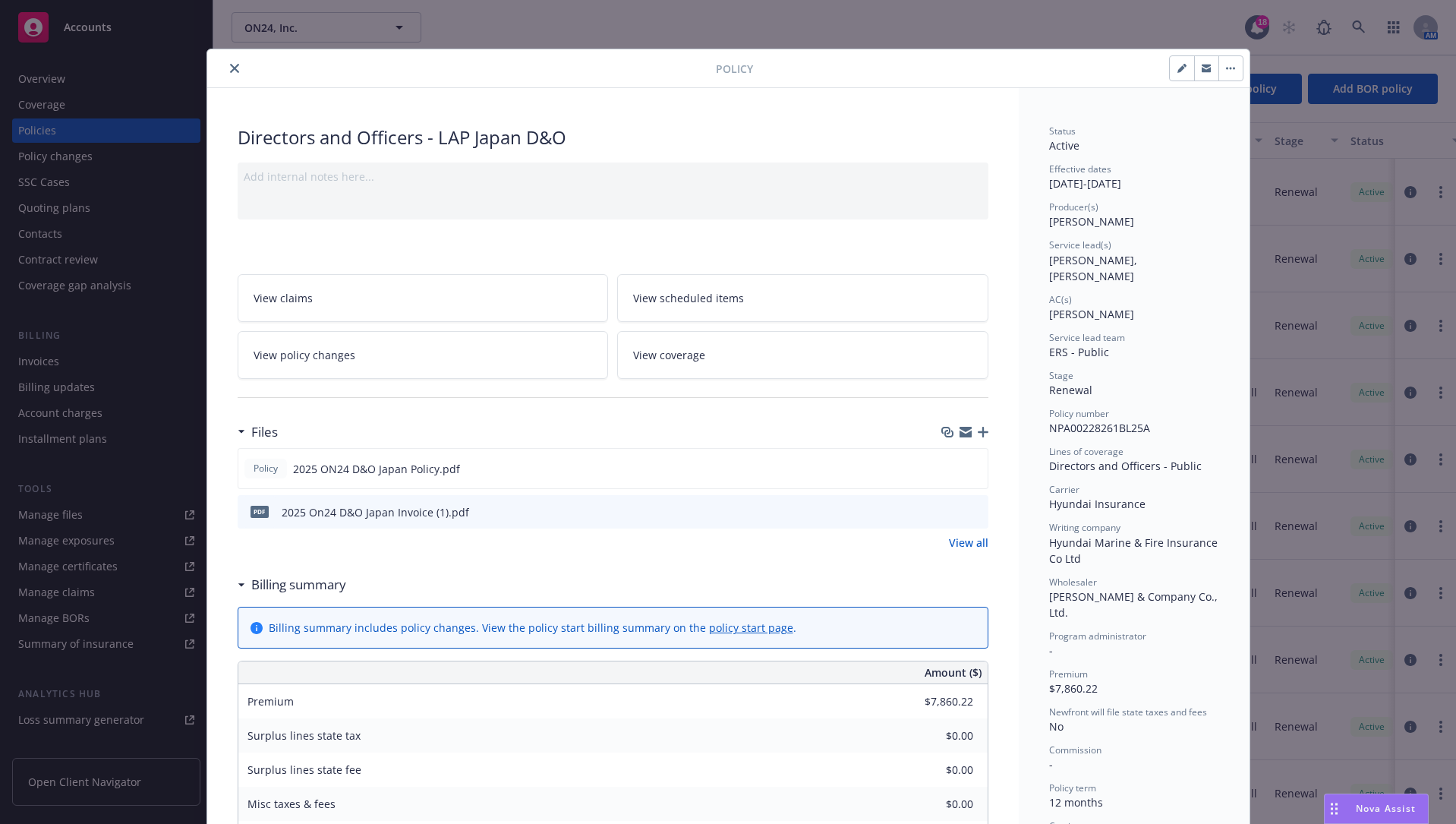
click at [1027, 68] on icon "button" at bounding box center [1182, 69] width 9 height 9
select select "RENEWAL"
select select "12"
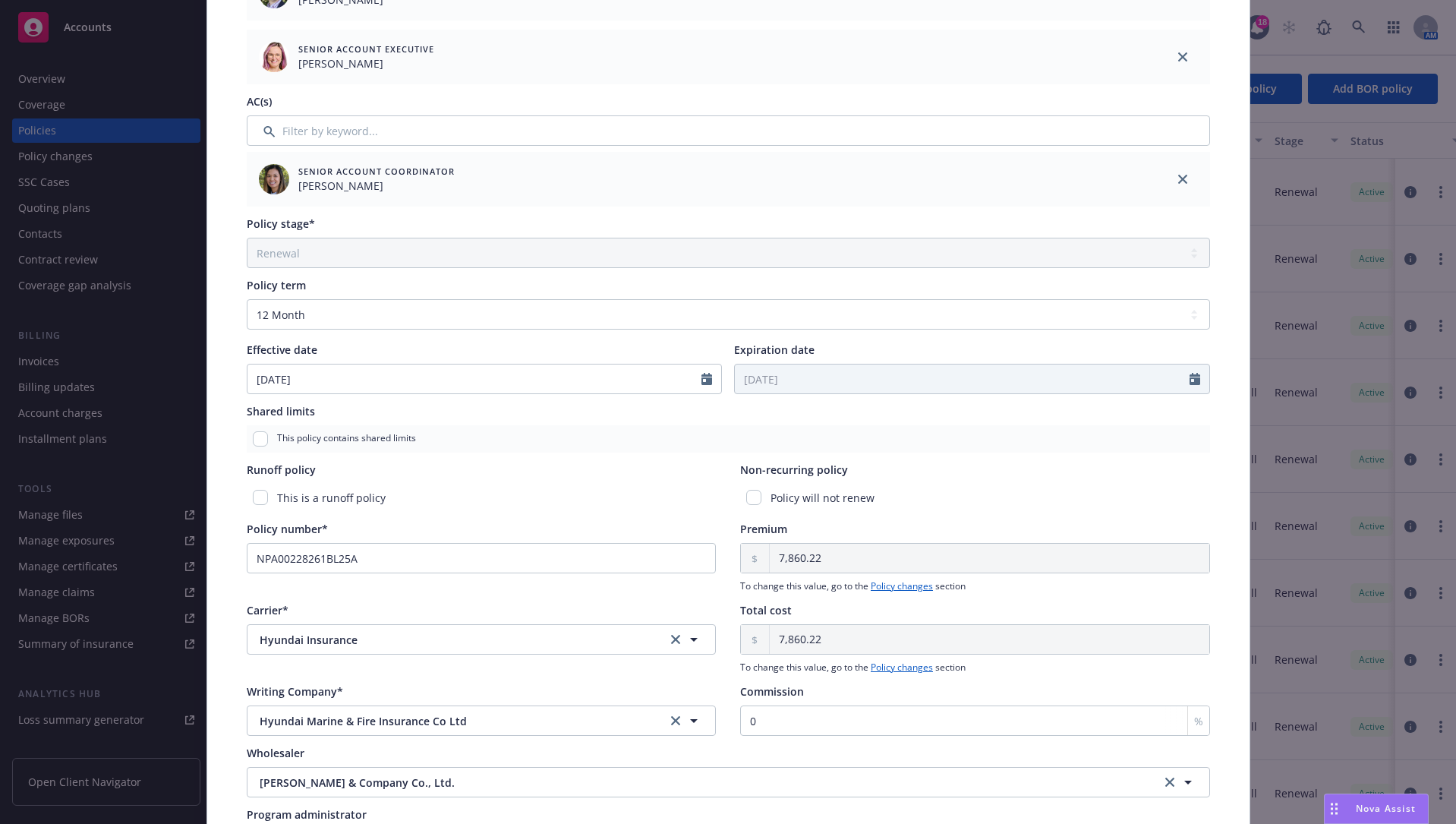
scroll to position [456, 0]
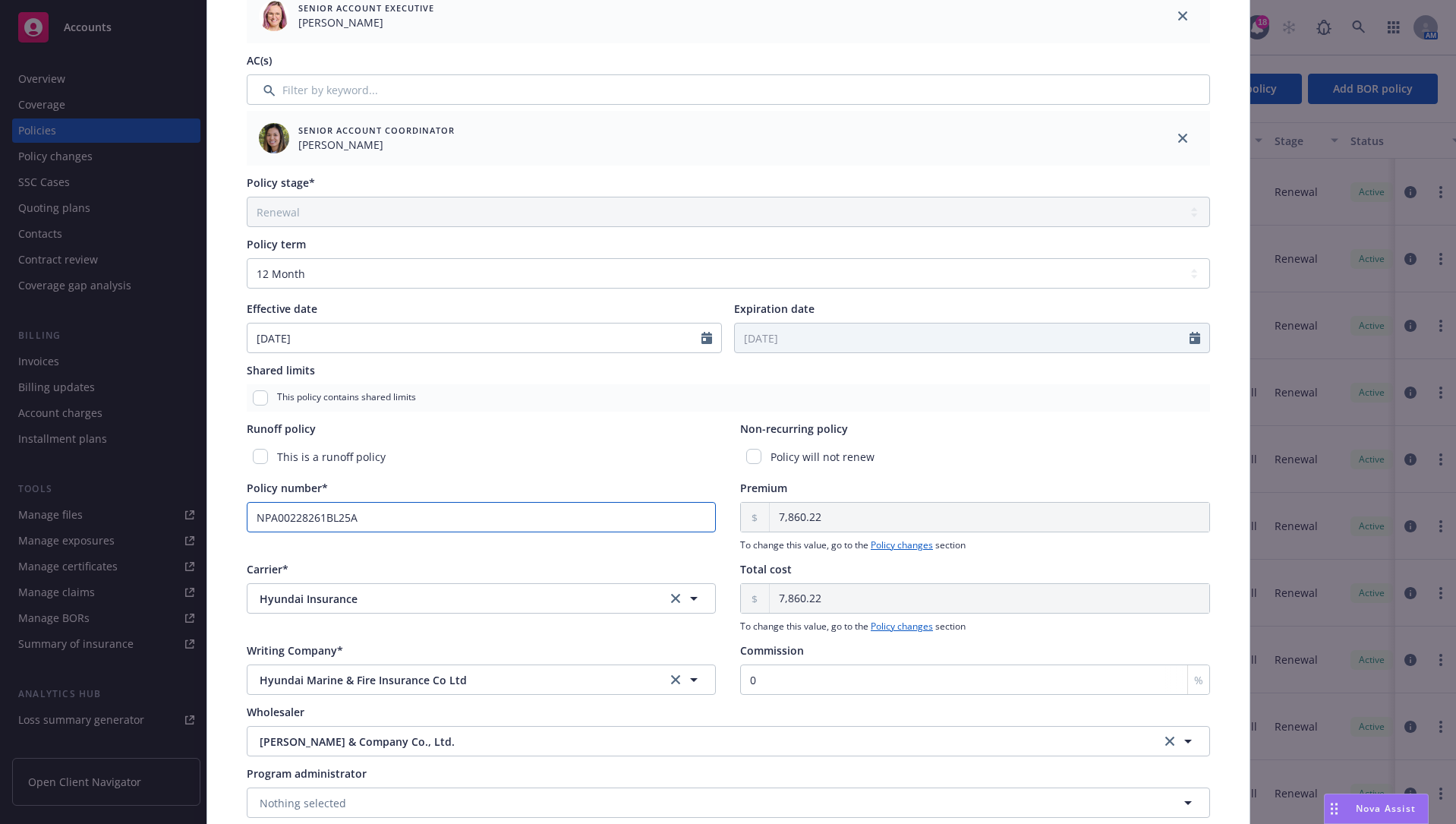
click at [548, 517] on input "NPA00228261BL25A" at bounding box center [481, 517] width 470 height 31
drag, startPoint x: 372, startPoint y: 523, endPoint x: 214, endPoint y: 517, distance: 158.1
click at [214, 517] on div "Policy type* Directors and Officers Display name LAP Japan D&O Producer(s)* EVP…" at bounding box center [728, 250] width 1042 height 1227
type input "F20250600355"
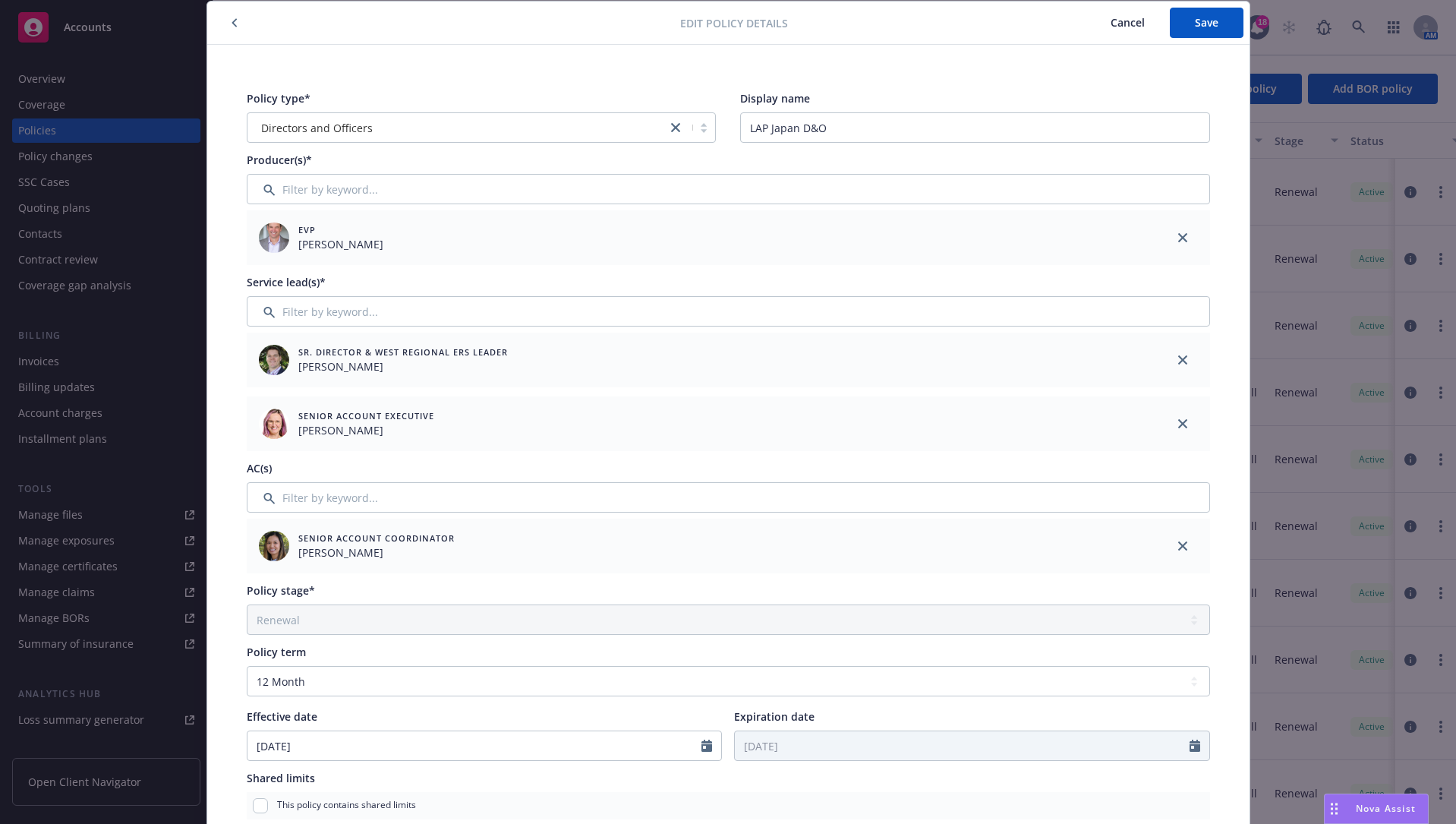
scroll to position [0, 0]
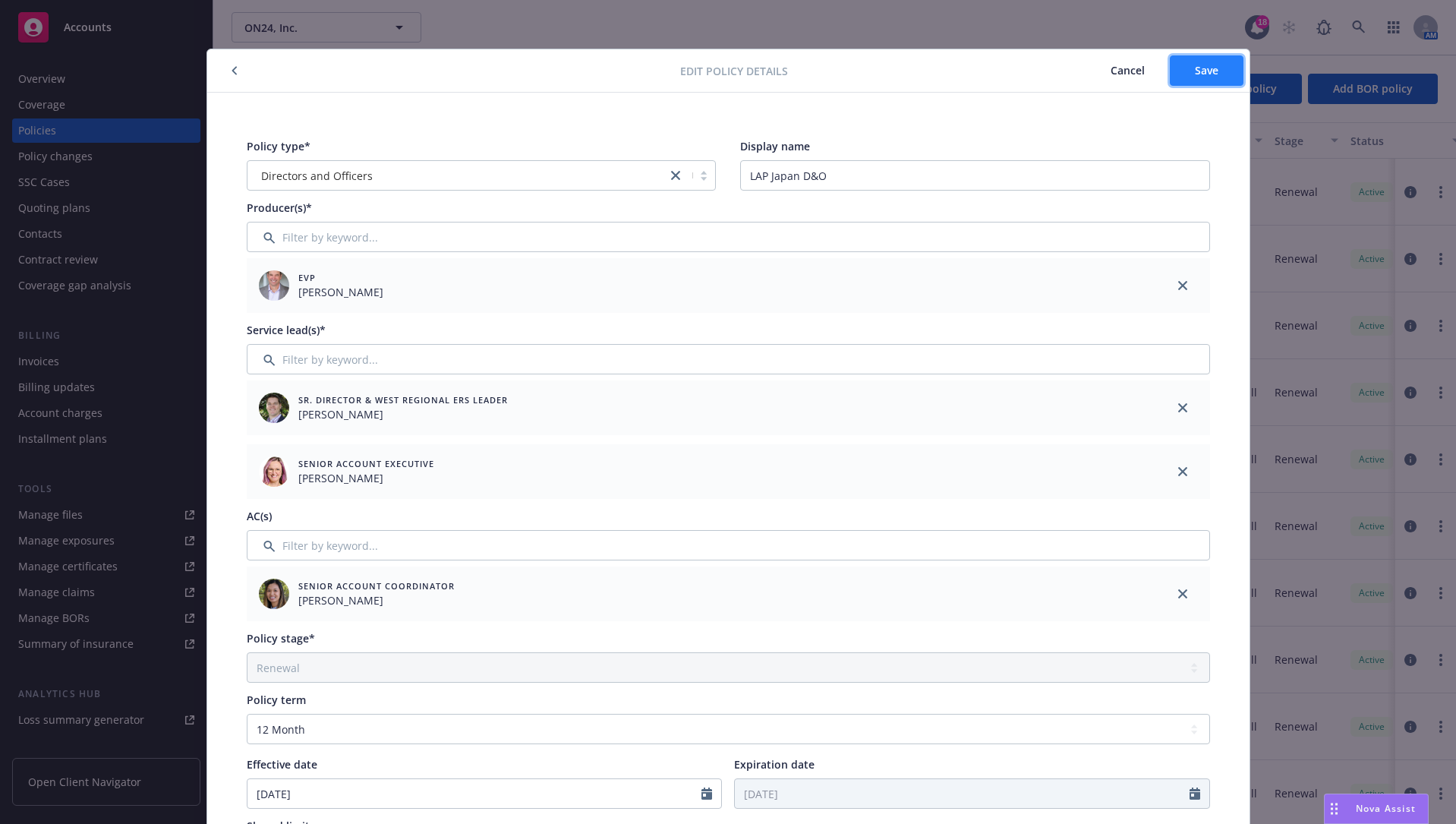
click at [1027, 60] on button "Save" at bounding box center [1207, 70] width 74 height 31
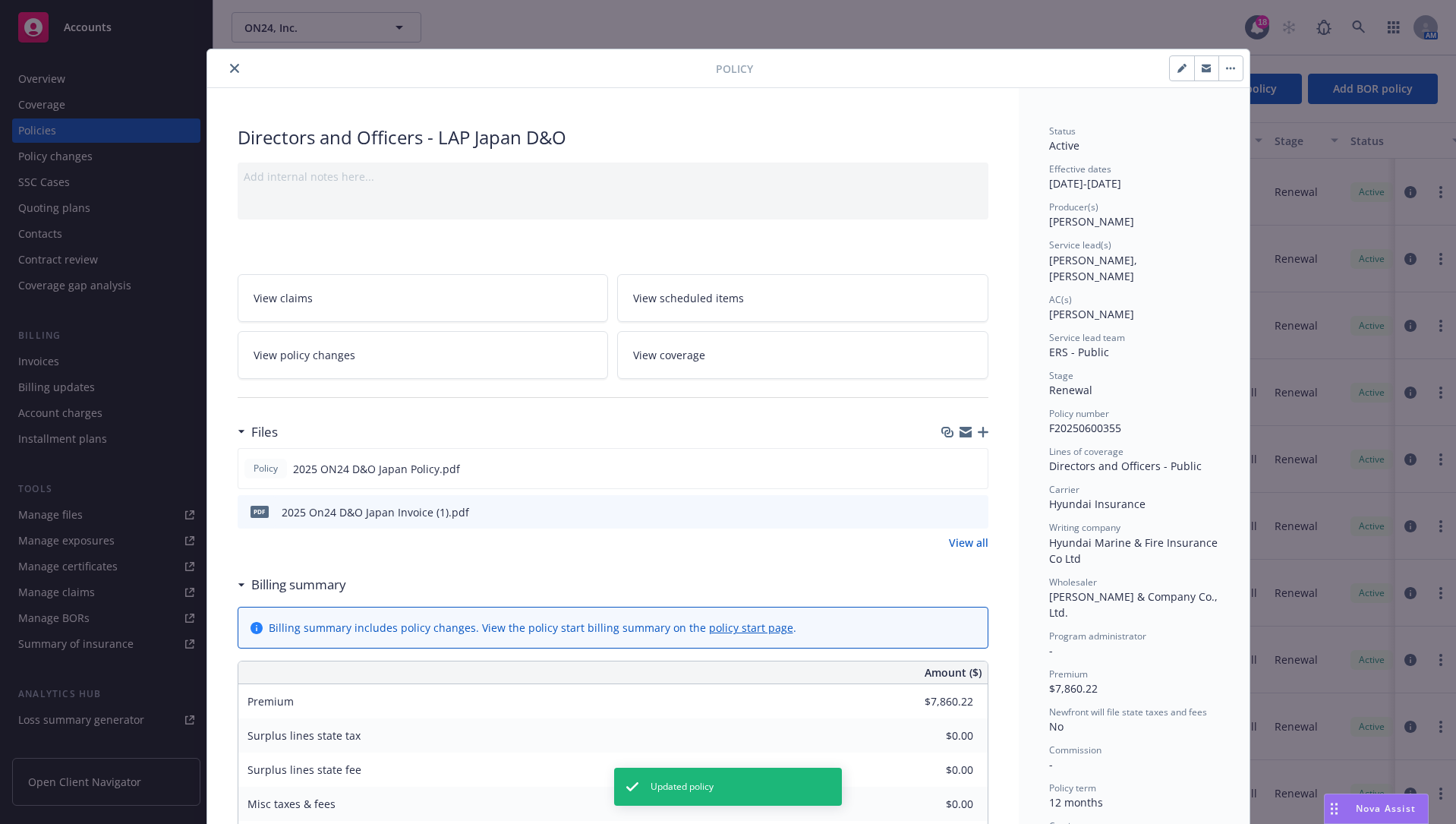
click at [230, 68] on icon "close" at bounding box center [235, 69] width 9 height 9
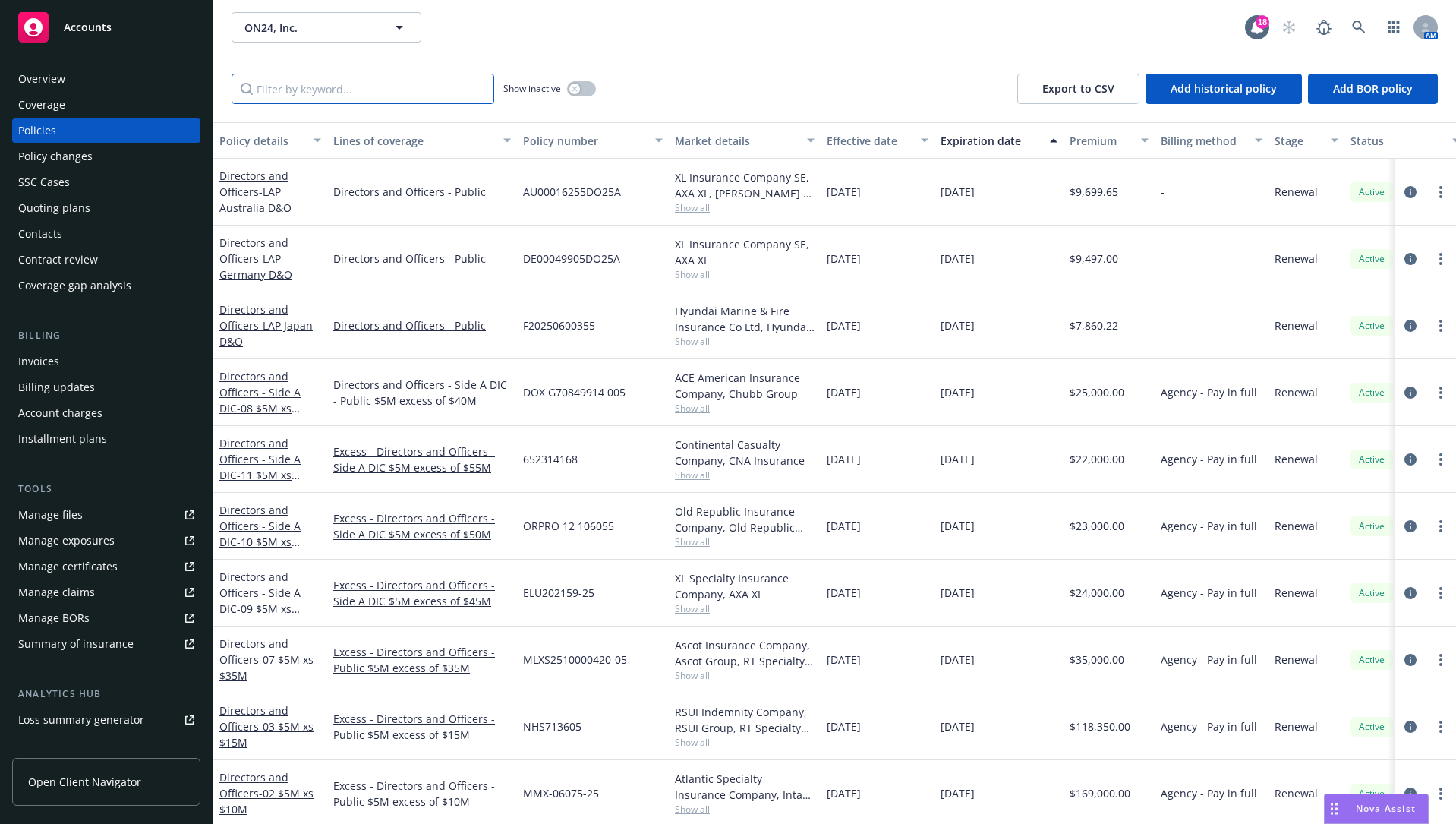
click at [381, 94] on input "Filter by keyword..." at bounding box center [363, 89] width 263 height 31
type input "epl"
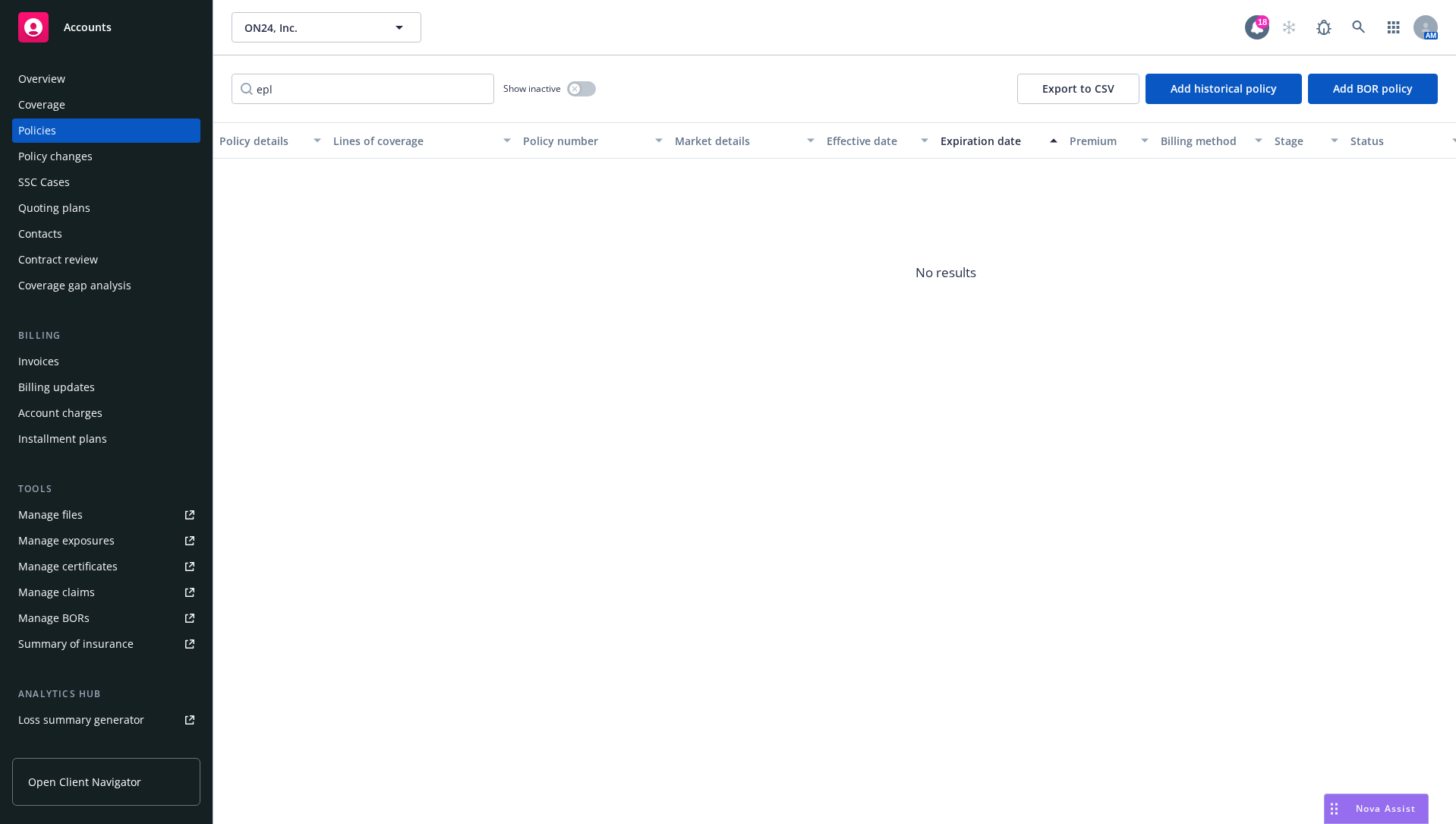
drag, startPoint x: 889, startPoint y: 486, endPoint x: 856, endPoint y: 392, distance: 99.6
click at [889, 486] on div "Policy details Lines of coverage Policy number Market details Effective date Ex…" at bounding box center [834, 473] width 1242 height 702
click at [49, 134] on div "Policies" at bounding box center [37, 130] width 38 height 24
click at [366, 77] on input "epl" at bounding box center [363, 89] width 263 height 31
click at [477, 88] on input "epl" at bounding box center [363, 89] width 263 height 31
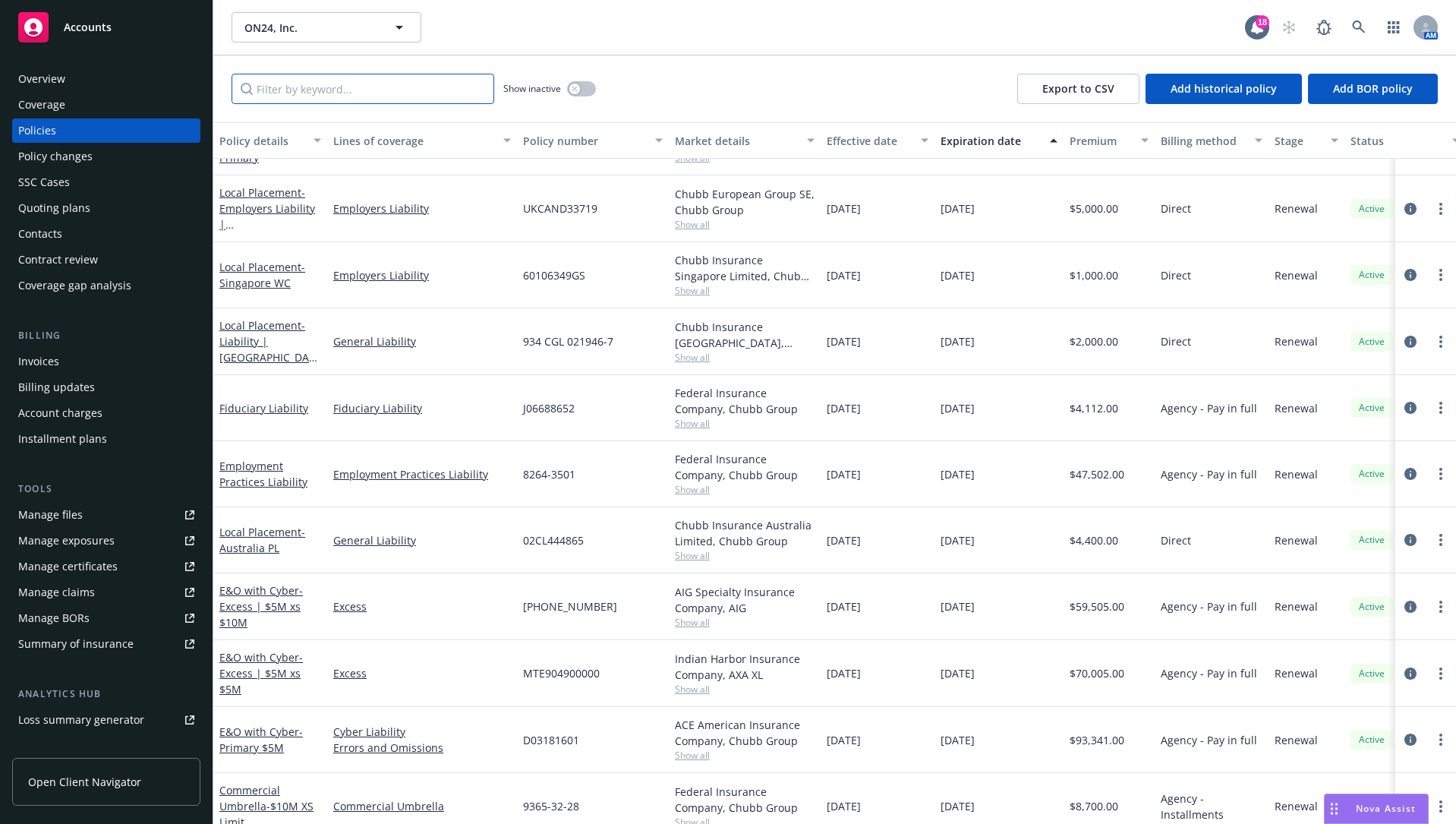
scroll to position [970, 0]
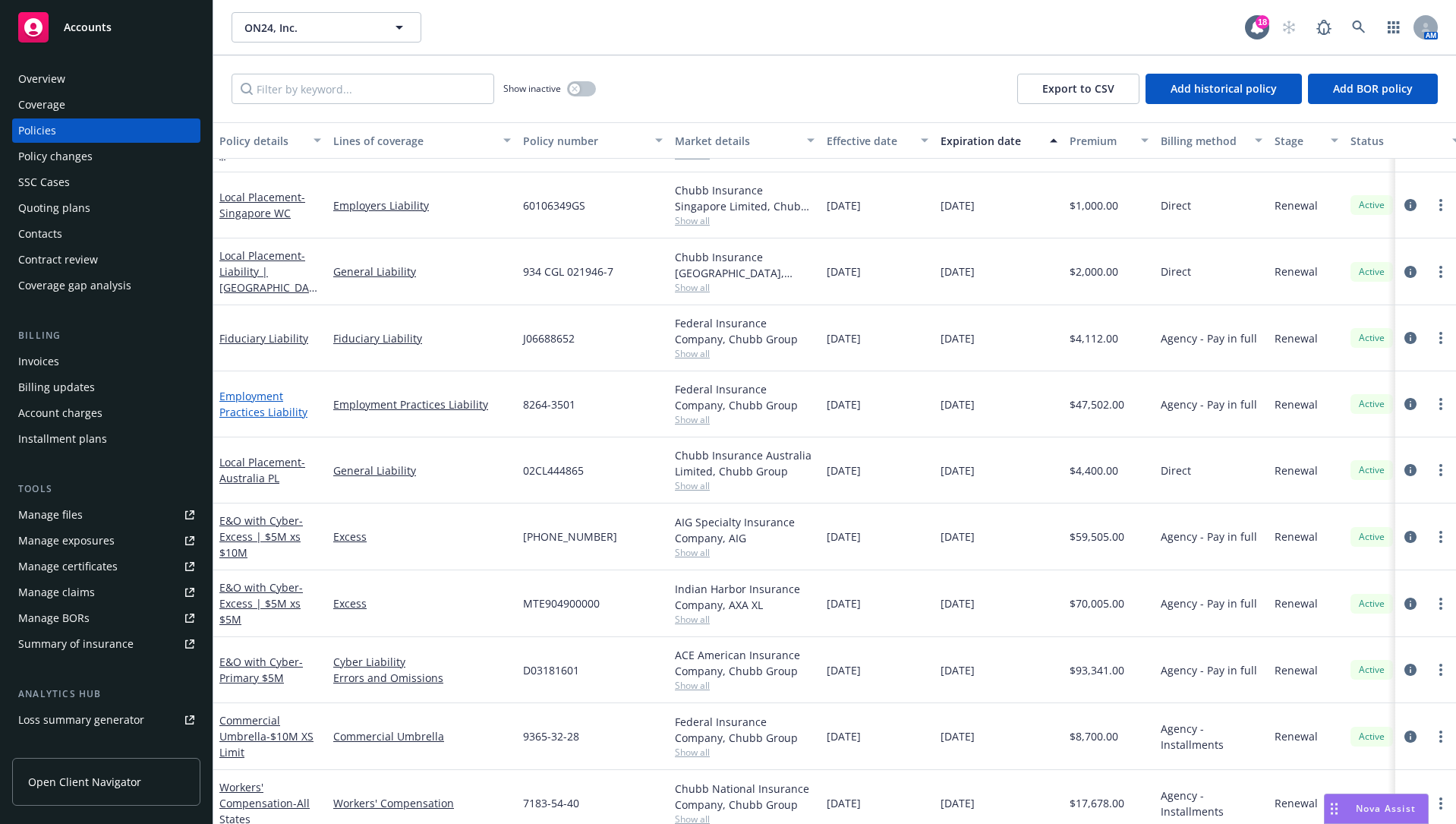
click at [249, 400] on link "Employment Practices Liability" at bounding box center [263, 404] width 88 height 31
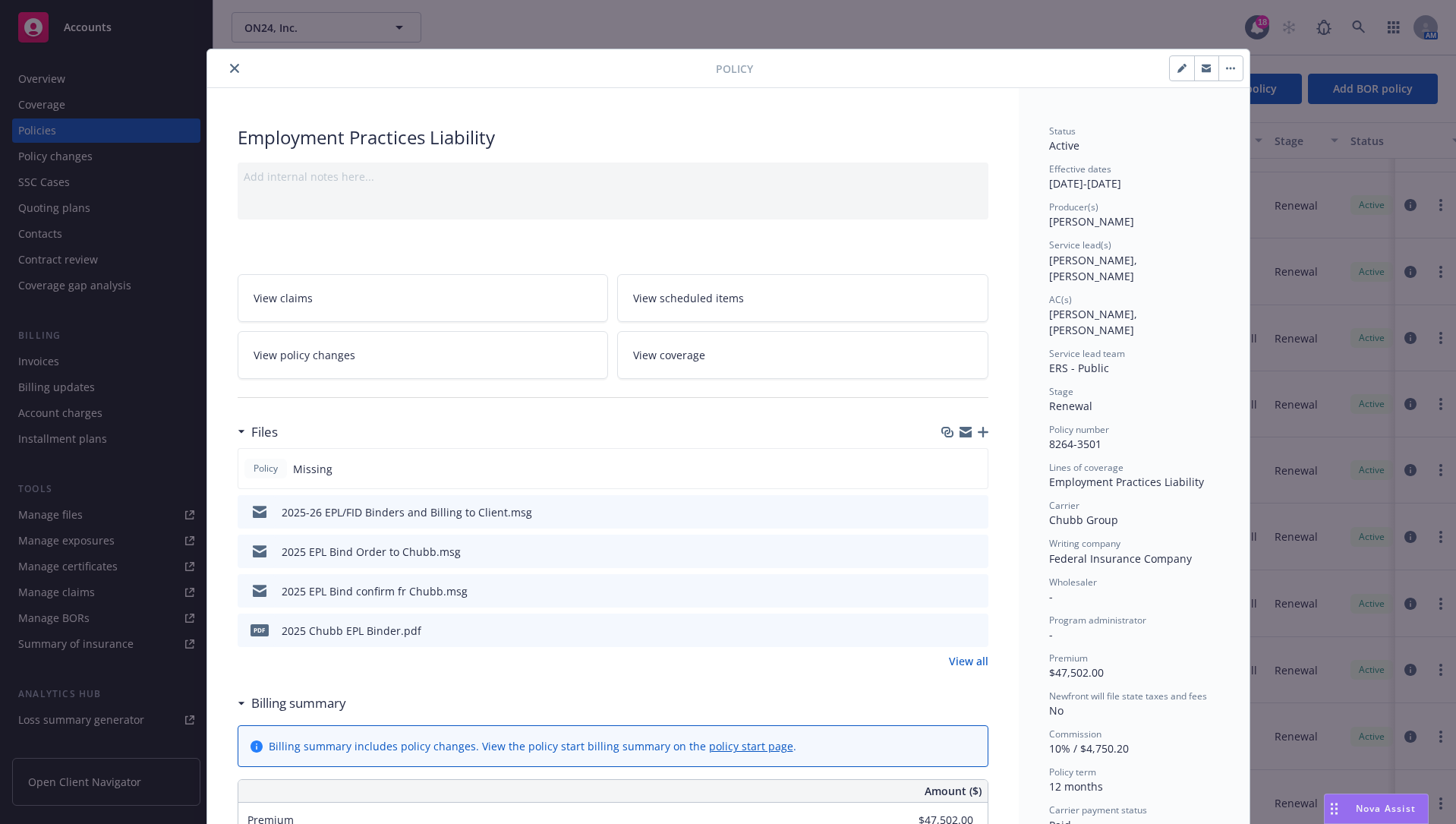
click at [978, 429] on icon "button" at bounding box center [983, 432] width 11 height 11
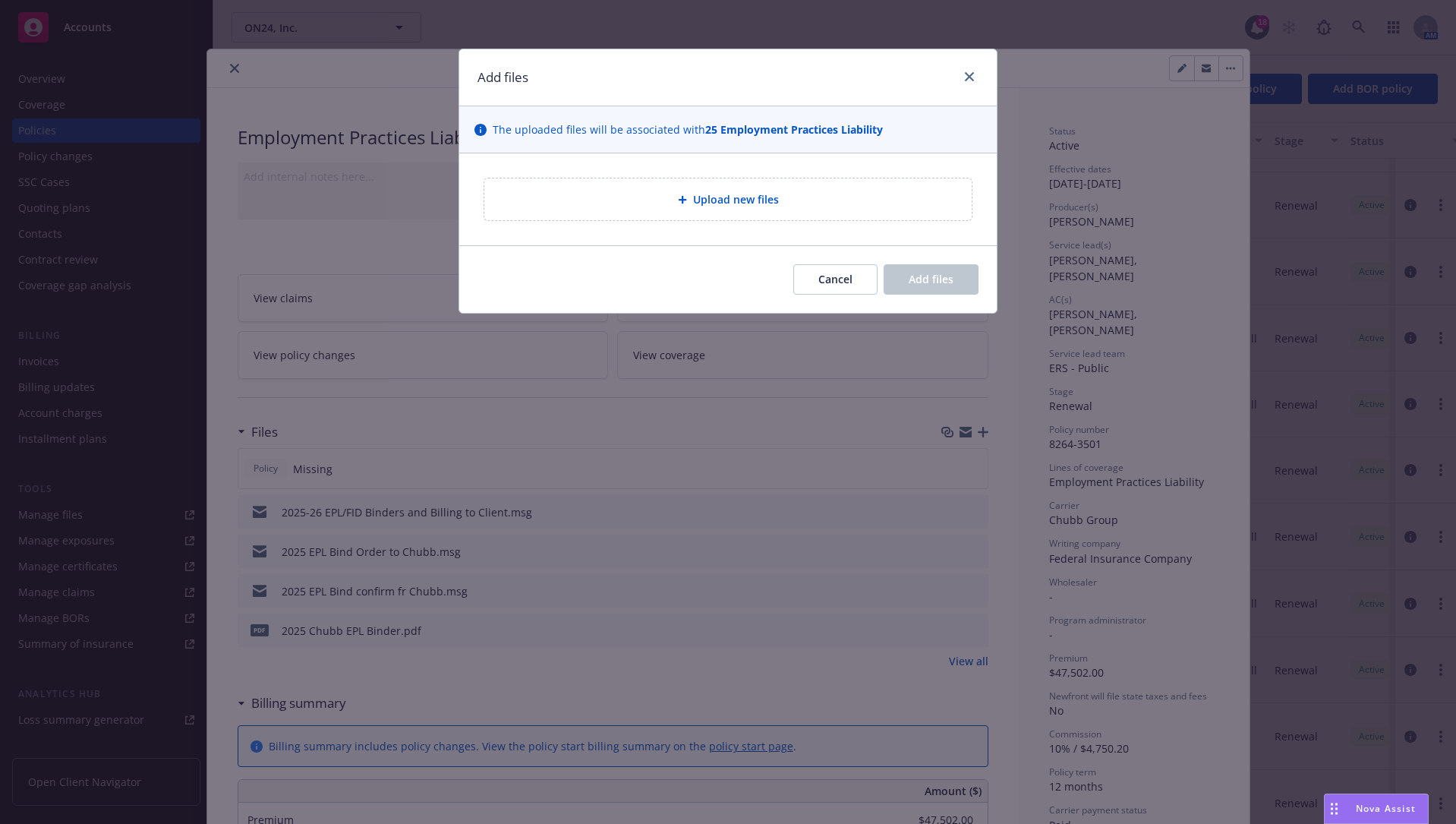
type textarea "x"
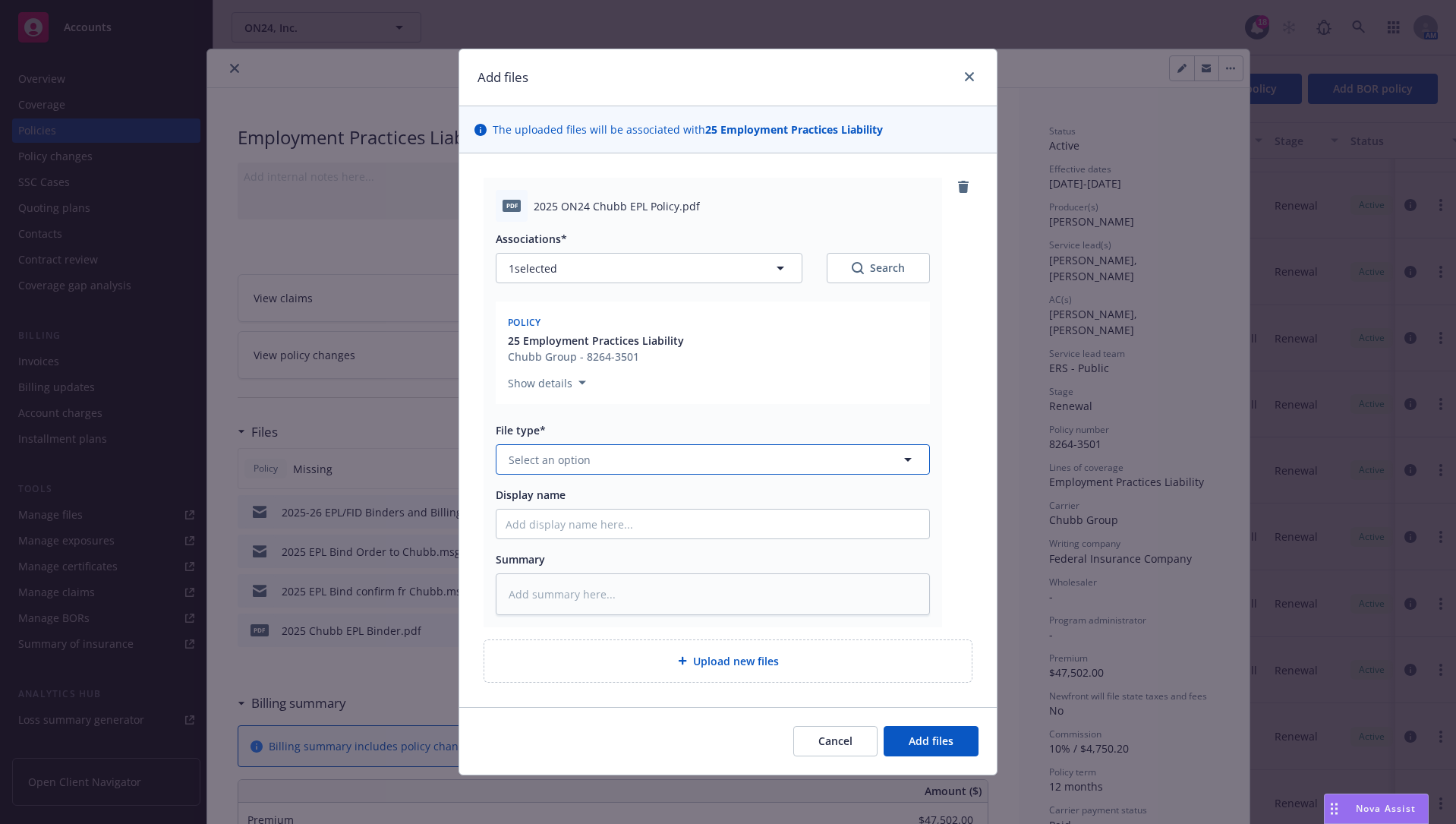
click at [671, 449] on button "Select an option" at bounding box center [712, 459] width 434 height 31
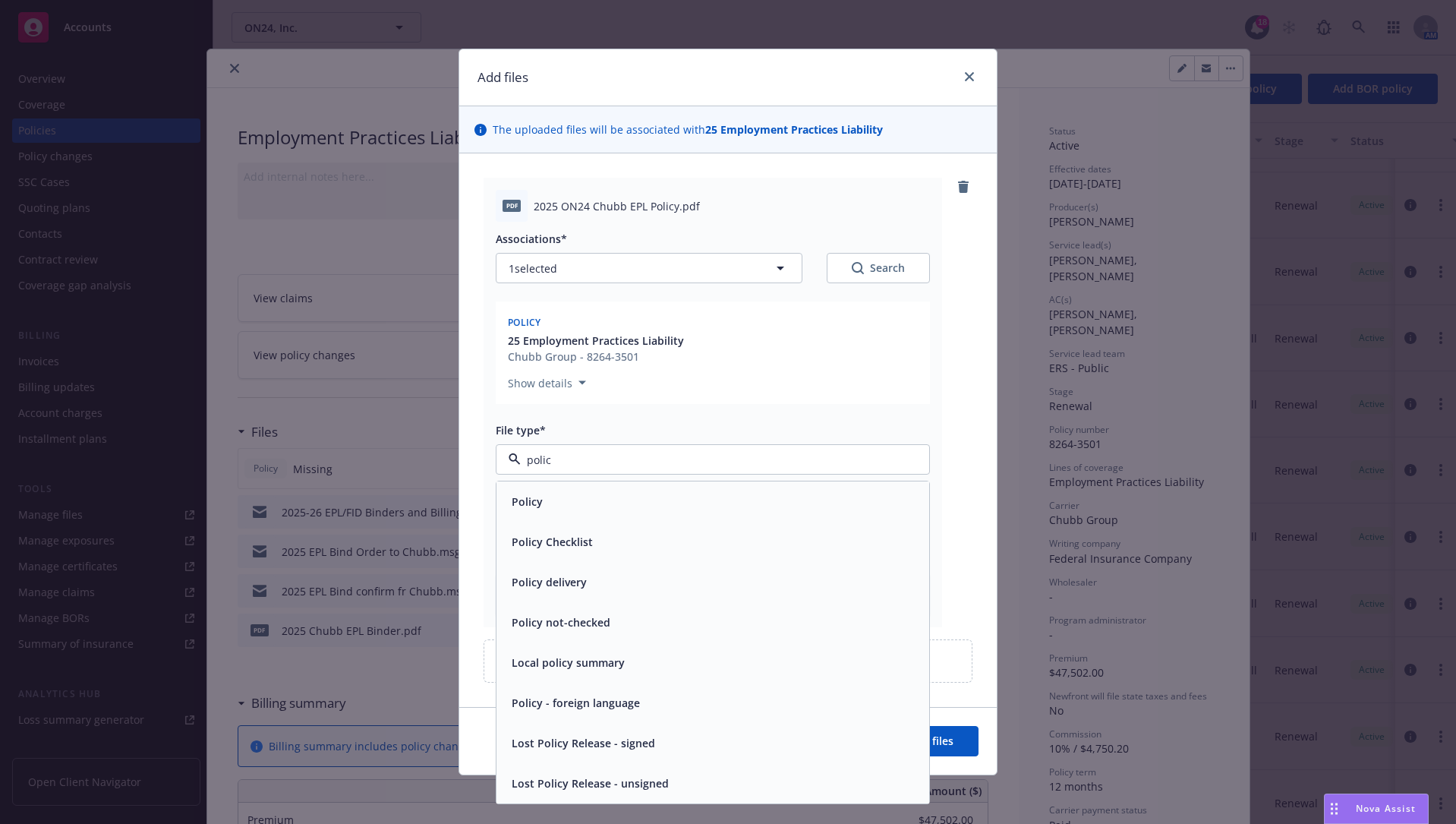
type input "policy"
click at [628, 491] on div "Policy" at bounding box center [712, 502] width 414 height 22
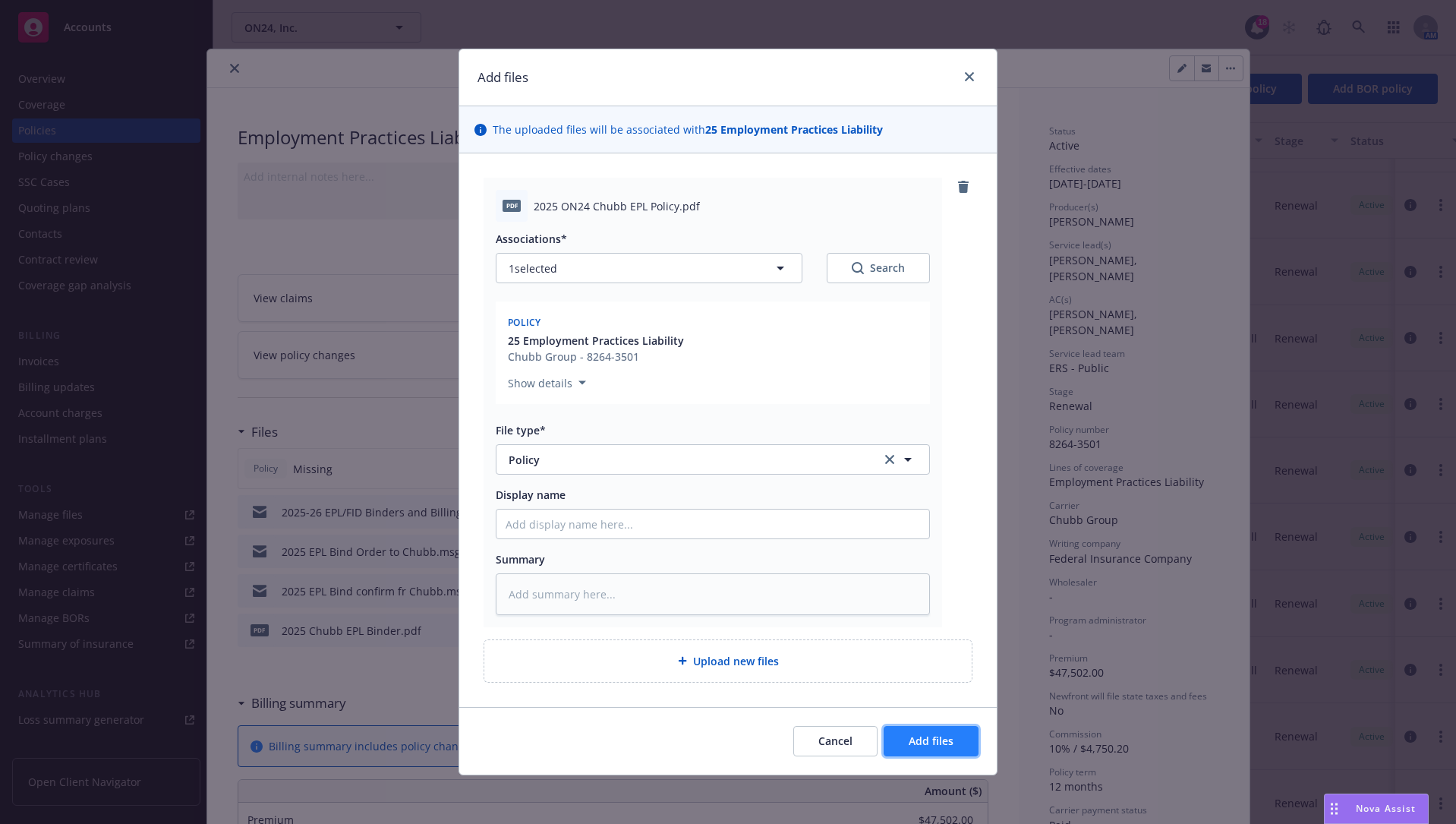
click at [932, 625] on span "Add files" at bounding box center [931, 741] width 45 height 14
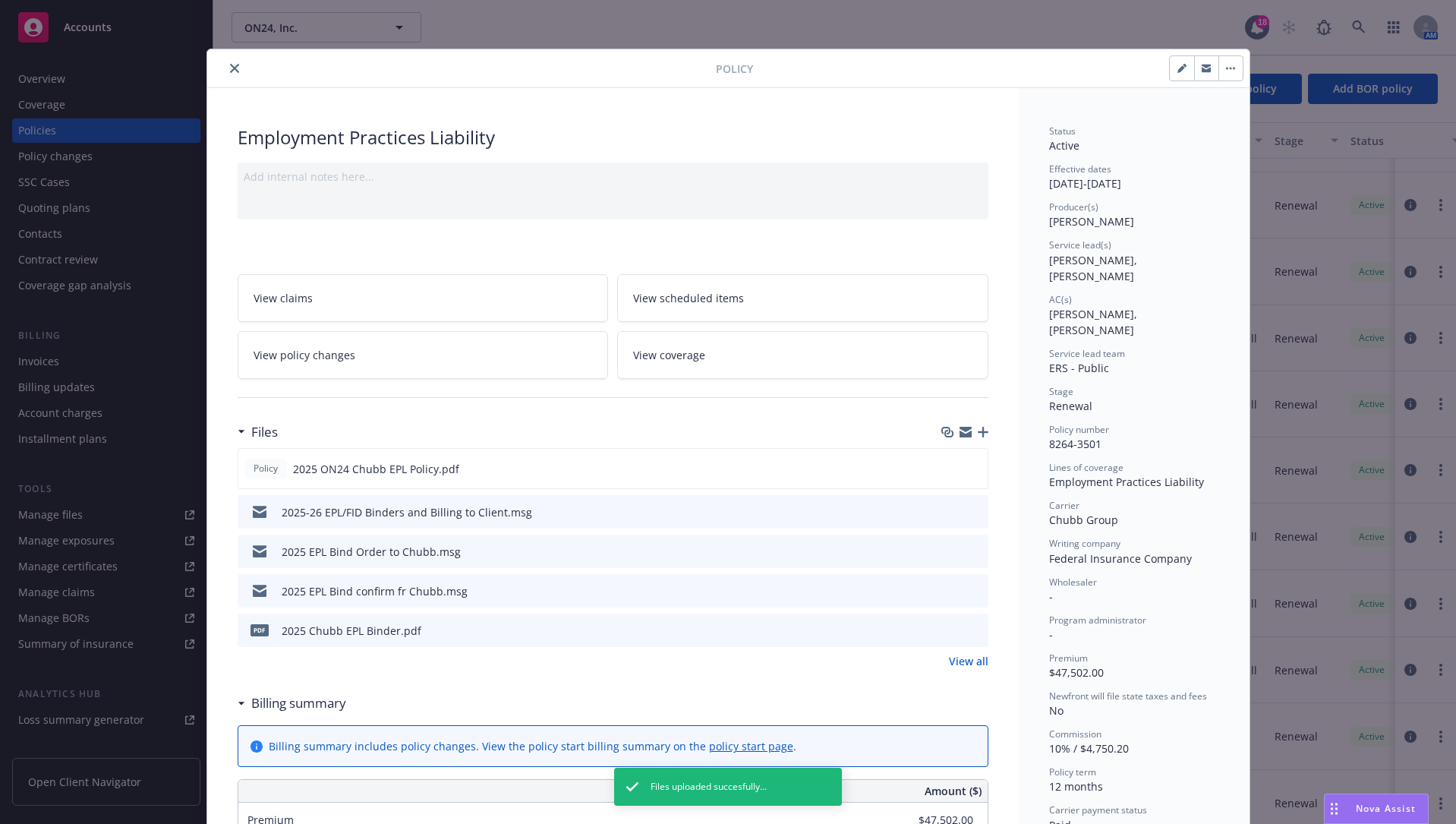
click at [230, 65] on icon "close" at bounding box center [235, 69] width 9 height 9
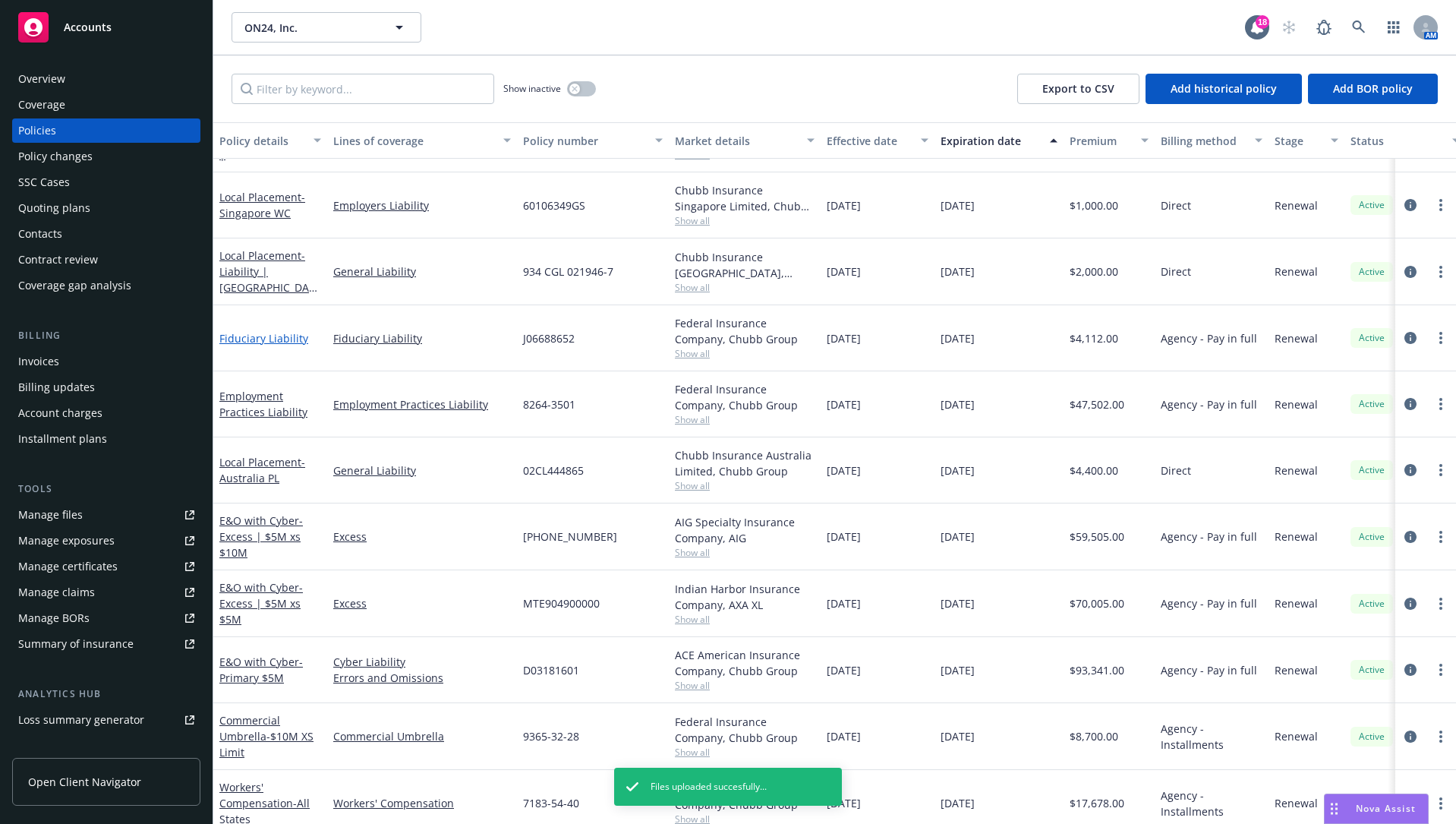
click at [268, 333] on link "Fiduciary Liability" at bounding box center [263, 338] width 88 height 14
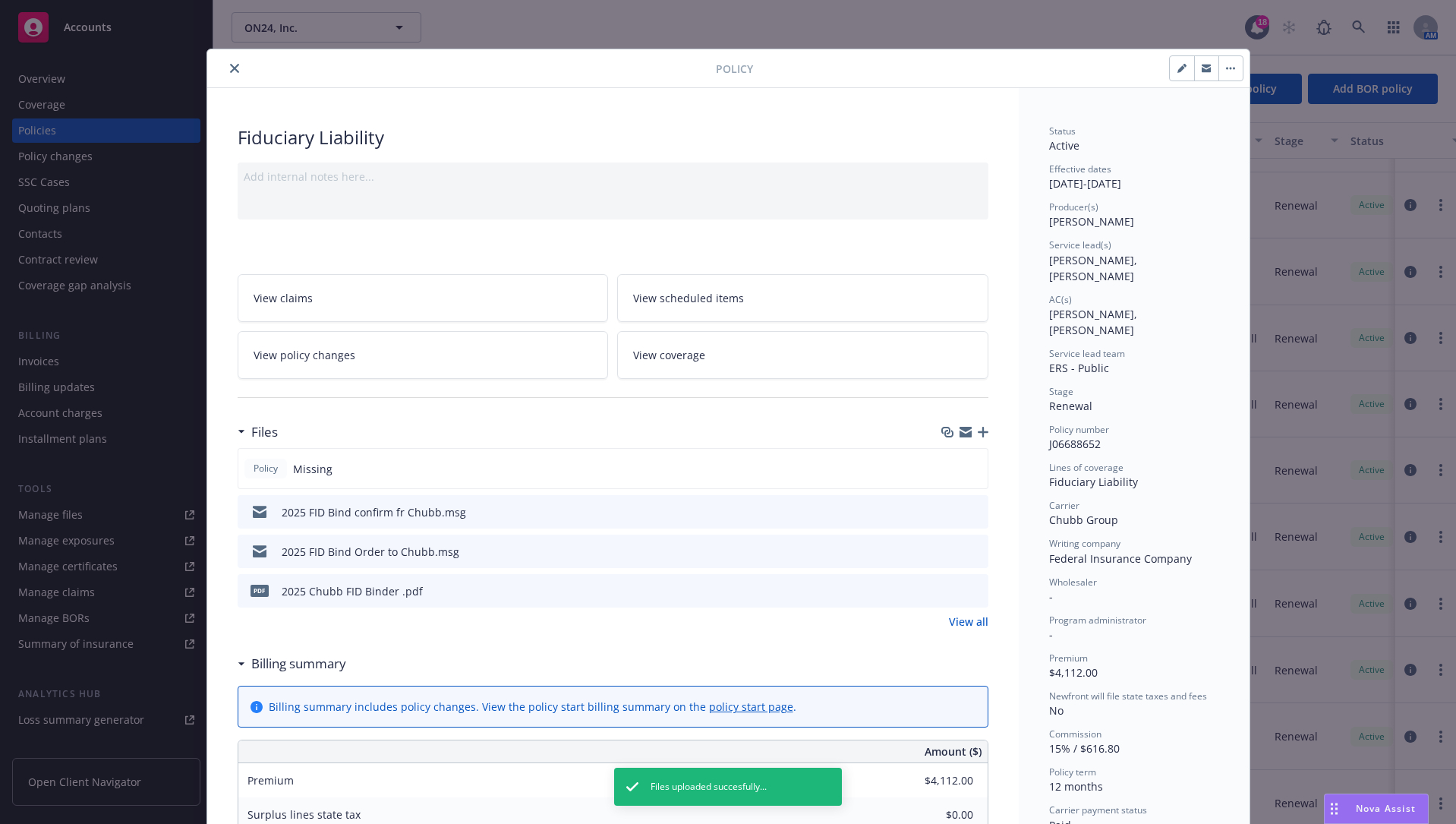
click at [978, 430] on icon "button" at bounding box center [983, 432] width 11 height 11
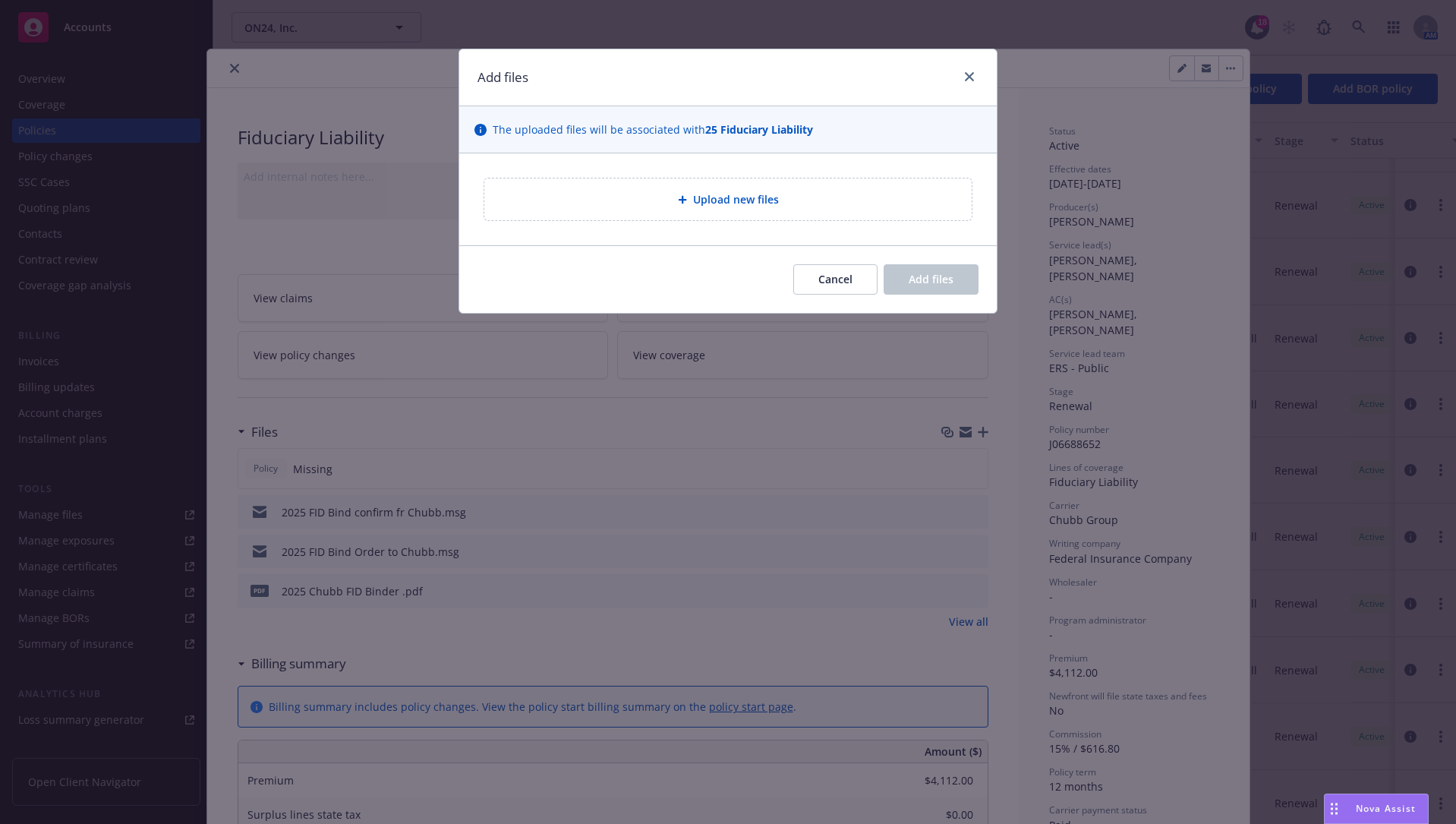
type textarea "x"
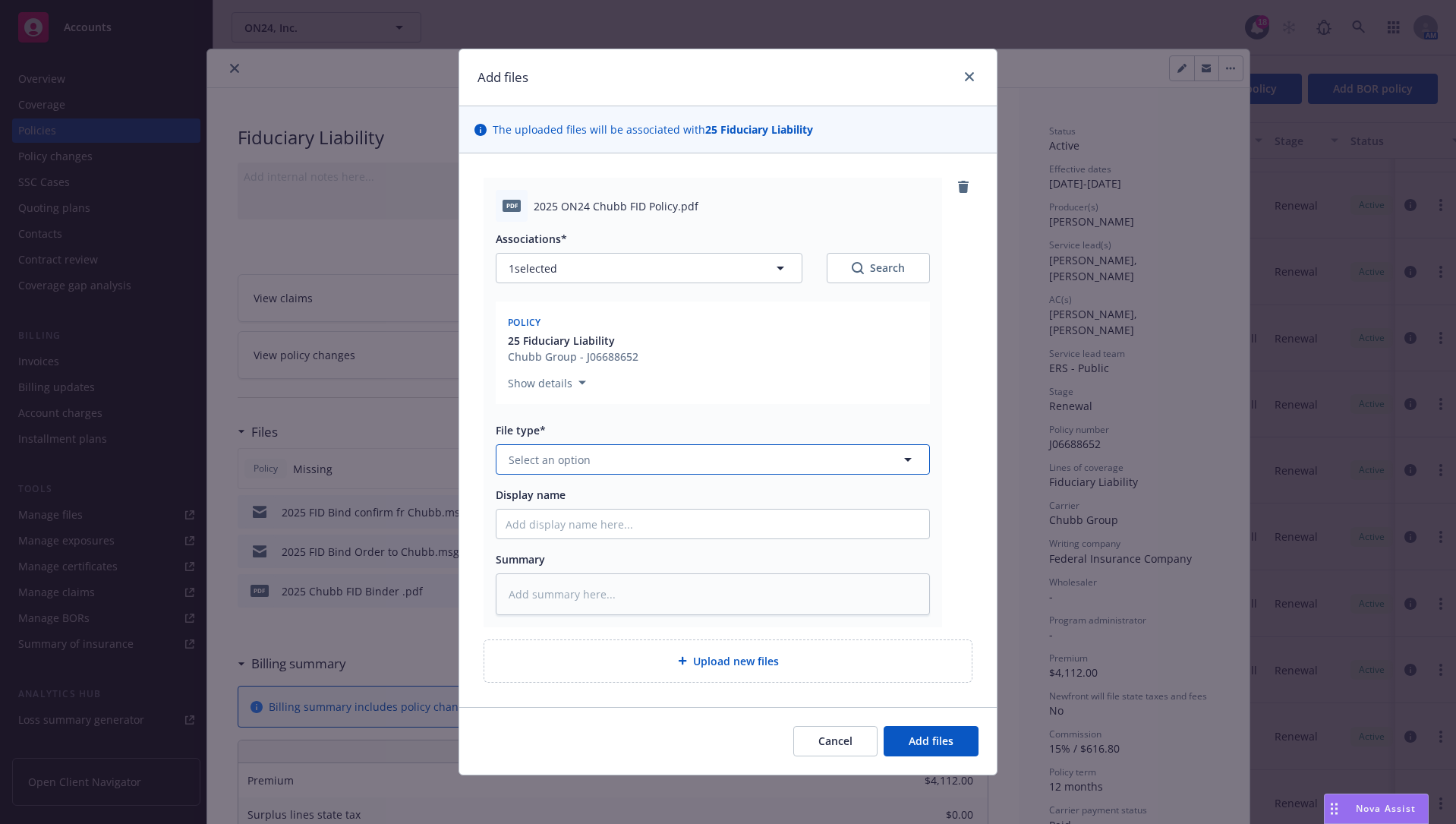
click at [672, 458] on button "Select an option" at bounding box center [712, 459] width 434 height 31
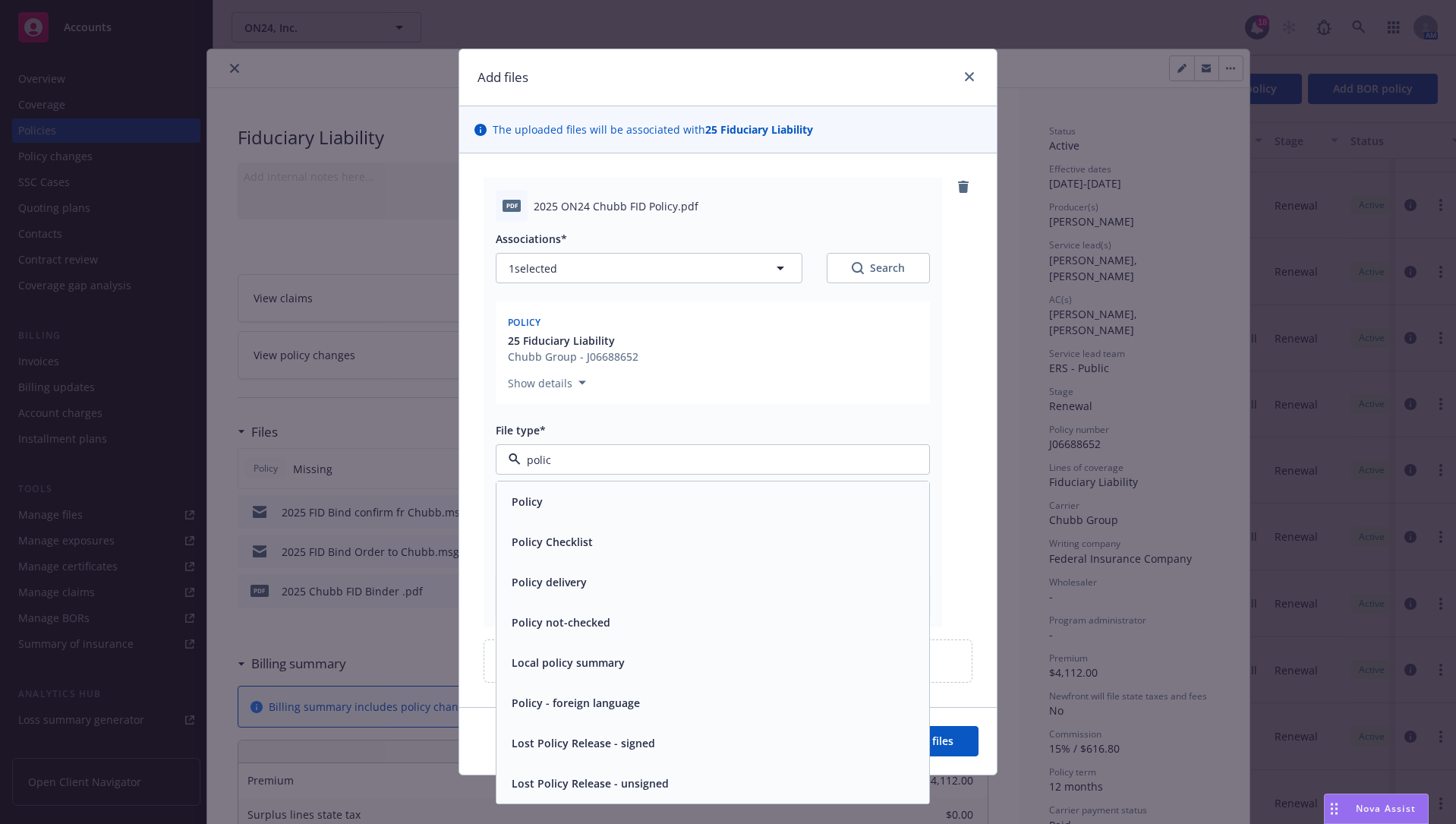
type input "policy"
click at [674, 493] on div "Policy" at bounding box center [712, 502] width 414 height 22
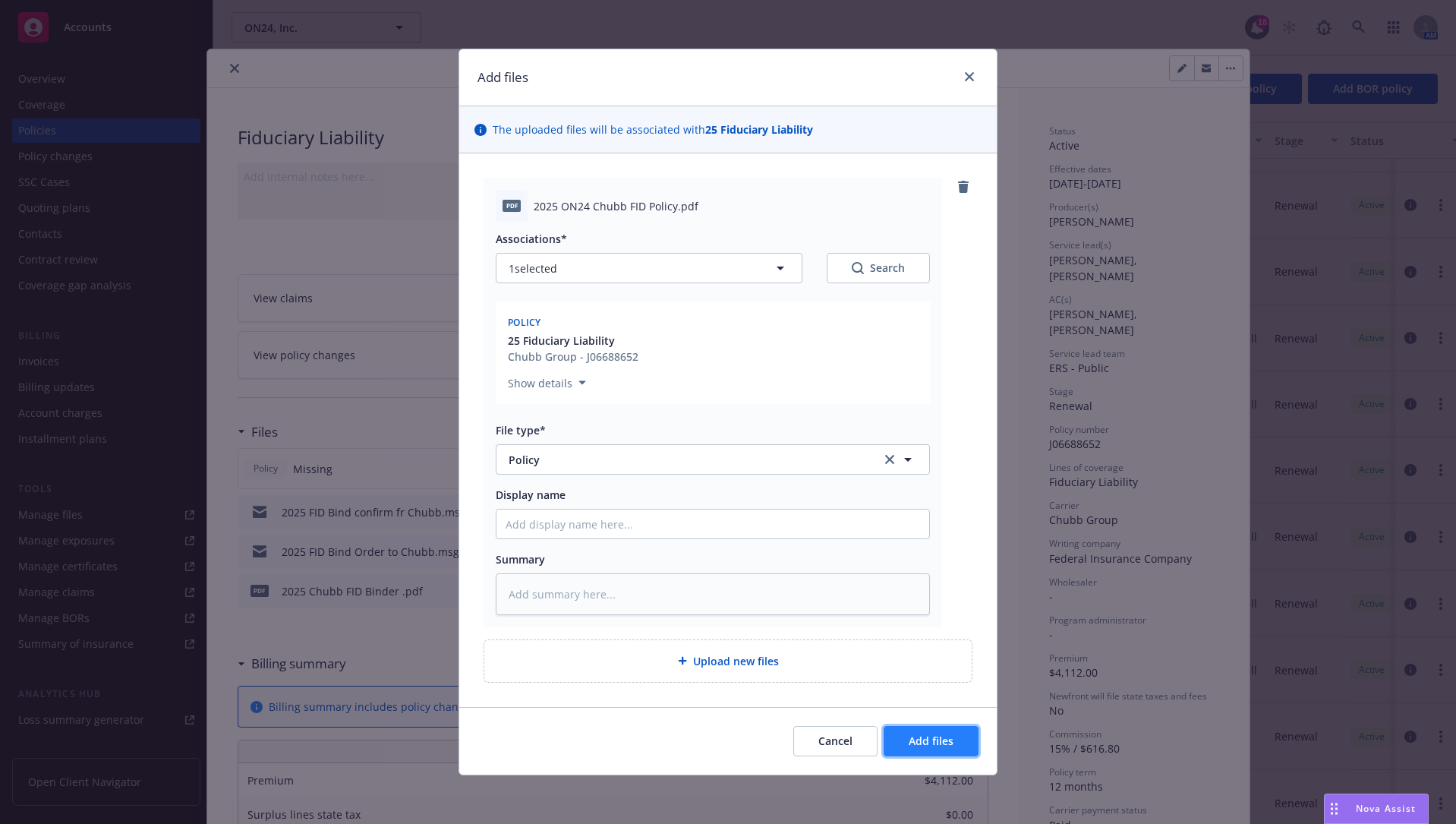
click at [942, 625] on span "Add files" at bounding box center [931, 741] width 45 height 14
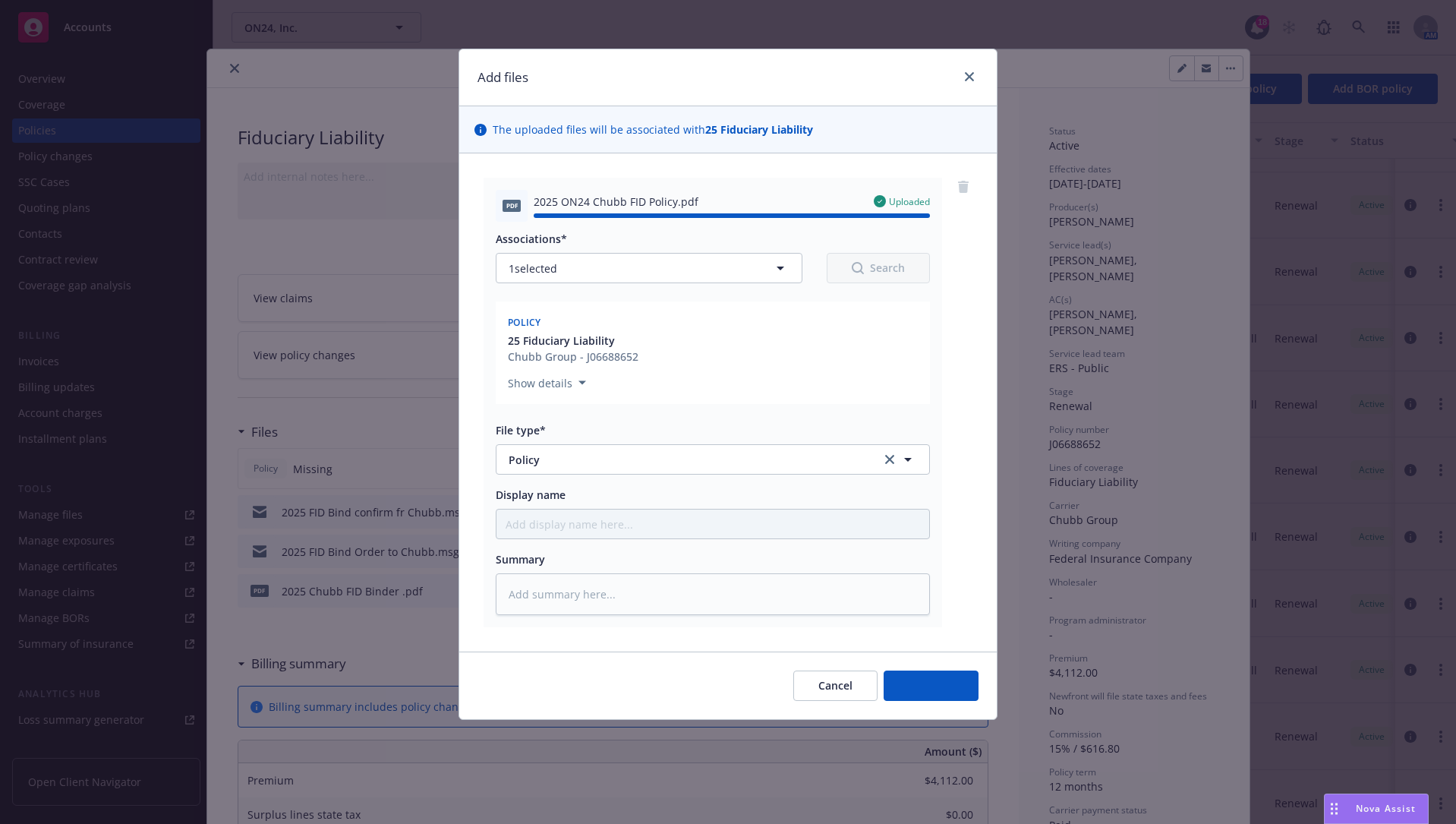
type textarea "x"
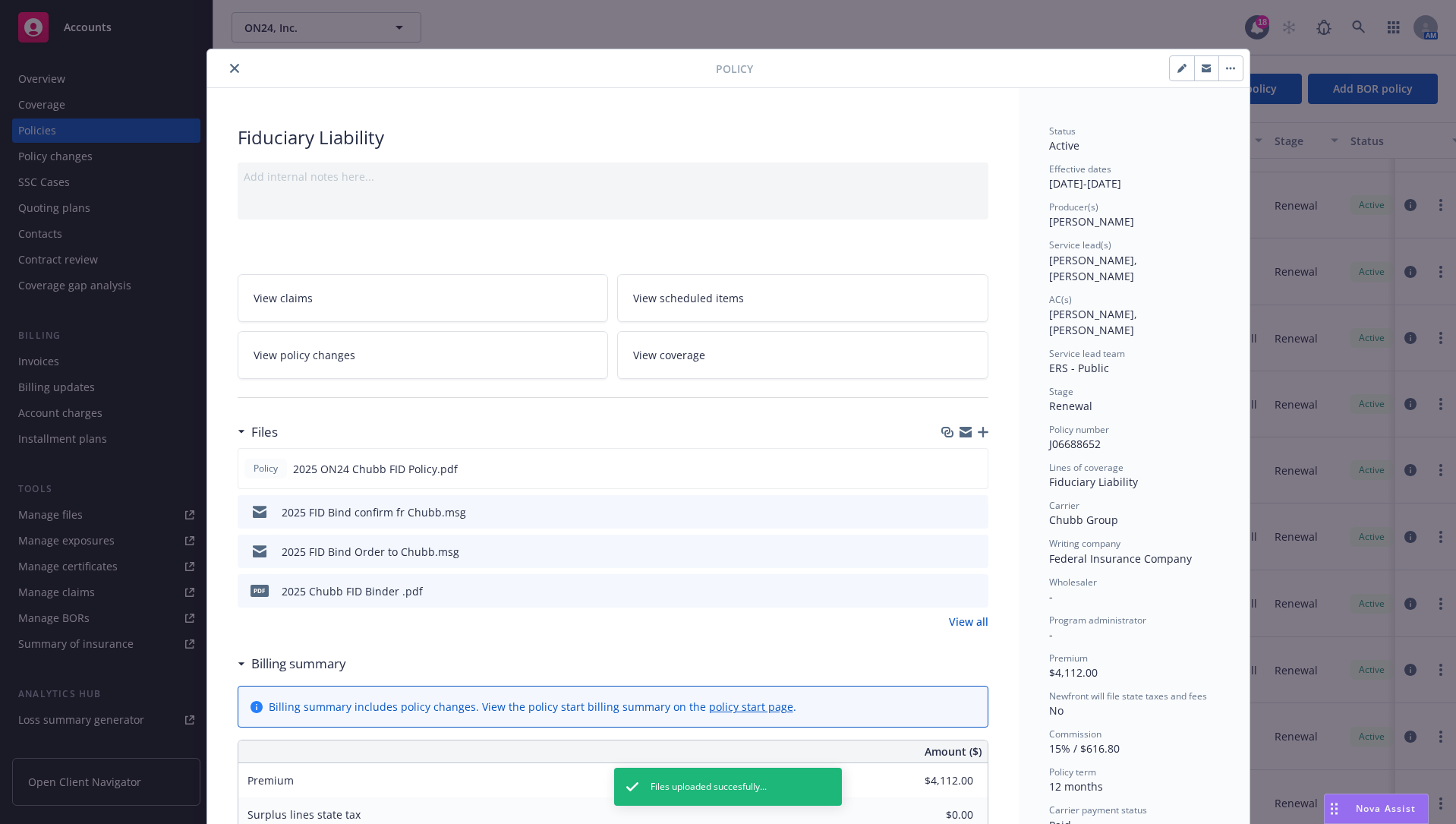
click at [595, 435] on div "Files" at bounding box center [613, 431] width 751 height 32
click at [230, 70] on icon "close" at bounding box center [235, 69] width 9 height 9
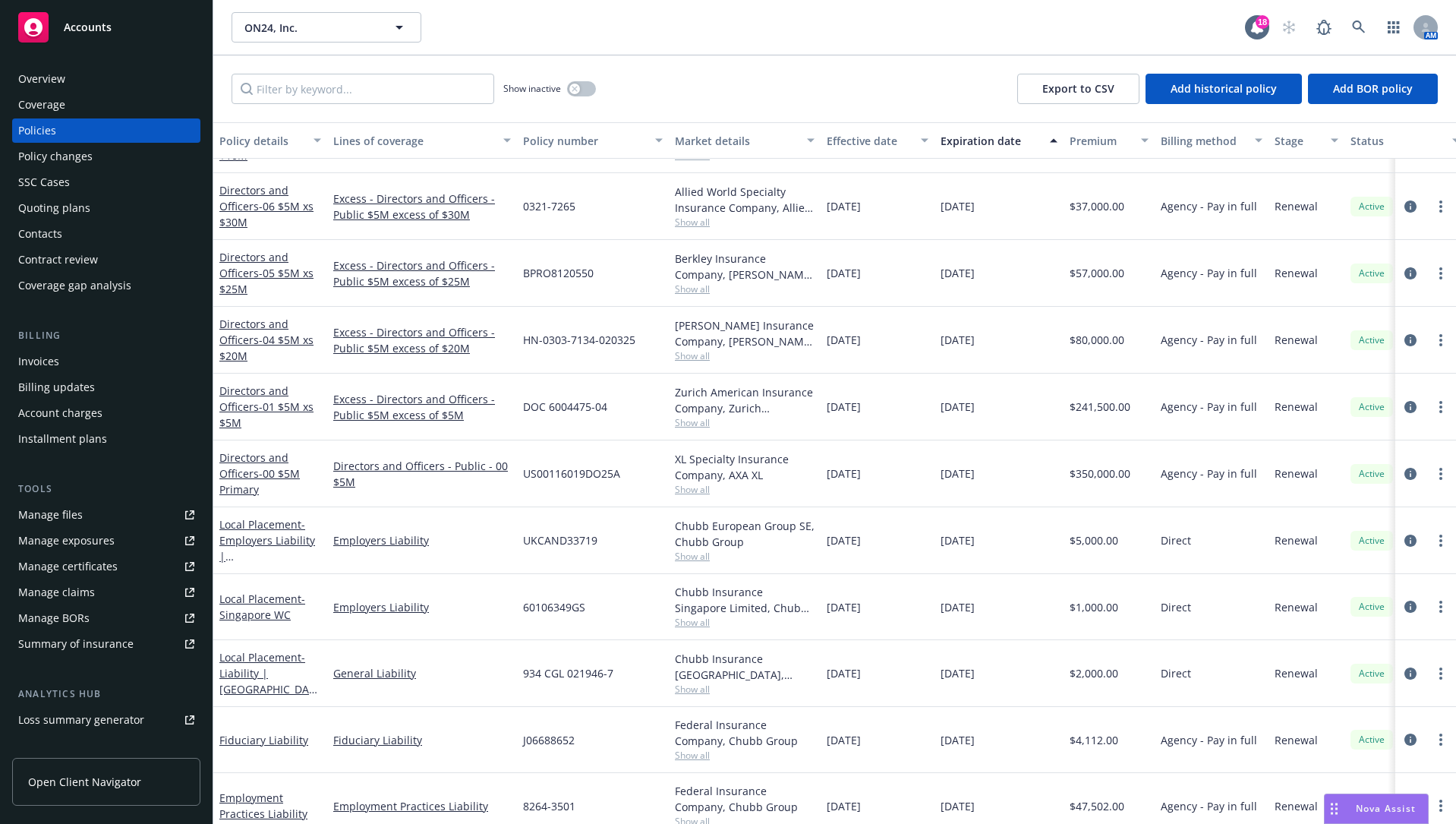
scroll to position [515, 0]
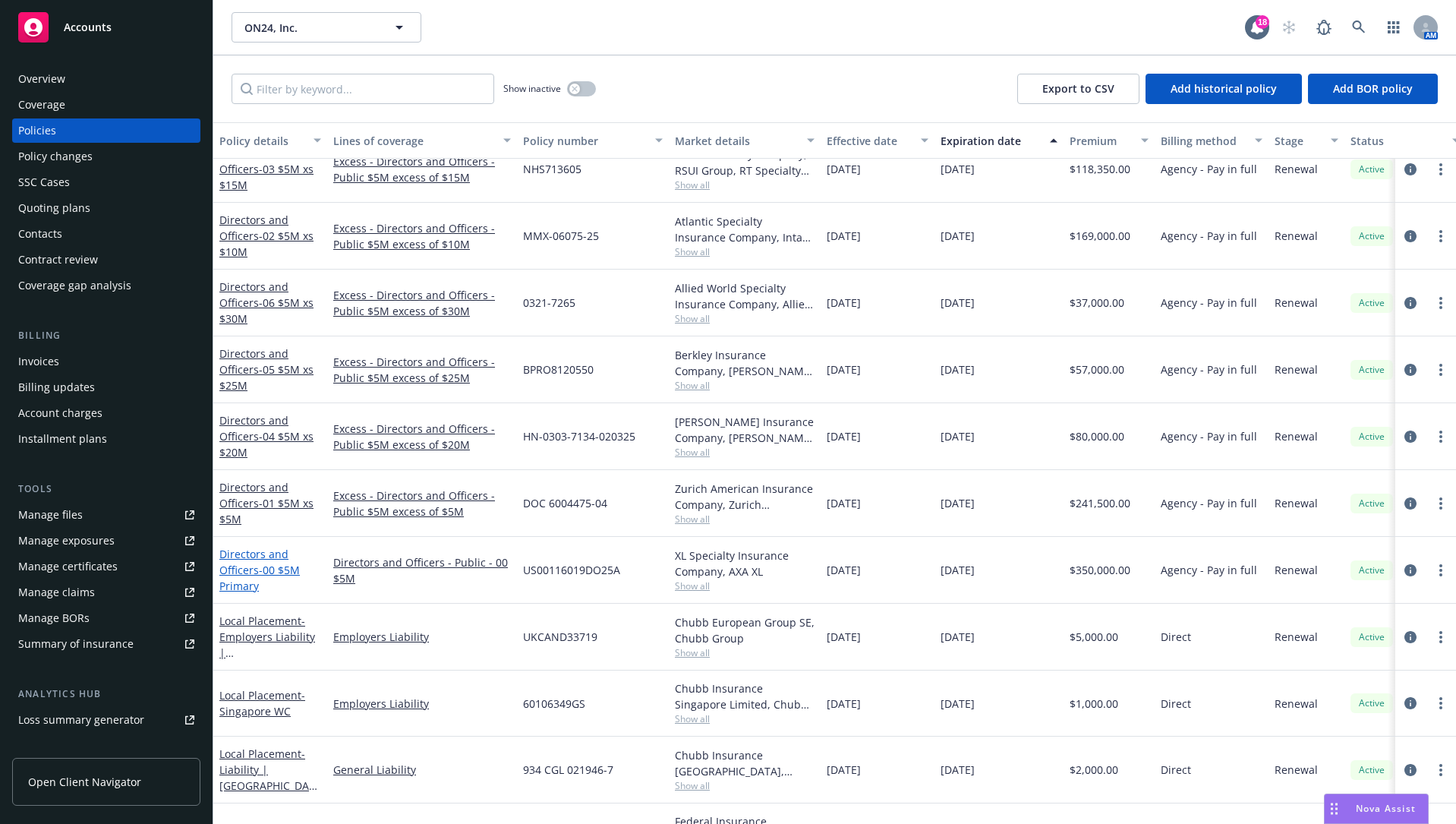
click at [244, 566] on link "Directors and Officers - 00 $5M Primary" at bounding box center [259, 569] width 80 height 46
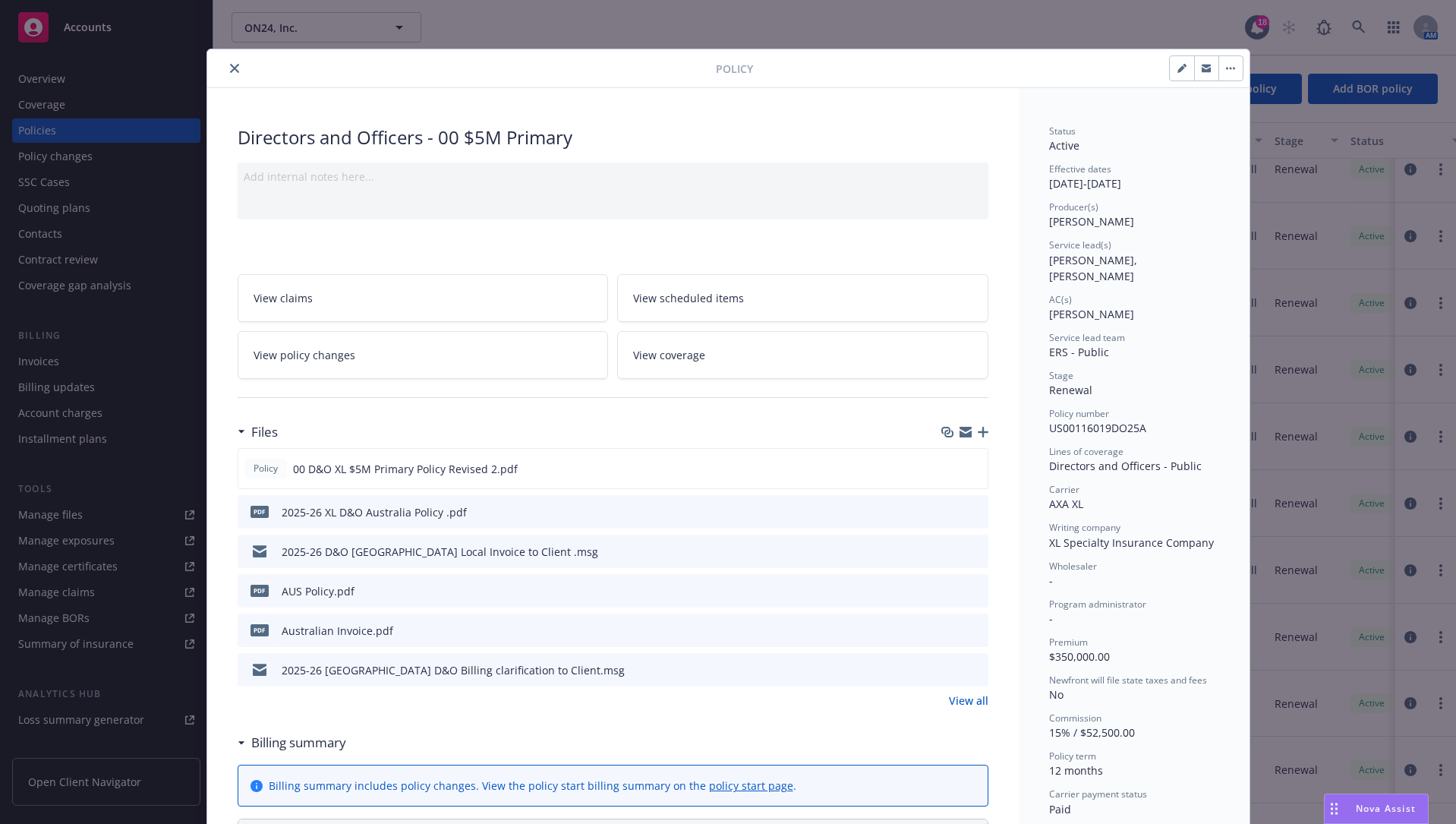
click at [1027, 65] on icon "button" at bounding box center [1182, 69] width 9 height 9
select select "RENEWAL"
select select "12"
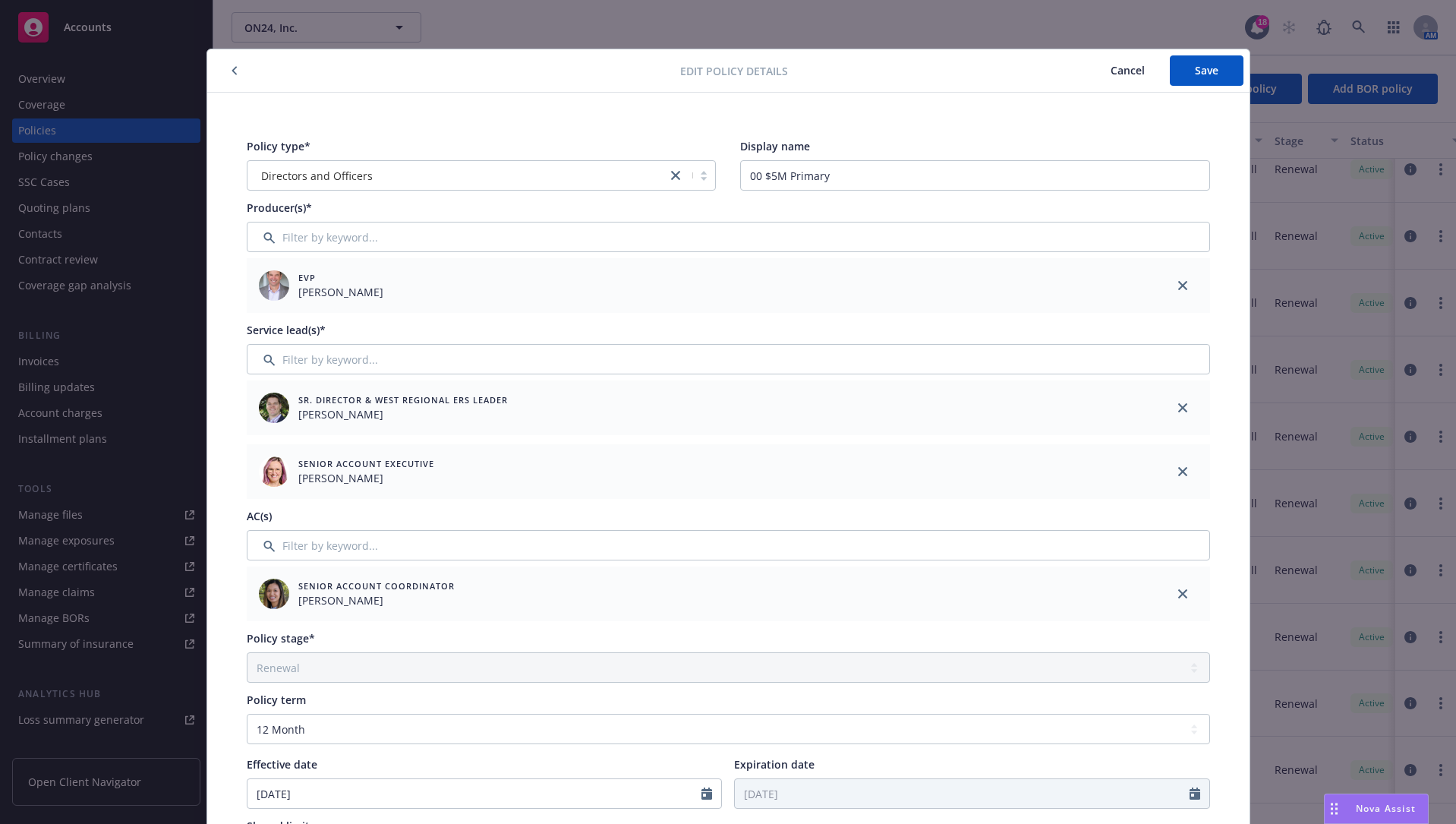
click at [232, 68] on icon "button" at bounding box center [234, 70] width 5 height 8
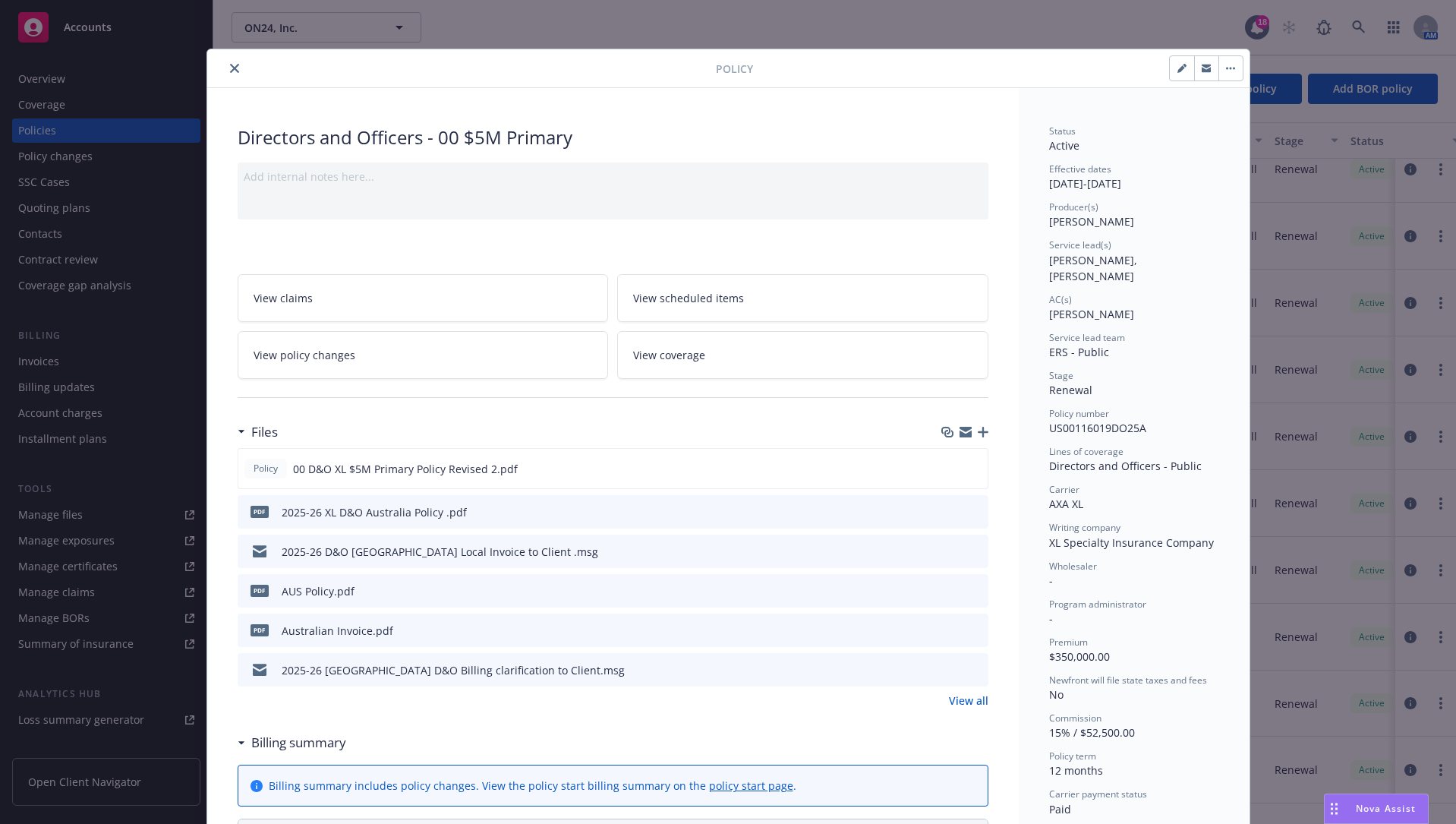
click at [979, 429] on icon "button" at bounding box center [983, 432] width 11 height 11
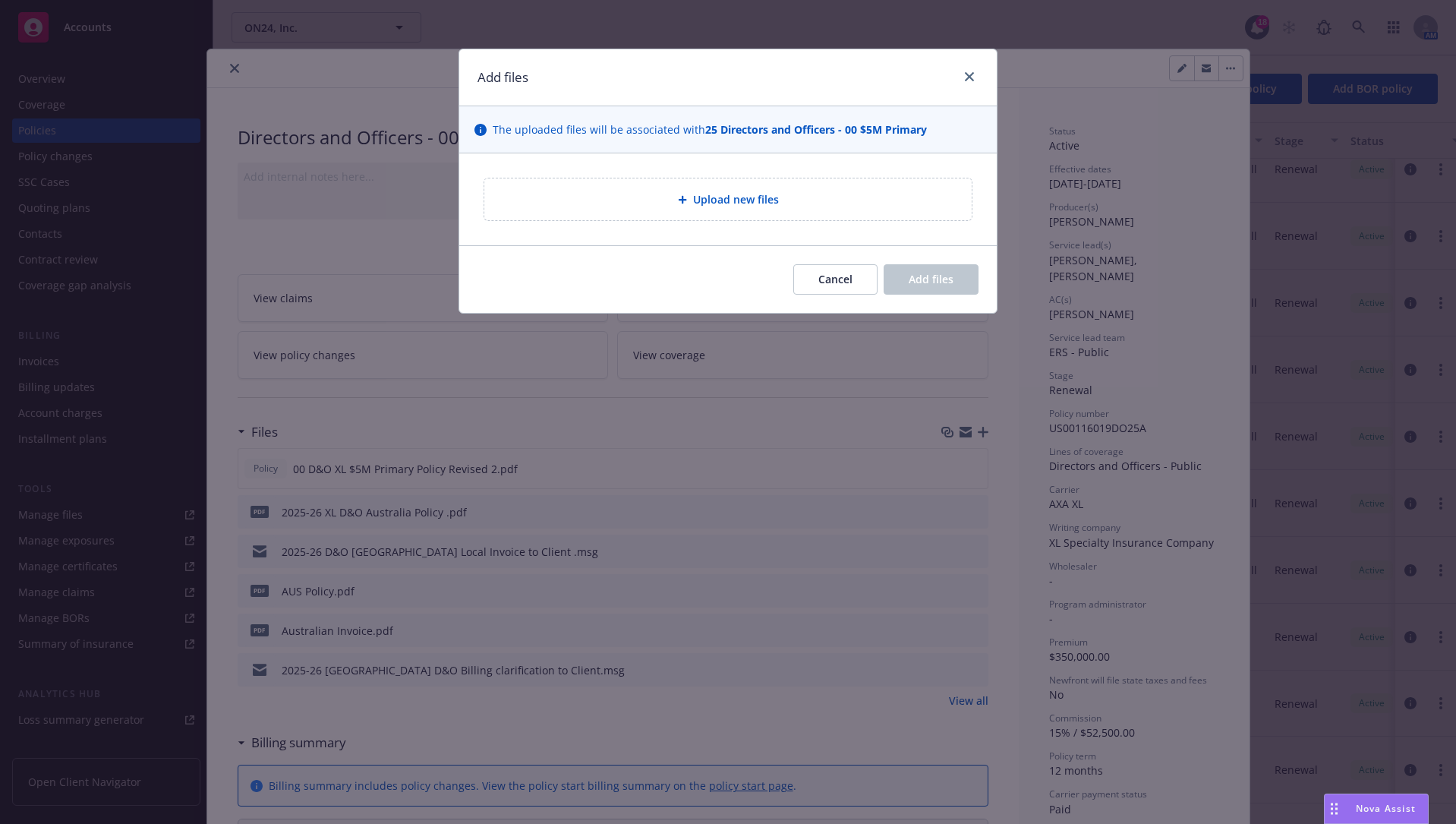
type textarea "x"
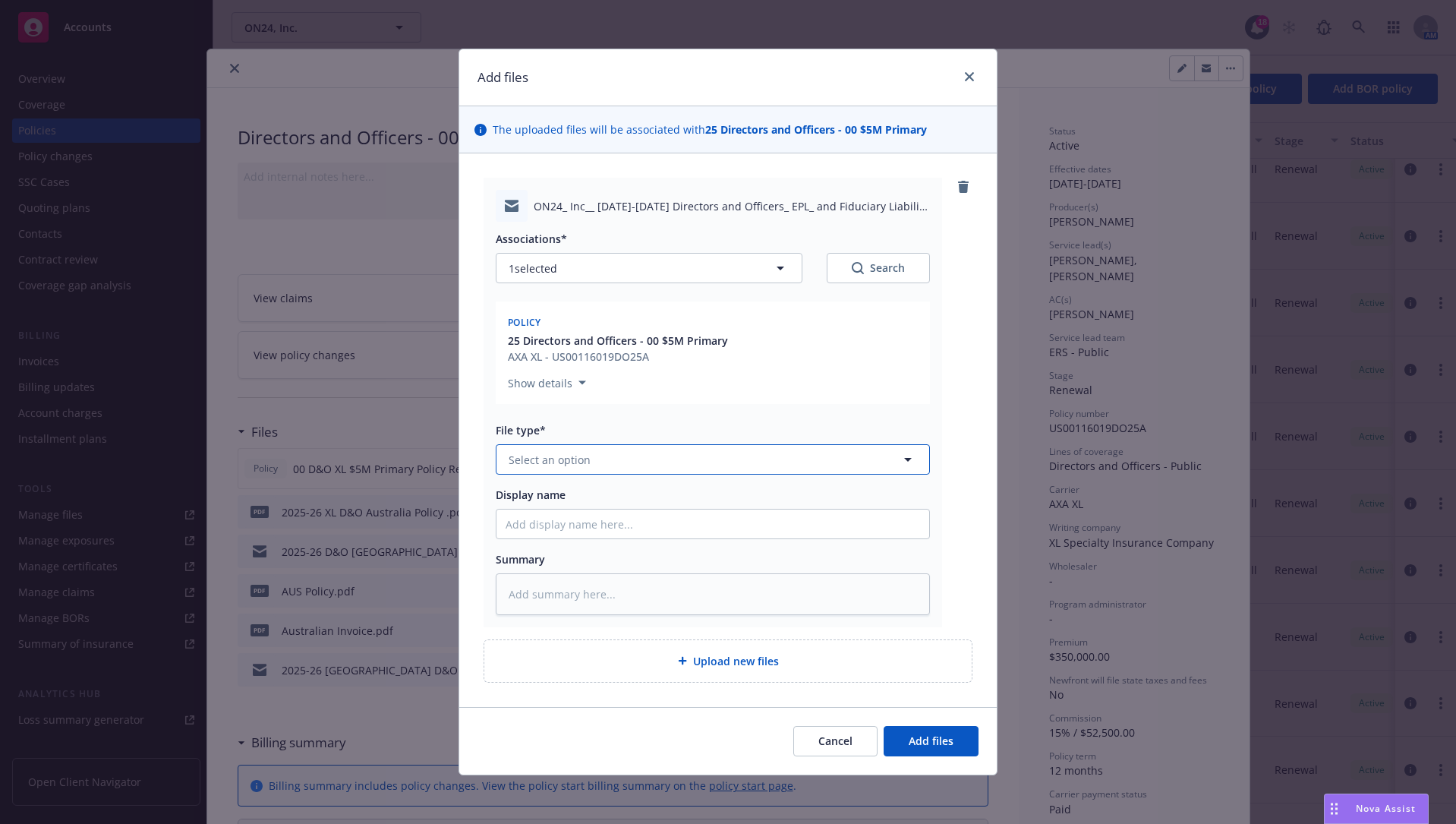
click at [682, 461] on button "Select an option" at bounding box center [712, 459] width 434 height 31
type input "policy delivery"
click at [683, 494] on div "Policy delivery" at bounding box center [712, 502] width 414 height 22
click at [942, 625] on button "Add files" at bounding box center [930, 741] width 95 height 31
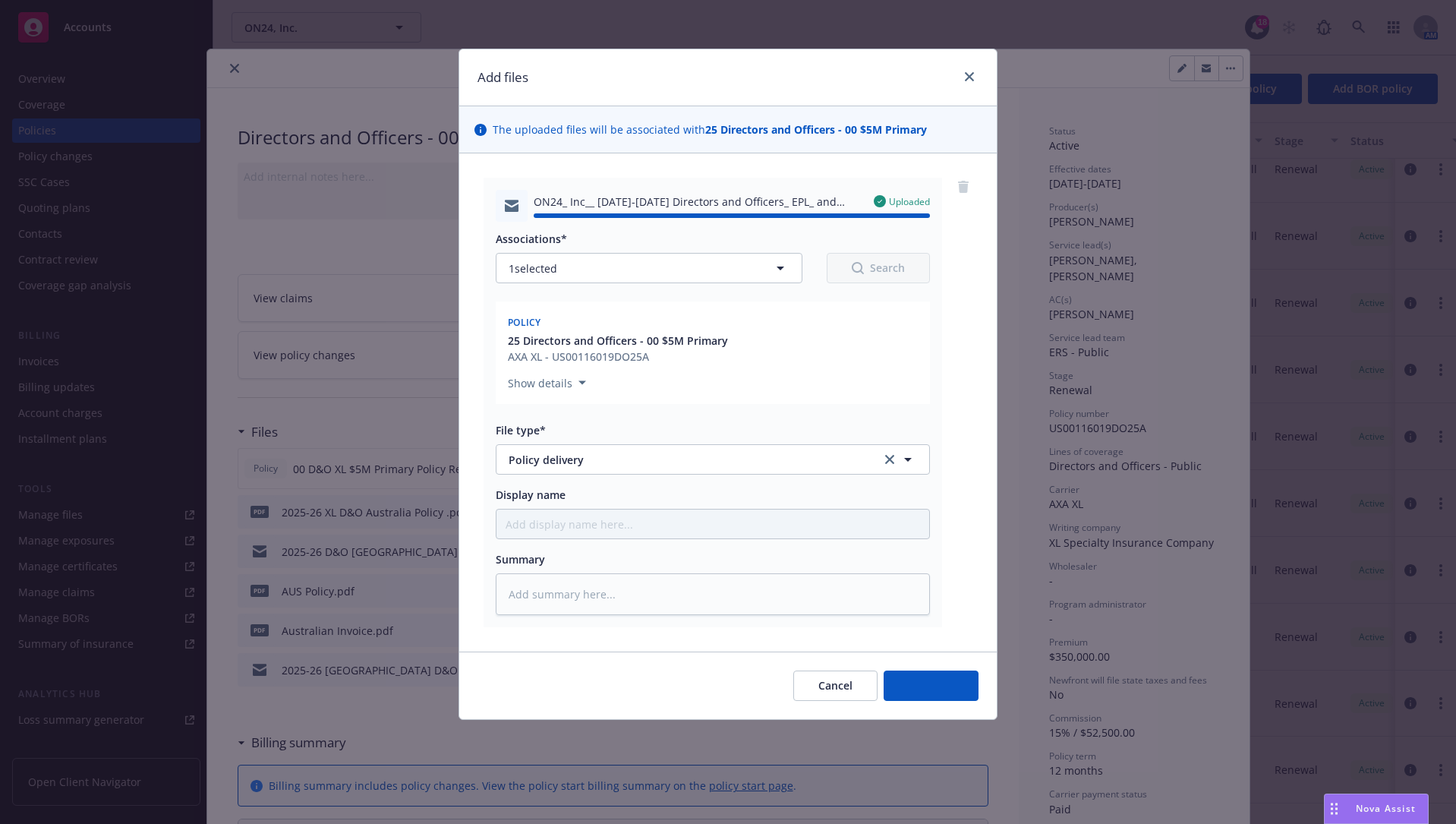
type textarea "x"
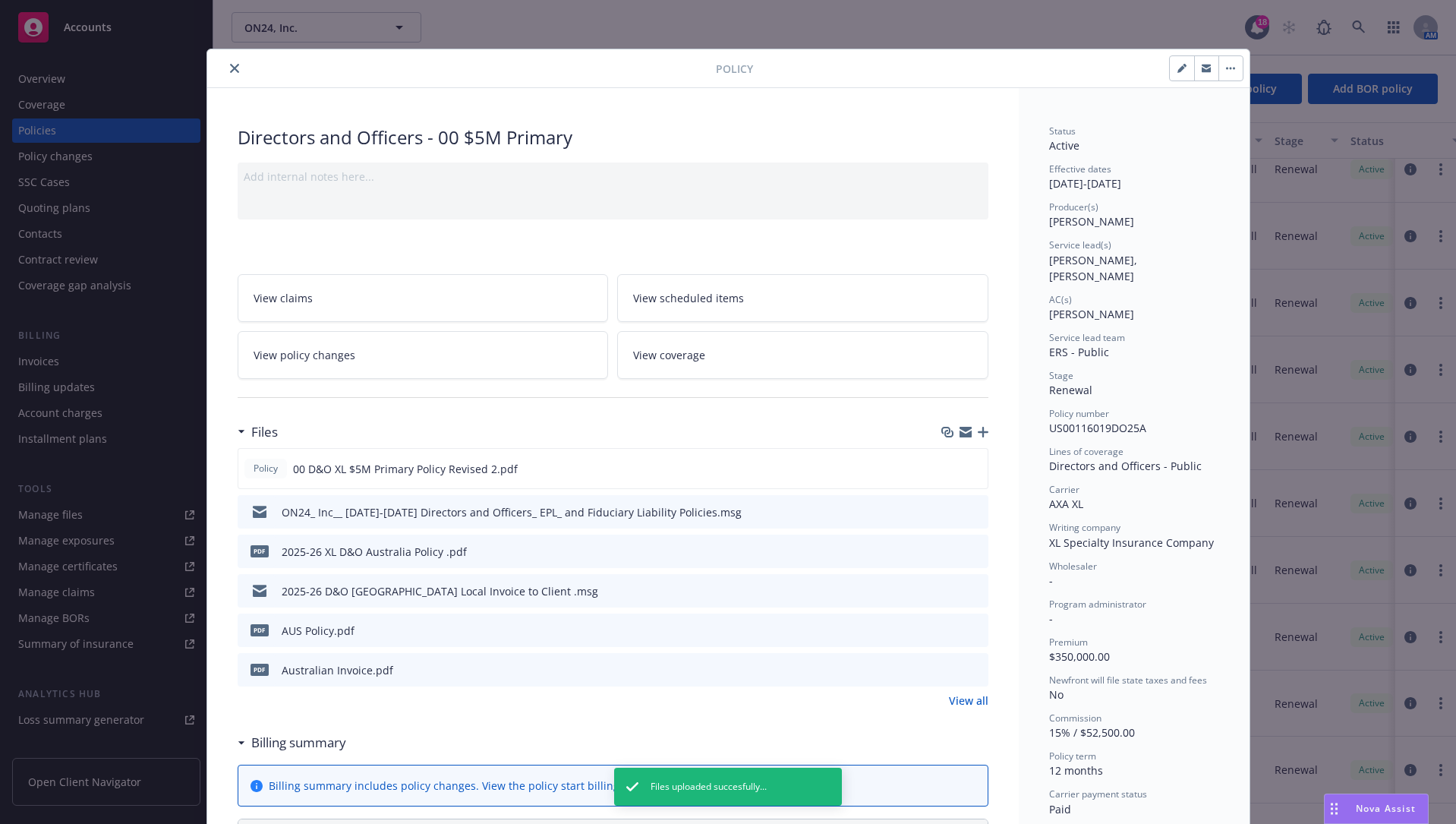
click at [232, 60] on button "close" at bounding box center [235, 69] width 18 height 18
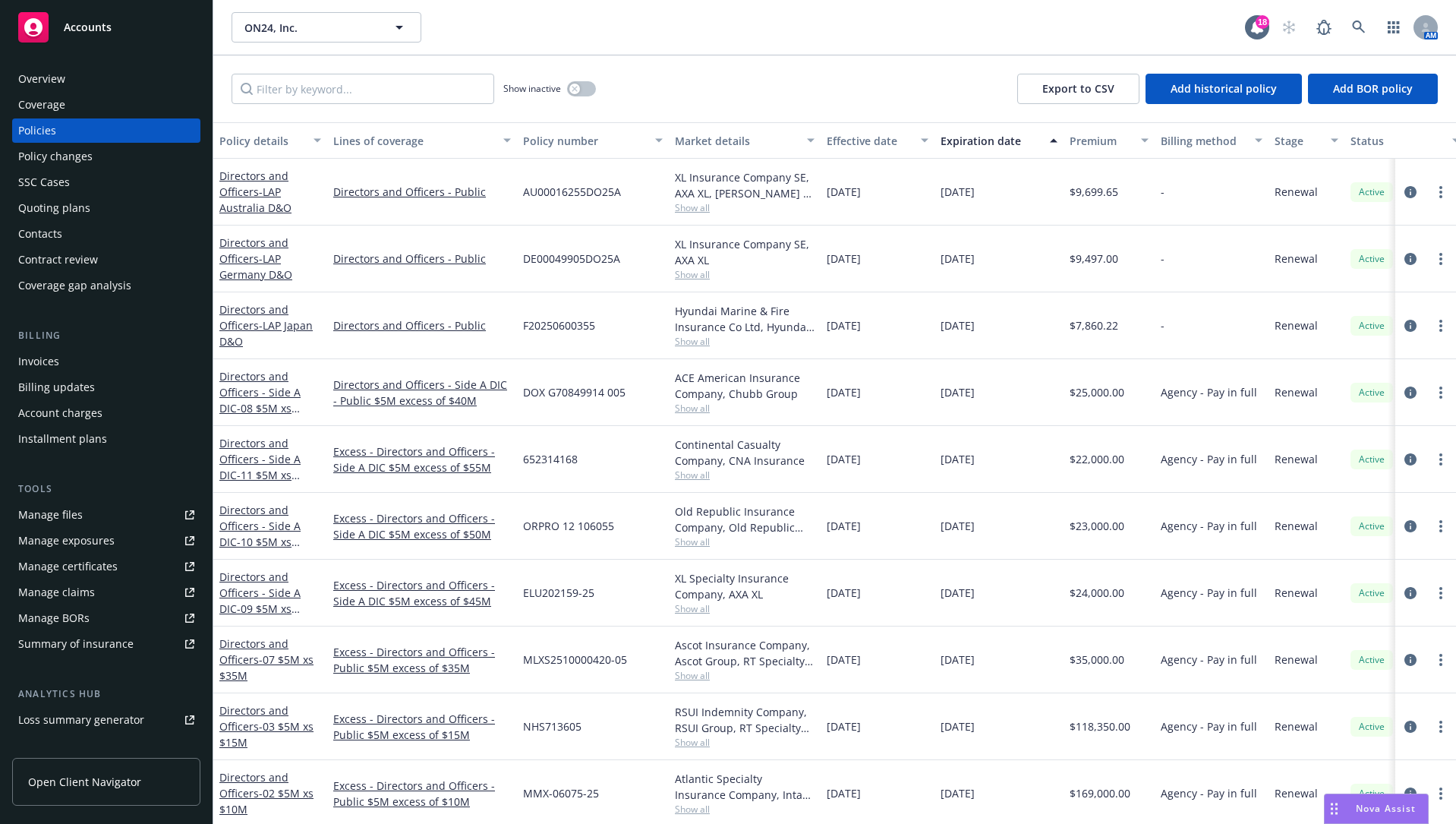
click at [639, 18] on div "ON24, Inc. ON24, Inc." at bounding box center [738, 27] width 1013 height 31
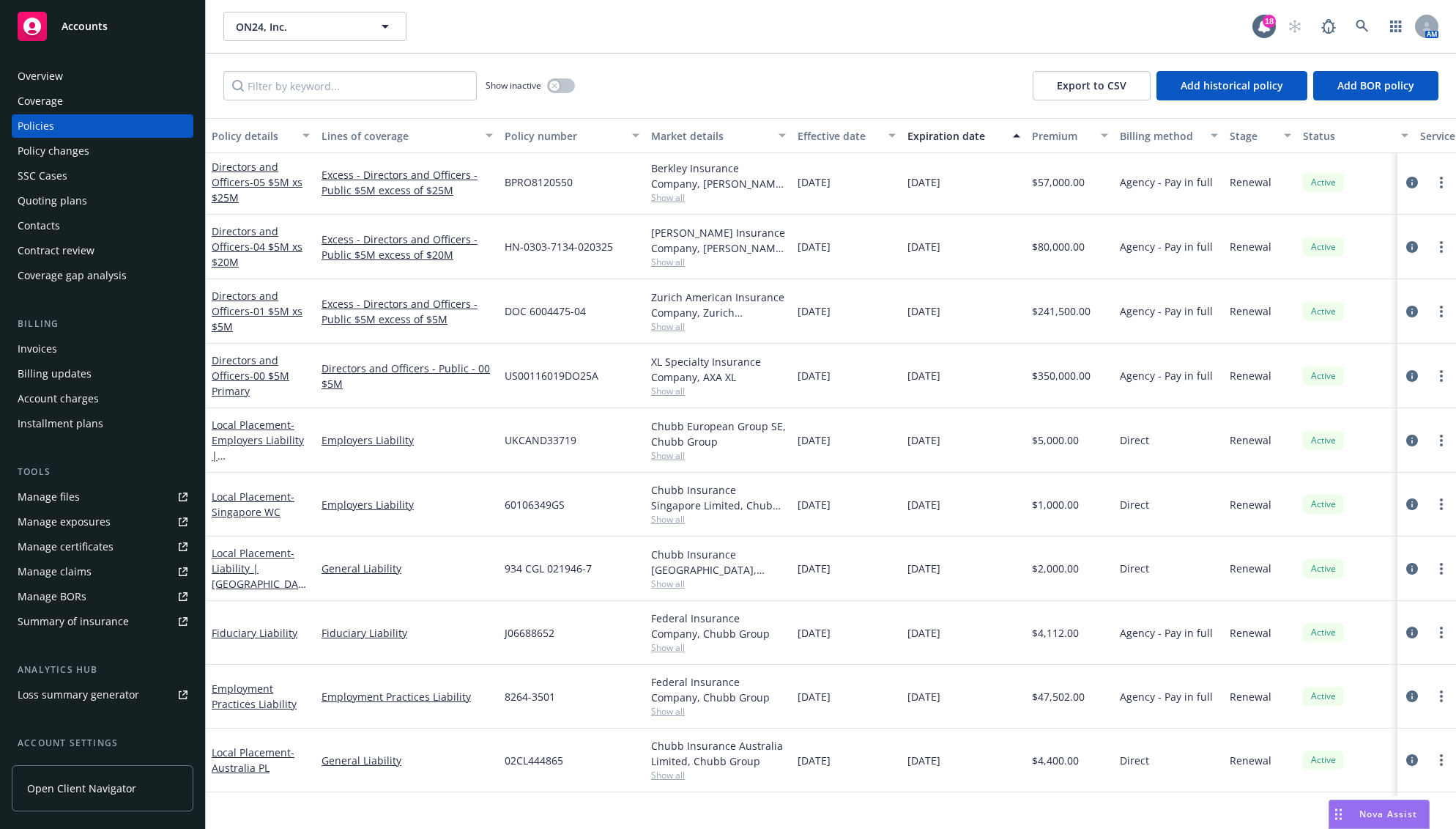
scroll to position [732, 0]
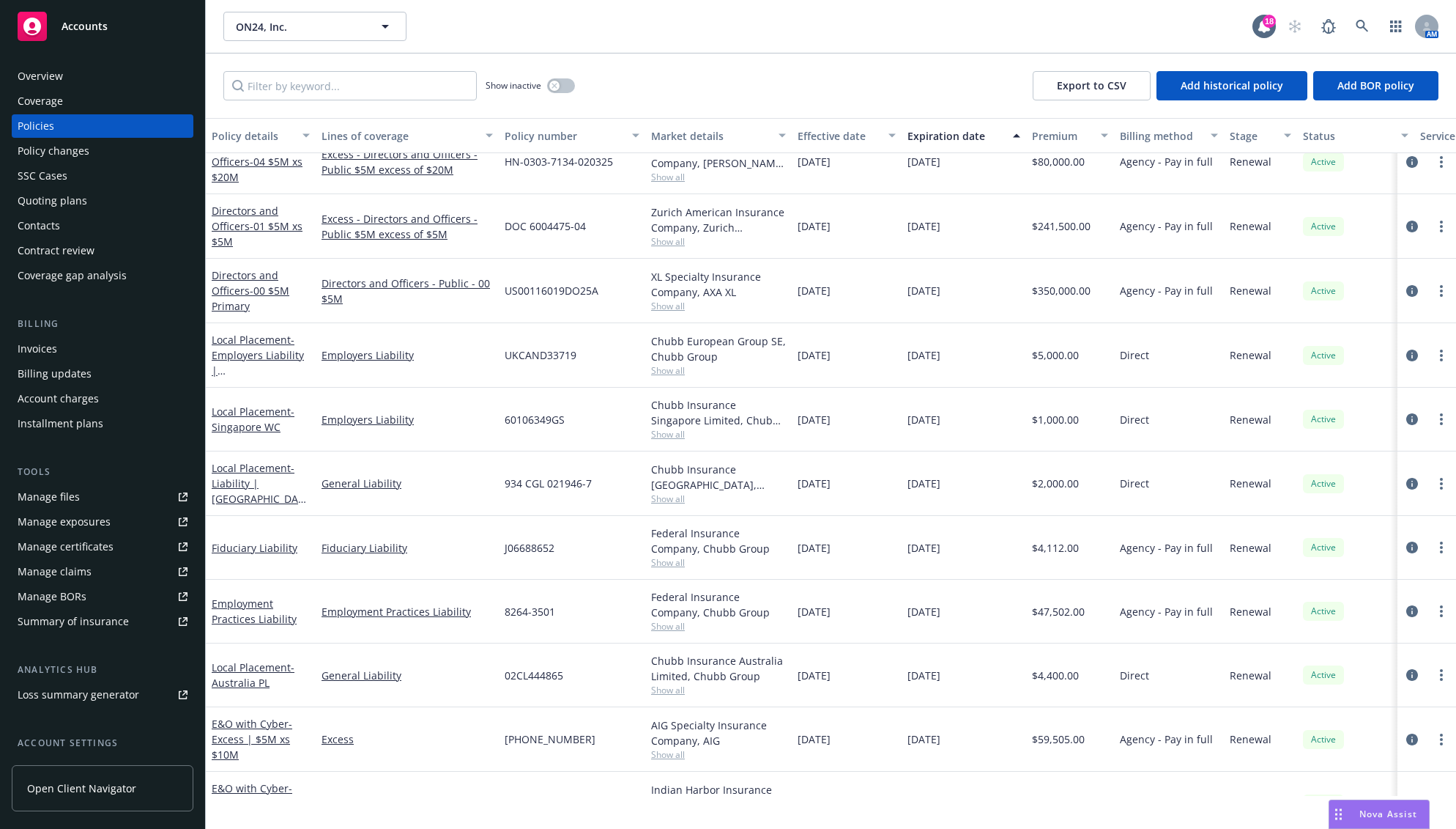
drag, startPoint x: 762, startPoint y: 811, endPoint x: 764, endPoint y: 790, distance: 21.1
click at [762, 603] on div "Policy details Lines of coverage Policy number Market details Effective date Ex…" at bounding box center [830, 473] width 1250 height 711
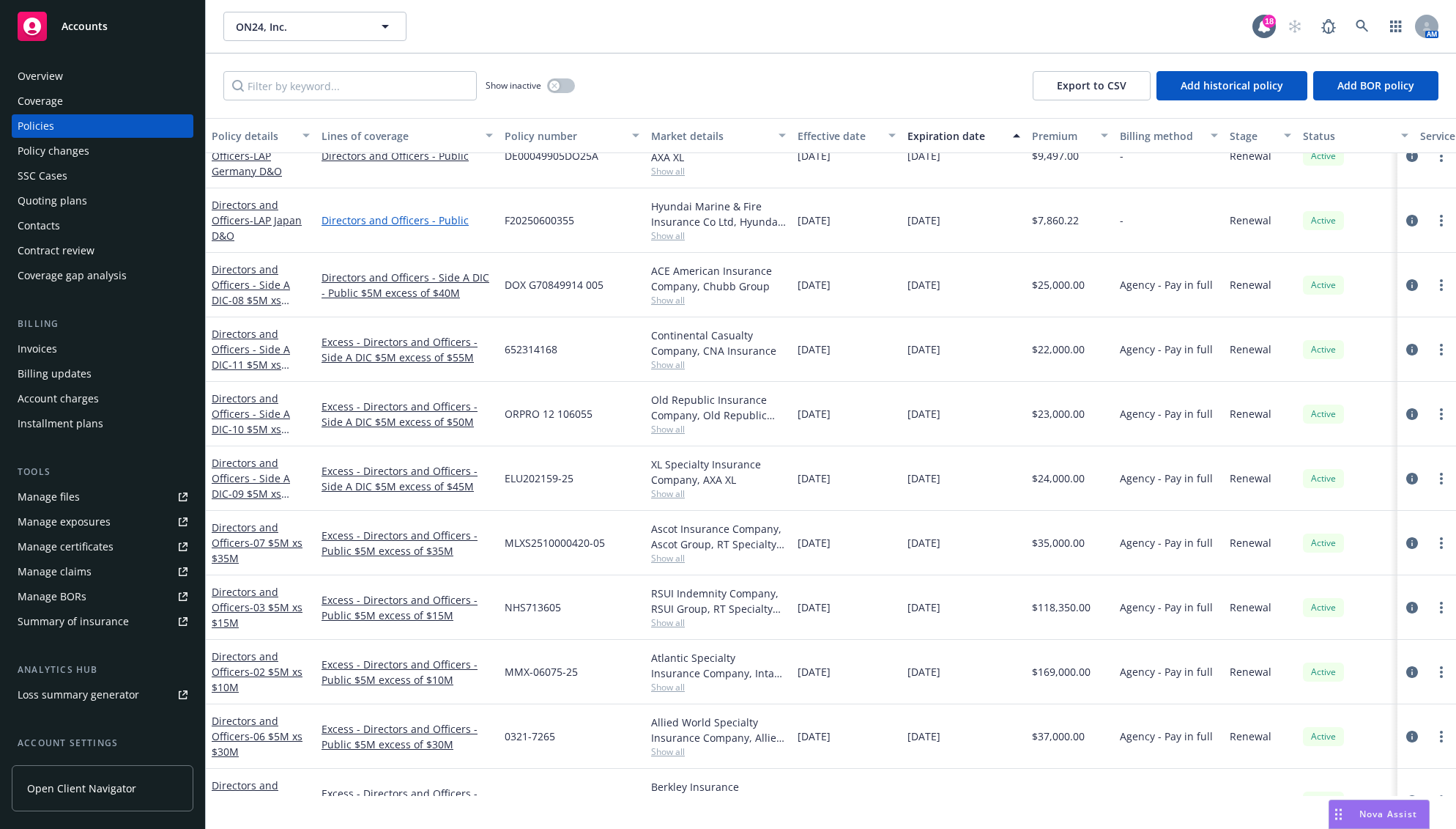
scroll to position [0, 0]
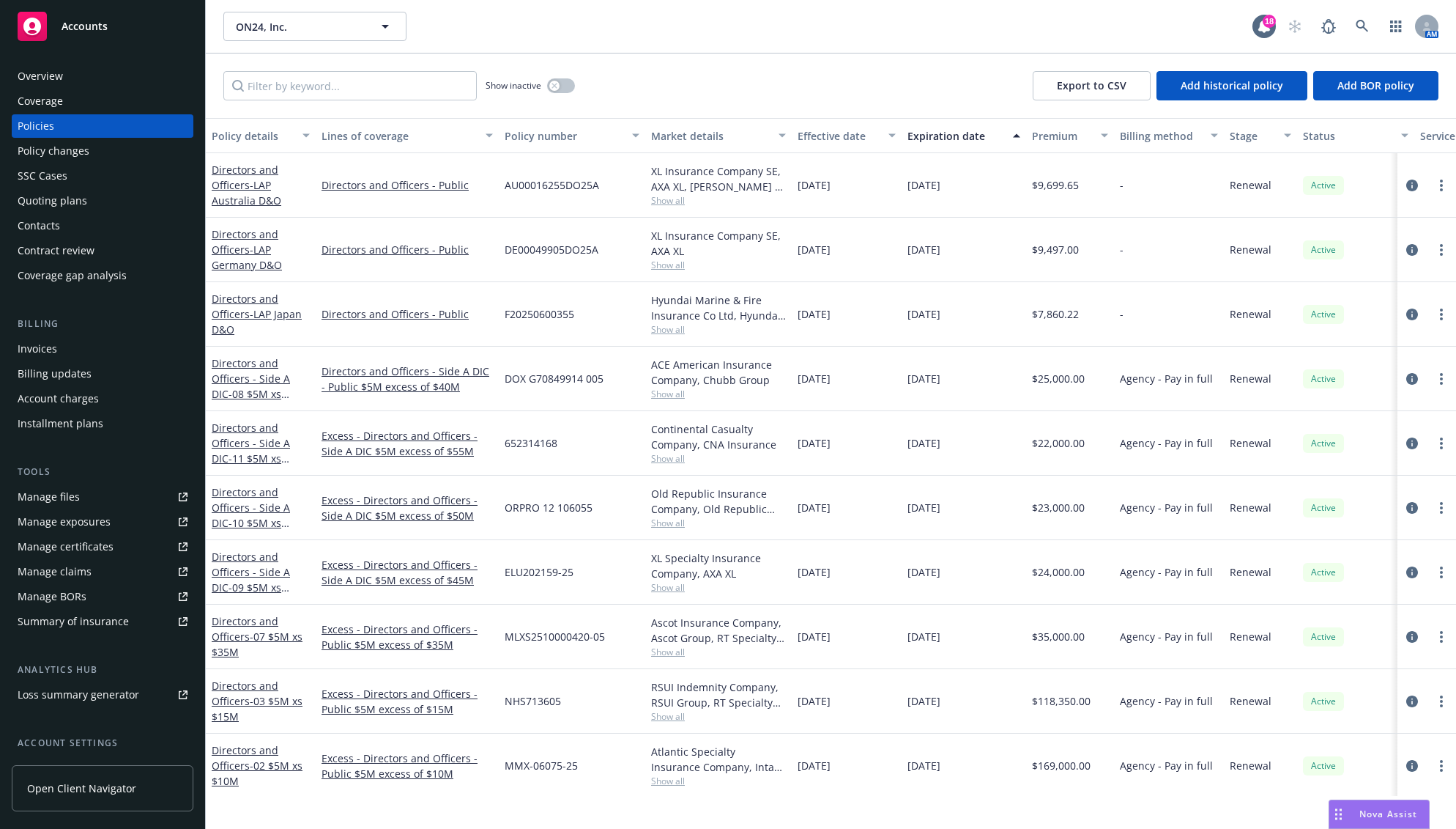
click at [39, 196] on div "Quoting plans" at bounding box center [52, 200] width 70 height 24
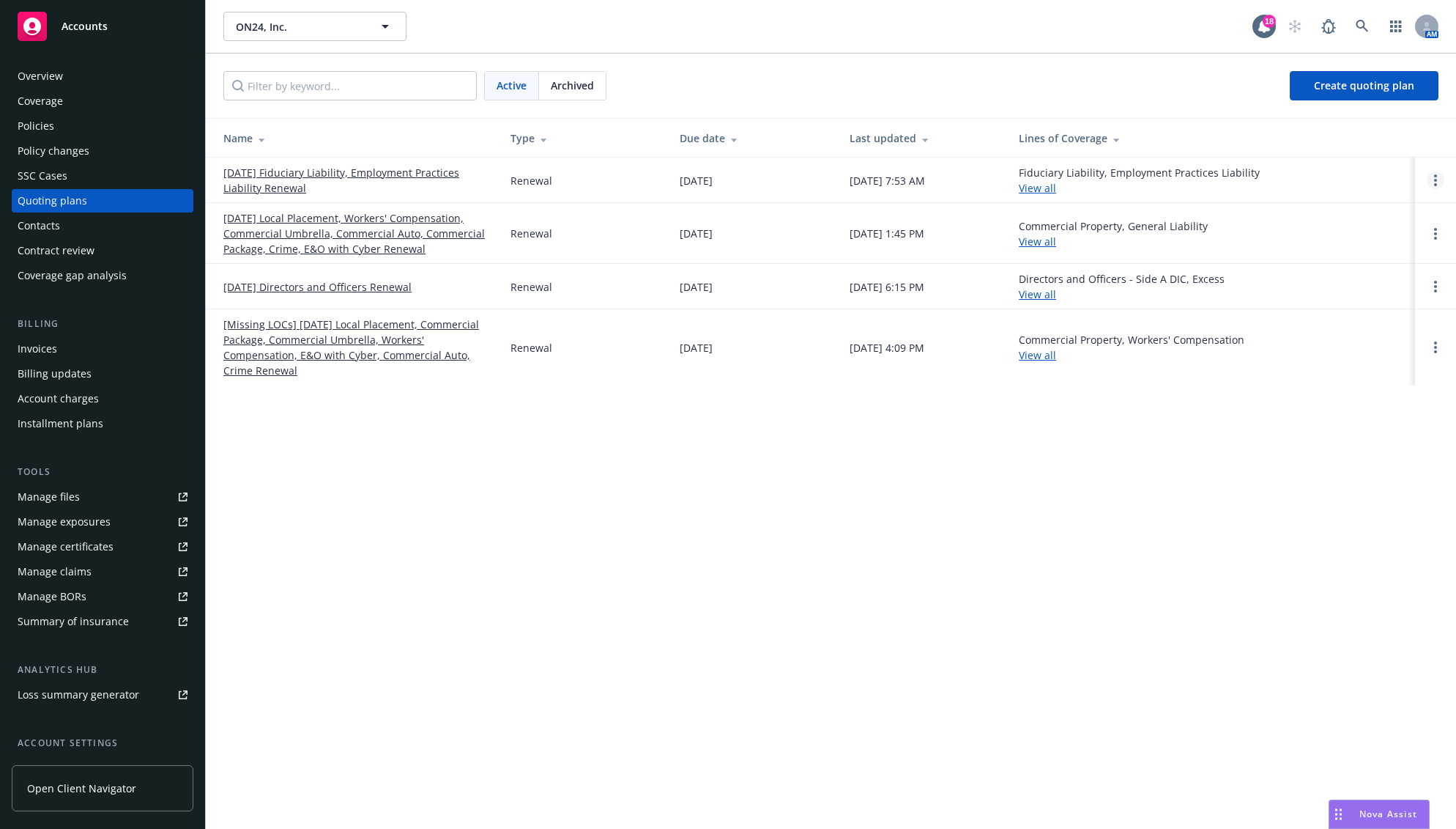
click at [991, 181] on link "Open options" at bounding box center [1435, 180] width 17 height 17
click at [991, 164] on span "Archive" at bounding box center [1332, 168] width 71 height 14
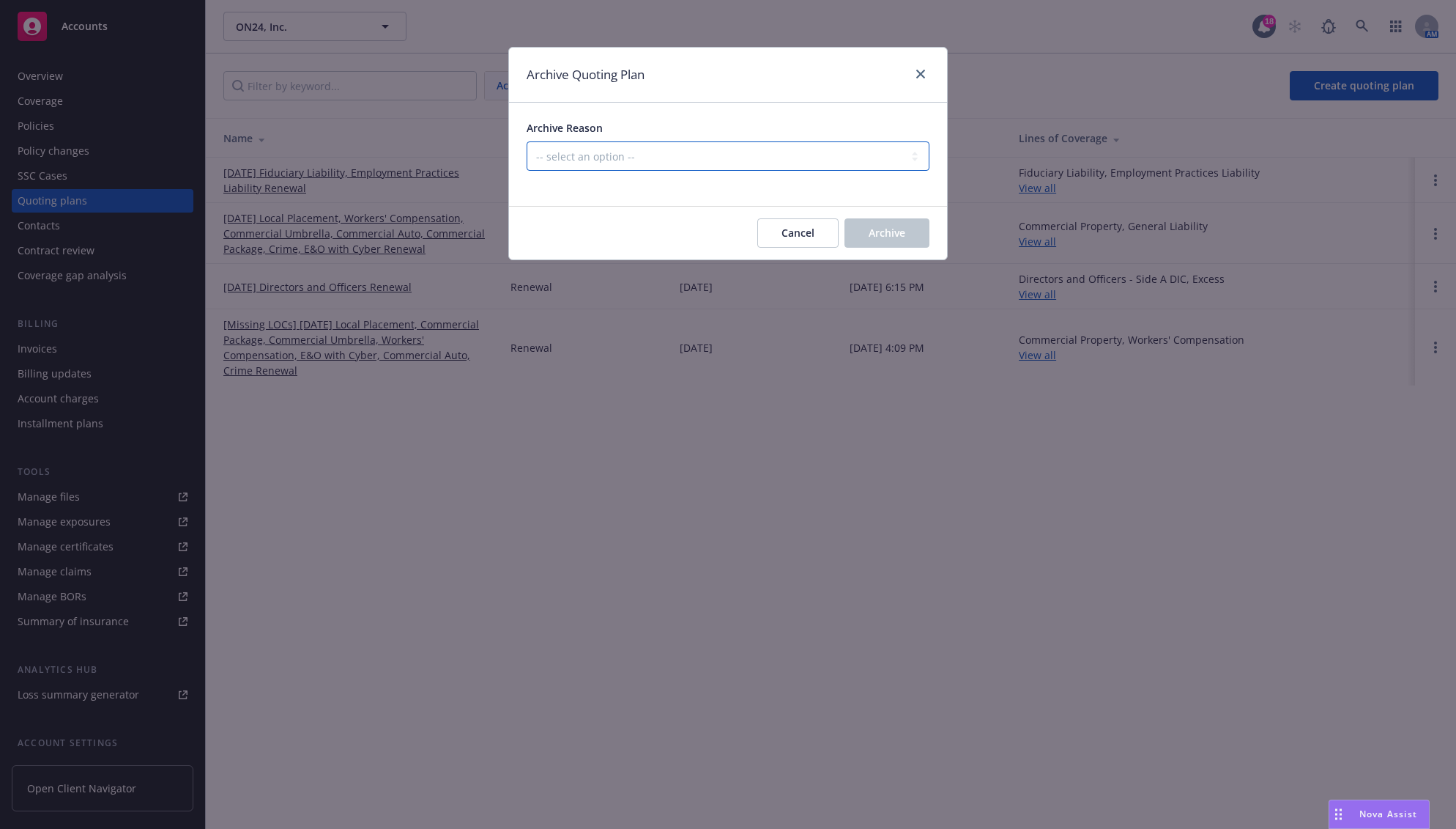
drag, startPoint x: 650, startPoint y: 144, endPoint x: 650, endPoint y: 152, distance: 8.0
click at [650, 144] on select "-- select an option -- All policies in this renewal plan are auto-renewed Creat…" at bounding box center [728, 156] width 403 height 30
select select "ARCHIVED_RENEWAL_COMPLETED"
click at [527, 141] on select "-- select an option -- All policies in this renewal plan are auto-renewed Creat…" at bounding box center [728, 156] width 403 height 30
click at [880, 233] on span "Archive" at bounding box center [887, 233] width 37 height 14
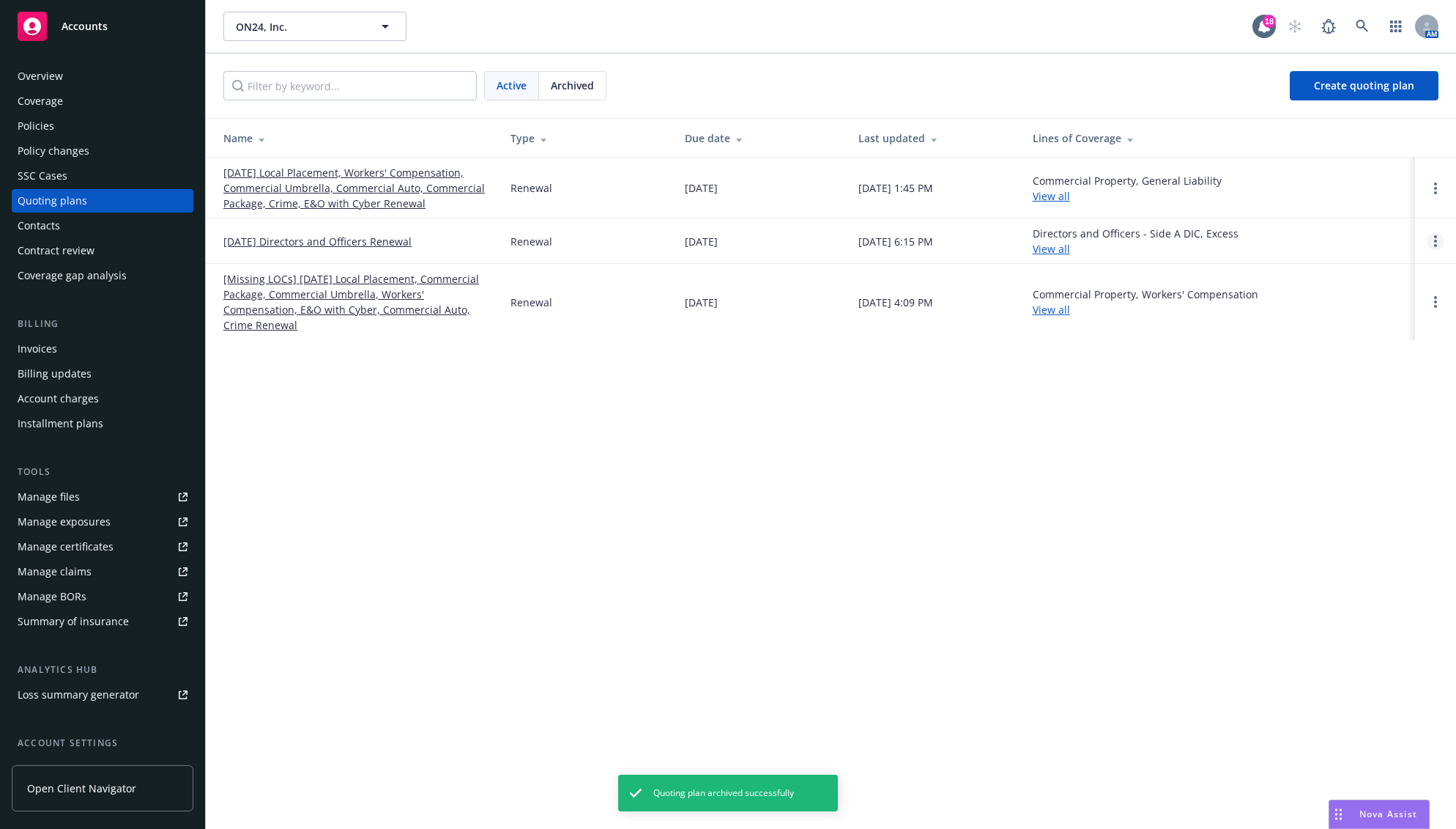
click at [991, 246] on link "Open options" at bounding box center [1435, 241] width 17 height 17
click at [991, 233] on span "Archive" at bounding box center [1332, 229] width 71 height 14
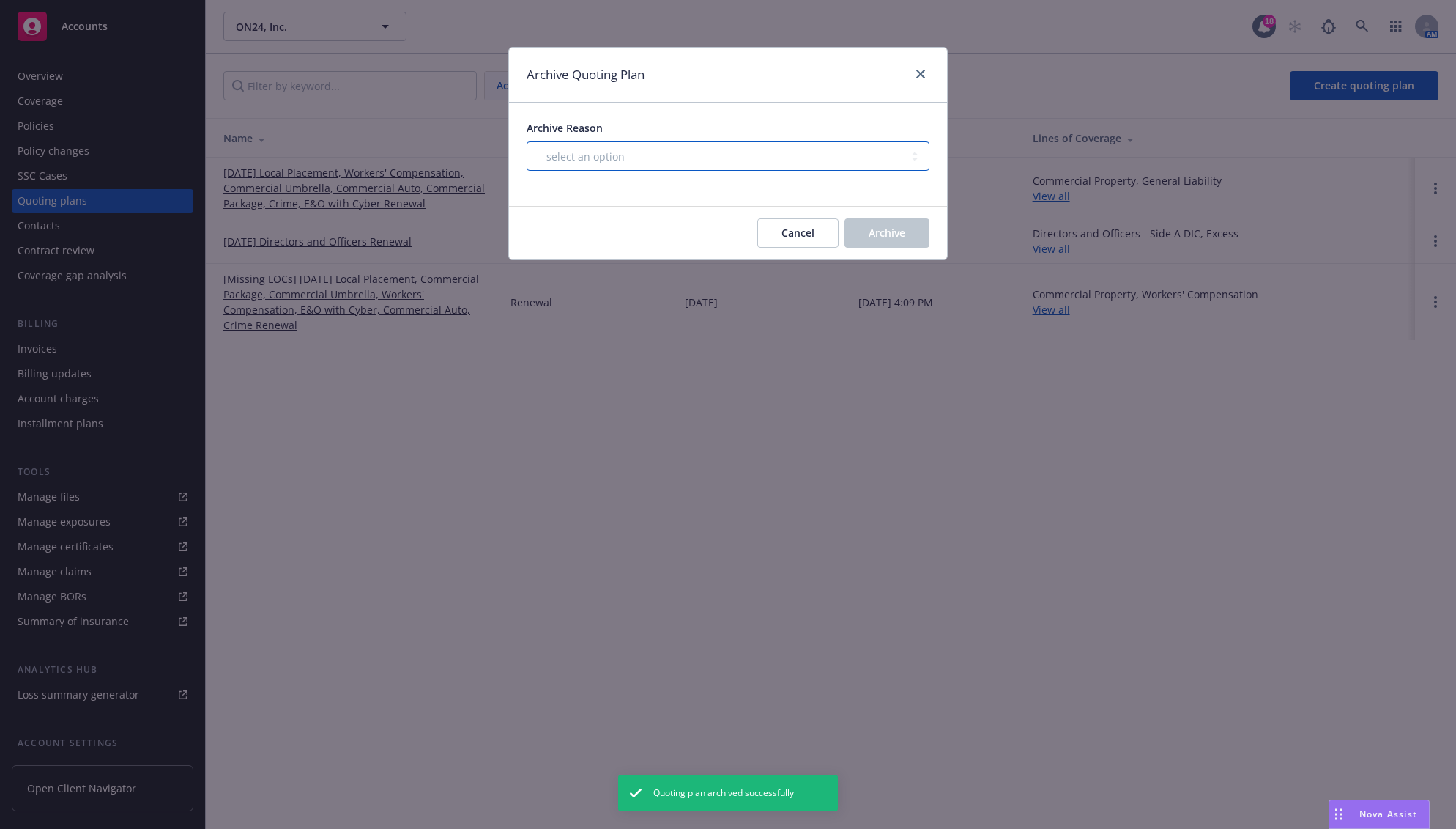
click at [768, 149] on select "-- select an option -- All policies in this renewal plan are auto-renewed Creat…" at bounding box center [728, 156] width 403 height 30
select select "ARCHIVED_RENEWAL_COMPLETED"
click at [527, 141] on select "-- select an option -- All policies in this renewal plan are auto-renewed Creat…" at bounding box center [728, 156] width 403 height 30
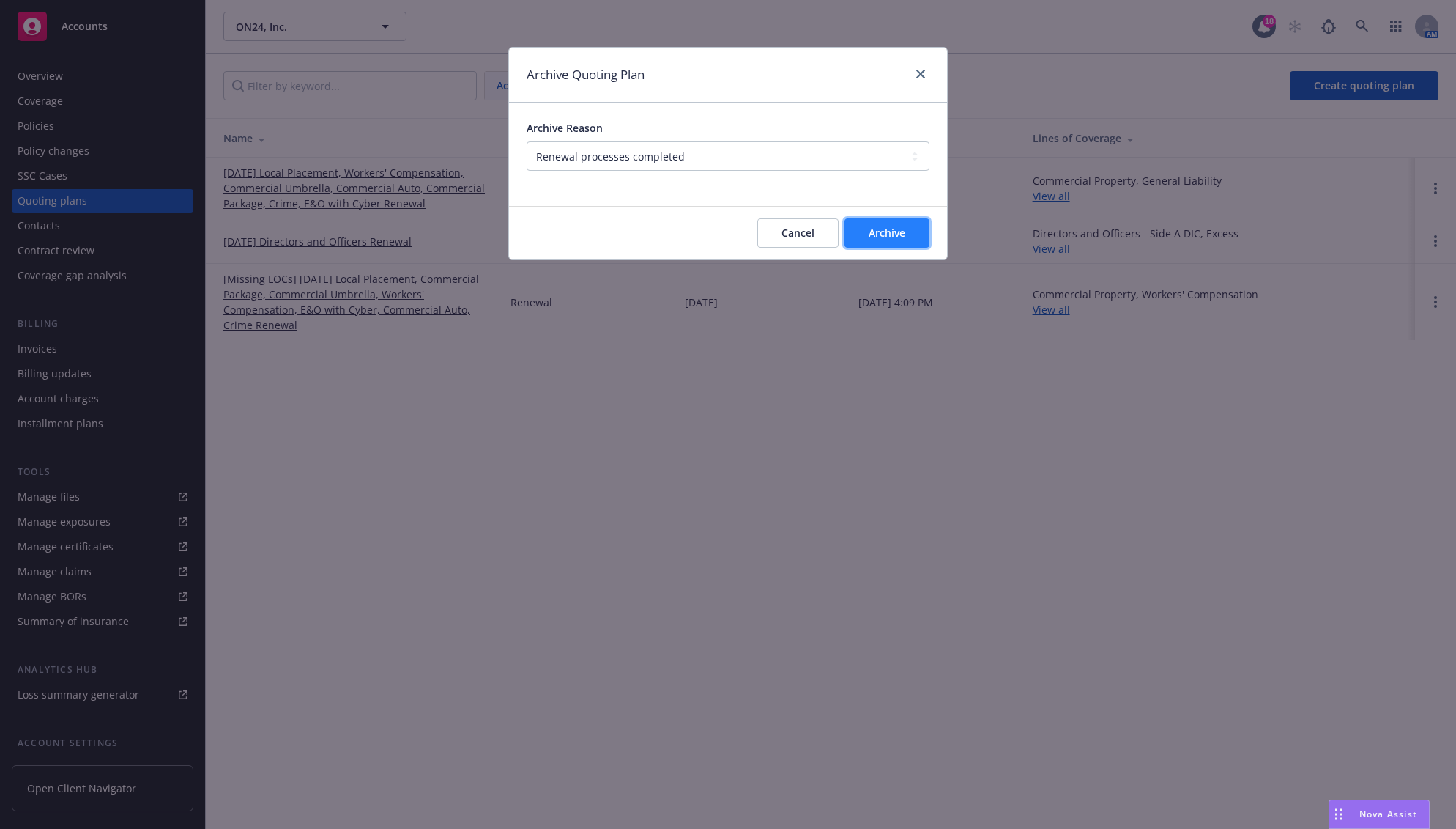
click at [889, 239] on button "Archive" at bounding box center [887, 233] width 85 height 30
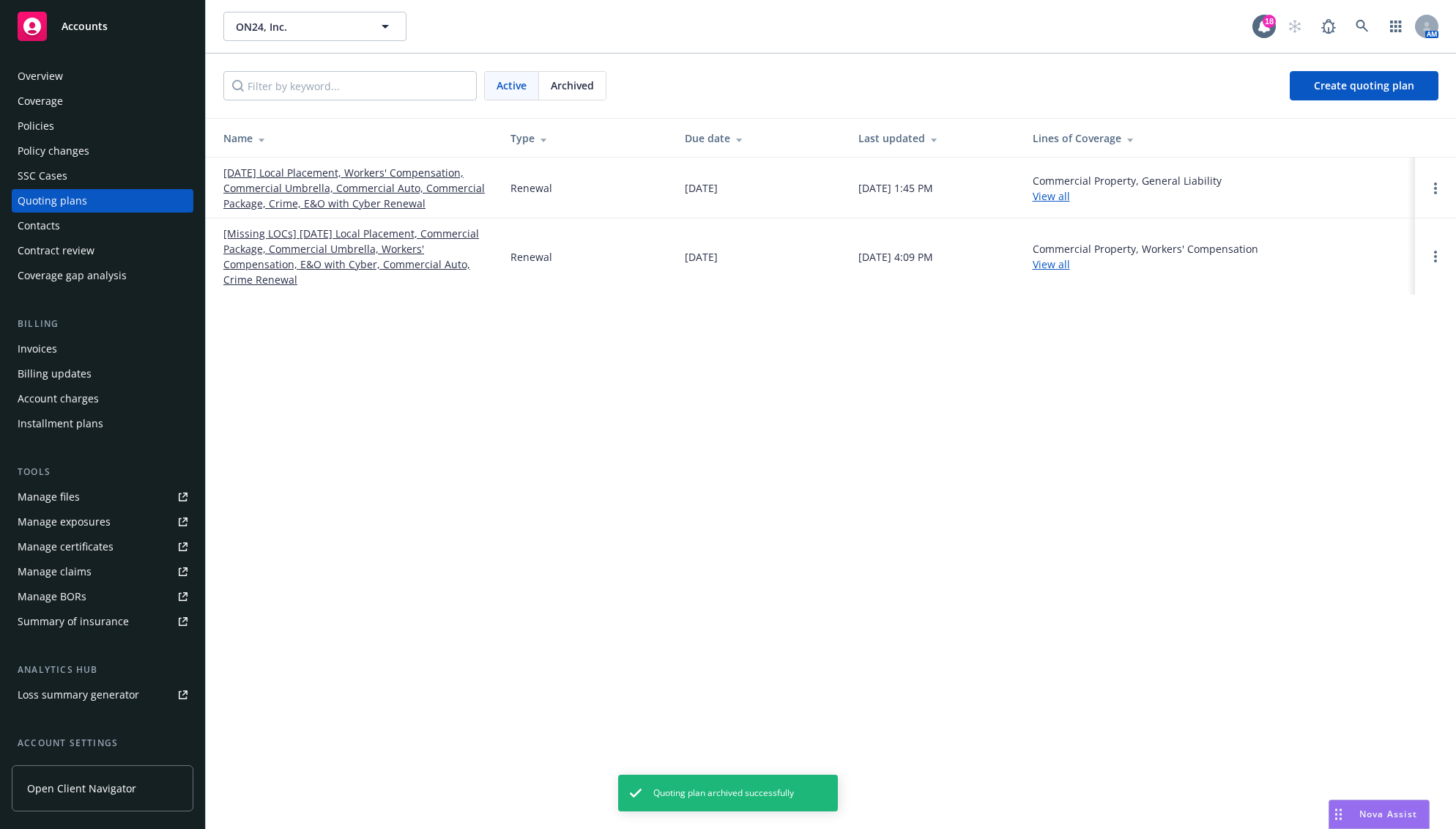
click at [517, 409] on div "ON24, Inc. ON24, Inc. 18 AM Active Archived Create quoting plan Name Type Due d…" at bounding box center [830, 414] width 1250 height 829
click at [615, 405] on div "ON24, Inc. ON24, Inc. 18 AM Active Archived Create quoting plan Name Type Due d…" at bounding box center [830, 414] width 1250 height 829
click at [991, 466] on div "ON24, Inc. ON24, Inc. 18 AM Active Archived Create quoting plan Name Type Due d…" at bounding box center [830, 414] width 1250 height 829
click at [520, 603] on div "ON24, Inc. ON24, Inc. 18 AM Active Archived Create quoting plan Name Type Due d…" at bounding box center [830, 414] width 1250 height 829
